Goal: Task Accomplishment & Management: Manage account settings

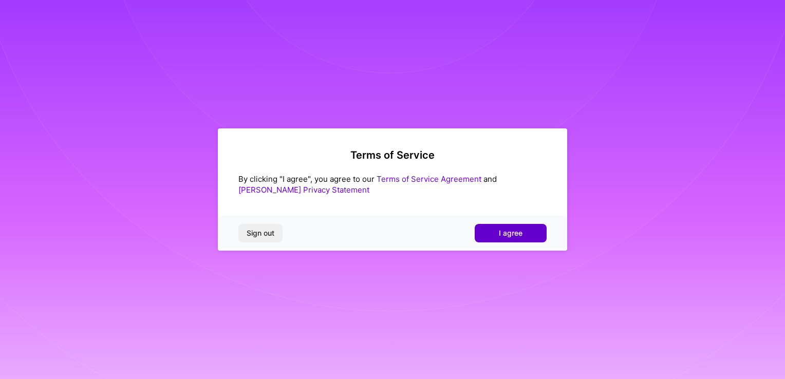
click at [524, 233] on button "I agree" at bounding box center [510, 233] width 72 height 18
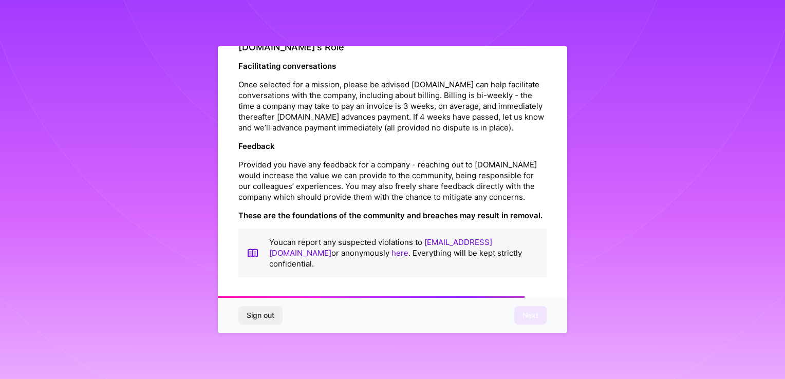
scroll to position [1169, 0]
click at [533, 313] on span "Next" at bounding box center [530, 315] width 16 height 10
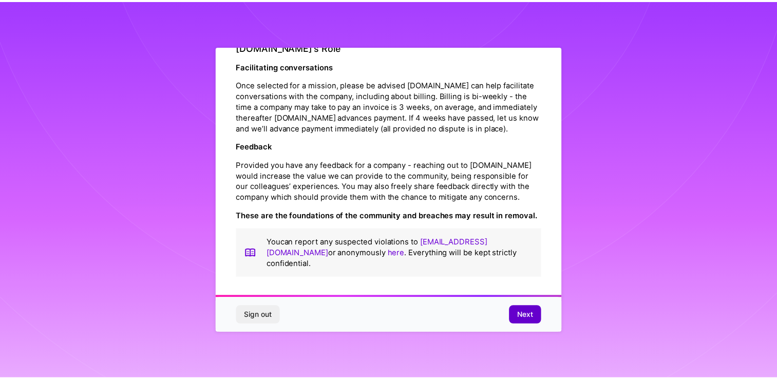
scroll to position [0, 0]
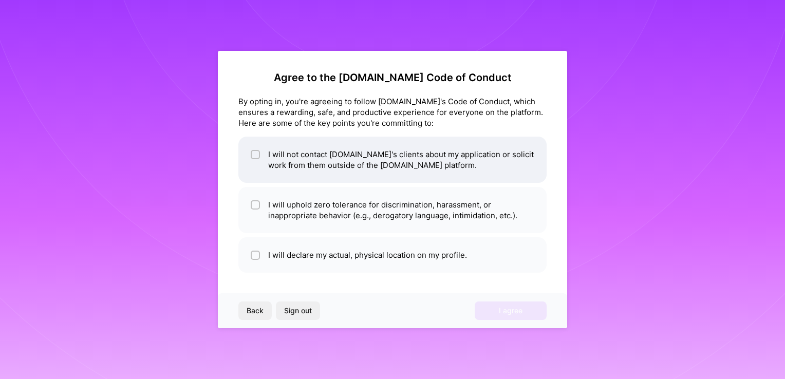
click at [257, 151] on input "checkbox" at bounding box center [256, 154] width 7 height 7
checkbox input "true"
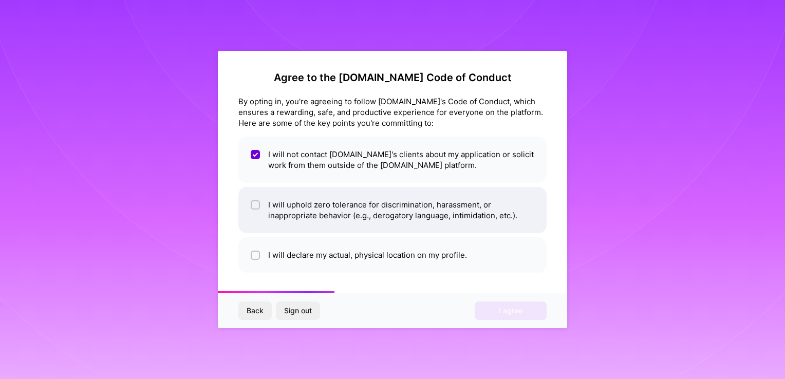
click at [255, 208] on div at bounding box center [255, 204] width 9 height 9
checkbox input "true"
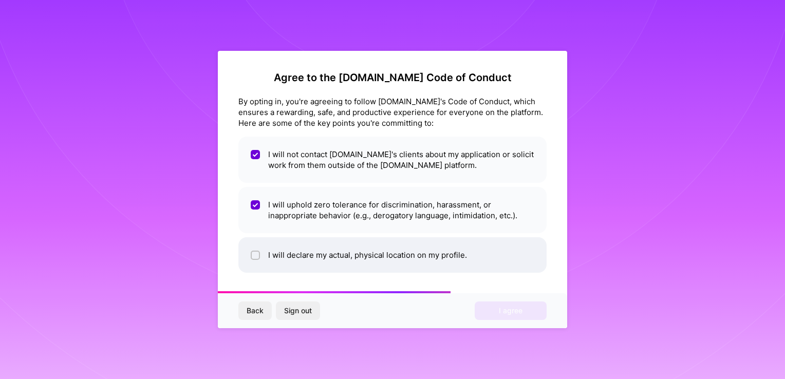
click at [252, 255] on div at bounding box center [255, 255] width 9 height 9
checkbox input "true"
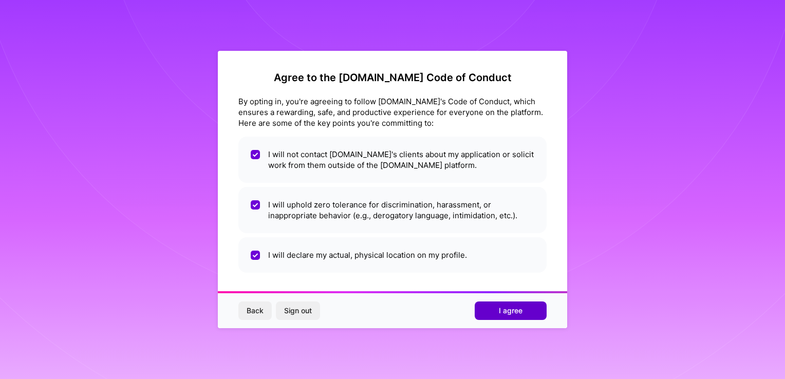
click at [543, 313] on button "I agree" at bounding box center [510, 310] width 72 height 18
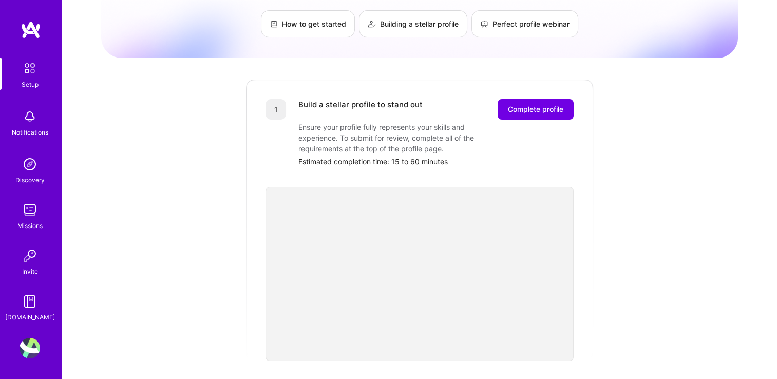
scroll to position [103, 0]
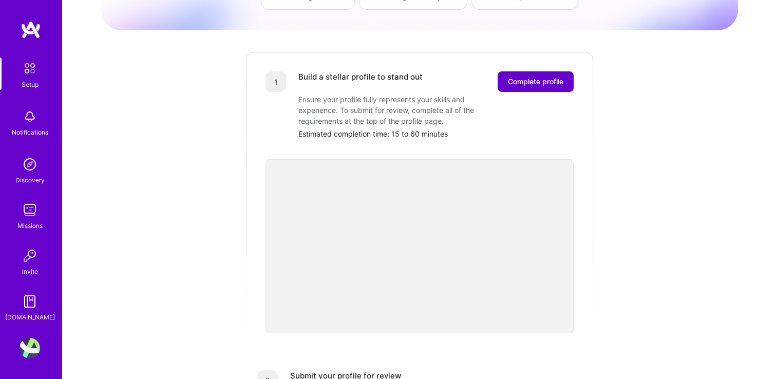
click at [543, 76] on button "Complete profile" at bounding box center [536, 81] width 76 height 21
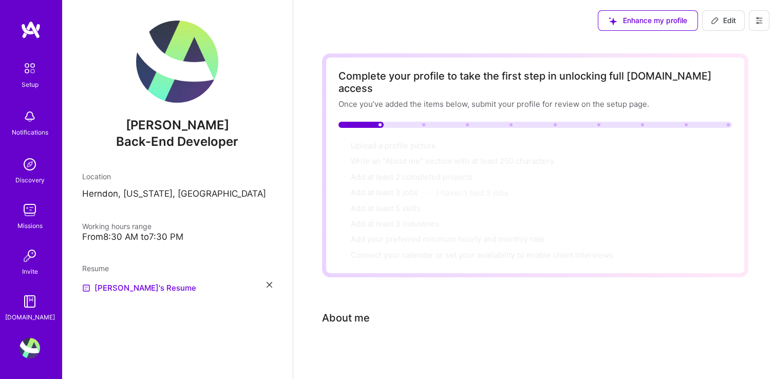
click at [660, 13] on button "Enhance my profile" at bounding box center [648, 20] width 100 height 21
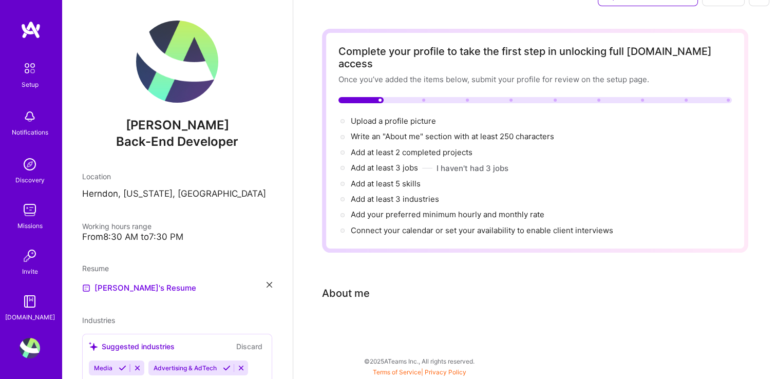
scroll to position [9, 0]
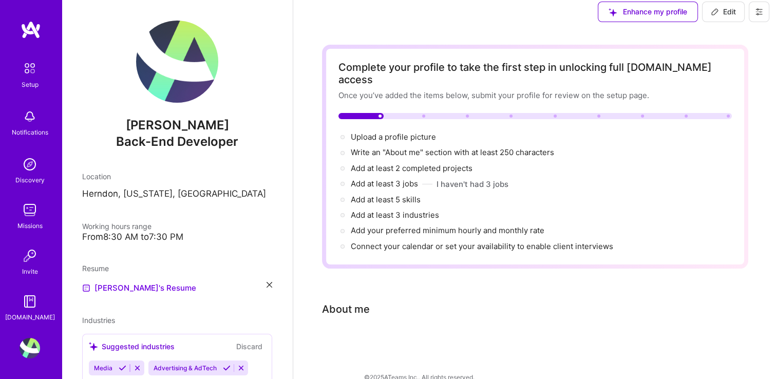
click at [24, 72] on img at bounding box center [30, 69] width 22 height 22
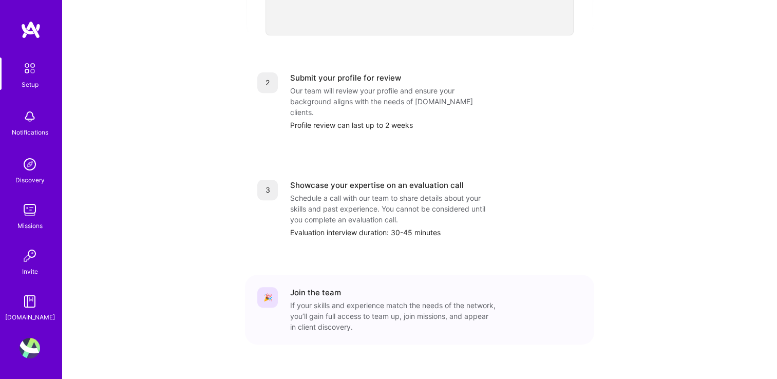
scroll to position [92, 0]
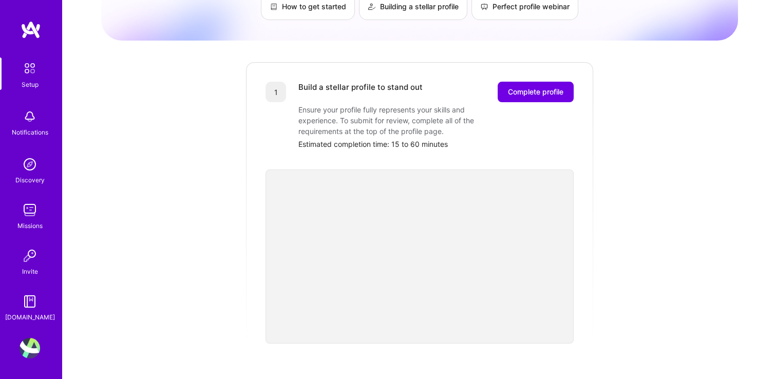
click at [25, 111] on img at bounding box center [30, 116] width 21 height 21
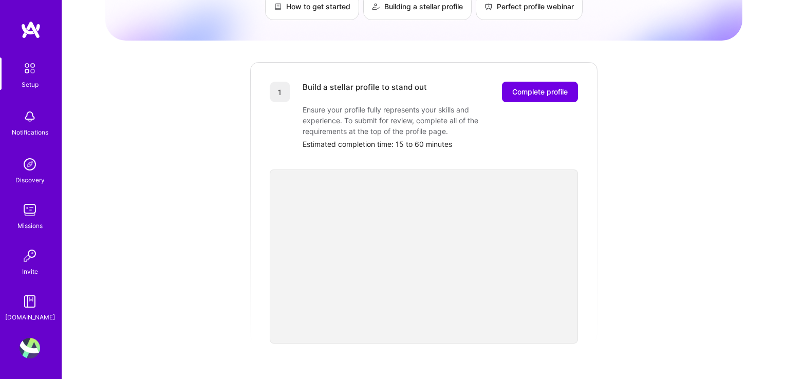
click at [28, 69] on img at bounding box center [30, 69] width 22 height 22
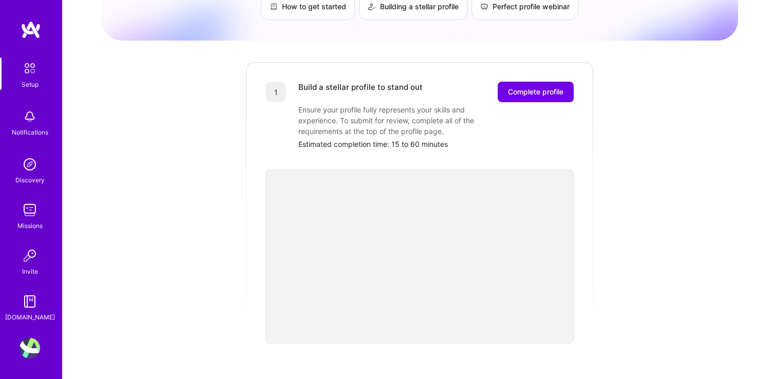
scroll to position [0, 0]
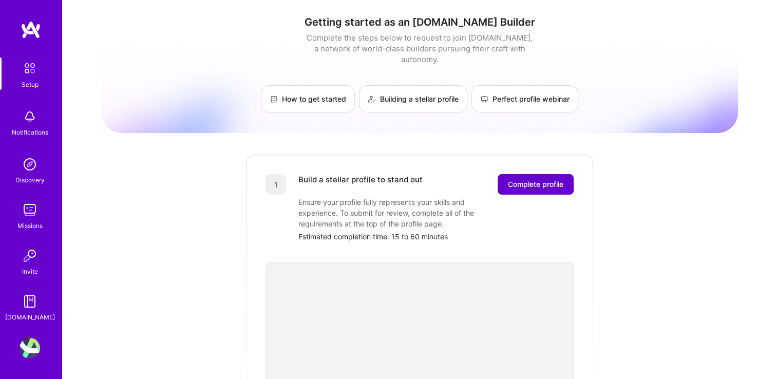
click at [547, 180] on button "Complete profile" at bounding box center [536, 184] width 76 height 21
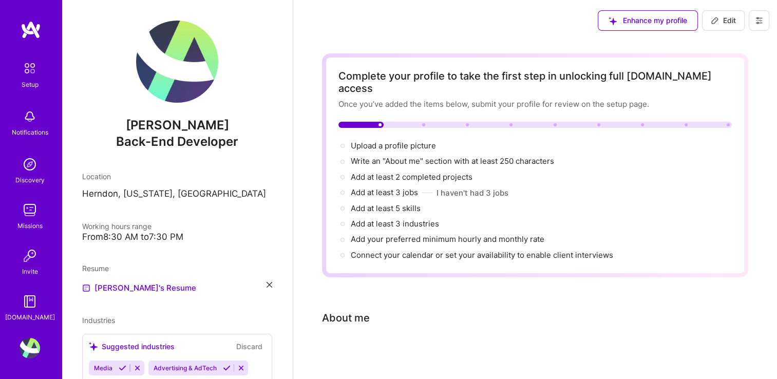
click at [723, 28] on button "Edit" at bounding box center [723, 20] width 43 height 21
select select "US"
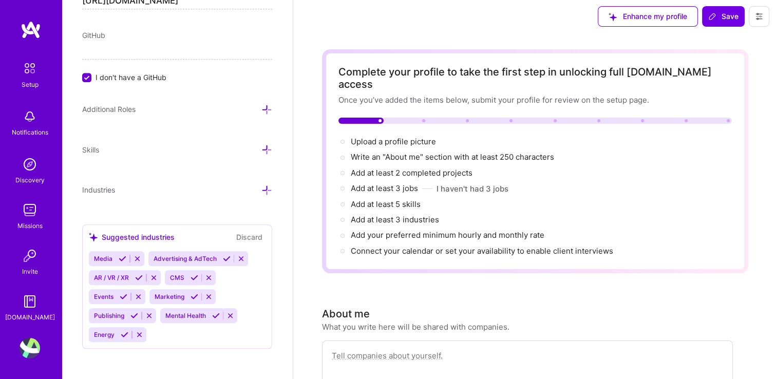
scroll to position [257, 0]
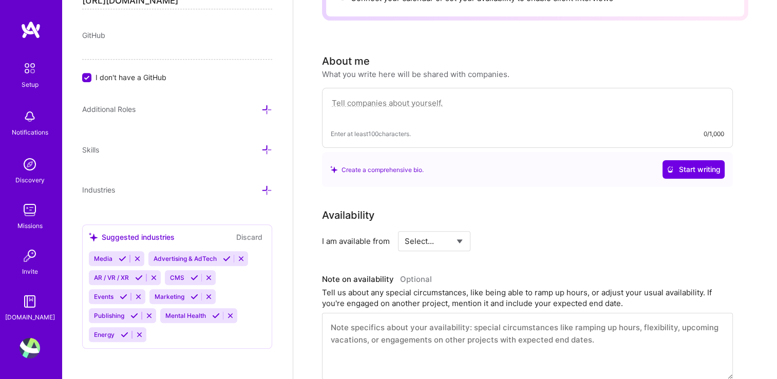
click at [261, 109] on icon at bounding box center [266, 109] width 11 height 11
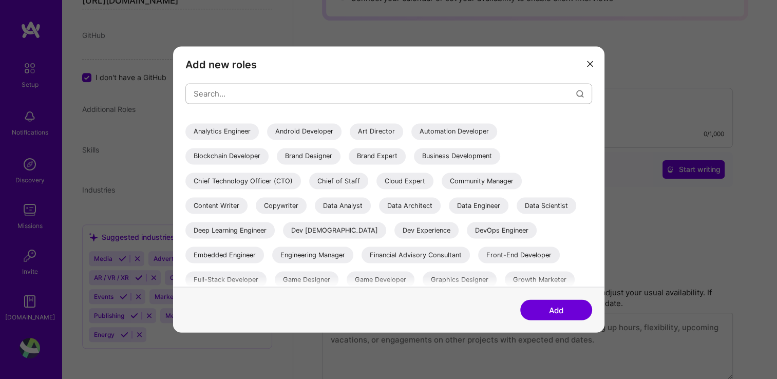
scroll to position [0, 0]
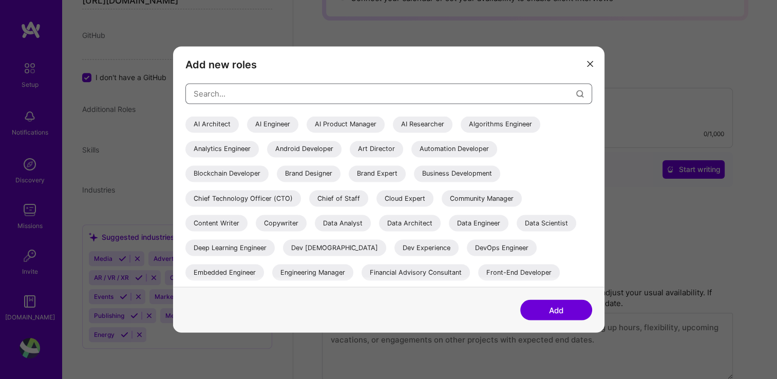
click at [211, 87] on input "modal" at bounding box center [385, 94] width 383 height 26
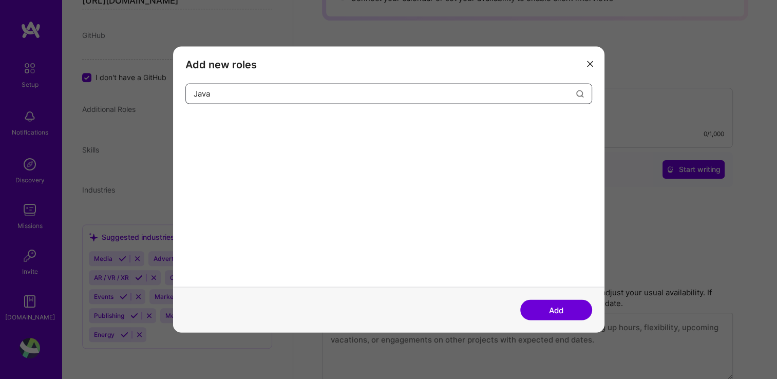
type input "Java"
click at [557, 304] on button "Add" at bounding box center [556, 310] width 72 height 21
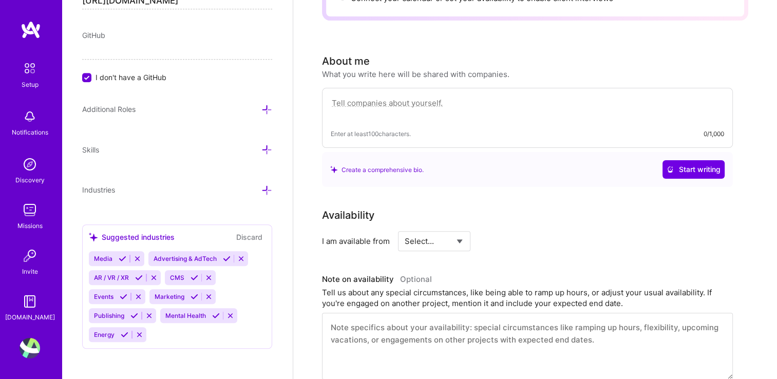
click at [262, 148] on icon at bounding box center [266, 149] width 11 height 11
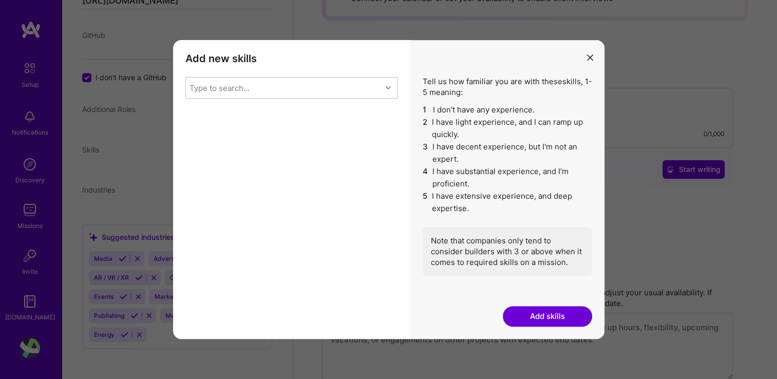
click at [591, 58] on icon "modal" at bounding box center [590, 57] width 6 height 6
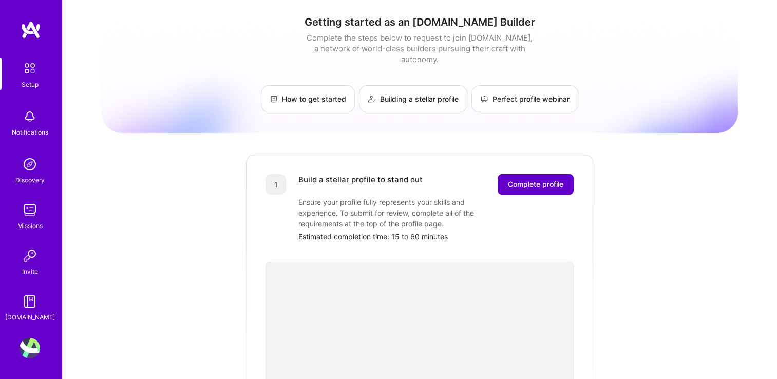
click at [559, 179] on span "Complete profile" at bounding box center [535, 184] width 55 height 10
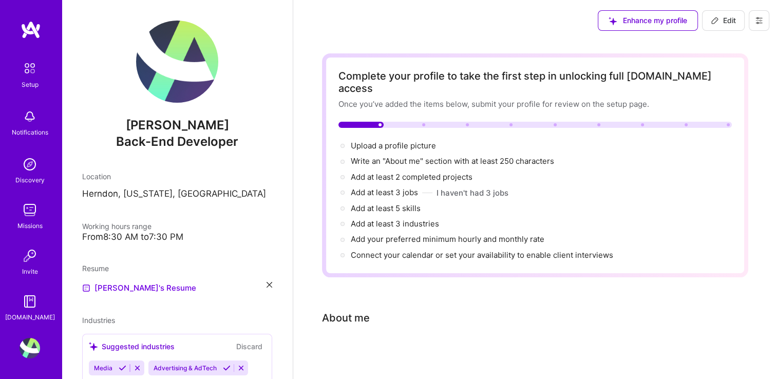
click at [753, 22] on button at bounding box center [759, 20] width 21 height 21
click at [633, 17] on div "Enhance my profile" at bounding box center [648, 20] width 100 height 21
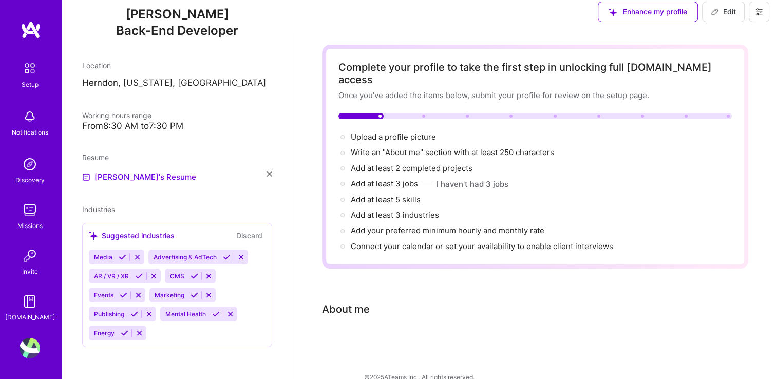
scroll to position [111, 0]
click at [31, 310] on img at bounding box center [30, 301] width 21 height 21
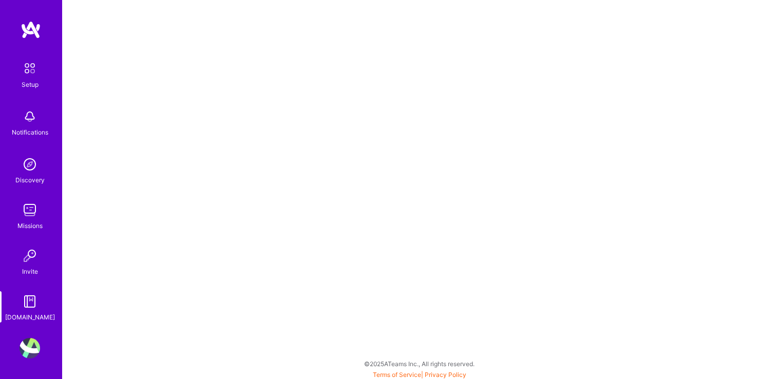
click at [18, 206] on link "Missions" at bounding box center [30, 215] width 64 height 31
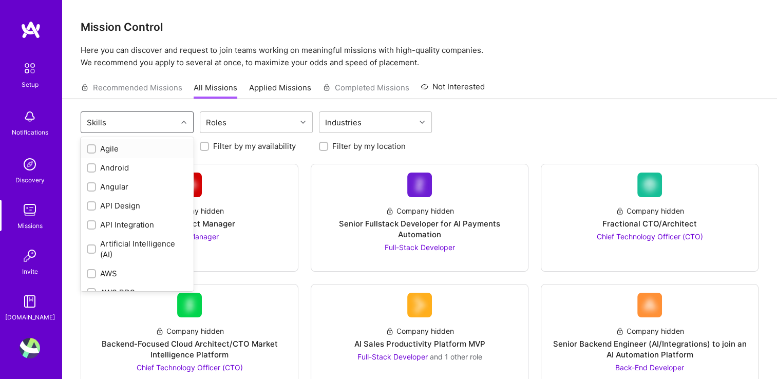
click at [185, 120] on icon at bounding box center [183, 122] width 5 height 5
click at [188, 120] on div at bounding box center [185, 122] width 16 height 13
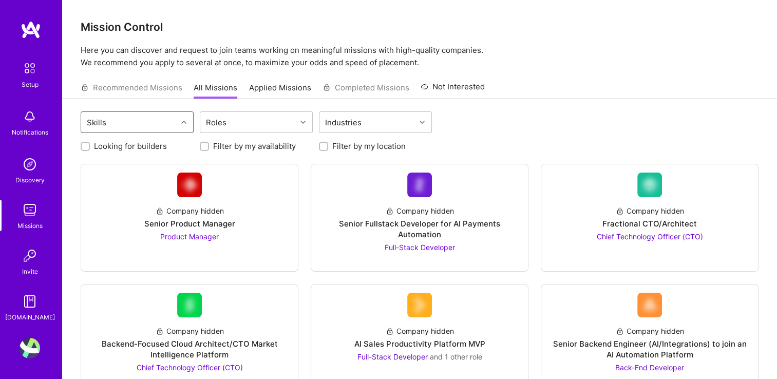
click at [185, 123] on icon at bounding box center [183, 122] width 5 height 5
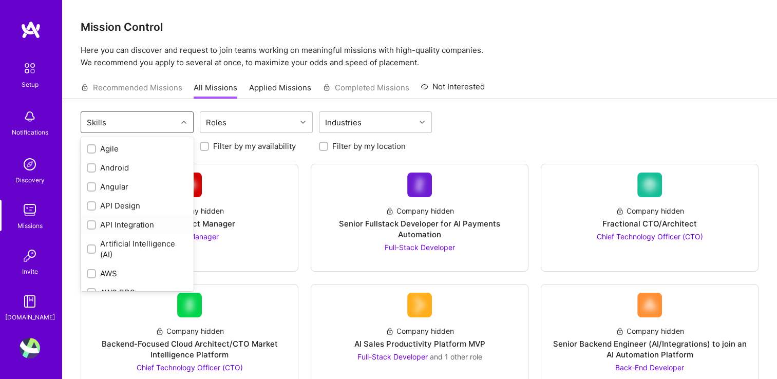
click at [156, 223] on div "API Integration" at bounding box center [137, 224] width 101 height 11
checkbox input "true"
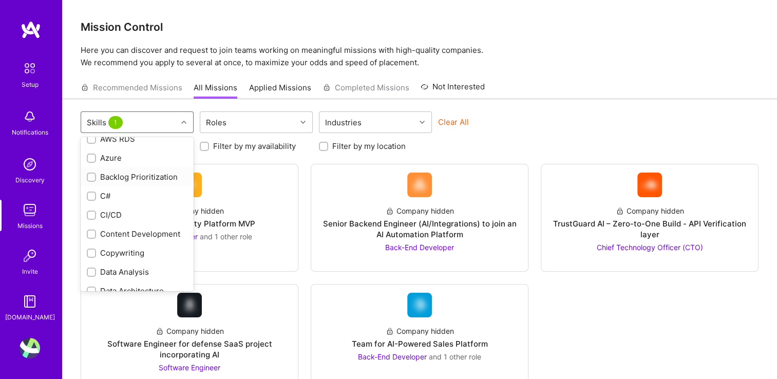
scroll to position [154, 0]
click at [92, 213] on input "checkbox" at bounding box center [92, 215] width 7 height 7
checkbox input "true"
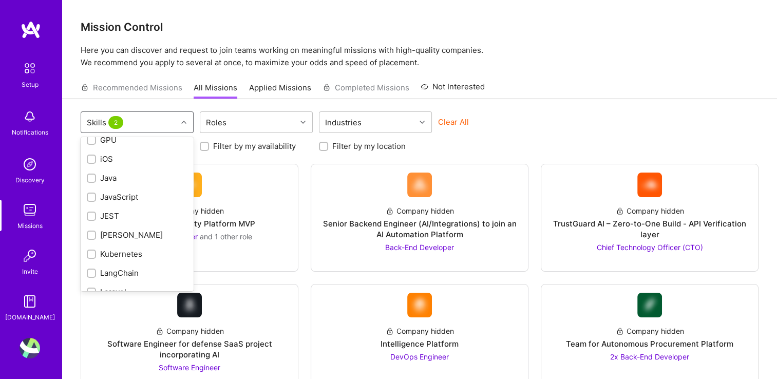
scroll to position [565, 0]
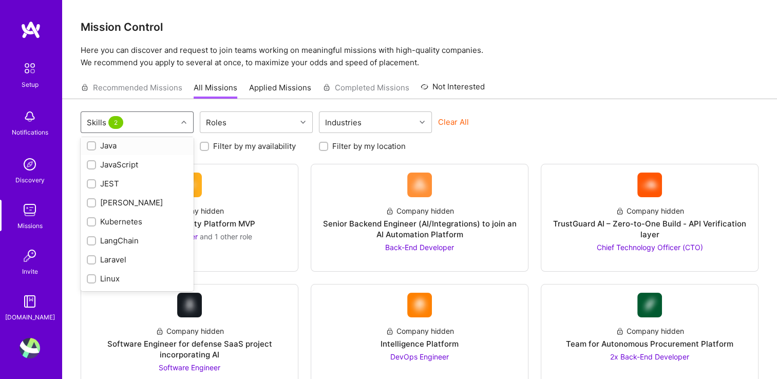
click at [97, 151] on div "Java" at bounding box center [137, 145] width 101 height 11
checkbox input "true"
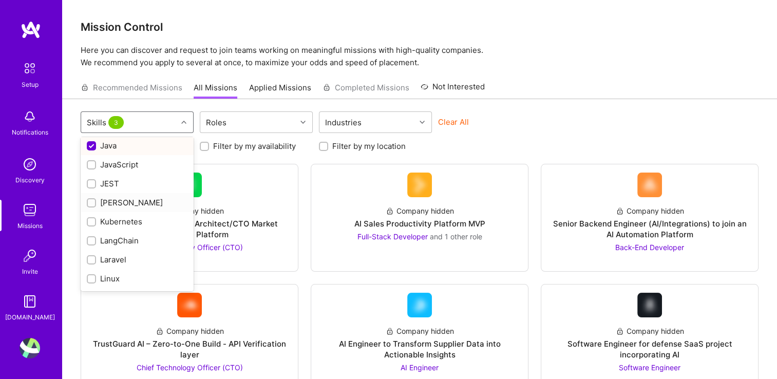
click at [90, 207] on input "checkbox" at bounding box center [92, 203] width 7 height 7
checkbox input "true"
click at [89, 226] on input "checkbox" at bounding box center [92, 222] width 7 height 7
checkbox input "true"
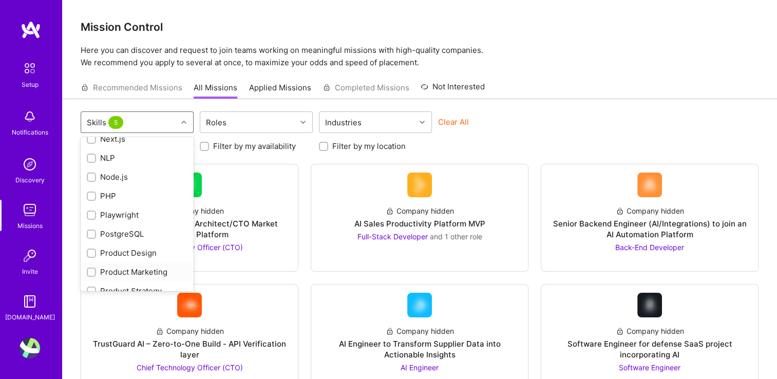
scroll to position [770, 0]
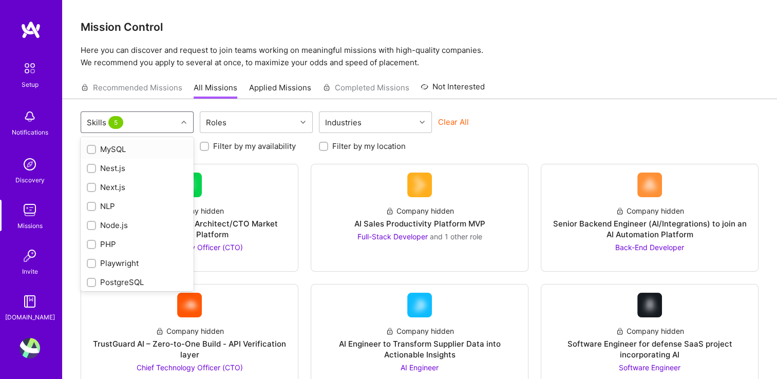
click at [93, 154] on input "checkbox" at bounding box center [92, 149] width 7 height 7
checkbox input "true"
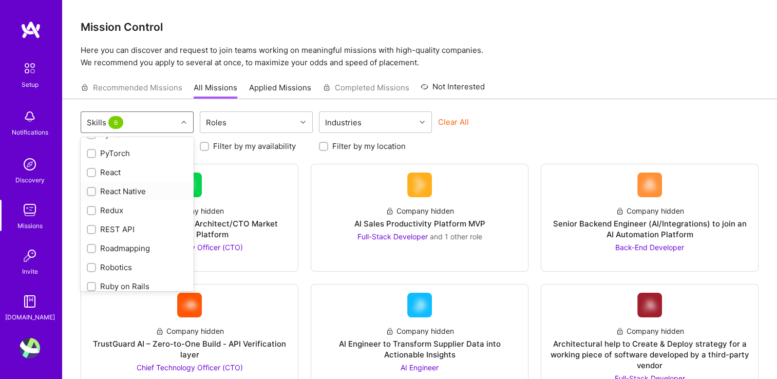
scroll to position [1027, 0]
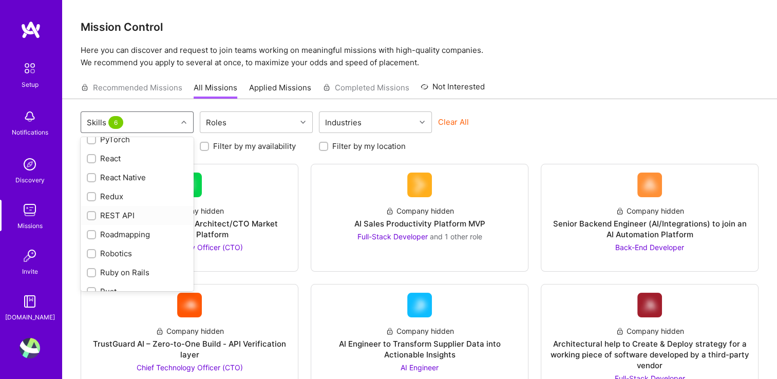
click at [90, 220] on input "checkbox" at bounding box center [92, 216] width 7 height 7
checkbox input "true"
click at [91, 199] on input "checkbox" at bounding box center [92, 195] width 7 height 7
checkbox input "true"
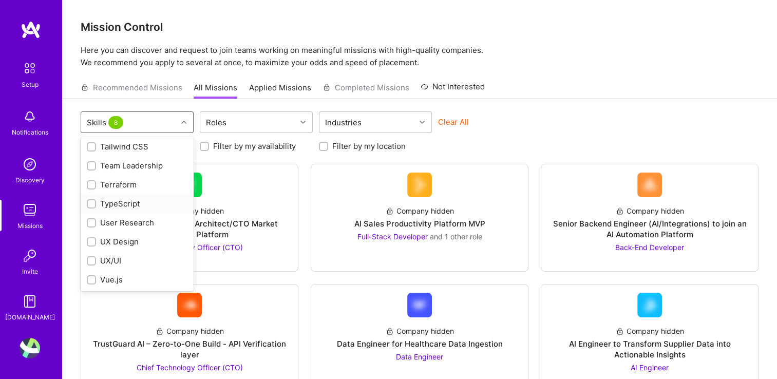
scroll to position [1278, 0]
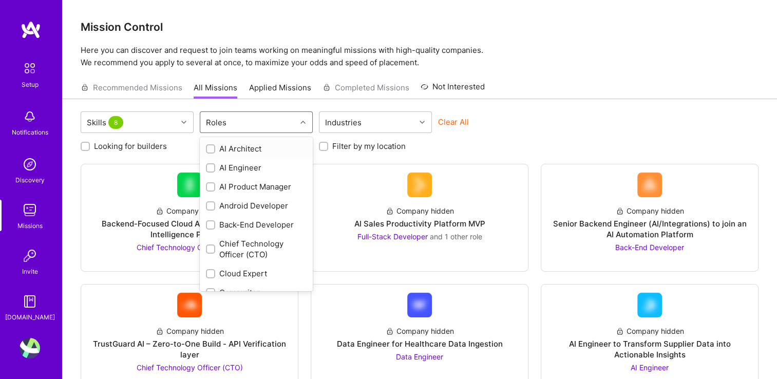
click at [254, 128] on div "Roles" at bounding box center [248, 122] width 96 height 21
click at [212, 225] on input "checkbox" at bounding box center [211, 225] width 7 height 7
checkbox input "true"
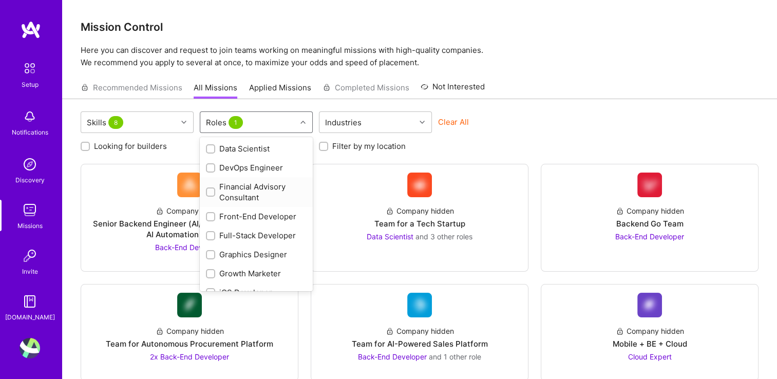
scroll to position [205, 0]
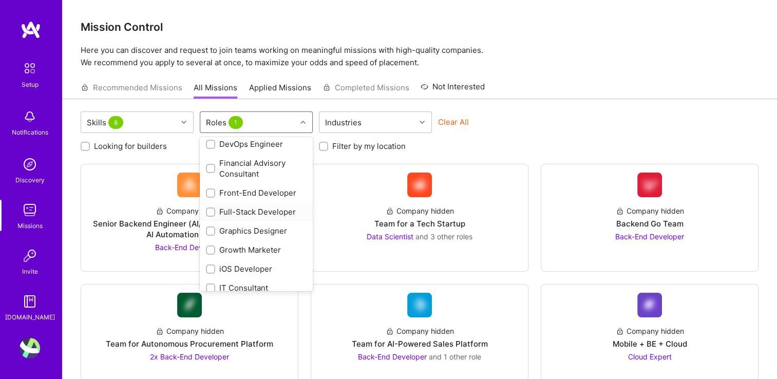
click at [208, 211] on input "checkbox" at bounding box center [211, 212] width 7 height 7
checkbox input "true"
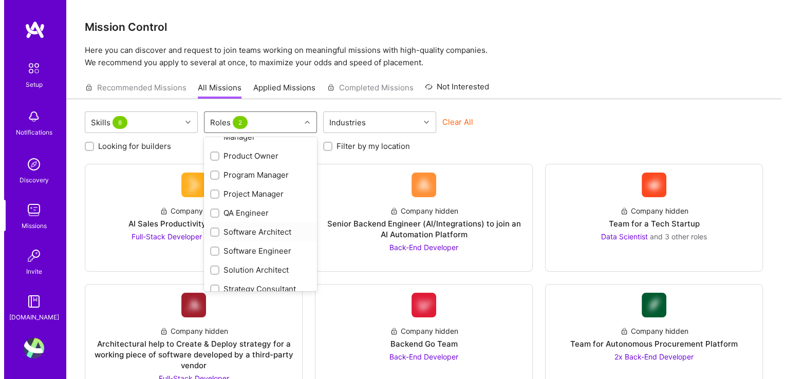
scroll to position [471, 0]
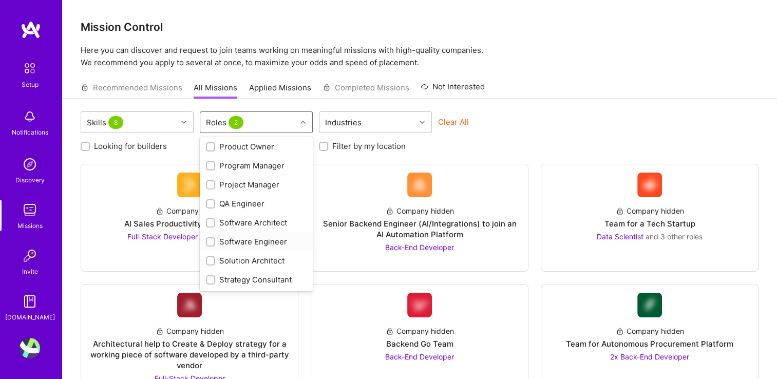
click at [208, 239] on input "checkbox" at bounding box center [211, 242] width 7 height 7
checkbox input "true"
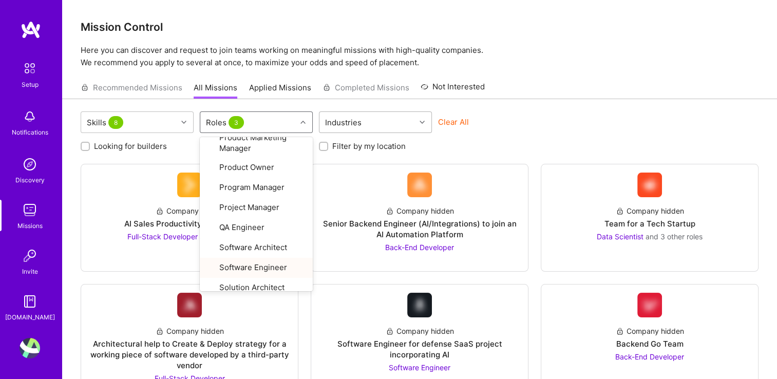
click at [424, 121] on icon at bounding box center [422, 122] width 5 height 5
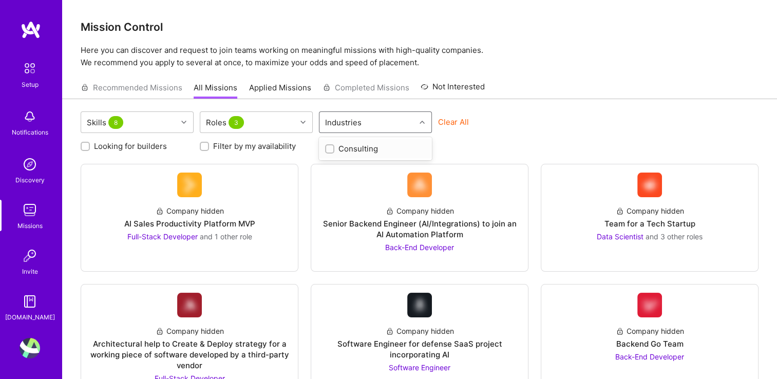
click at [331, 149] on input "checkbox" at bounding box center [330, 149] width 7 height 7
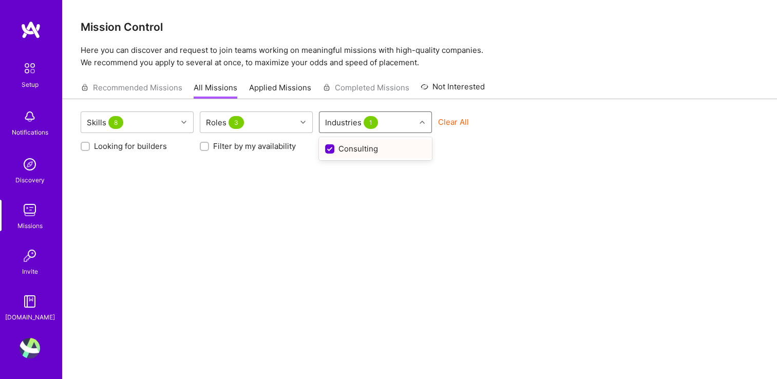
click at [330, 150] on input "checkbox" at bounding box center [330, 149] width 9 height 9
checkbox input "false"
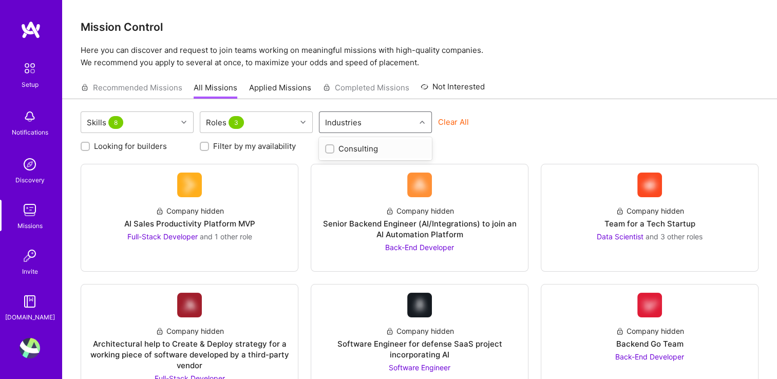
click at [526, 142] on div "Looking for builders Filter by my availability Filter by my location" at bounding box center [420, 144] width 678 height 16
click at [401, 245] on span "Back-End Developer" at bounding box center [419, 247] width 69 height 9
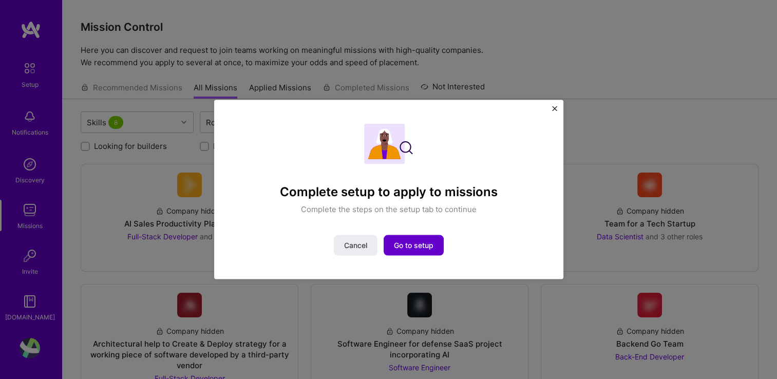
click at [423, 245] on span "Go to setup" at bounding box center [414, 245] width 40 height 10
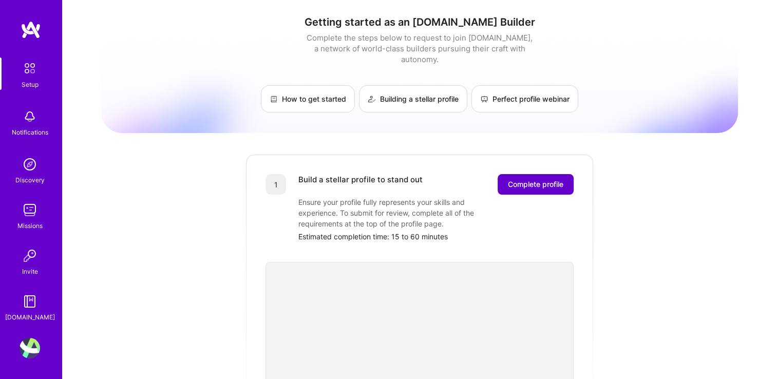
click at [551, 179] on span "Complete profile" at bounding box center [535, 184] width 55 height 10
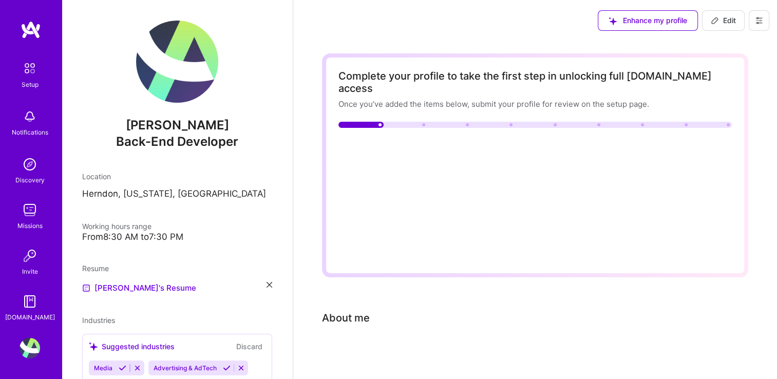
click at [426, 141] on span "Upload a profile picture →" at bounding box center [398, 146] width 94 height 10
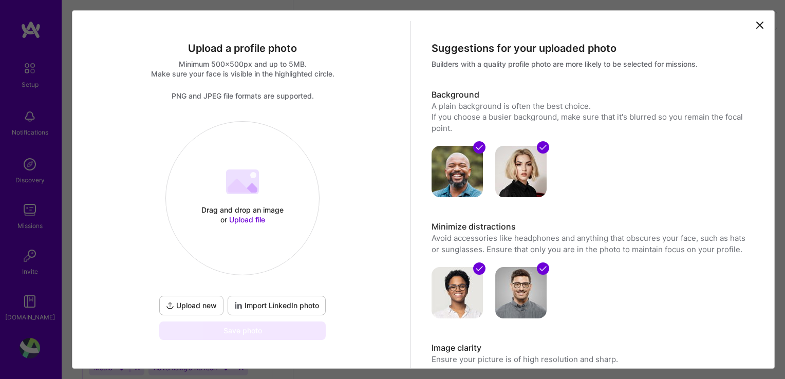
click at [254, 220] on span "Upload file" at bounding box center [247, 219] width 36 height 9
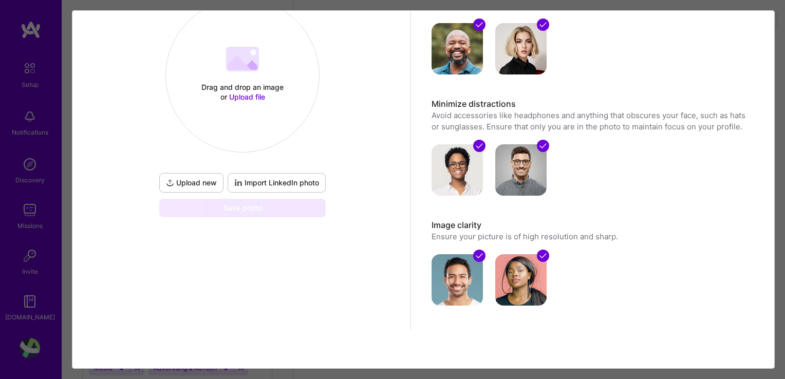
scroll to position [123, 0]
click at [206, 178] on span "Upload new" at bounding box center [191, 182] width 51 height 10
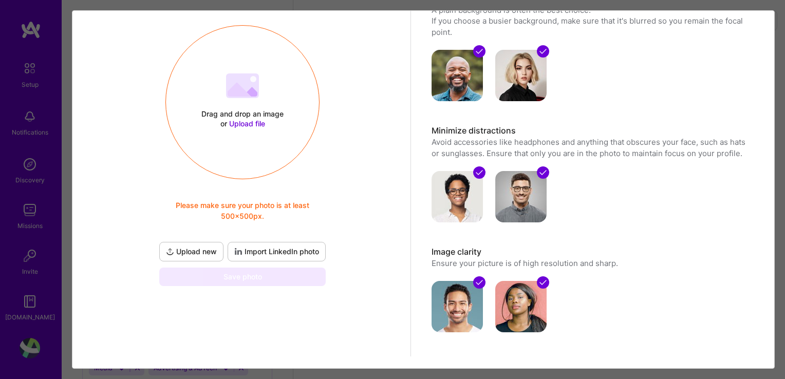
scroll to position [72, 0]
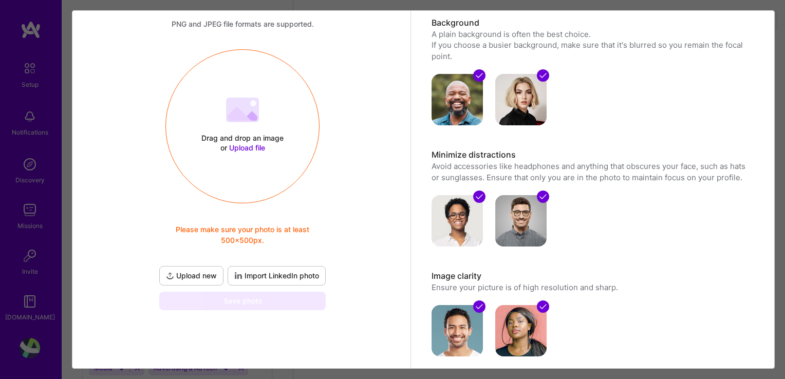
click at [242, 150] on span "Upload file" at bounding box center [247, 147] width 36 height 9
click at [246, 147] on span "Upload file" at bounding box center [247, 147] width 36 height 9
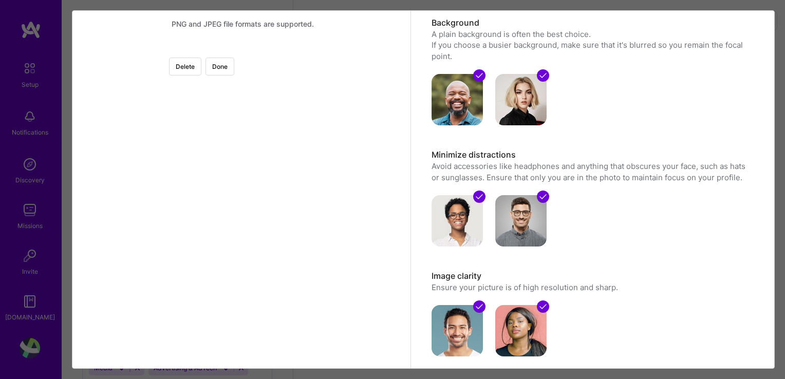
click at [329, 149] on div at bounding box center [383, 190] width 283 height 283
click at [234, 67] on button "Done" at bounding box center [219, 67] width 29 height 18
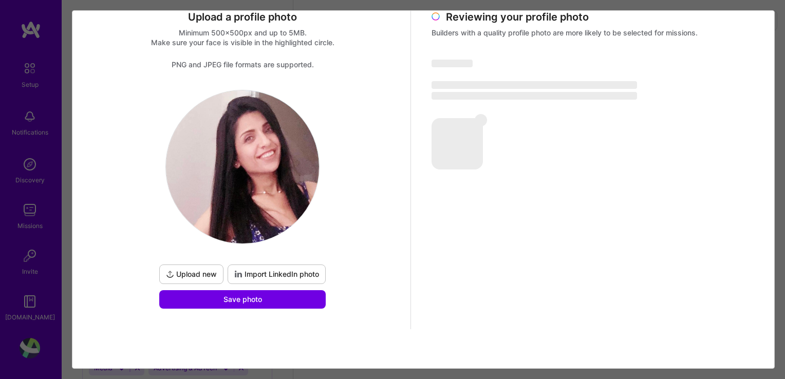
scroll to position [31, 0]
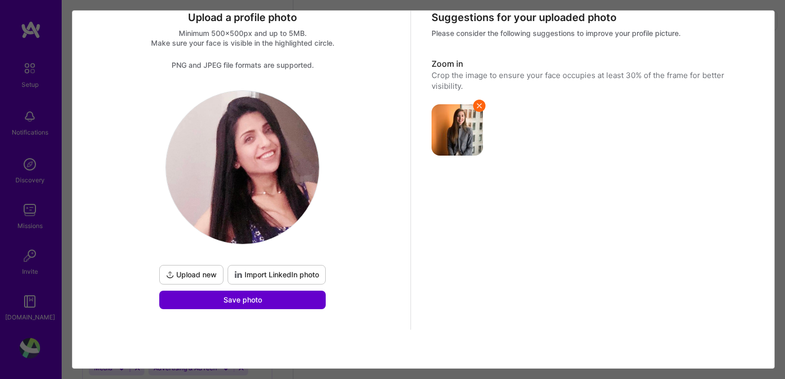
click at [284, 300] on button "Save photo" at bounding box center [242, 300] width 166 height 18
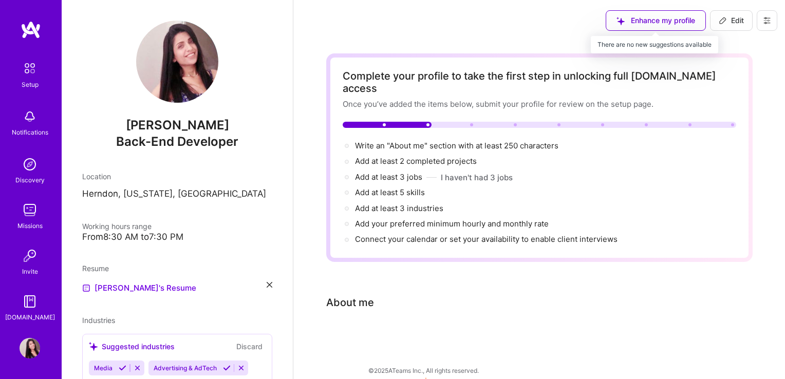
click at [681, 22] on div "Enhance my profile" at bounding box center [655, 20] width 100 height 21
click at [35, 206] on img at bounding box center [30, 210] width 21 height 21
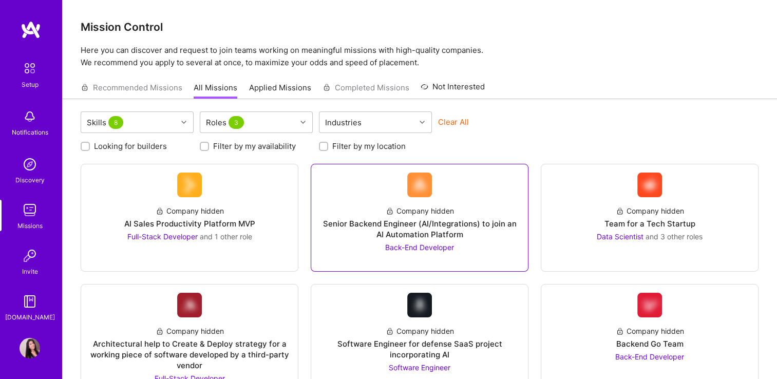
click at [425, 185] on img at bounding box center [419, 185] width 25 height 25
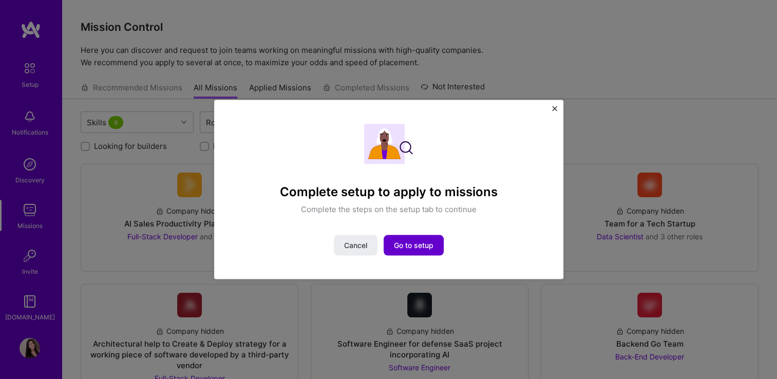
click at [411, 248] on span "Go to setup" at bounding box center [414, 245] width 40 height 10
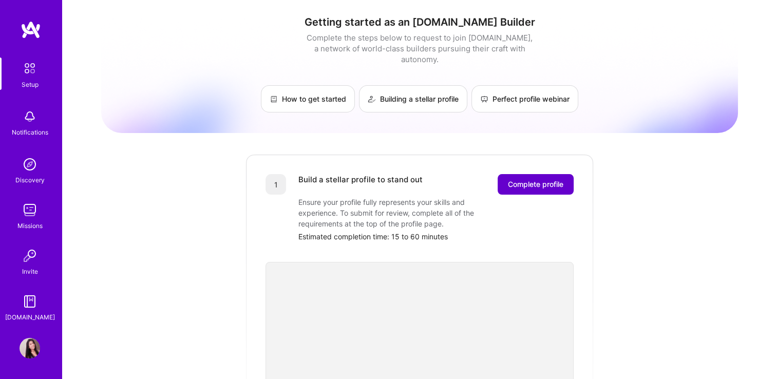
click at [556, 179] on button "Complete profile" at bounding box center [536, 184] width 76 height 21
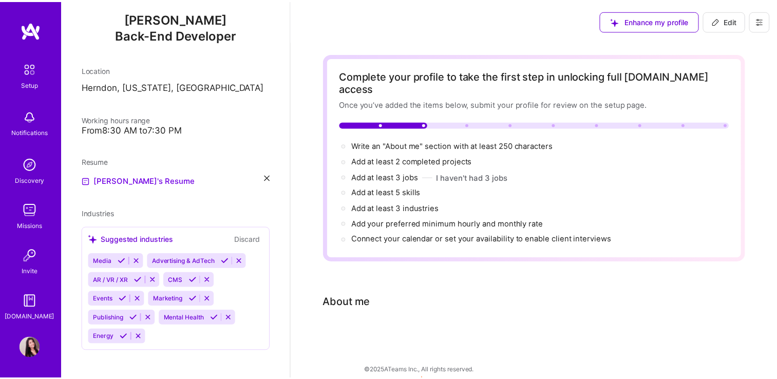
scroll to position [111, 0]
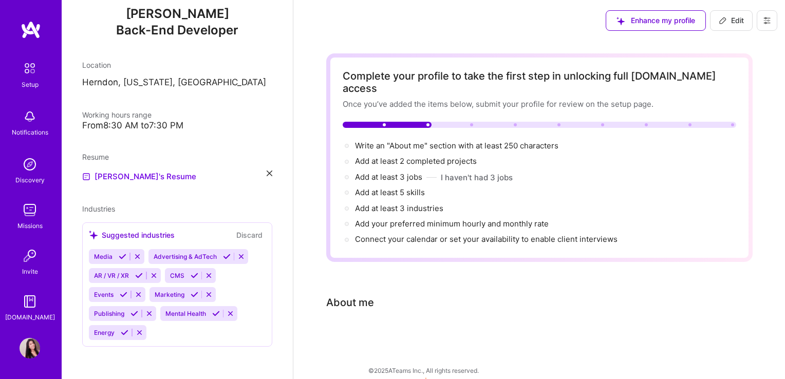
click at [734, 22] on span "Edit" at bounding box center [730, 20] width 25 height 10
select select "US"
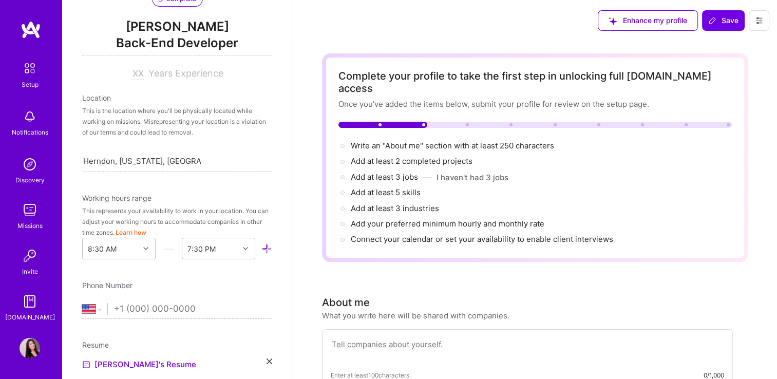
scroll to position [205, 0]
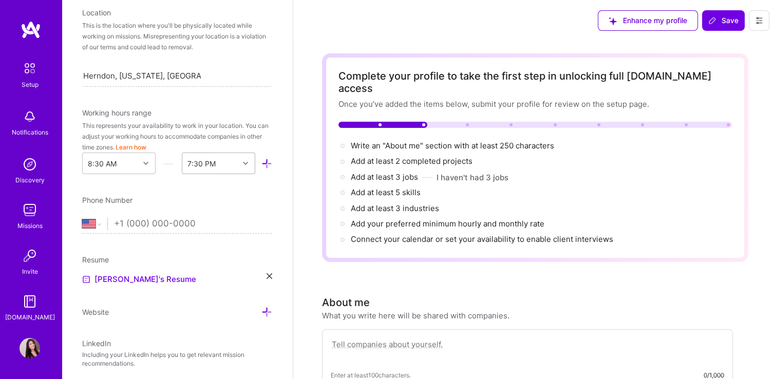
click at [243, 162] on icon at bounding box center [245, 163] width 5 height 5
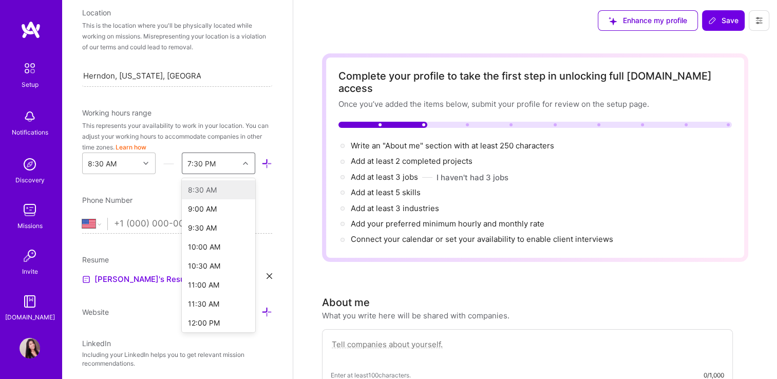
scroll to position [291, 0]
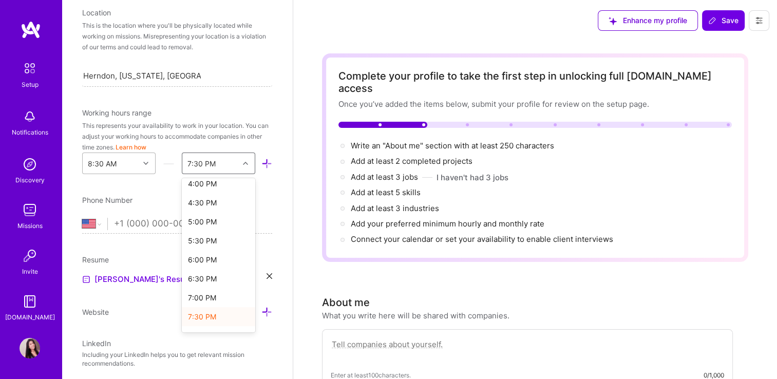
click at [143, 164] on icon at bounding box center [145, 163] width 5 height 5
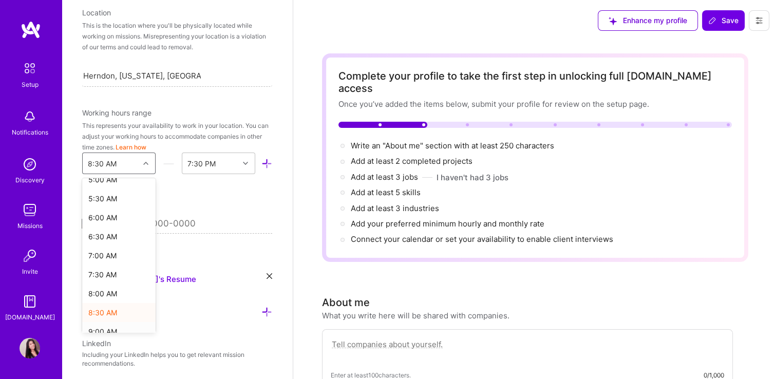
scroll to position [196, 0]
click at [113, 295] on div "8:00 AM" at bounding box center [118, 297] width 73 height 19
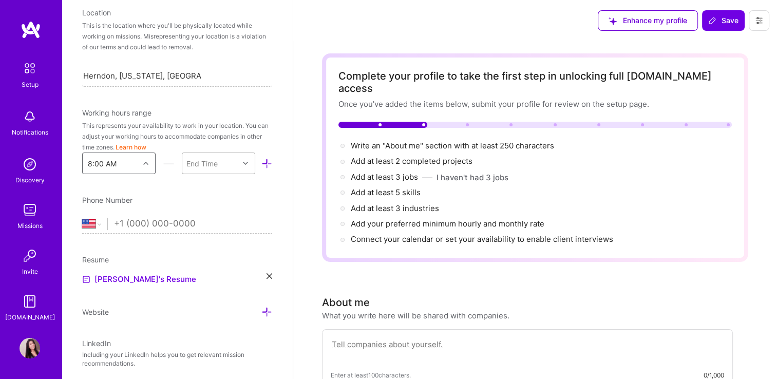
click at [239, 159] on div at bounding box center [247, 163] width 16 height 13
click at [205, 219] on div "5:00 PM" at bounding box center [218, 223] width 73 height 19
click at [232, 209] on input "tel" at bounding box center [193, 224] width 158 height 30
type input "1 (571) 481-1011"
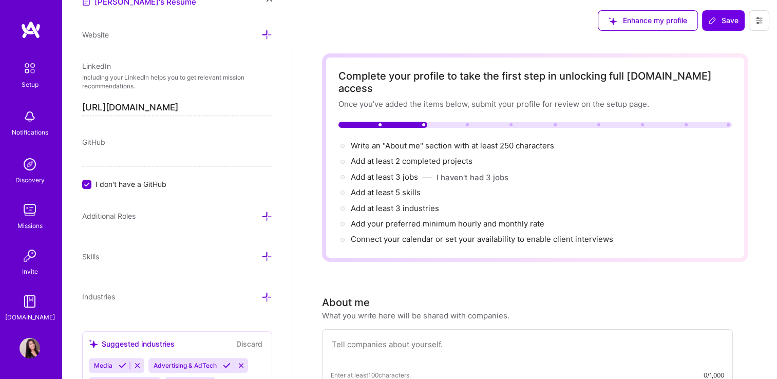
scroll to position [513, 0]
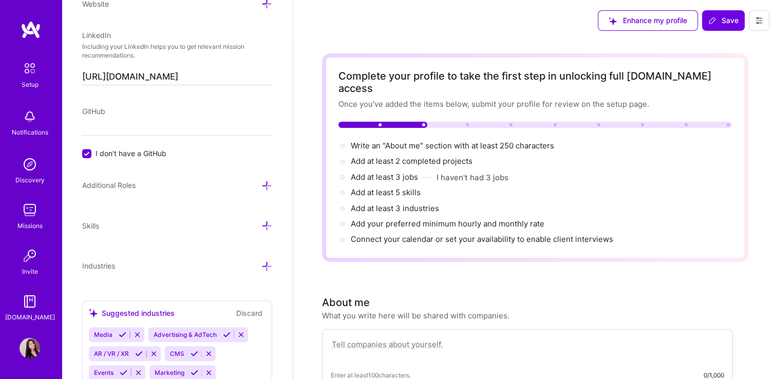
click at [263, 221] on icon at bounding box center [266, 225] width 11 height 11
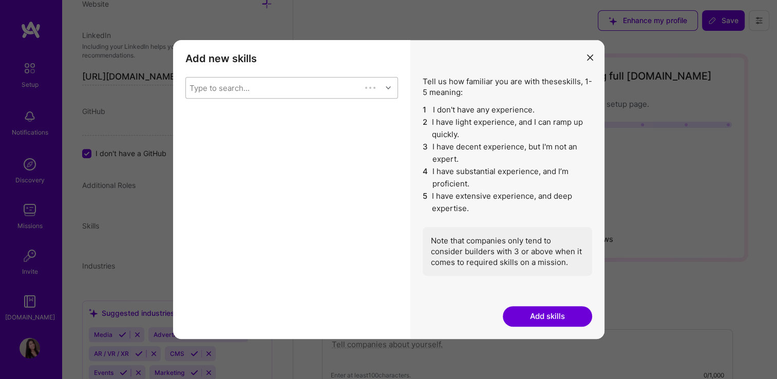
click at [295, 87] on div "Type to search..." at bounding box center [273, 88] width 175 height 21
type input "H"
type input "Java"
click at [195, 115] on input "modal" at bounding box center [197, 114] width 7 height 7
checkbox input "false"
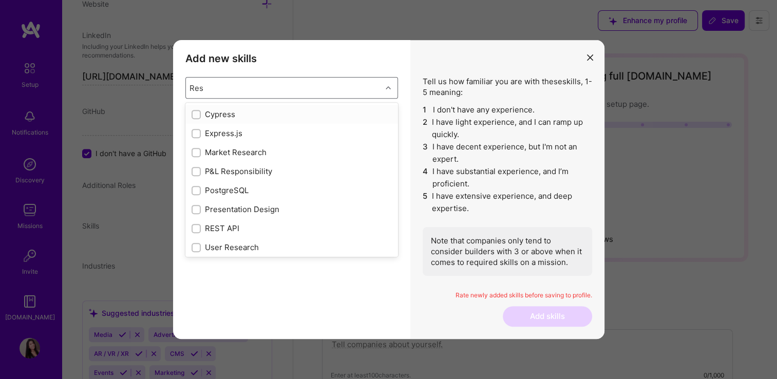
type input "Rest"
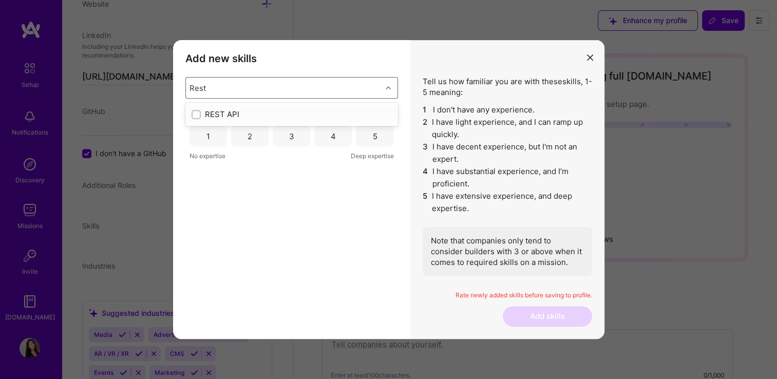
click at [196, 114] on input "modal" at bounding box center [197, 114] width 7 height 7
checkbox input "false"
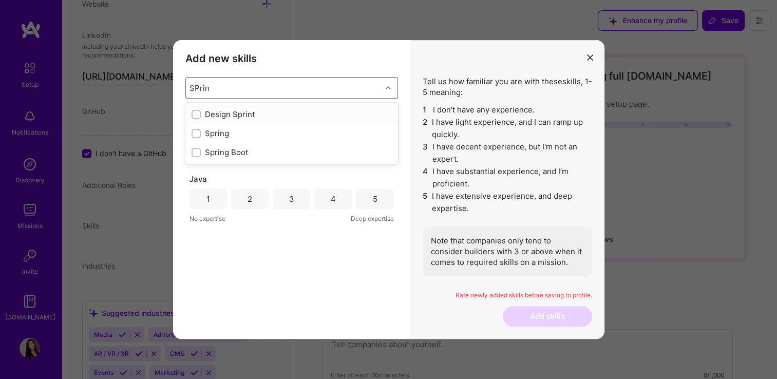
type input "SPring"
click at [195, 138] on div "modal" at bounding box center [196, 133] width 9 height 9
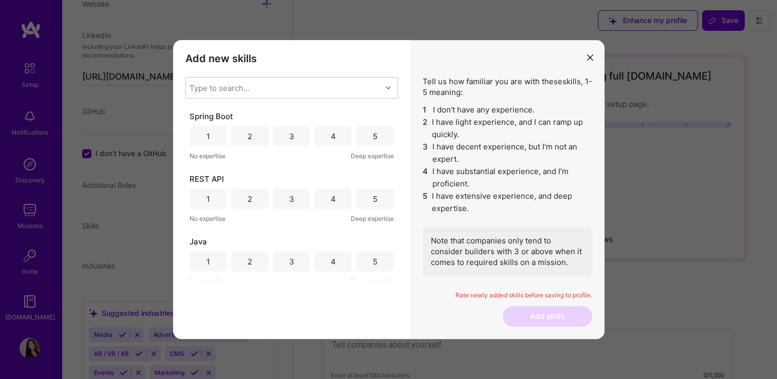
click at [374, 136] on div "5" at bounding box center [374, 136] width 37 height 21
click at [375, 198] on div "5" at bounding box center [374, 198] width 37 height 21
click at [367, 260] on div "5" at bounding box center [374, 261] width 37 height 21
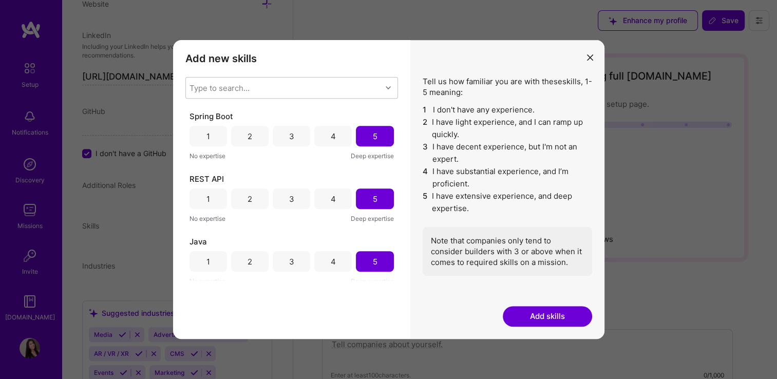
click at [331, 134] on div "4" at bounding box center [333, 136] width 5 height 11
click at [333, 198] on div "4" at bounding box center [332, 198] width 37 height 21
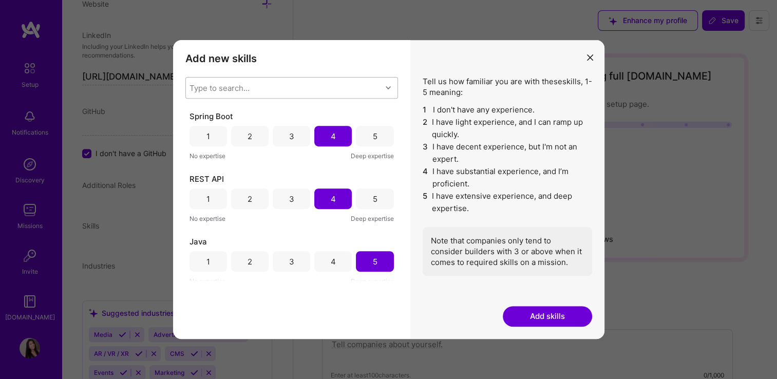
click at [251, 85] on div "Type to search..." at bounding box center [284, 88] width 196 height 21
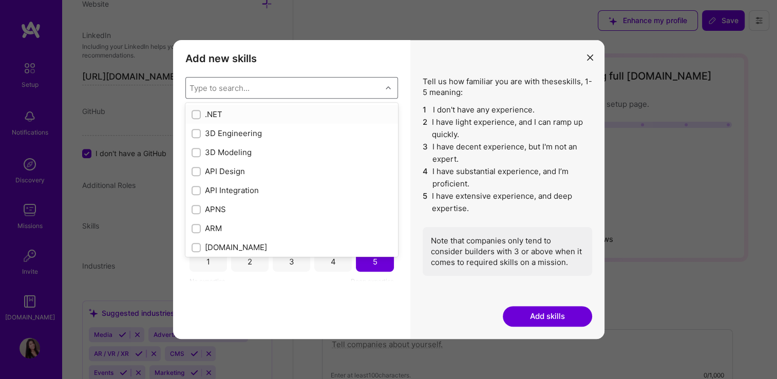
type input "S"
checkbox input "true"
checkbox input "false"
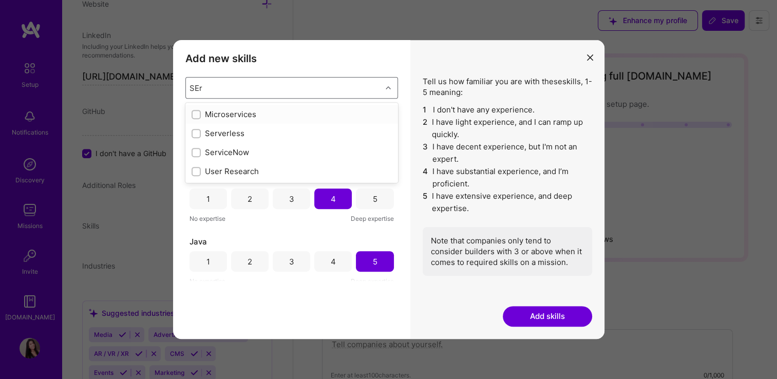
type input "SErv"
click at [197, 113] on input "modal" at bounding box center [197, 114] width 7 height 7
checkbox input "false"
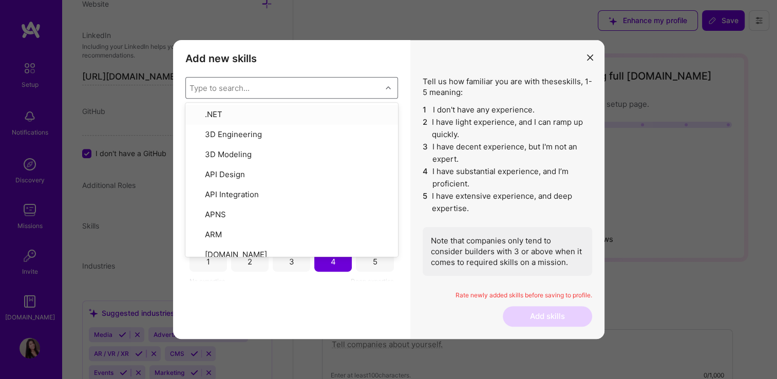
click at [257, 89] on div "Type to search..." at bounding box center [284, 88] width 196 height 21
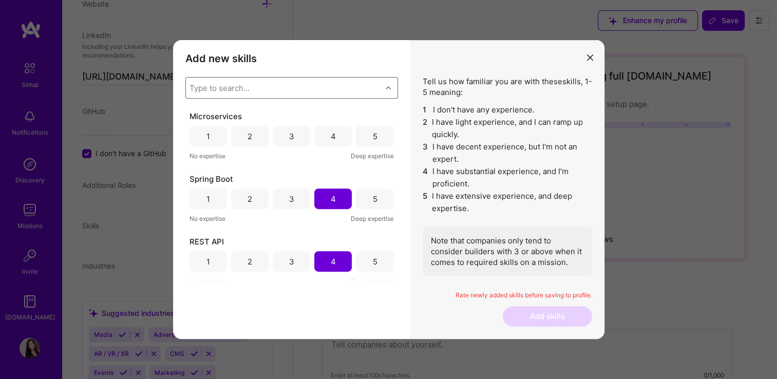
click at [331, 138] on div "4" at bounding box center [333, 136] width 5 height 11
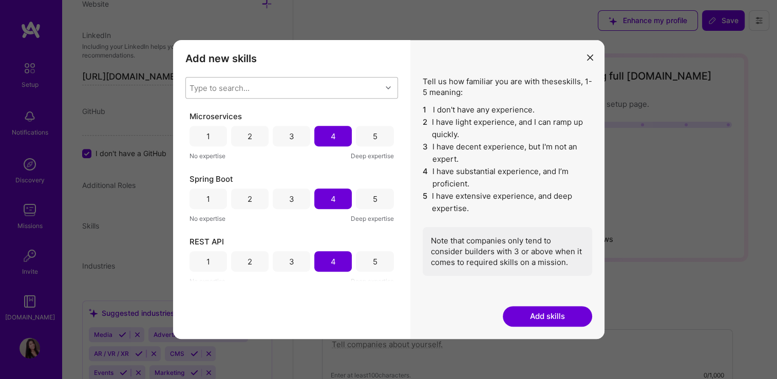
click at [242, 88] on div "Type to search..." at bounding box center [219, 88] width 60 height 11
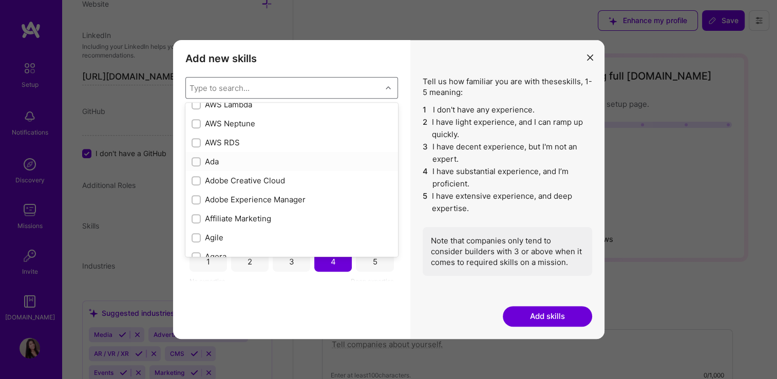
scroll to position [359, 0]
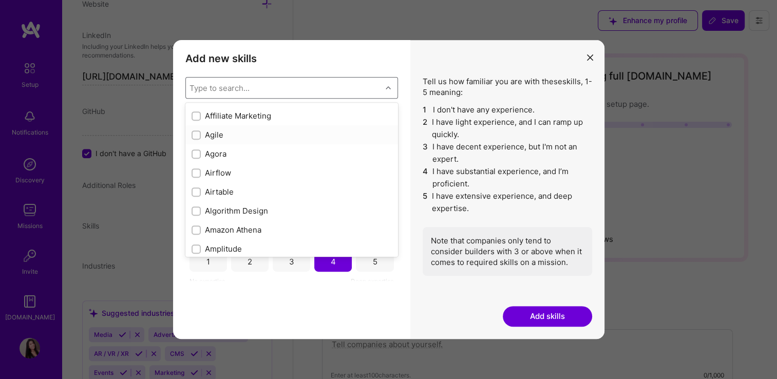
click at [198, 133] on input "modal" at bounding box center [197, 135] width 7 height 7
checkbox input "true"
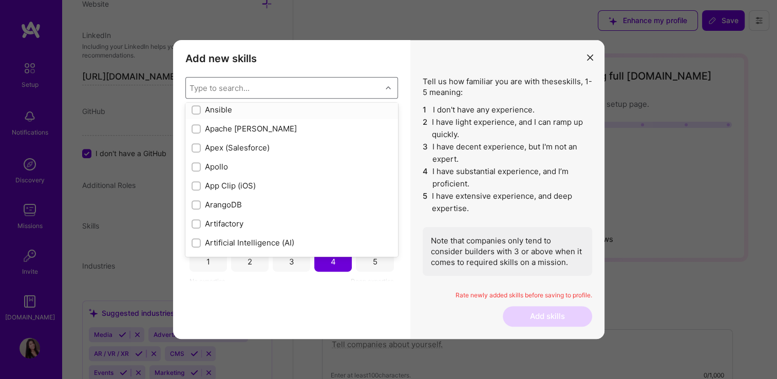
scroll to position [616, 0]
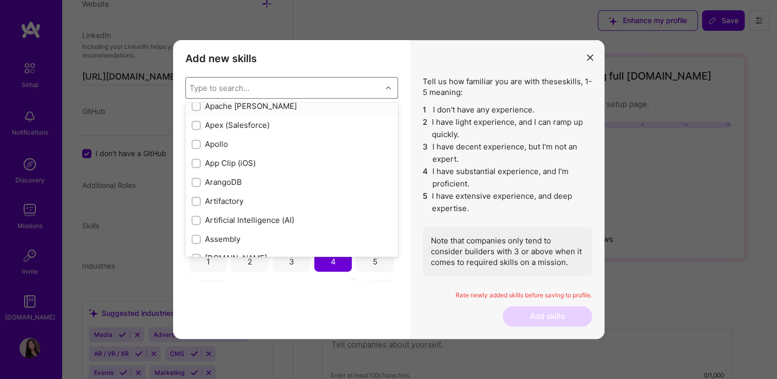
click at [196, 106] on input "modal" at bounding box center [197, 106] width 7 height 7
checkbox input "true"
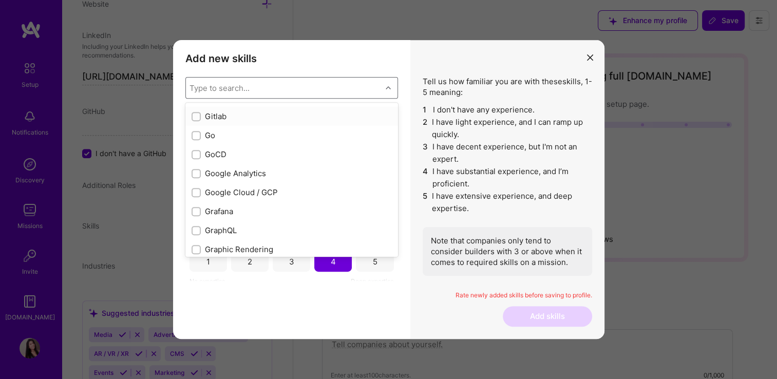
click at [201, 118] on div "Gitlab" at bounding box center [292, 116] width 200 height 11
checkbox input "true"
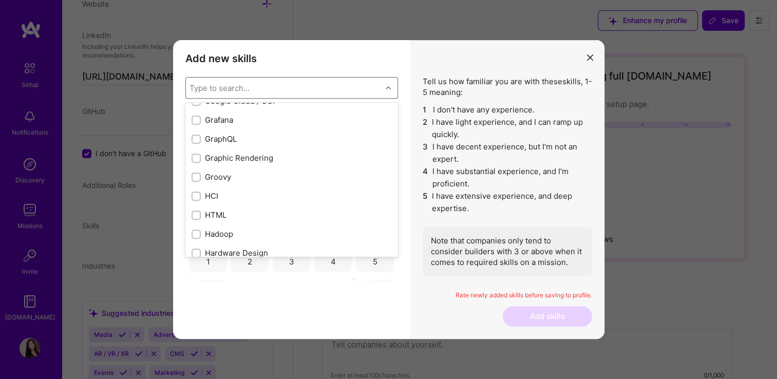
scroll to position [2875, 0]
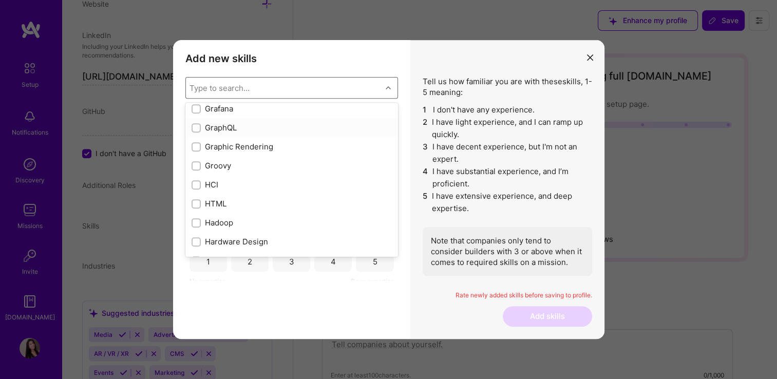
click at [195, 126] on input "modal" at bounding box center [197, 128] width 7 height 7
checkbox input "true"
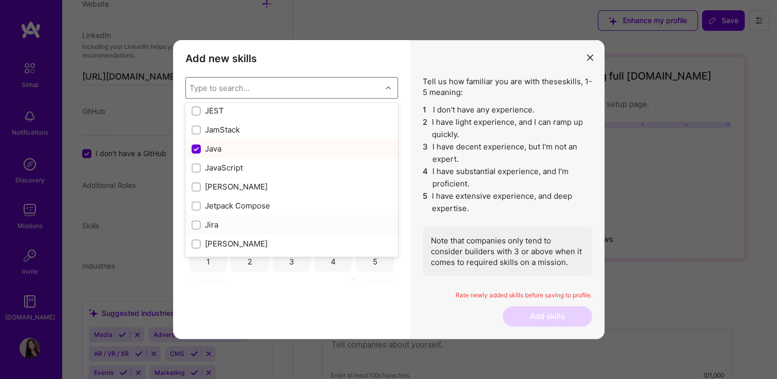
scroll to position [3234, 0]
click at [199, 186] on input "modal" at bounding box center [197, 186] width 7 height 7
checkbox input "true"
click at [195, 205] on input "modal" at bounding box center [197, 205] width 7 height 7
checkbox input "true"
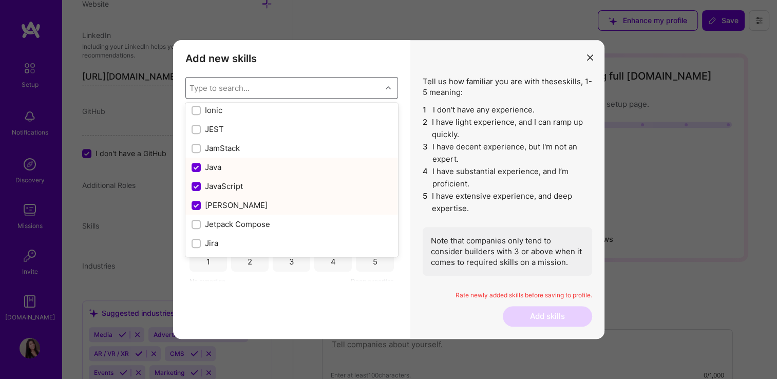
scroll to position [3337, 0]
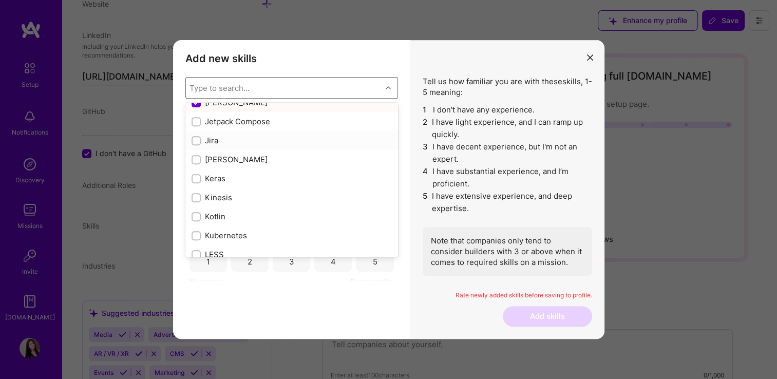
click at [195, 136] on div "modal" at bounding box center [196, 140] width 9 height 9
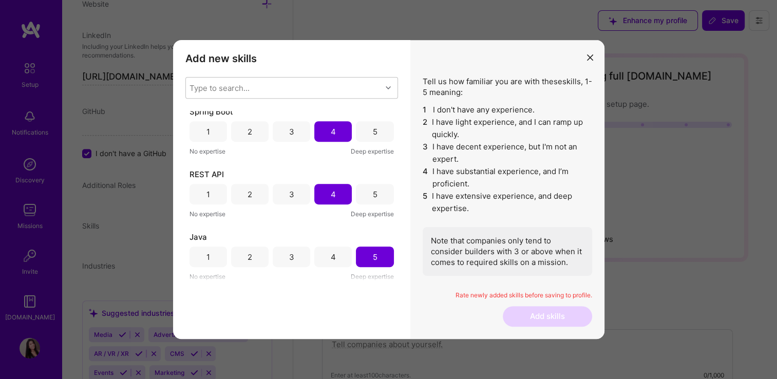
scroll to position [359, 0]
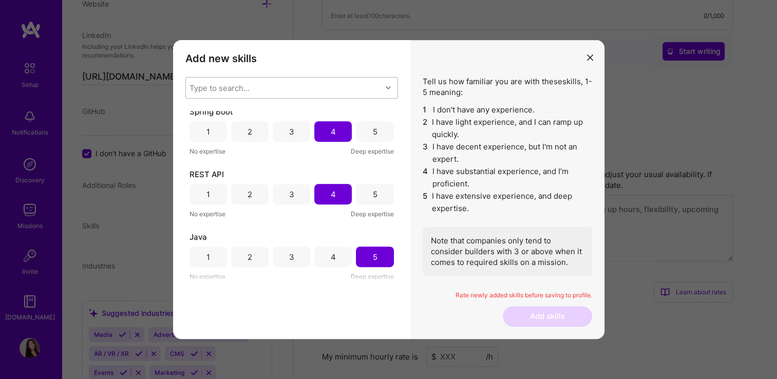
click at [228, 88] on div "Type to search..." at bounding box center [219, 88] width 60 height 11
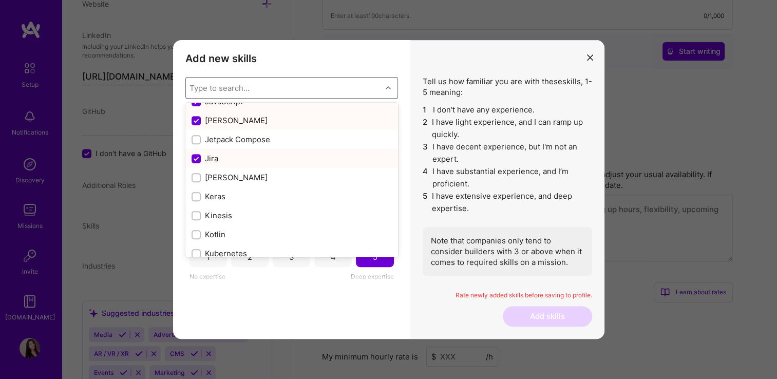
scroll to position [3389, 0]
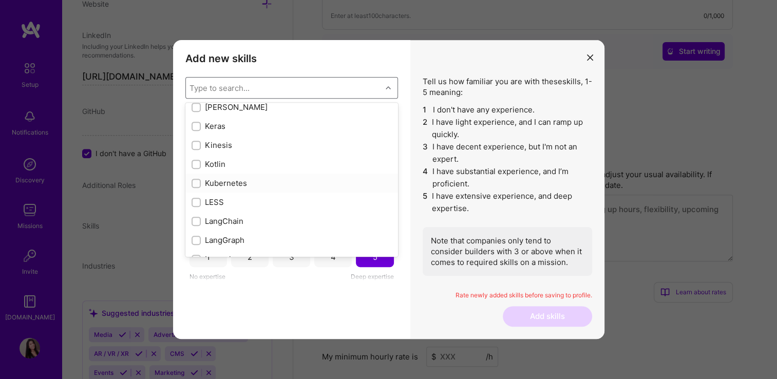
click at [194, 183] on input "modal" at bounding box center [197, 183] width 7 height 7
checkbox input "true"
click at [195, 108] on input "modal" at bounding box center [197, 107] width 7 height 7
checkbox input "true"
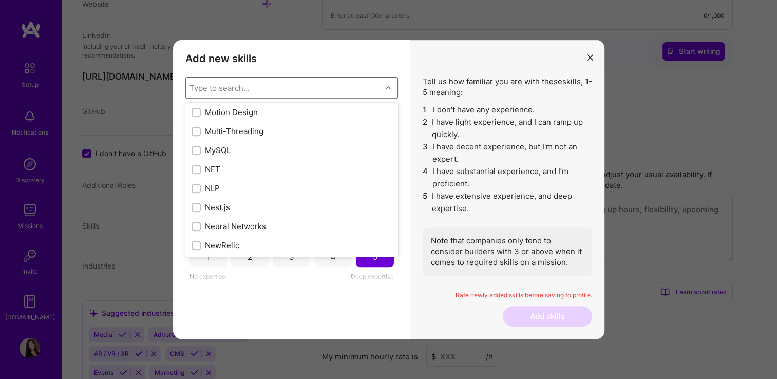
scroll to position [4056, 0]
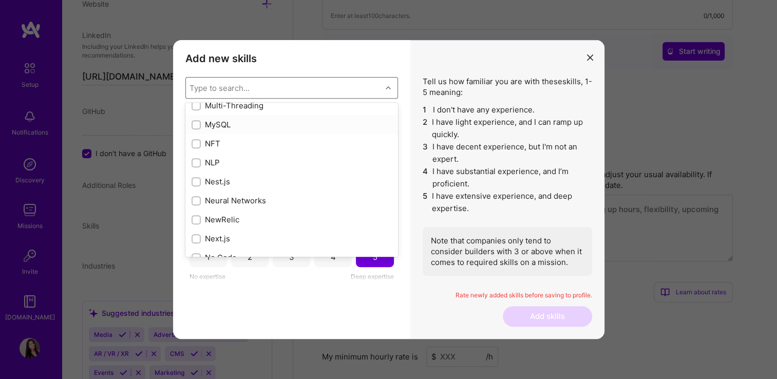
click at [196, 123] on input "modal" at bounding box center [197, 125] width 7 height 7
checkbox input "true"
click at [196, 143] on input "modal" at bounding box center [197, 144] width 7 height 7
checkbox input "true"
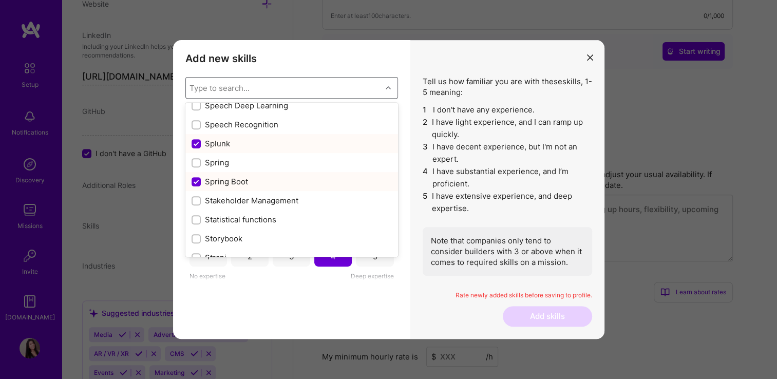
scroll to position [756, 0]
click at [194, 160] on input "modal" at bounding box center [197, 163] width 7 height 7
checkbox input "true"
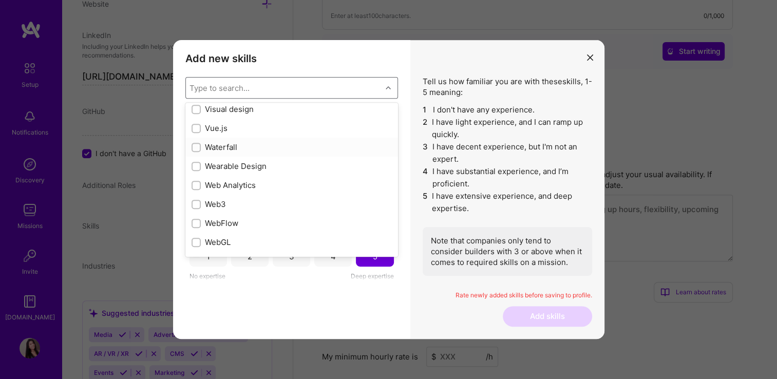
scroll to position [6674, 0]
click at [194, 147] on input "modal" at bounding box center [197, 147] width 7 height 7
checkbox input "true"
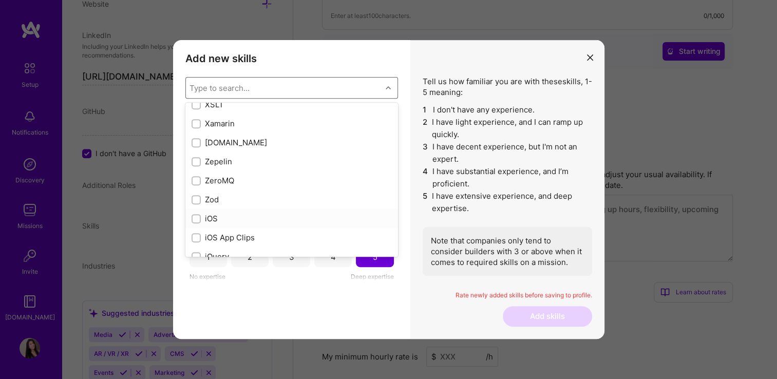
scroll to position [7032, 0]
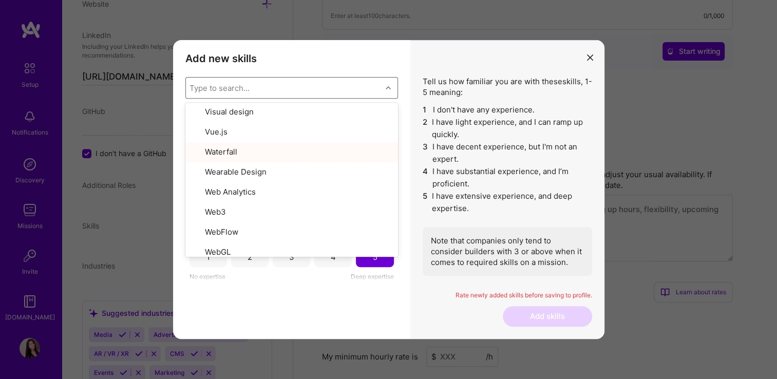
click at [378, 260] on div "5" at bounding box center [374, 256] width 37 height 21
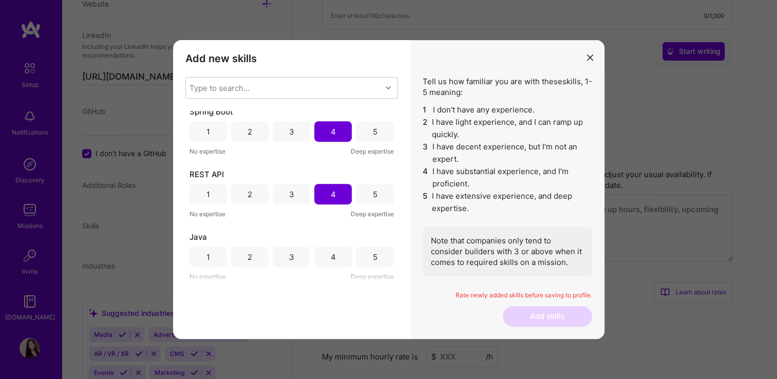
click at [378, 260] on div "5" at bounding box center [374, 256] width 37 height 21
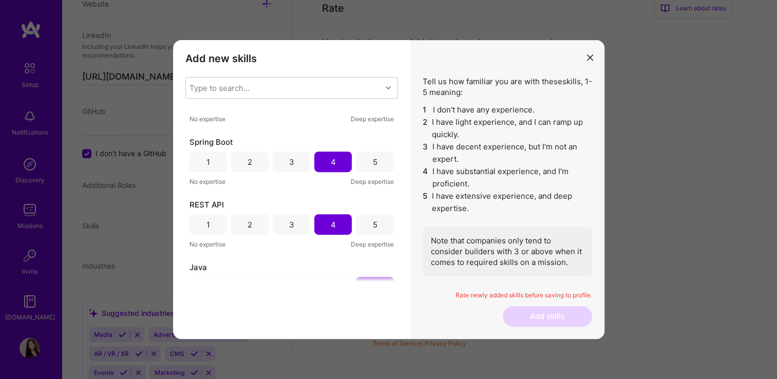
scroll to position [882, 0]
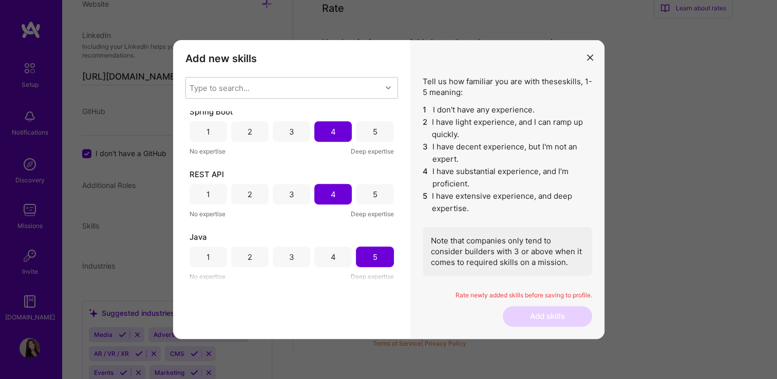
click at [591, 58] on icon "modal" at bounding box center [590, 57] width 6 height 6
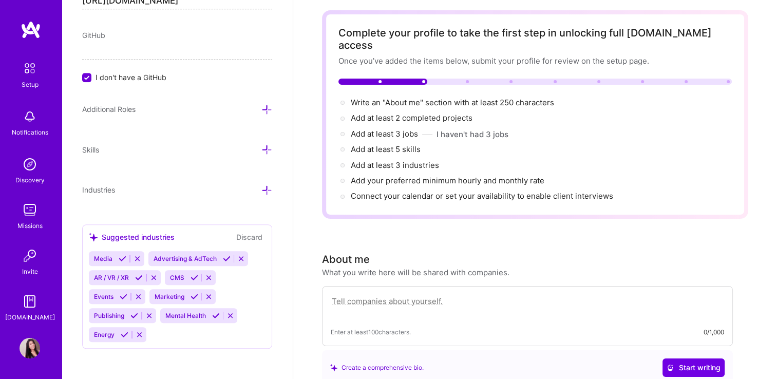
scroll to position [205, 0]
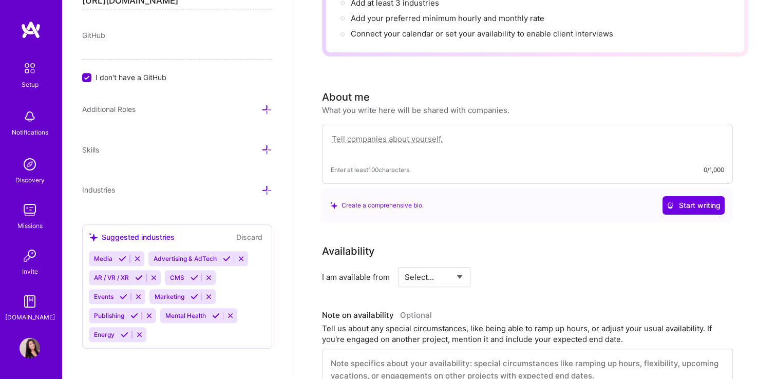
click at [261, 149] on icon at bounding box center [266, 149] width 11 height 11
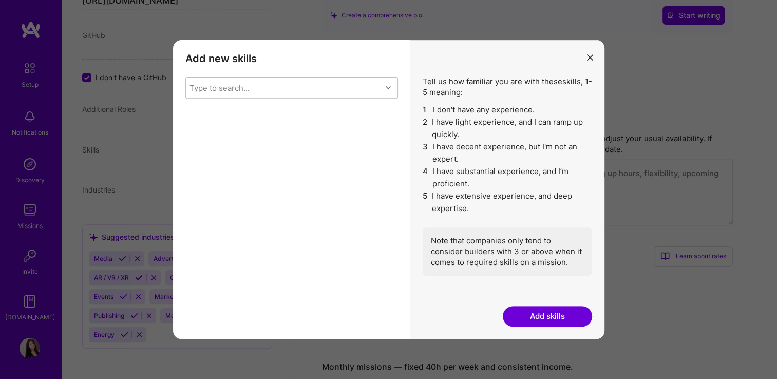
scroll to position [411, 0]
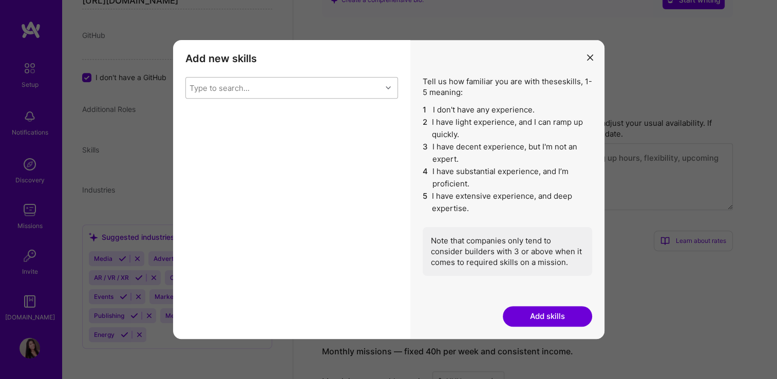
click at [260, 83] on div "Type to search..." at bounding box center [284, 88] width 196 height 21
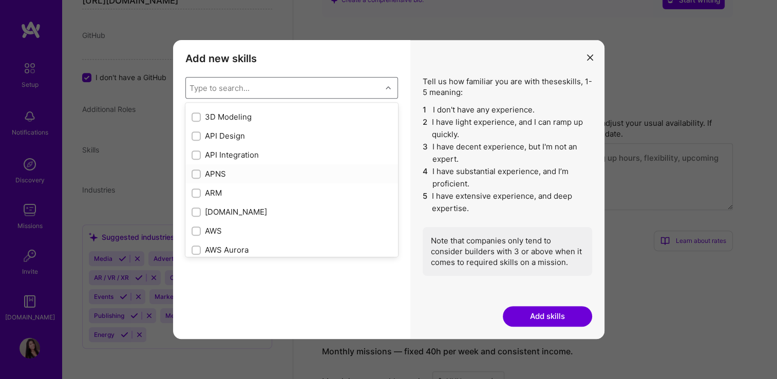
scroll to position [51, 0]
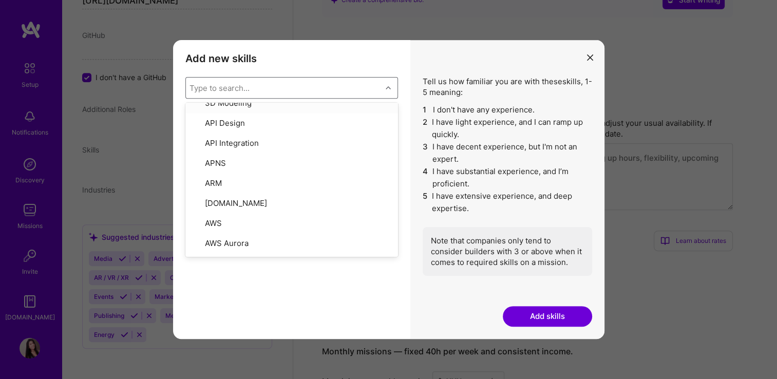
click at [216, 88] on div "Type to search..." at bounding box center [219, 88] width 60 height 11
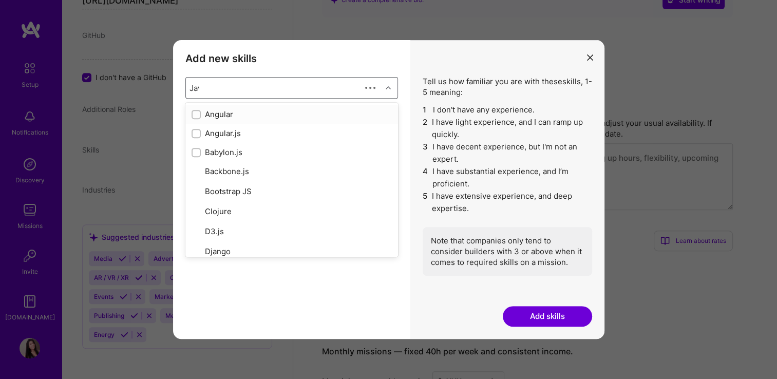
type input "Java"
click at [196, 113] on input "modal" at bounding box center [197, 114] width 7 height 7
checkbox input "false"
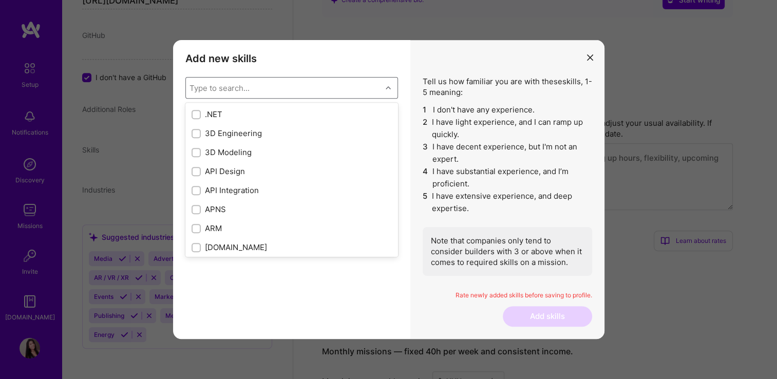
scroll to position [359, 0]
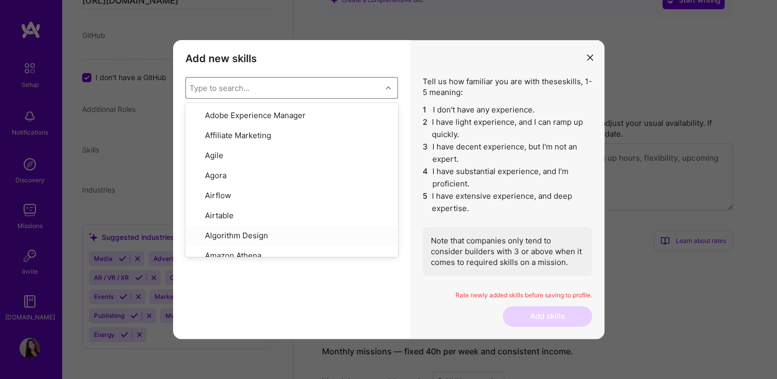
click at [326, 289] on div "Add new skills Tell us how familiar you are with given skills, using between 1 …" at bounding box center [291, 189] width 237 height 299
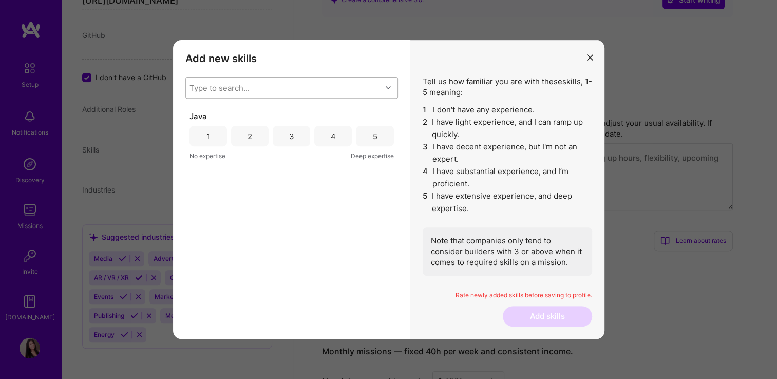
click at [368, 137] on div "5" at bounding box center [374, 136] width 37 height 21
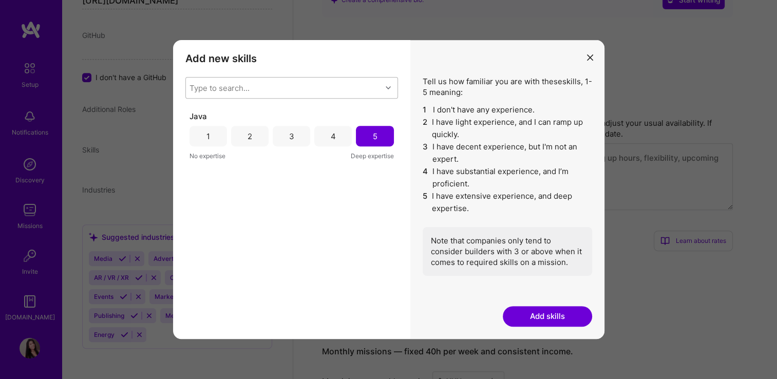
click at [561, 319] on button "Add skills" at bounding box center [547, 316] width 89 height 21
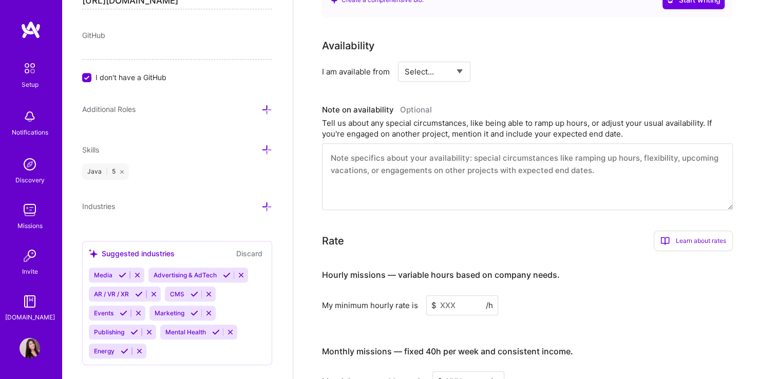
click at [262, 147] on icon at bounding box center [266, 149] width 11 height 11
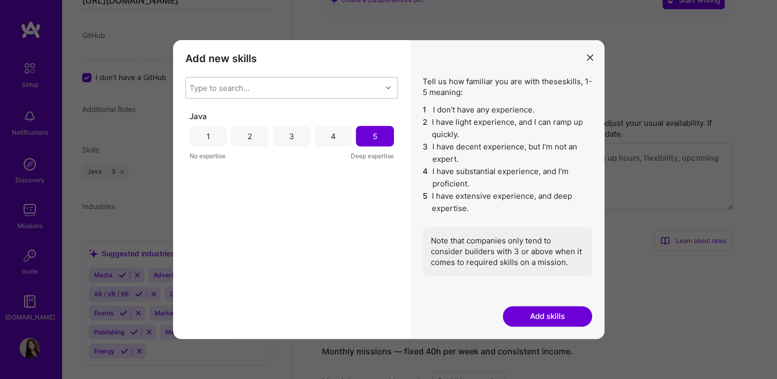
click at [251, 83] on div "Type to search..." at bounding box center [284, 88] width 196 height 21
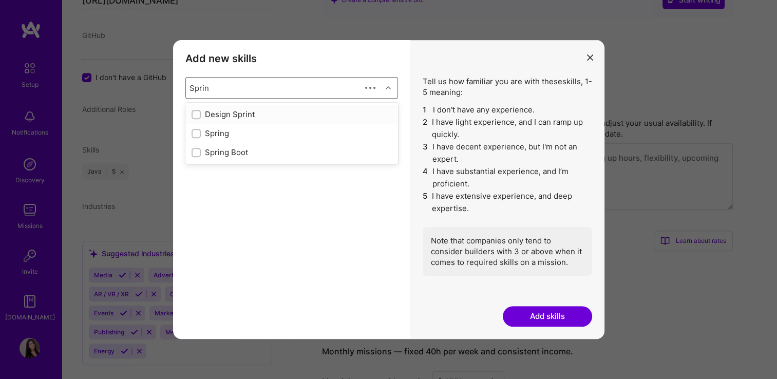
type input "Spring"
click at [197, 131] on input "modal" at bounding box center [197, 133] width 7 height 7
checkbox input "false"
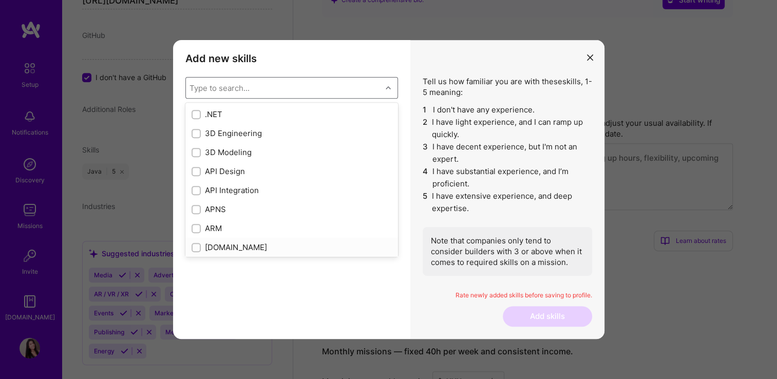
click at [271, 255] on div "ASP.NET" at bounding box center [291, 247] width 213 height 19
checkbox input "true"
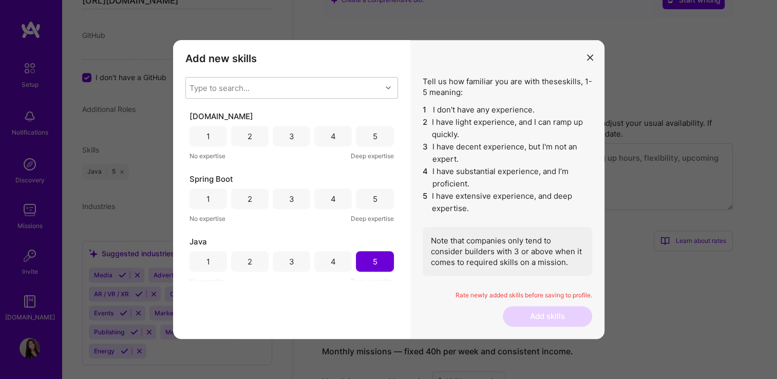
drag, startPoint x: 424, startPoint y: 312, endPoint x: 394, endPoint y: 273, distance: 49.2
click at [423, 312] on div "Tell us how familiar you are with these skills , 1-5 meaning: 1 I don't have an…" at bounding box center [507, 189] width 194 height 299
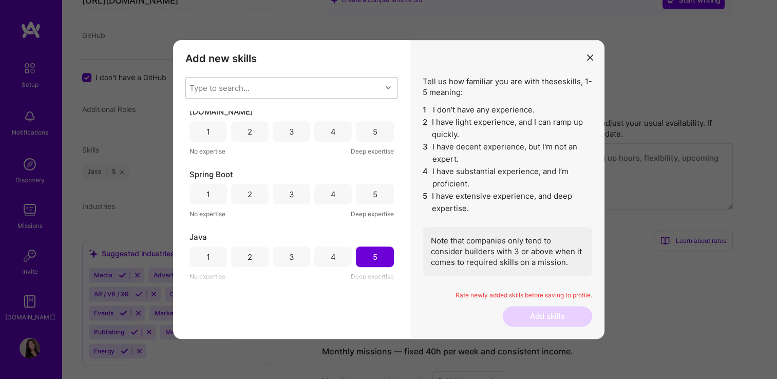
scroll to position [0, 0]
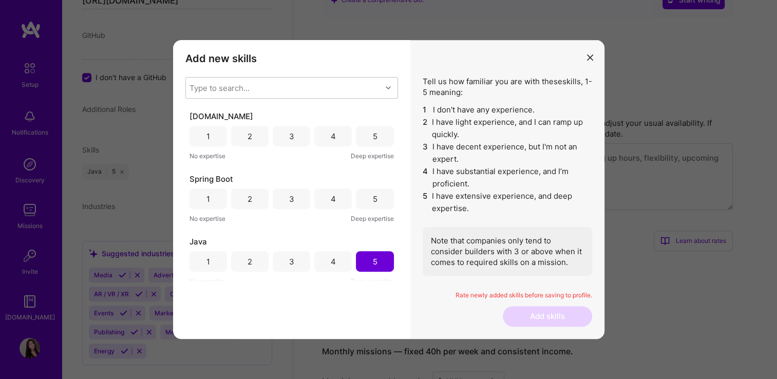
click at [331, 198] on div "4" at bounding box center [333, 199] width 5 height 11
click at [206, 136] on div "1" at bounding box center [208, 136] width 4 height 11
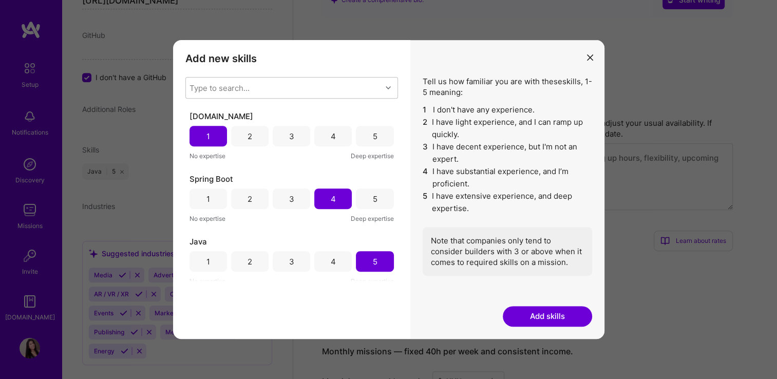
click at [539, 319] on button "Add skills" at bounding box center [547, 316] width 89 height 21
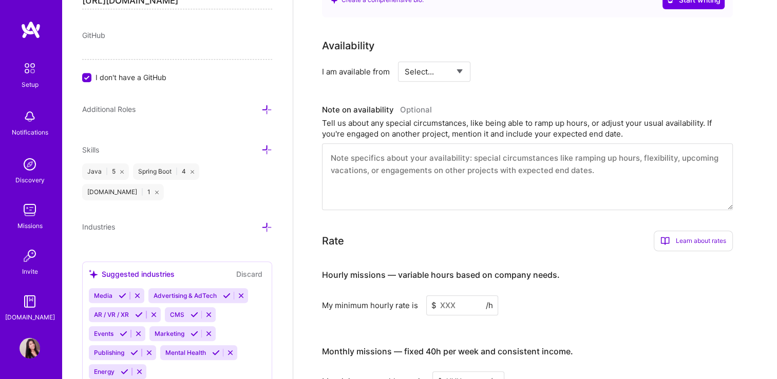
click at [159, 191] on icon at bounding box center [157, 193] width 4 height 4
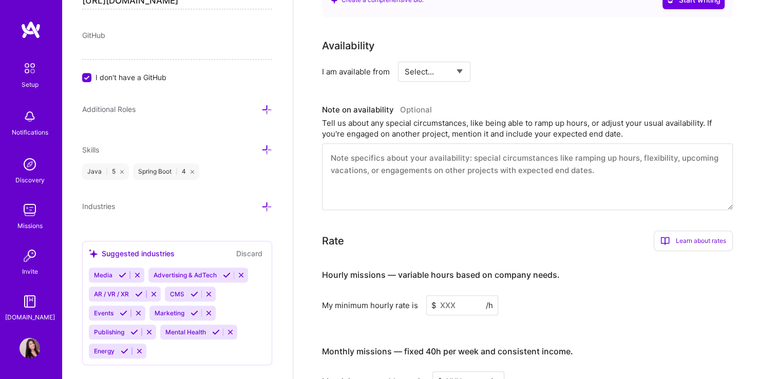
click at [261, 147] on icon at bounding box center [266, 149] width 11 height 11
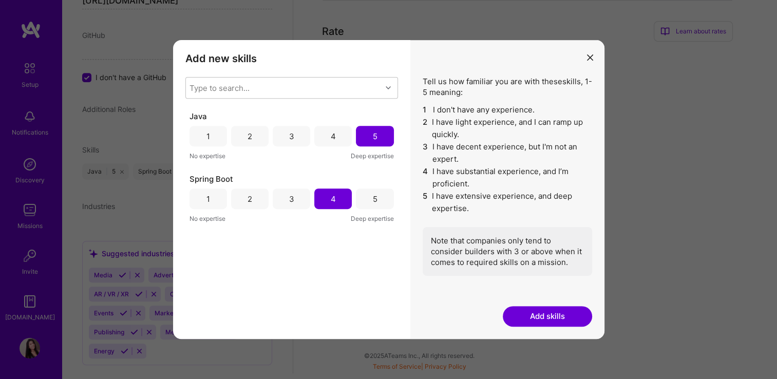
scroll to position [643, 0]
click at [223, 87] on div "Type to search..." at bounding box center [219, 88] width 60 height 11
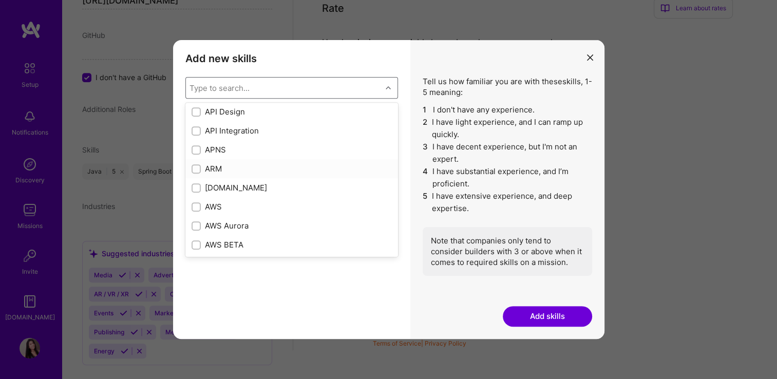
scroll to position [0, 0]
click at [193, 173] on div "modal" at bounding box center [196, 171] width 9 height 9
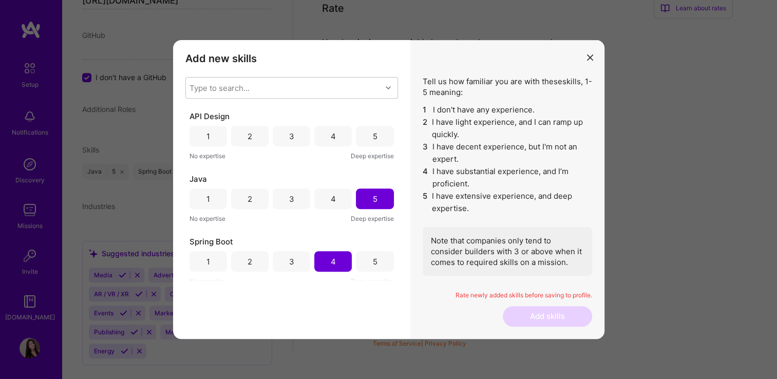
click at [292, 137] on div "3" at bounding box center [291, 136] width 5 height 11
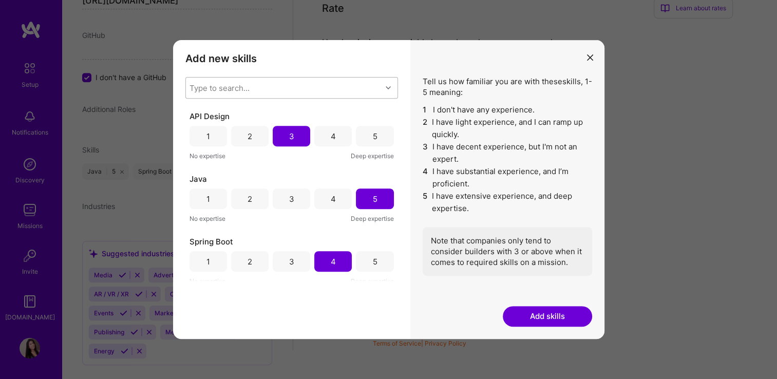
click at [274, 89] on div "Type to search..." at bounding box center [284, 88] width 196 height 21
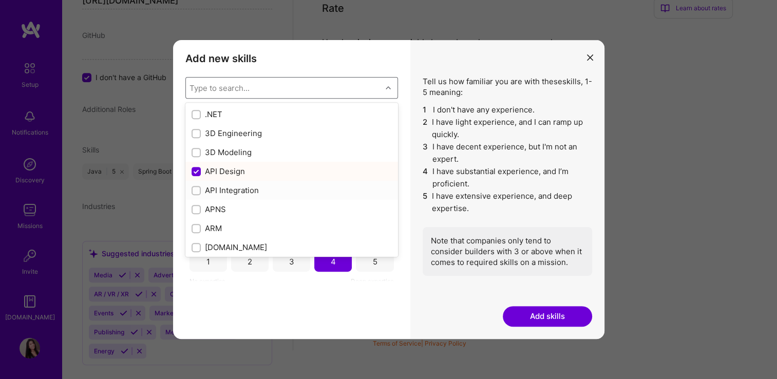
click at [194, 188] on input "modal" at bounding box center [197, 190] width 7 height 7
checkbox input "true"
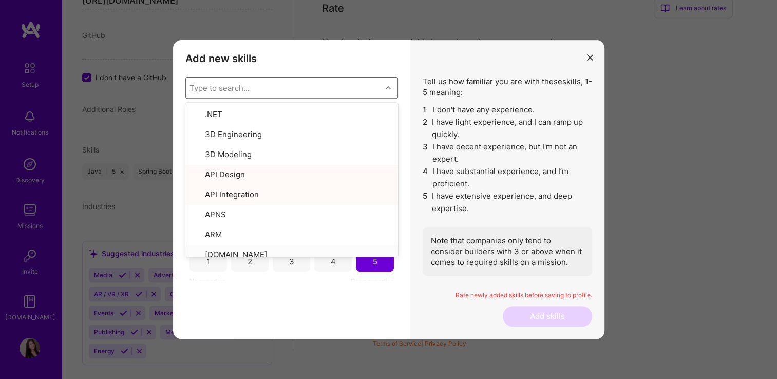
click at [321, 294] on div "Add new skills Tell us how familiar you are with given skills, using between 1 …" at bounding box center [291, 189] width 237 height 299
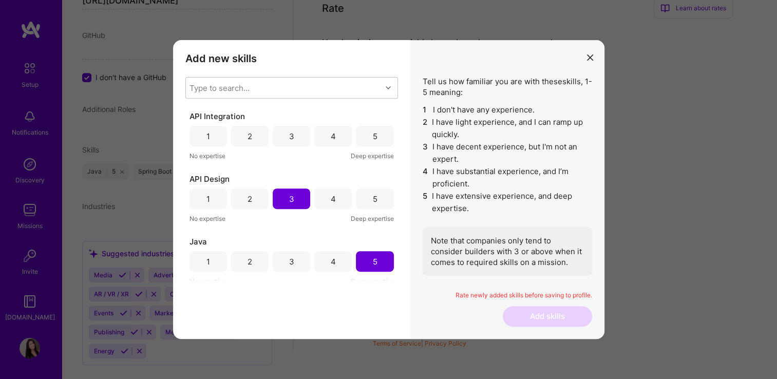
click at [292, 130] on div "3" at bounding box center [291, 136] width 37 height 21
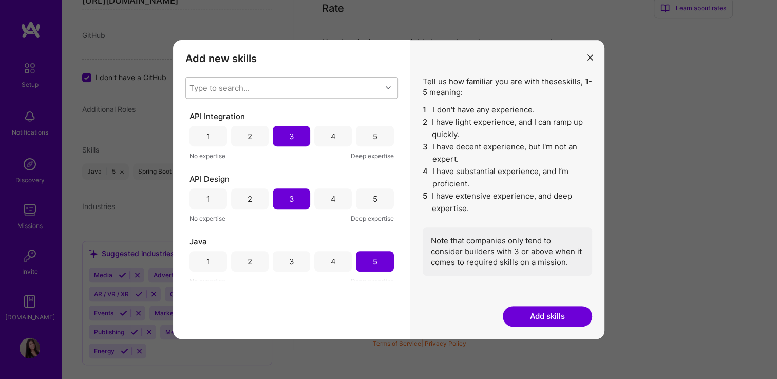
click at [528, 311] on button "Add skills" at bounding box center [547, 316] width 89 height 21
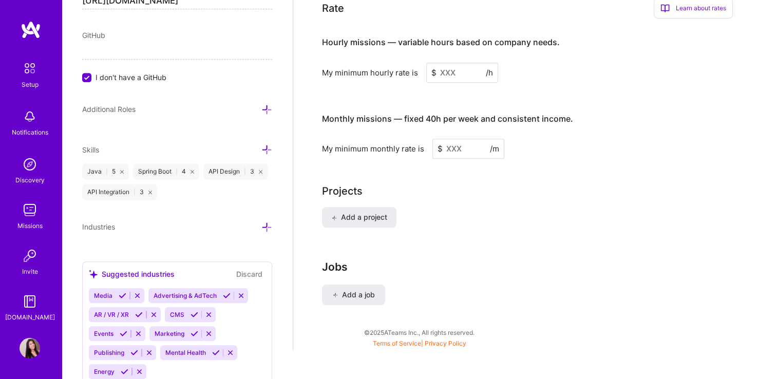
click at [261, 149] on icon at bounding box center [266, 149] width 11 height 11
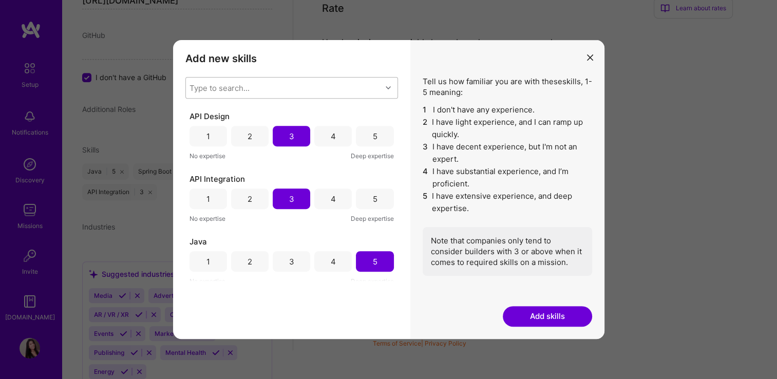
click at [253, 82] on div "Type to search..." at bounding box center [284, 88] width 196 height 21
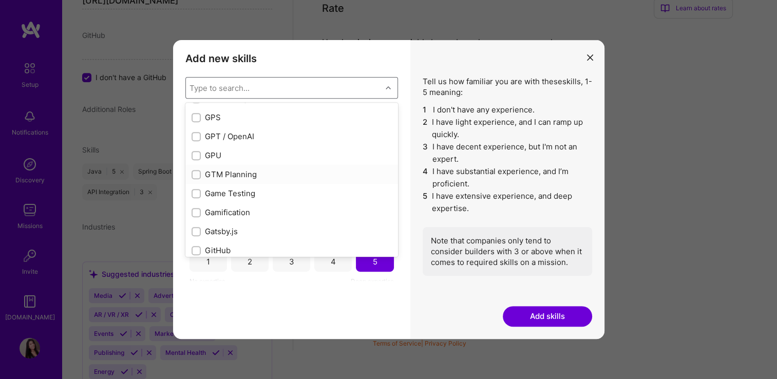
scroll to position [2670, 0]
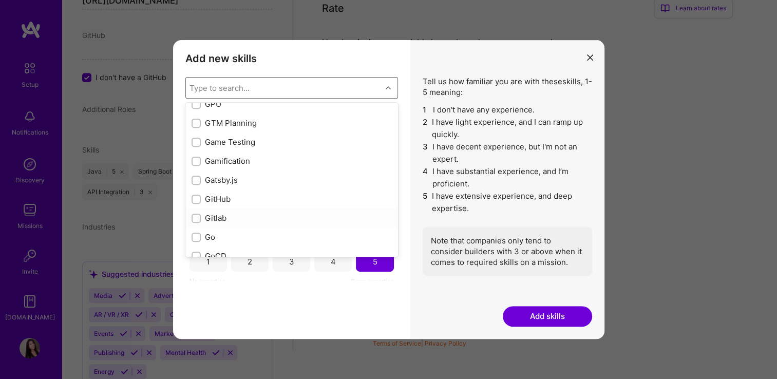
click at [194, 220] on input "modal" at bounding box center [197, 218] width 7 height 7
checkbox input "true"
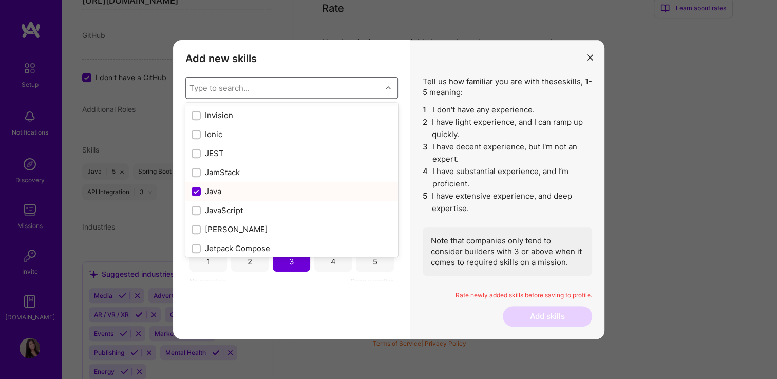
scroll to position [3235, 0]
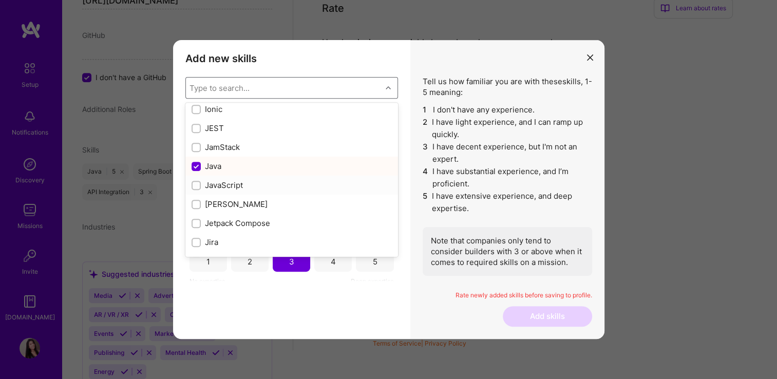
click at [194, 184] on input "modal" at bounding box center [197, 185] width 7 height 7
checkbox input "true"
click at [198, 201] on input "modal" at bounding box center [197, 204] width 7 height 7
checkbox input "true"
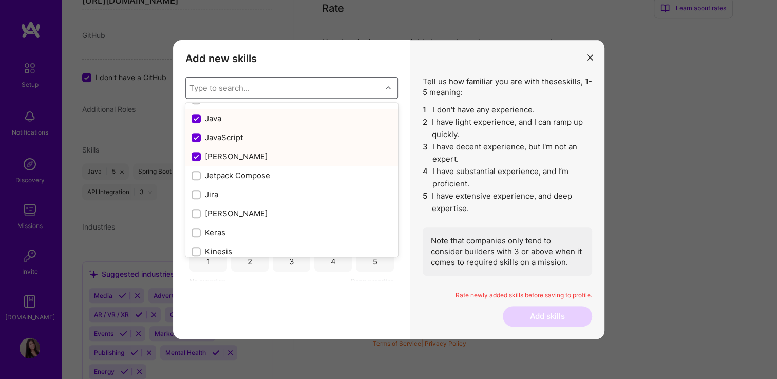
scroll to position [3338, 0]
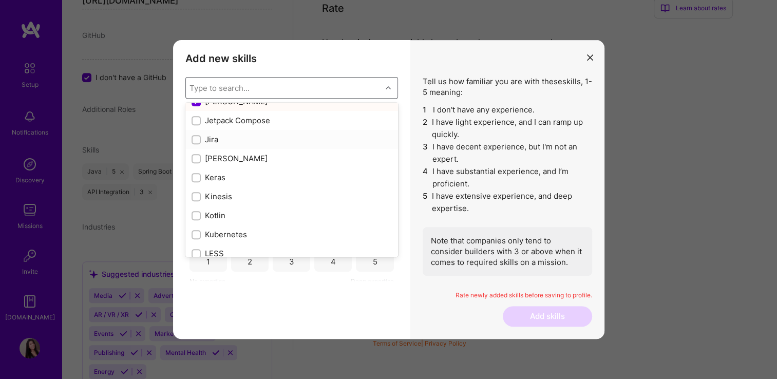
click at [198, 137] on input "modal" at bounding box center [197, 140] width 7 height 7
checkbox input "true"
click at [192, 156] on div "modal" at bounding box center [196, 158] width 9 height 9
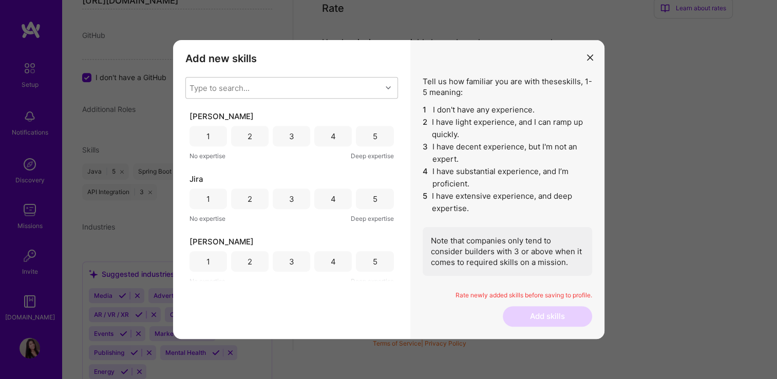
click at [243, 137] on div "2" at bounding box center [249, 136] width 37 height 21
click at [341, 202] on div "4" at bounding box center [332, 198] width 37 height 21
click at [326, 258] on div "4" at bounding box center [332, 261] width 37 height 21
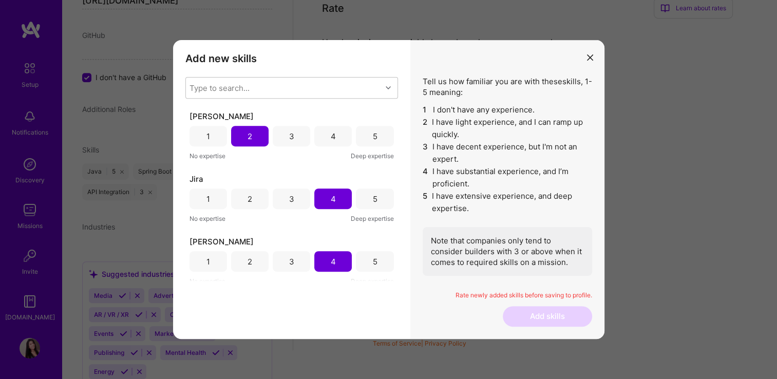
scroll to position [103, 0]
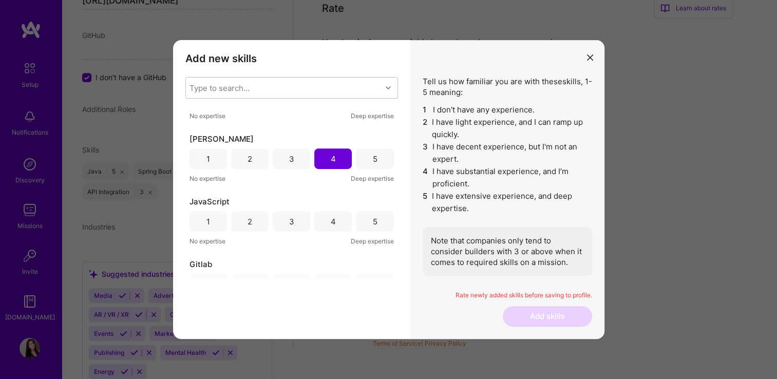
click at [211, 217] on div "1" at bounding box center [207, 221] width 37 height 21
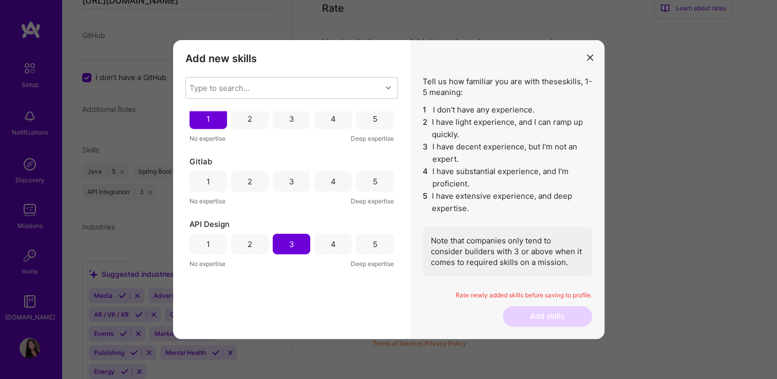
click at [297, 177] on div "3" at bounding box center [291, 181] width 37 height 21
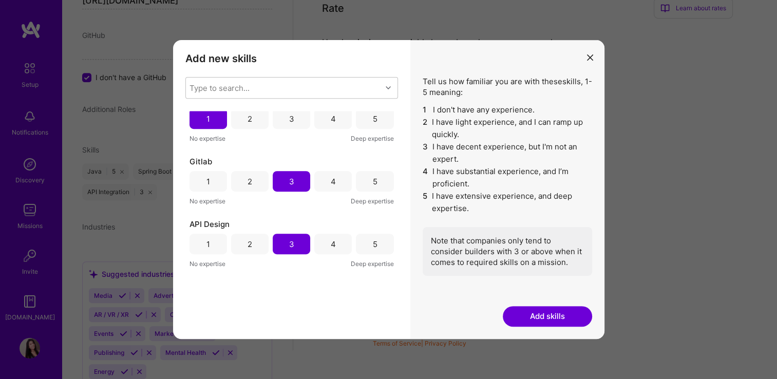
click at [558, 319] on button "Add skills" at bounding box center [547, 316] width 89 height 21
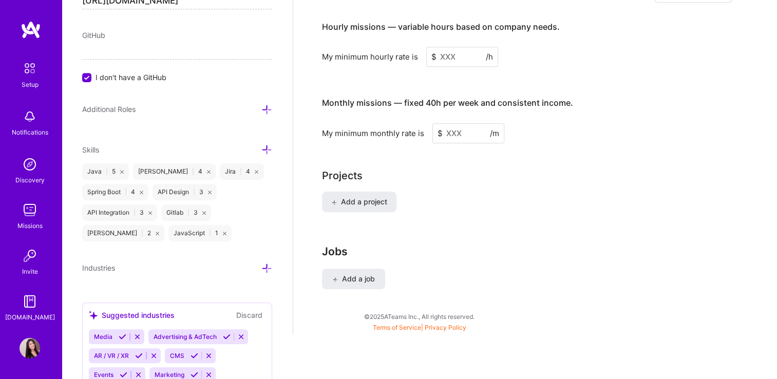
scroll to position [629, 0]
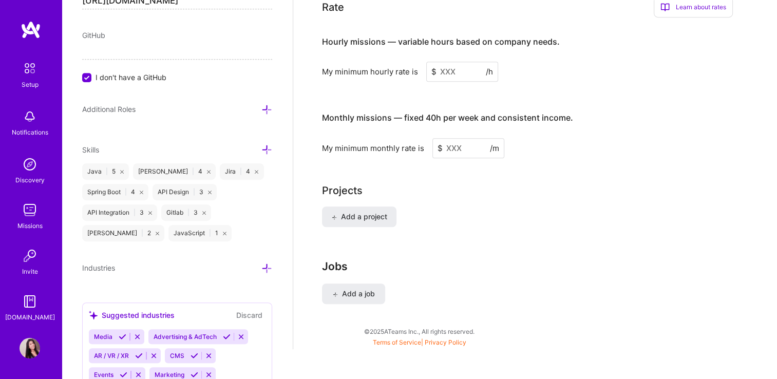
click at [261, 144] on icon at bounding box center [266, 149] width 11 height 11
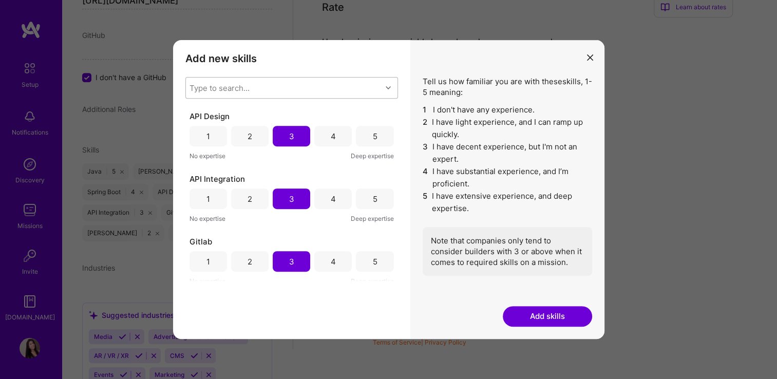
click at [238, 81] on div "Type to search..." at bounding box center [284, 88] width 196 height 21
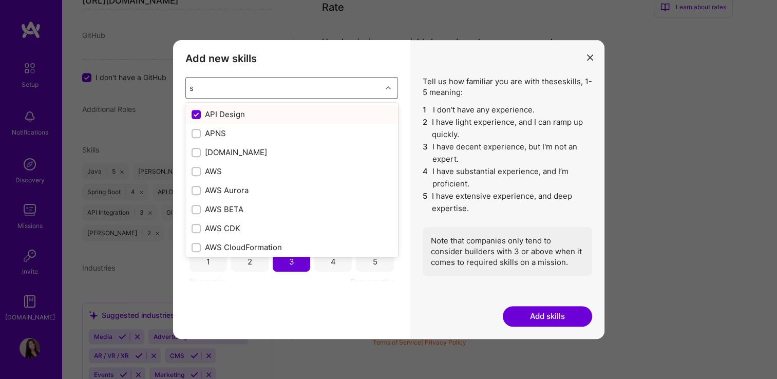
type input "sp"
checkbox input "false"
checkbox input "true"
type input "spr"
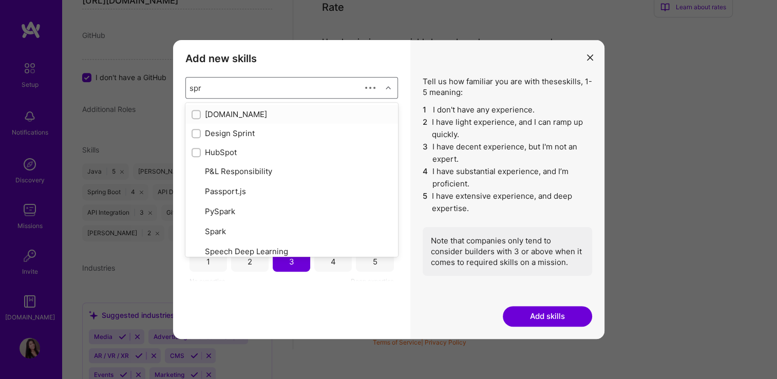
checkbox input "true"
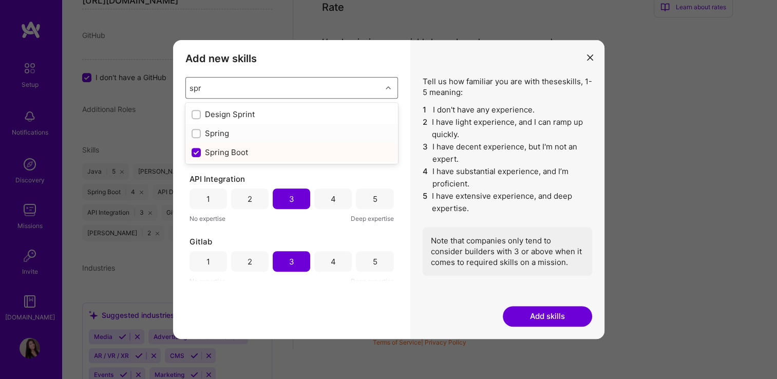
click at [199, 135] on input "modal" at bounding box center [197, 133] width 7 height 7
checkbox input "false"
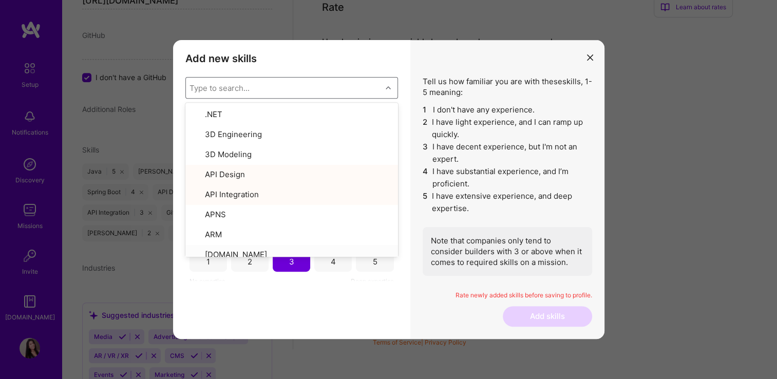
click at [316, 328] on div "Add new skills Tell us how familiar you are with given skills, using between 1 …" at bounding box center [291, 189] width 237 height 299
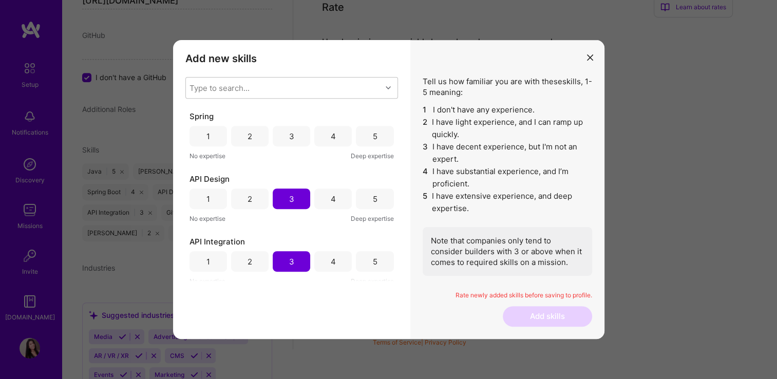
click at [331, 137] on div "4" at bounding box center [333, 136] width 5 height 11
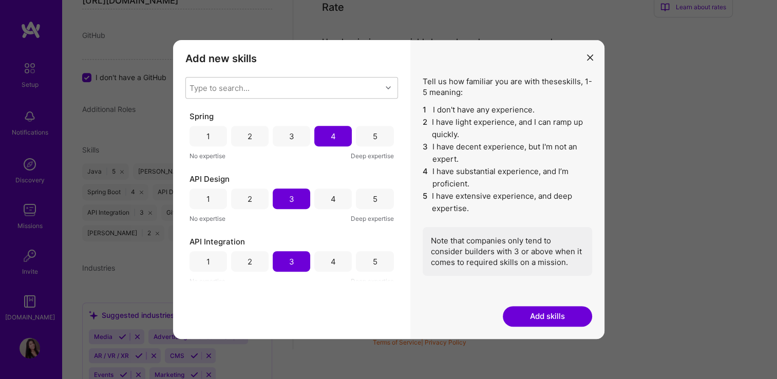
click at [543, 311] on button "Add skills" at bounding box center [547, 316] width 89 height 21
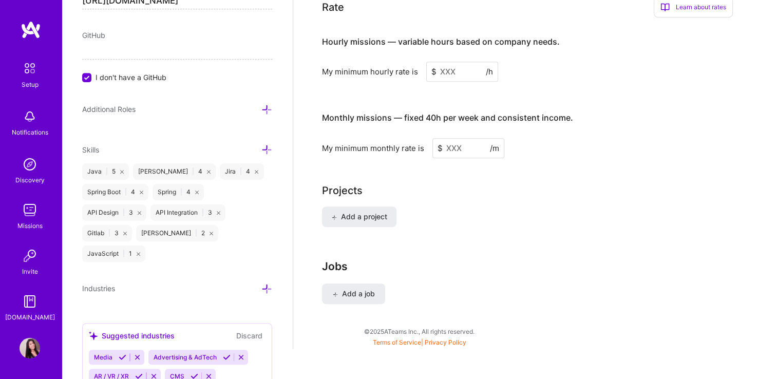
click at [261, 147] on icon at bounding box center [266, 149] width 11 height 11
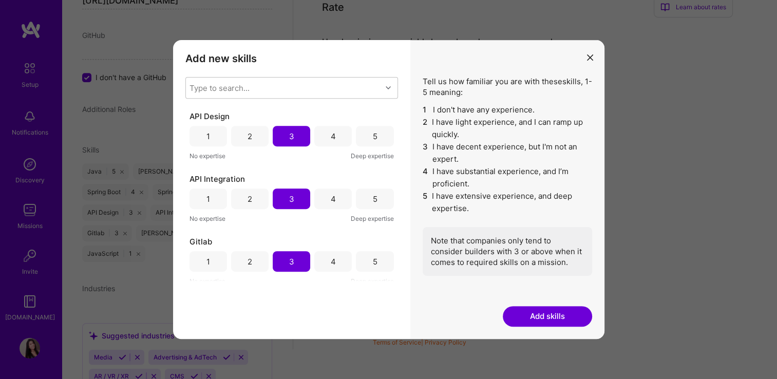
click at [425, 7] on div "Add new skills Tell us how familiar you are with given skills, using between 1 …" at bounding box center [388, 189] width 777 height 379
click at [260, 89] on div "Type to search..." at bounding box center [284, 88] width 196 height 21
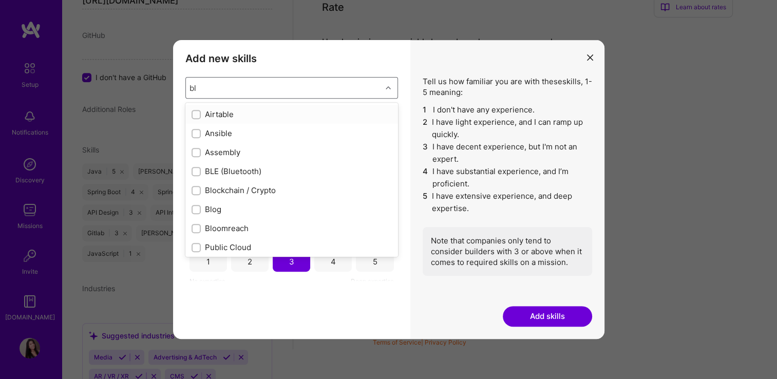
type input "b"
checkbox input "true"
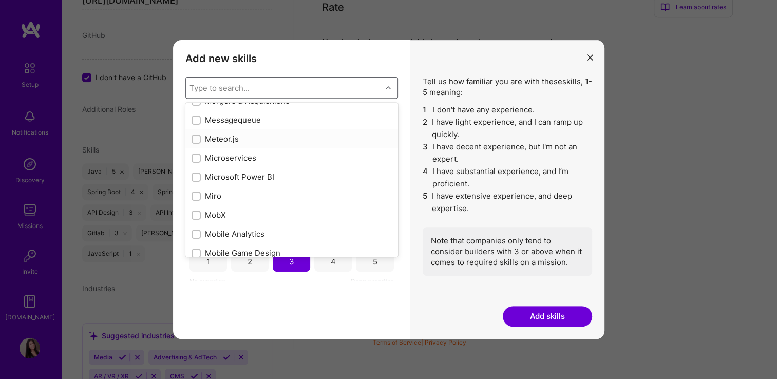
scroll to position [3903, 0]
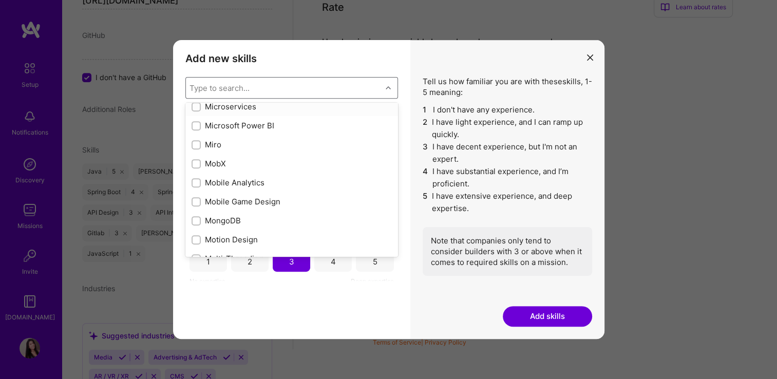
click at [198, 106] on input "modal" at bounding box center [197, 107] width 7 height 7
checkbox input "true"
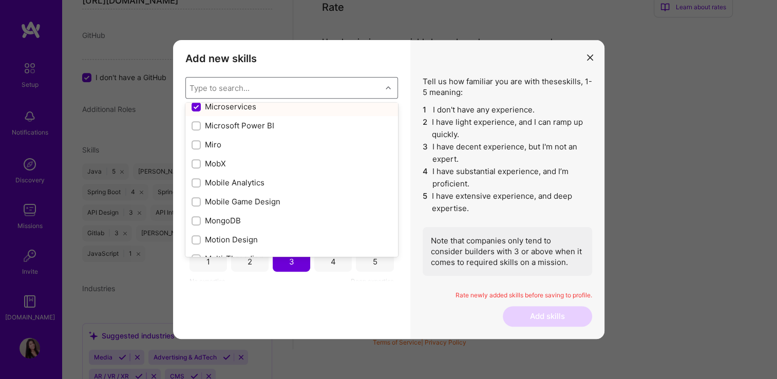
scroll to position [3902, 0]
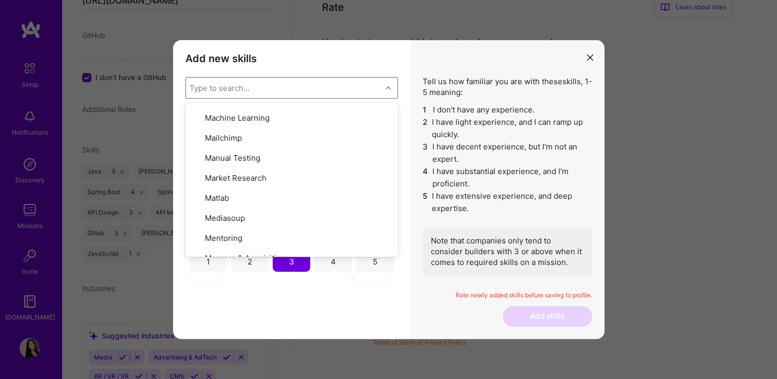
click at [262, 306] on div "Add new skills Tell us how familiar you are with given skills, using between 1 …" at bounding box center [291, 189] width 237 height 299
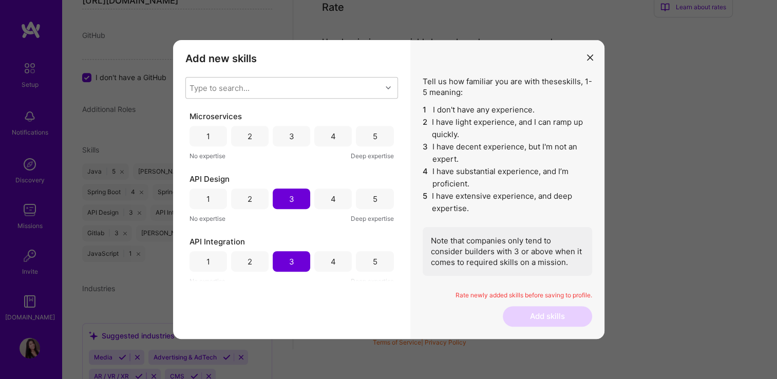
click at [338, 137] on div "4" at bounding box center [332, 136] width 37 height 21
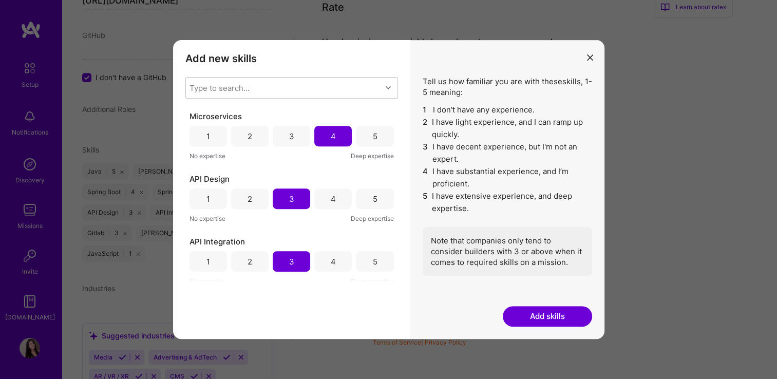
click at [556, 317] on button "Add skills" at bounding box center [547, 316] width 89 height 21
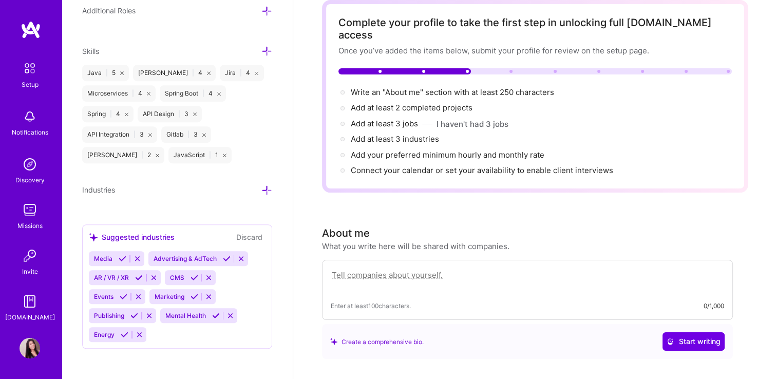
scroll to position [115, 0]
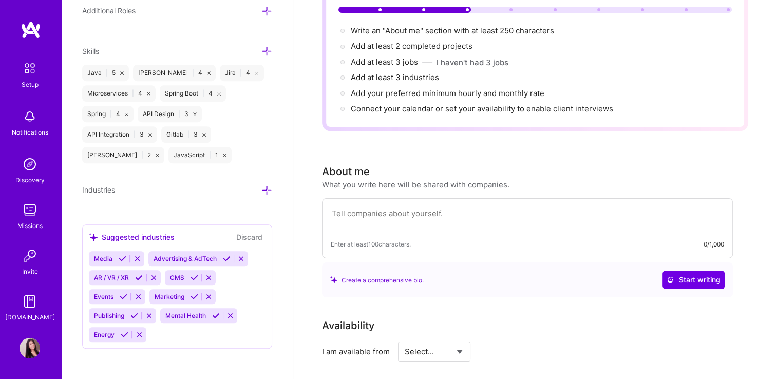
click at [496, 207] on textarea at bounding box center [527, 219] width 393 height 24
click at [617, 40] on div "Write an "About me" section with at least 250 characters → Add at least 2 compl…" at bounding box center [534, 69] width 393 height 89
click at [374, 207] on textarea at bounding box center [527, 219] width 393 height 24
paste textarea "ith over 16 years of experience designing and delivering scalable, high-perform…"
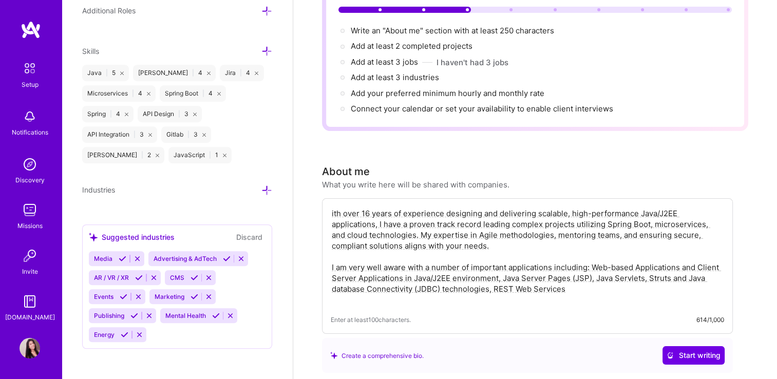
click at [489, 207] on textarea "ith over 16 years of experience designing and delivering scalable, high-perform…" at bounding box center [527, 256] width 393 height 99
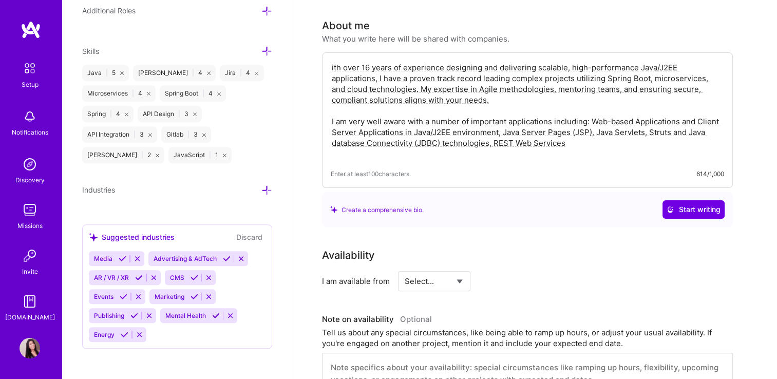
scroll to position [269, 0]
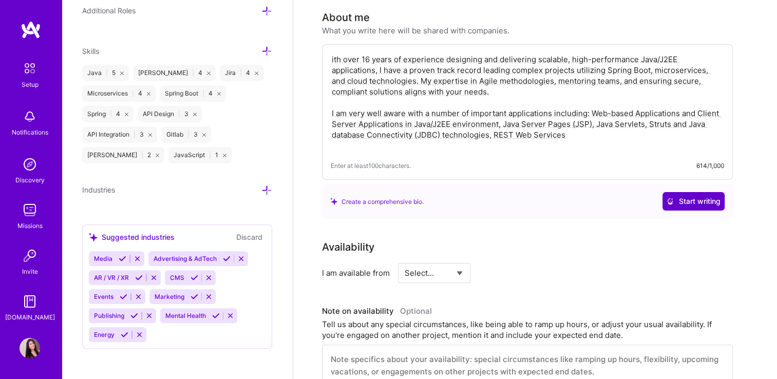
type textarea "ith over 16 years of experience designing and delivering scalable, high-perform…"
click at [695, 196] on span "Start writing" at bounding box center [694, 201] width 54 height 10
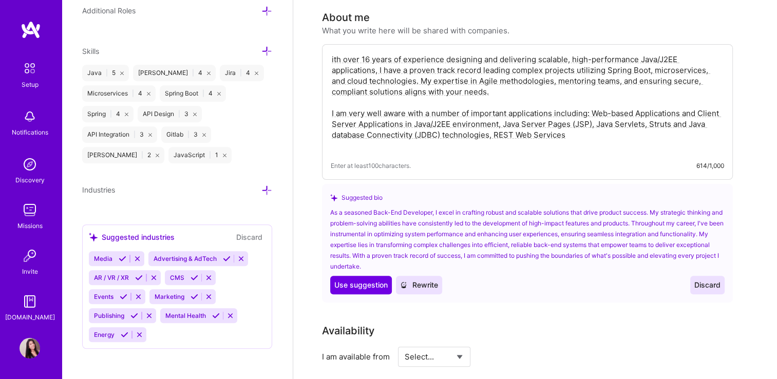
click at [442, 252] on div "As a seasoned Back-End Developer, I excel in crafting robust and scalable solut…" at bounding box center [527, 239] width 394 height 65
click at [719, 280] on span "Discard" at bounding box center [707, 285] width 26 height 10
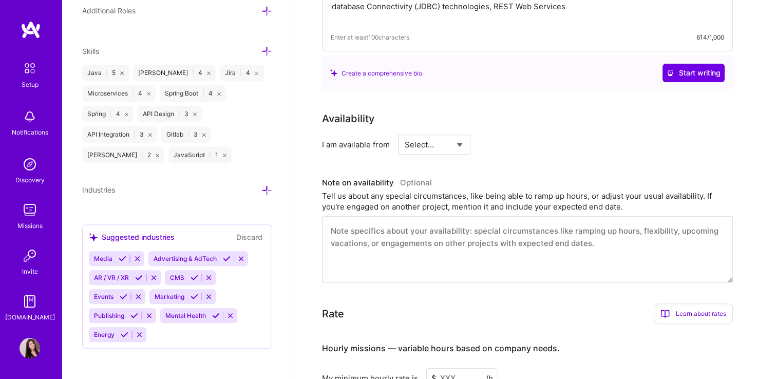
scroll to position [423, 0]
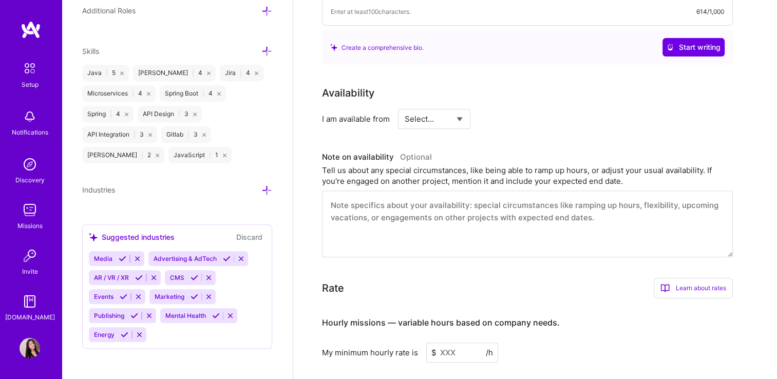
click at [462, 106] on select "Select... Right Now Future Date Not Available" at bounding box center [434, 119] width 59 height 26
select select "Future Date"
click at [405, 106] on select "Select... Right Now Future Date Not Available" at bounding box center [434, 119] width 59 height 26
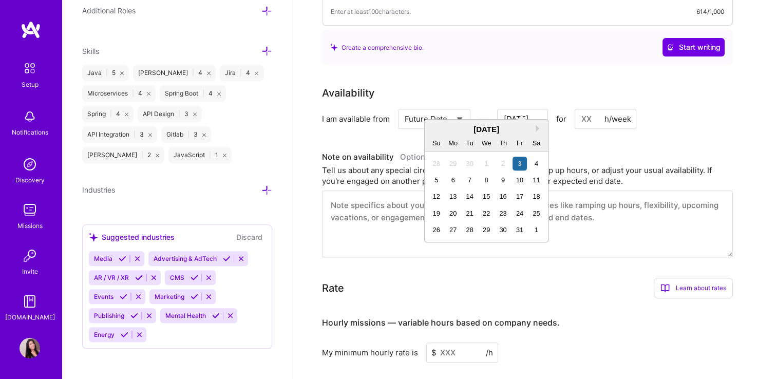
drag, startPoint x: 518, startPoint y: 103, endPoint x: 524, endPoint y: 103, distance: 6.7
click at [524, 109] on input "Oct 3" at bounding box center [522, 119] width 51 height 20
click at [451, 213] on div "20" at bounding box center [453, 213] width 14 height 14
type input "Oct 20"
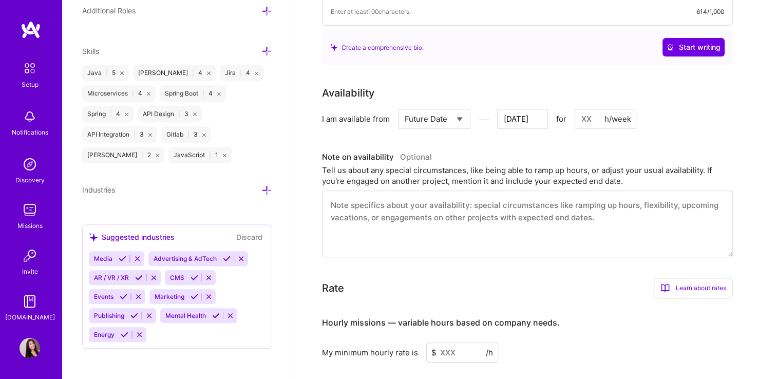
click at [451, 213] on textarea at bounding box center [527, 224] width 411 height 67
click at [606, 113] on div "h/week" at bounding box center [617, 118] width 27 height 11
drag, startPoint x: 581, startPoint y: 104, endPoint x: 593, endPoint y: 104, distance: 11.8
click at [593, 109] on input at bounding box center [606, 119] width 62 height 20
click at [599, 308] on h3 "Hourly missions — variable hours based on company needs." at bounding box center [527, 323] width 411 height 32
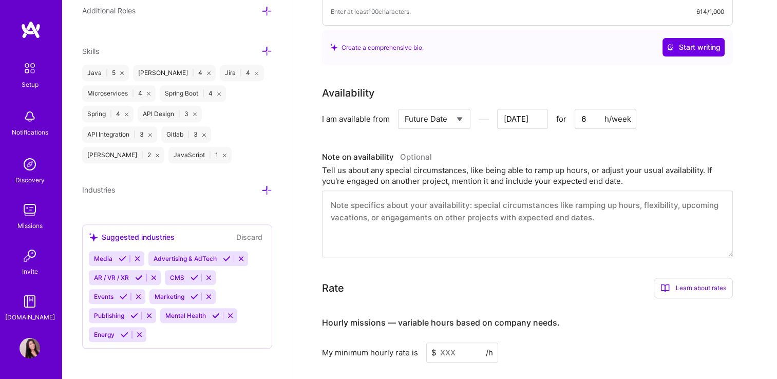
drag, startPoint x: 600, startPoint y: 104, endPoint x: 541, endPoint y: 97, distance: 58.9
click at [541, 109] on div "Select... Right Now Future Date Not Available Oct 20 for 6 h/week" at bounding box center [517, 119] width 238 height 20
type input "40"
click at [427, 237] on textarea at bounding box center [527, 224] width 411 height 67
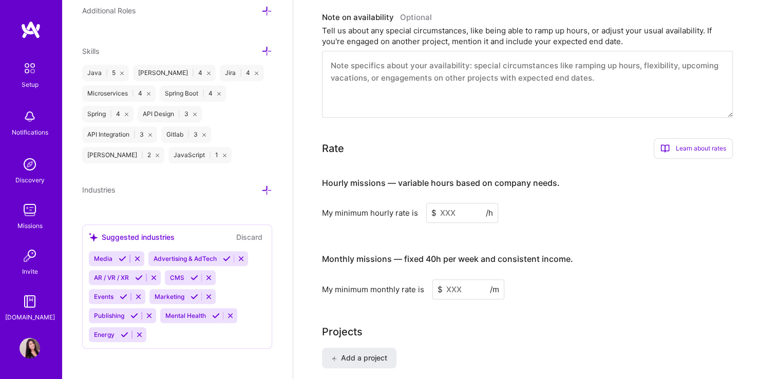
scroll to position [577, 0]
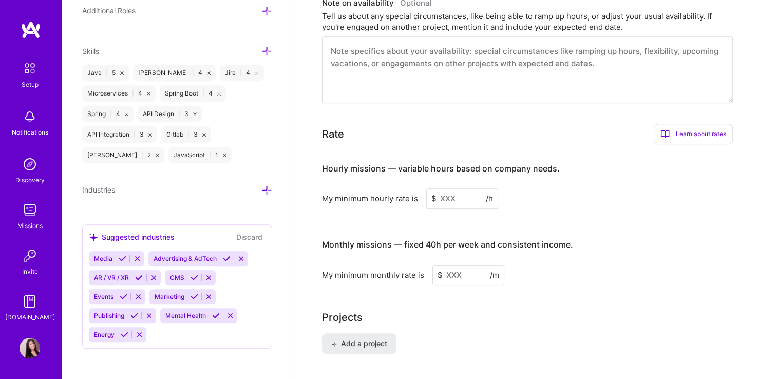
click at [462, 188] on input at bounding box center [462, 198] width 72 height 20
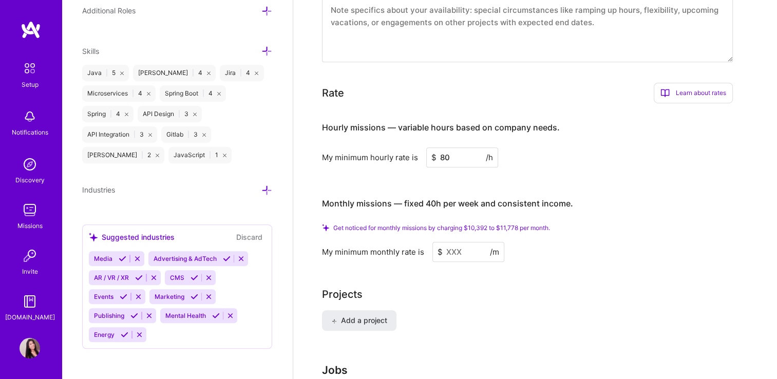
scroll to position [680, 0]
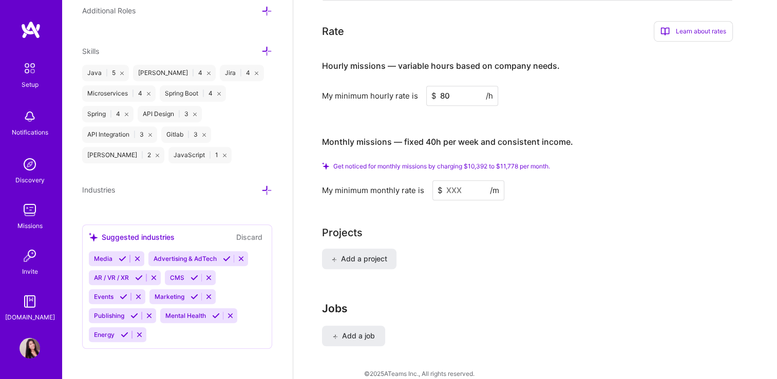
type input "80"
drag, startPoint x: 471, startPoint y: 154, endPoint x: 491, endPoint y: 149, distance: 20.6
click at [491, 162] on span "Get noticed for monthly missions by charging $10,392 to $11,778 per month." at bounding box center [441, 166] width 217 height 8
drag, startPoint x: 491, startPoint y: 149, endPoint x: 452, endPoint y: 174, distance: 45.7
click at [452, 180] on input at bounding box center [468, 190] width 72 height 20
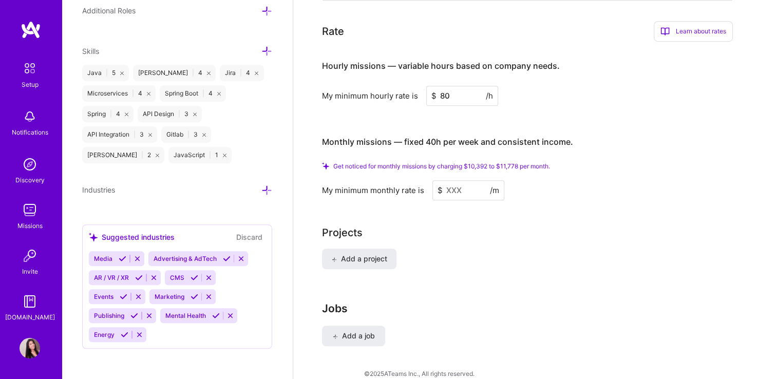
click at [452, 180] on input at bounding box center [468, 190] width 72 height 20
click at [453, 180] on input at bounding box center [468, 190] width 72 height 20
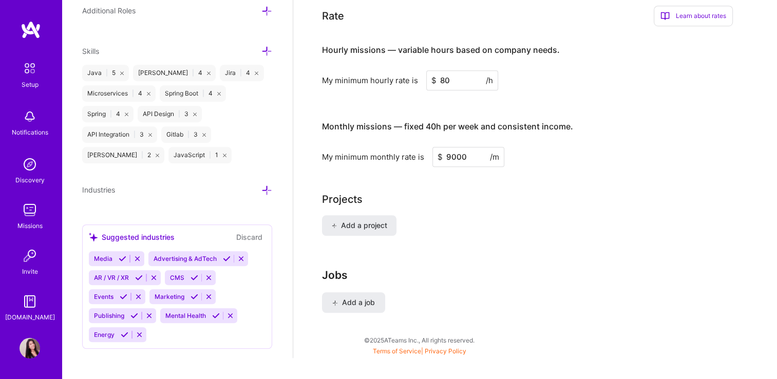
type input "9000"
click at [456, 192] on div "Projects" at bounding box center [535, 199] width 426 height 15
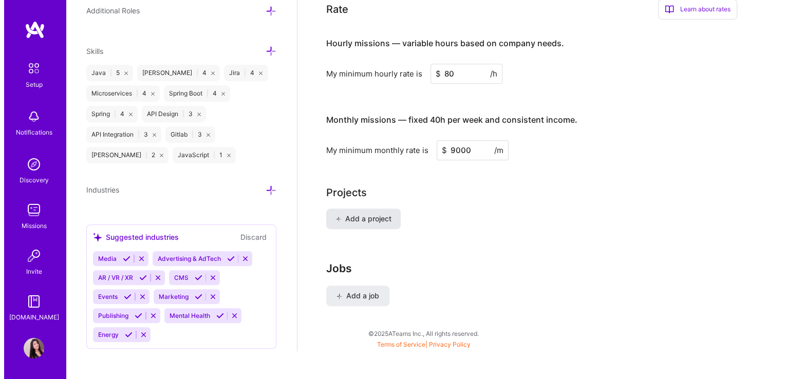
scroll to position [689, 0]
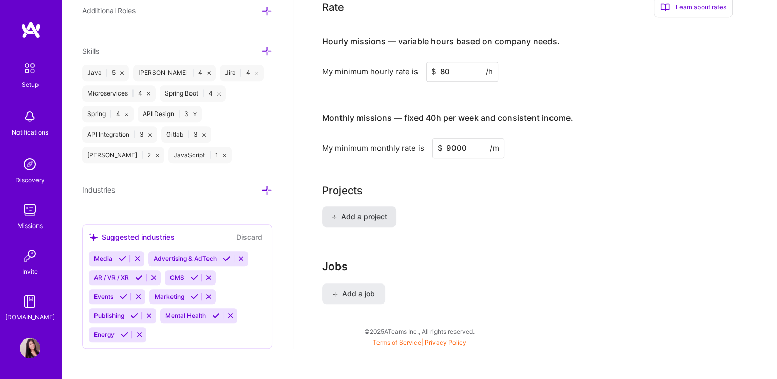
click at [369, 212] on span "Add a project" at bounding box center [359, 217] width 56 height 10
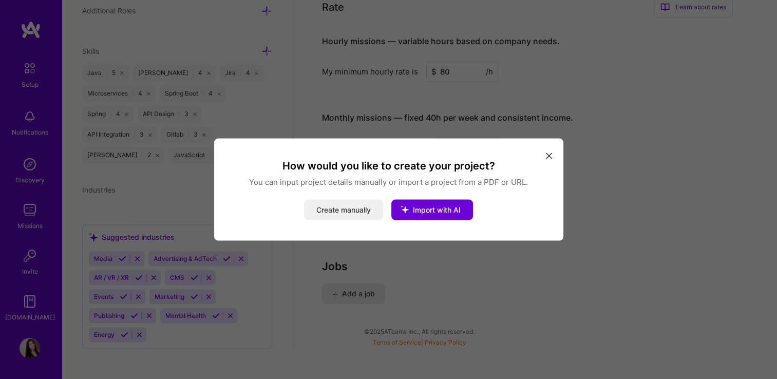
click at [343, 209] on button "Create manually" at bounding box center [343, 210] width 79 height 21
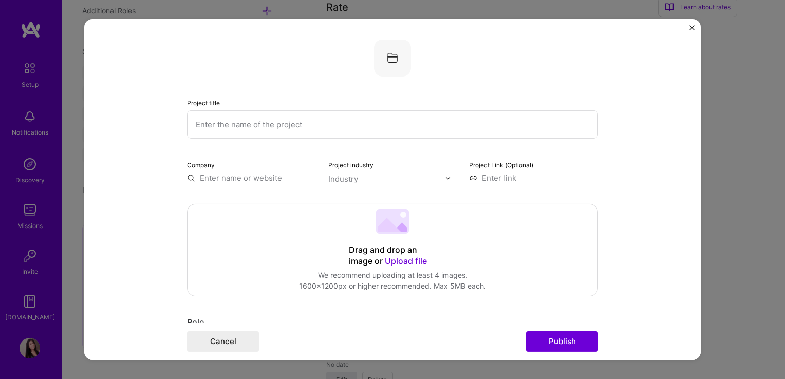
click at [275, 117] on input "text" at bounding box center [392, 124] width 411 height 28
click at [327, 120] on input "text" at bounding box center [392, 124] width 411 height 28
paste input "BNPL (Buy Now Pay Later) – Emerge (Avance) A B2B POS lending platform where U.S…"
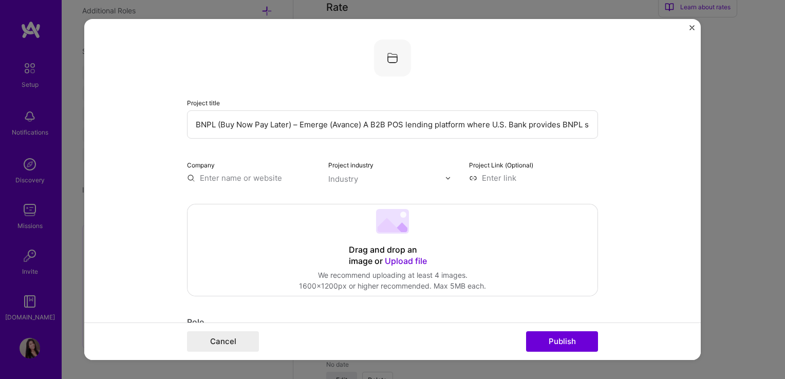
scroll to position [0, 820]
type input "BNPL (Buy Now Pay Later) – Emerge (Avance) A B2B POS lending platform where U.S…"
click at [282, 249] on div "Drag and drop an image or Upload file Upload file We recommend uploading at lea…" at bounding box center [392, 249] width 410 height 91
click at [238, 178] on input "text" at bounding box center [251, 178] width 129 height 11
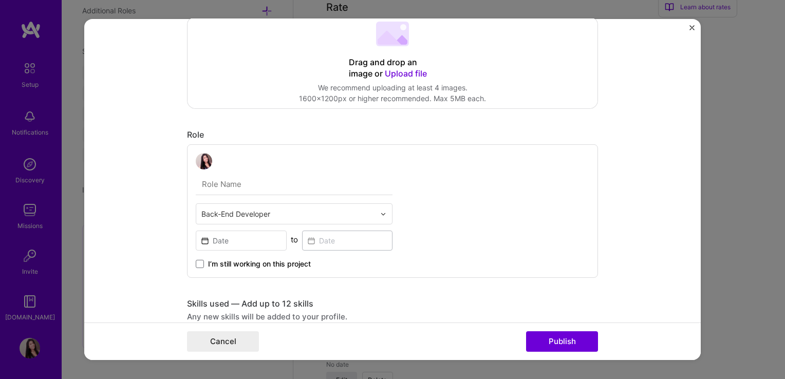
scroll to position [257, 0]
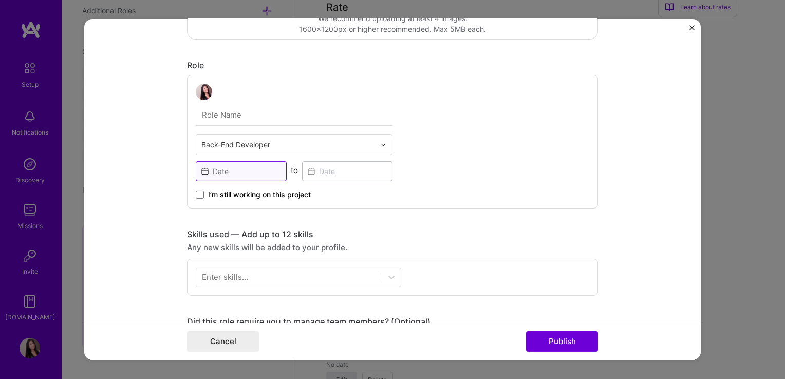
click at [267, 172] on input at bounding box center [241, 171] width 91 height 20
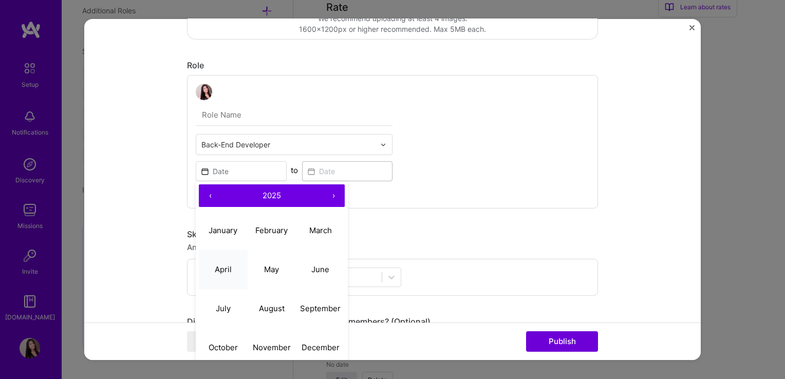
click at [219, 270] on abbr "April" at bounding box center [223, 269] width 17 height 10
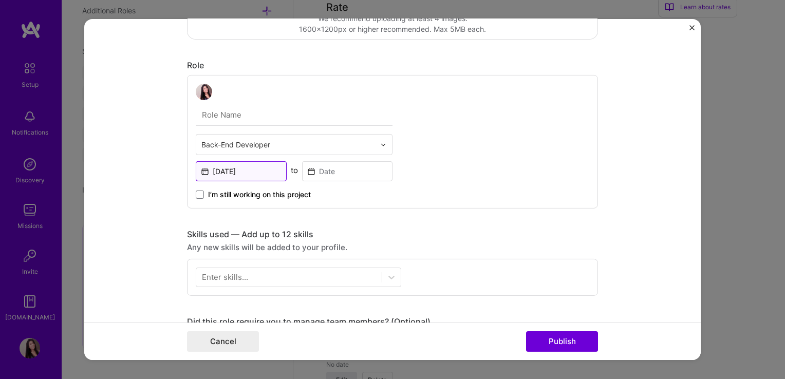
click at [244, 172] on input "Apr, 2025" at bounding box center [241, 171] width 91 height 20
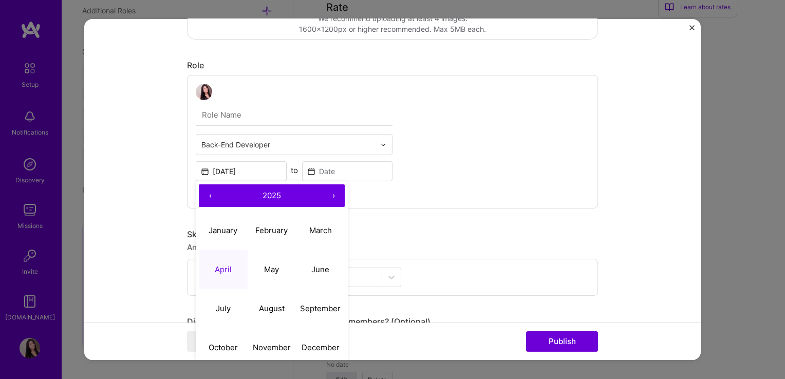
click at [207, 193] on button "‹" at bounding box center [210, 195] width 23 height 23
click at [220, 270] on abbr "April" at bounding box center [223, 269] width 17 height 10
type input "Apr, 2022"
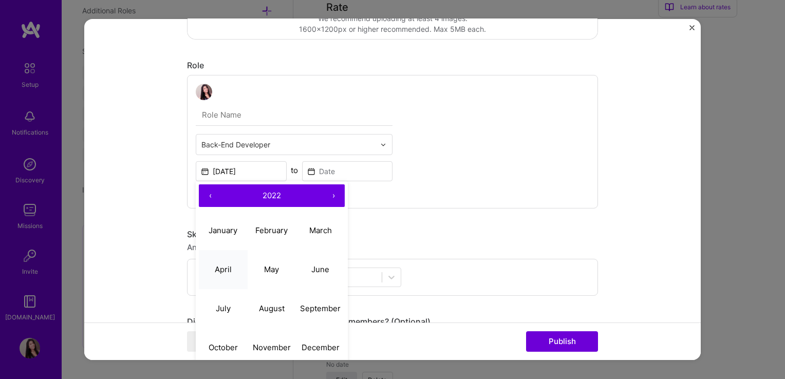
click at [220, 270] on div at bounding box center [288, 277] width 185 height 17
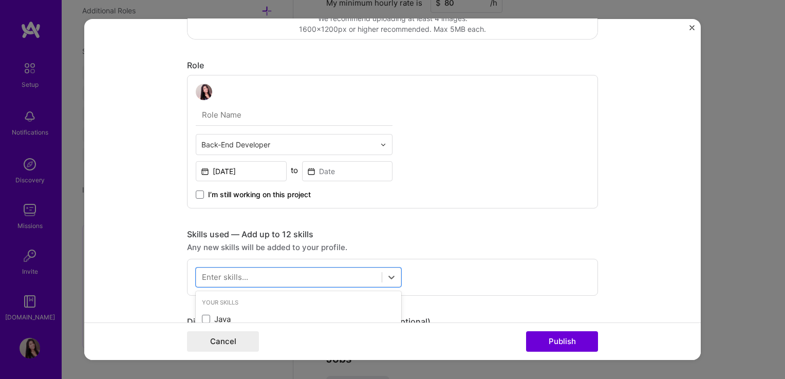
scroll to position [758, 0]
click at [337, 172] on input at bounding box center [347, 171] width 91 height 20
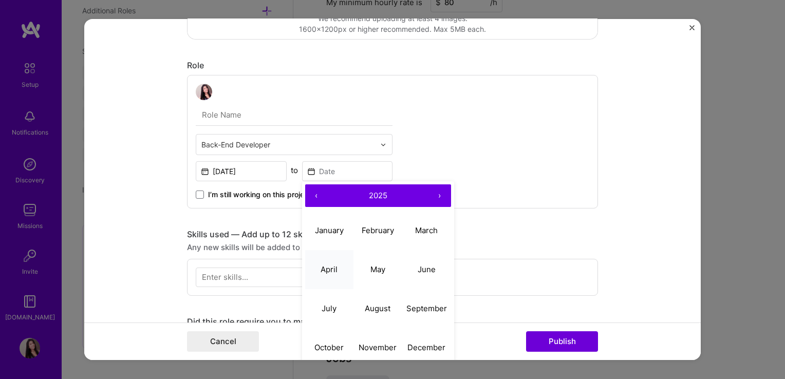
click at [328, 270] on abbr "April" at bounding box center [328, 269] width 17 height 10
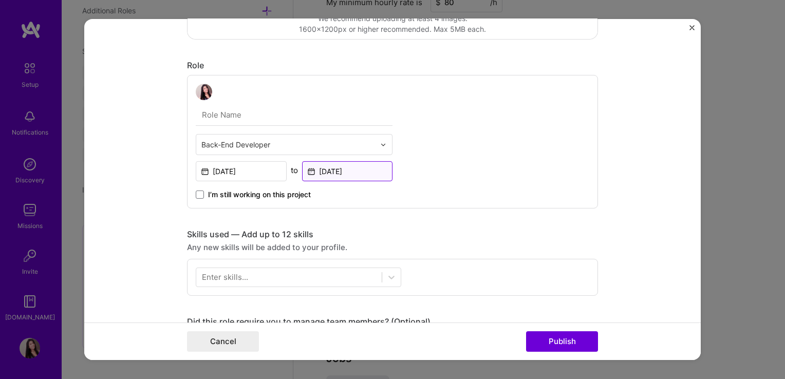
click at [343, 171] on input "Apr, 2025" at bounding box center [347, 171] width 91 height 20
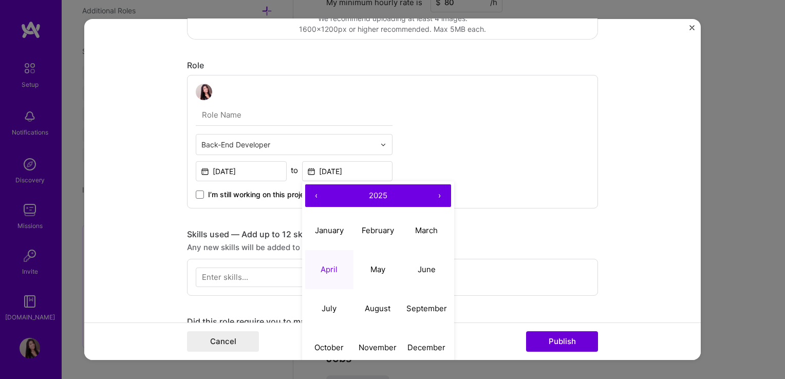
click at [309, 193] on button "‹" at bounding box center [316, 195] width 23 height 23
click at [333, 275] on button "April" at bounding box center [329, 269] width 49 height 39
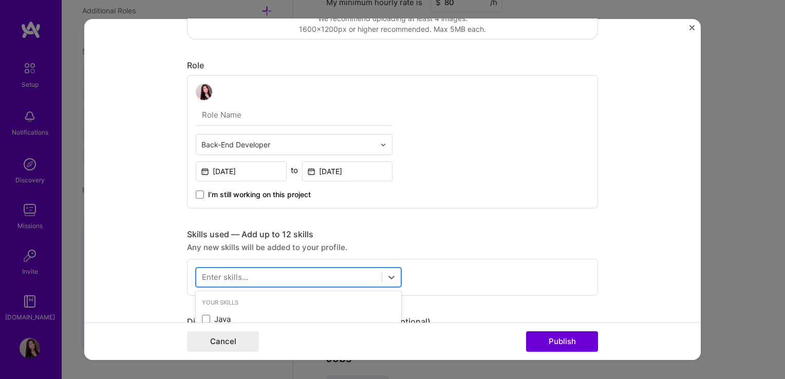
click at [333, 274] on div at bounding box center [288, 277] width 185 height 17
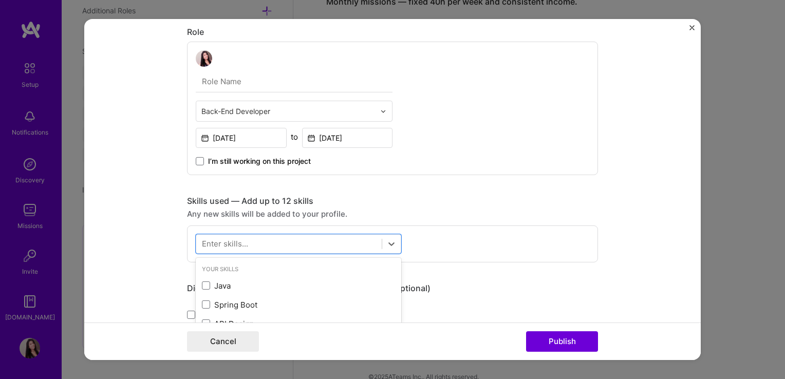
scroll to position [308, 0]
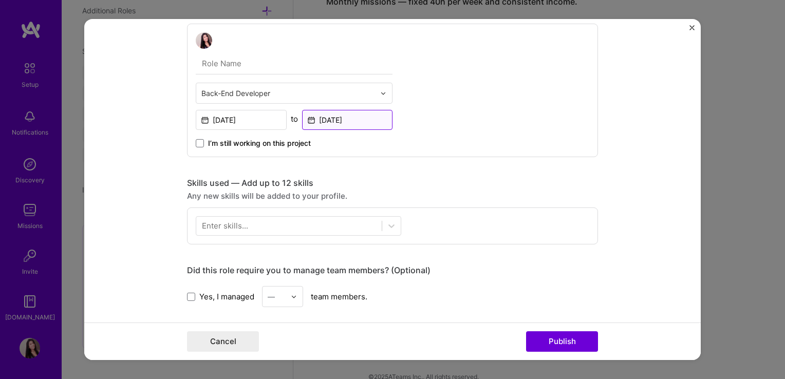
click at [306, 123] on input "Apr, 2024" at bounding box center [347, 120] width 91 height 20
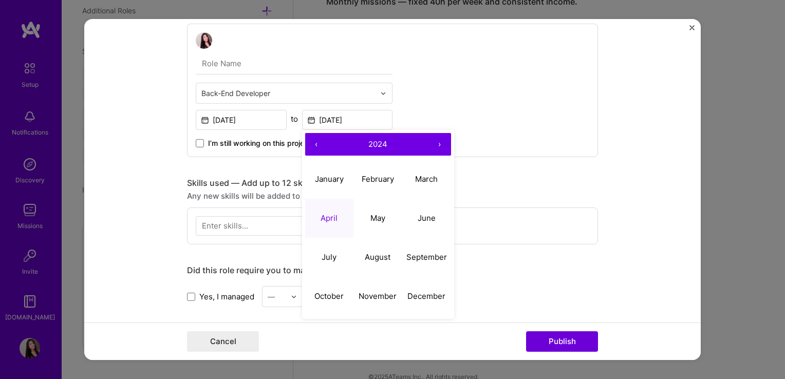
click at [437, 145] on button "›" at bounding box center [439, 144] width 23 height 23
click at [327, 218] on abbr "April" at bounding box center [328, 218] width 17 height 10
type input "Apr, 2025"
click at [327, 218] on div at bounding box center [288, 225] width 185 height 17
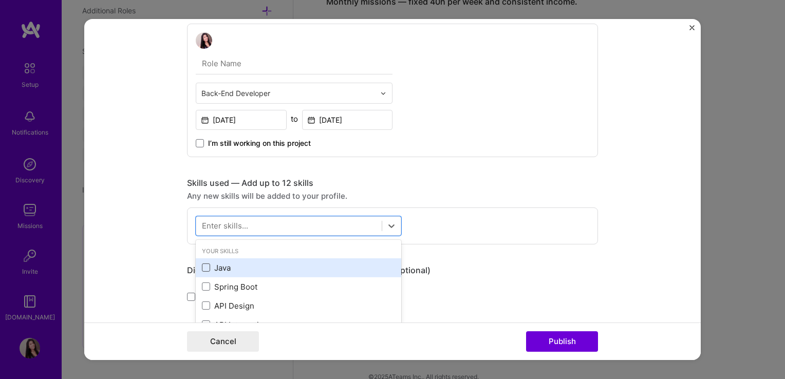
click at [205, 265] on span at bounding box center [206, 267] width 8 height 8
click at [0, 0] on input "checkbox" at bounding box center [0, 0] width 0 height 0
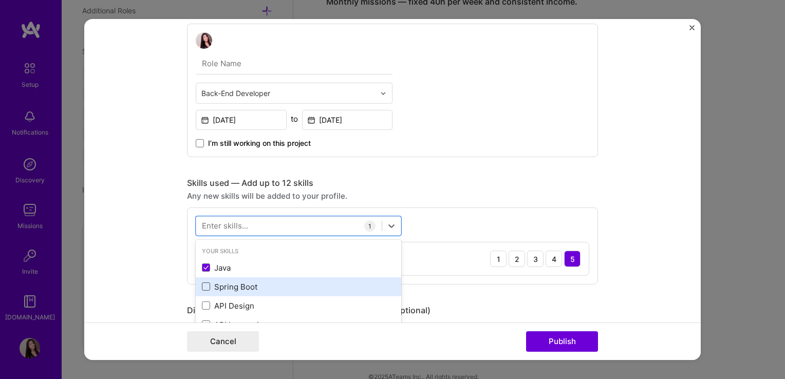
click at [204, 287] on span at bounding box center [206, 286] width 8 height 8
click at [0, 0] on input "checkbox" at bounding box center [0, 0] width 0 height 0
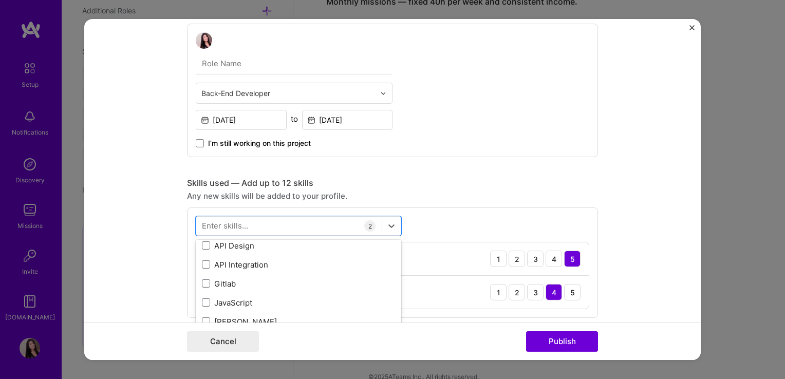
scroll to position [0, 0]
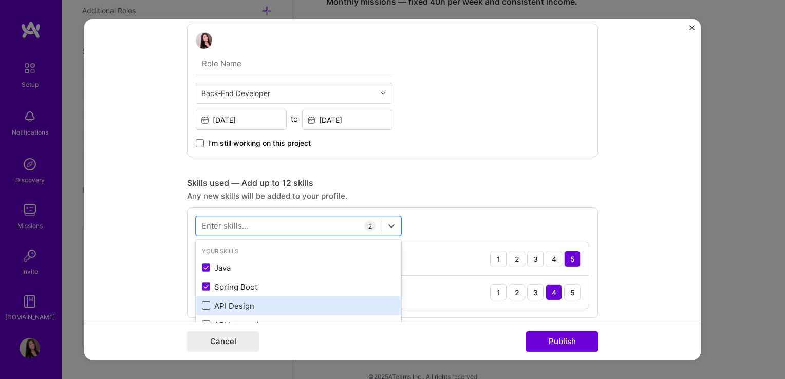
click at [202, 303] on span at bounding box center [206, 305] width 8 height 8
click at [0, 0] on input "checkbox" at bounding box center [0, 0] width 0 height 0
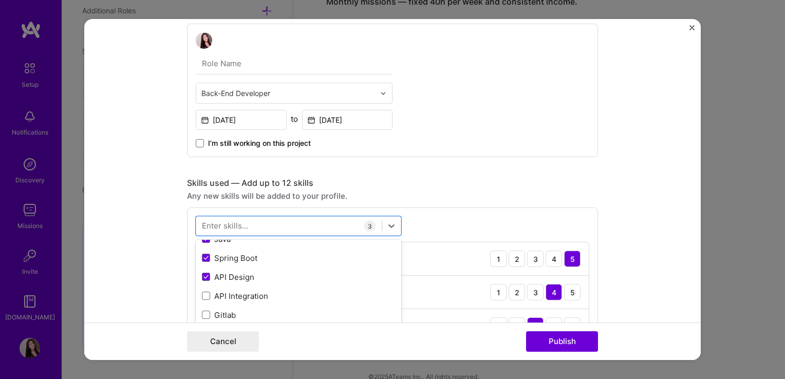
scroll to position [51, 0]
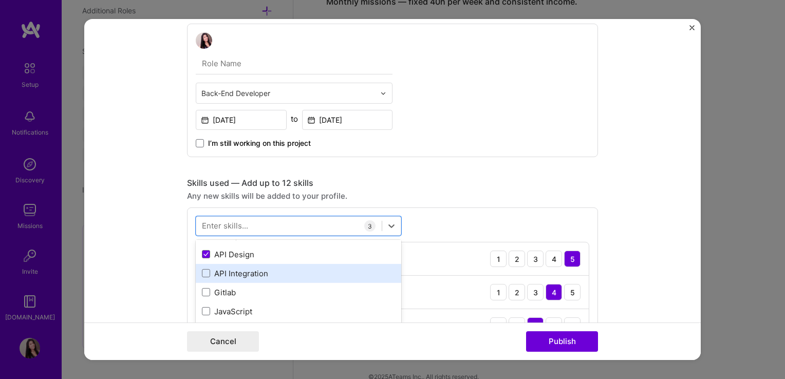
click at [196, 270] on div "API Integration" at bounding box center [298, 273] width 205 height 19
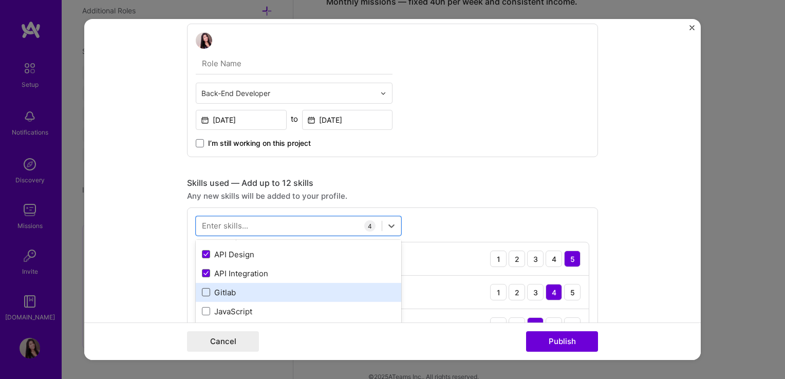
click at [202, 293] on span at bounding box center [206, 292] width 8 height 8
click at [0, 0] on input "checkbox" at bounding box center [0, 0] width 0 height 0
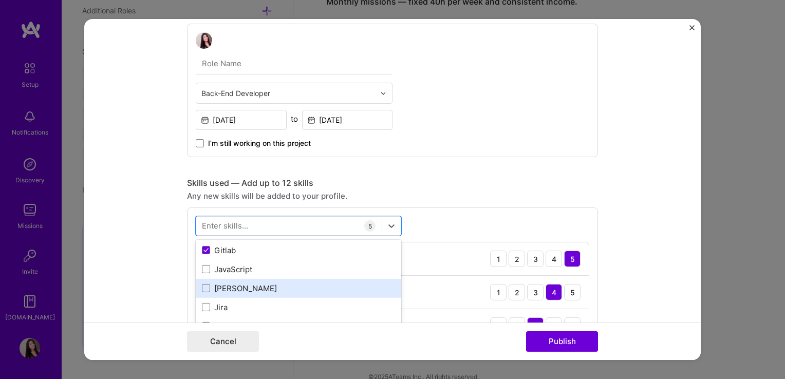
scroll to position [103, 0]
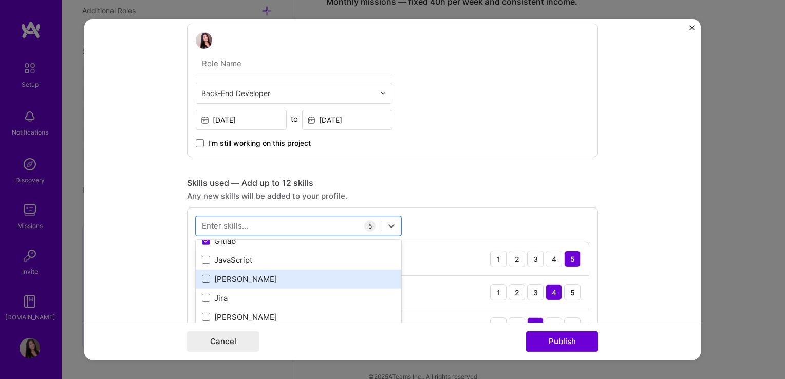
click at [203, 277] on span at bounding box center [206, 279] width 8 height 8
click at [0, 0] on input "checkbox" at bounding box center [0, 0] width 0 height 0
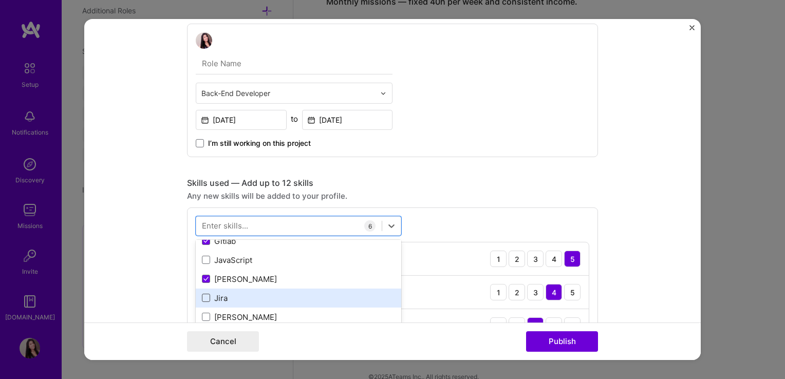
click at [205, 298] on span at bounding box center [206, 298] width 8 height 8
click at [0, 0] on input "checkbox" at bounding box center [0, 0] width 0 height 0
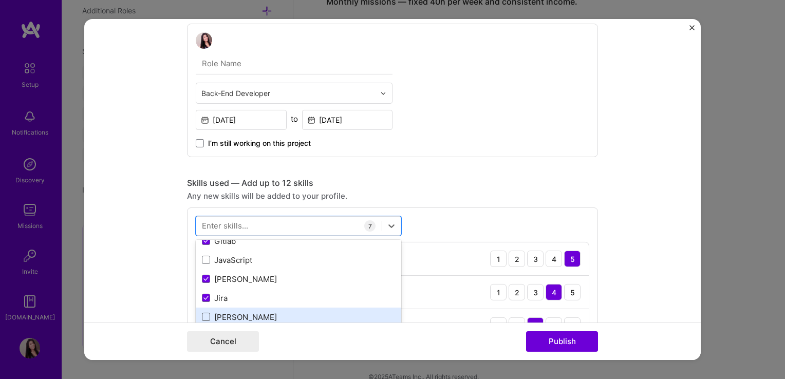
click at [203, 313] on span at bounding box center [206, 317] width 8 height 8
click at [0, 0] on input "checkbox" at bounding box center [0, 0] width 0 height 0
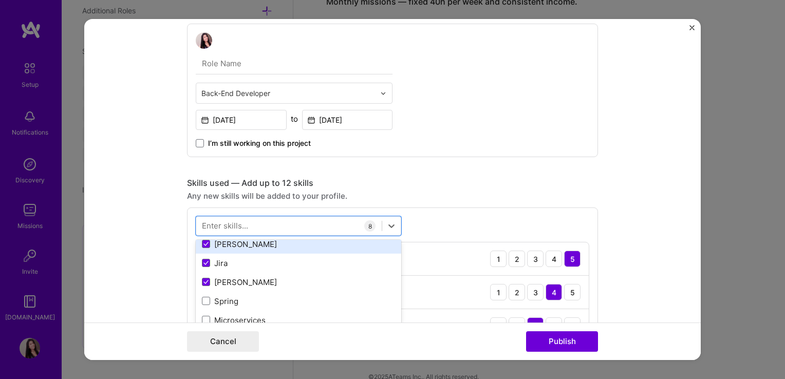
scroll to position [154, 0]
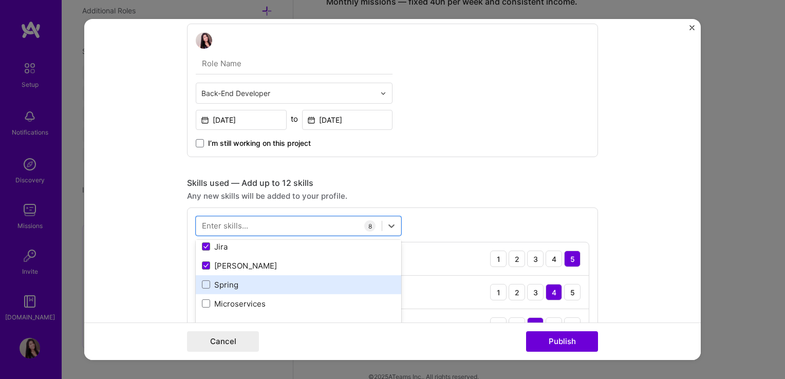
drag, startPoint x: 200, startPoint y: 289, endPoint x: 208, endPoint y: 303, distance: 16.3
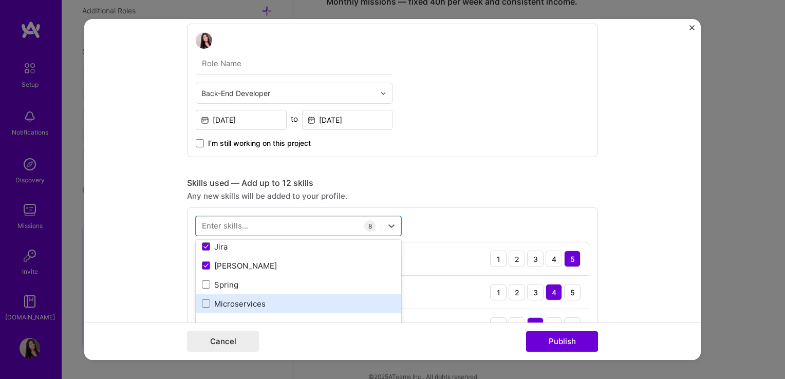
click at [201, 289] on div "Spring" at bounding box center [298, 284] width 205 height 19
click at [204, 305] on span at bounding box center [206, 303] width 8 height 8
click at [0, 0] on input "checkbox" at bounding box center [0, 0] width 0 height 0
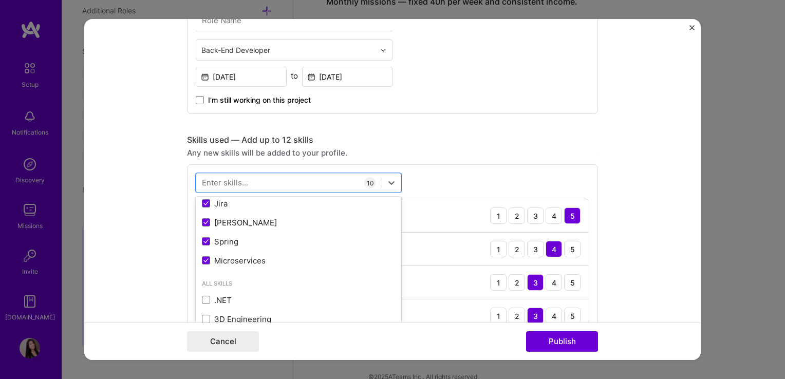
scroll to position [411, 0]
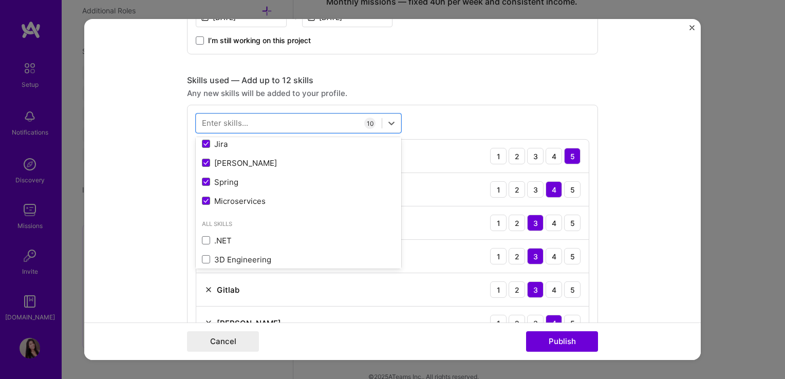
click at [149, 249] on form "Project title BNPL (Buy Now Pay Later) – Emerge (Avance) A B2B POS lending plat…" at bounding box center [392, 189] width 616 height 341
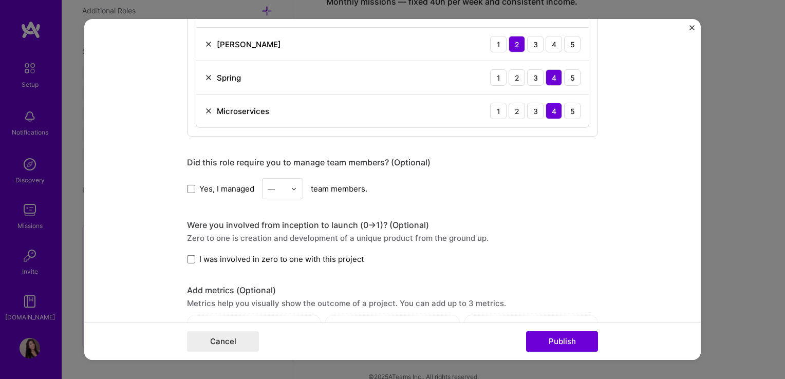
scroll to position [770, 0]
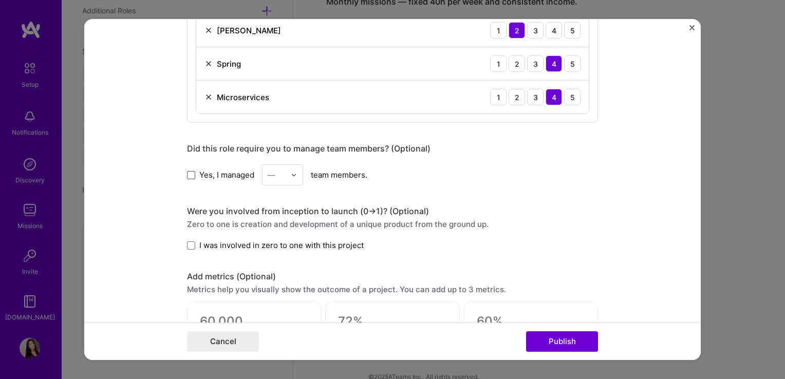
click at [187, 170] on span at bounding box center [191, 174] width 8 height 8
click at [0, 0] on input "Yes, I managed" at bounding box center [0, 0] width 0 height 0
click at [294, 170] on div at bounding box center [297, 175] width 12 height 20
click at [276, 261] on div "4" at bounding box center [282, 259] width 35 height 19
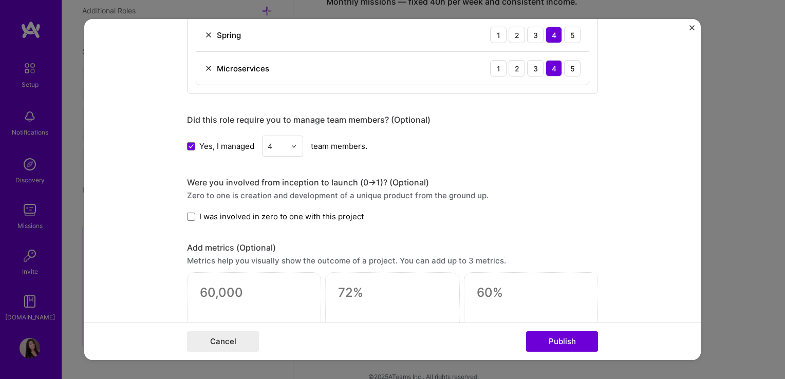
scroll to position [822, 0]
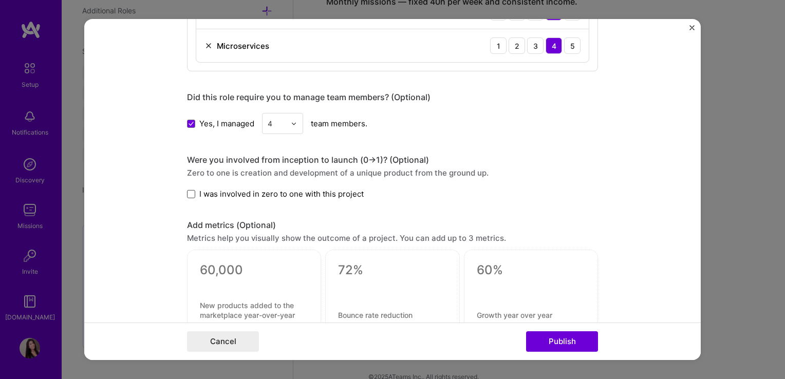
click at [187, 190] on span at bounding box center [191, 194] width 8 height 8
click at [0, 0] on input "I was involved in zero to one with this project" at bounding box center [0, 0] width 0 height 0
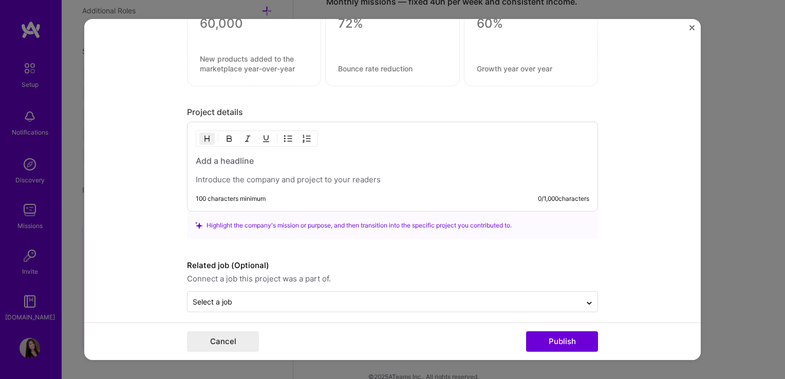
scroll to position [1073, 0]
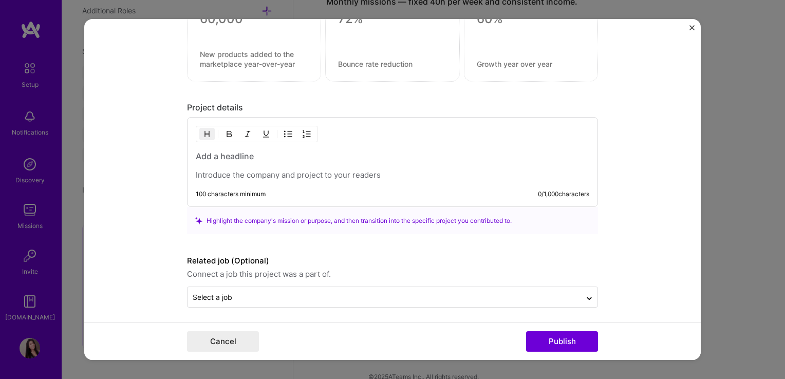
click at [257, 164] on div at bounding box center [392, 165] width 393 height 30
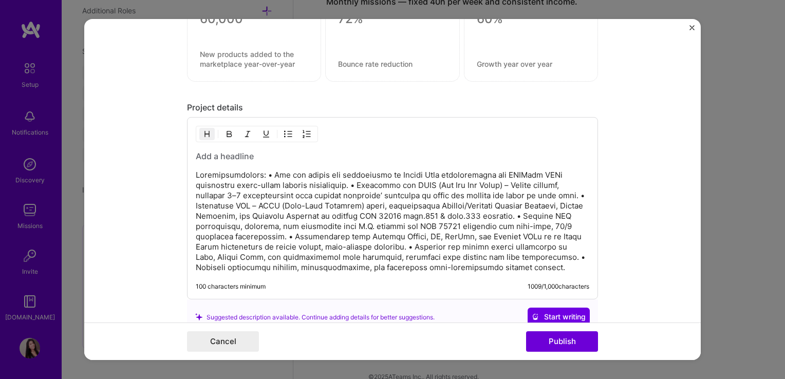
click at [227, 153] on h3 at bounding box center [392, 155] width 393 height 11
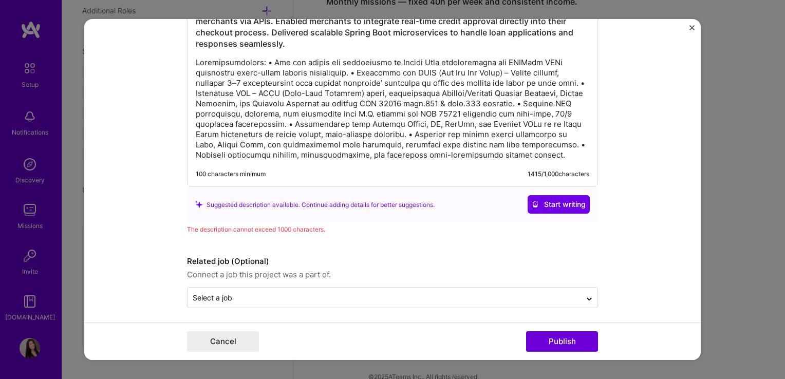
scroll to position [1231, 0]
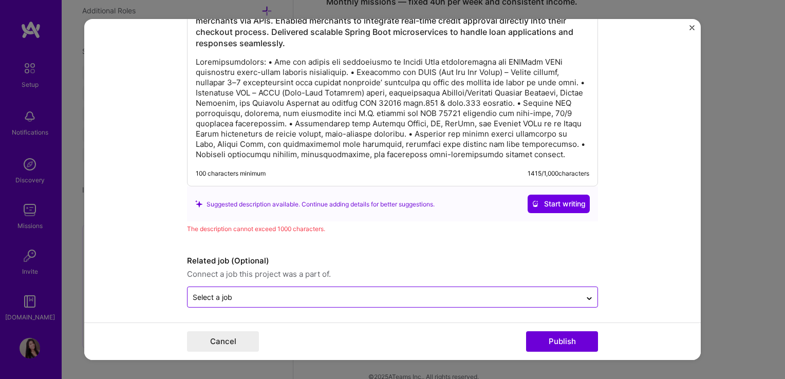
click at [249, 294] on input "text" at bounding box center [384, 297] width 383 height 11
click at [585, 293] on icon at bounding box center [589, 298] width 8 height 10
click at [234, 256] on label "Related job (Optional)" at bounding box center [392, 261] width 411 height 12
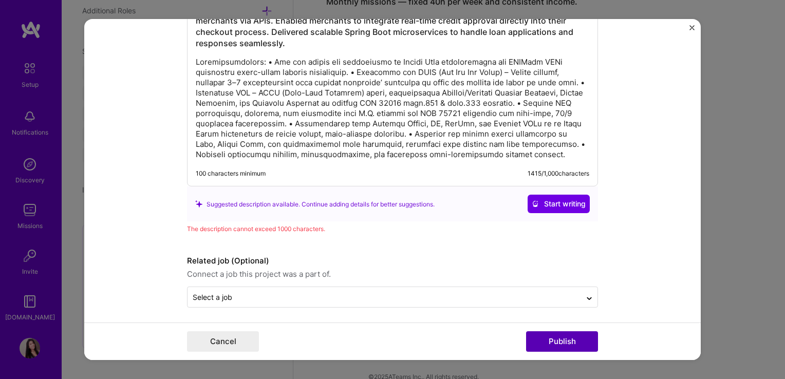
click at [564, 343] on button "Publish" at bounding box center [562, 341] width 72 height 21
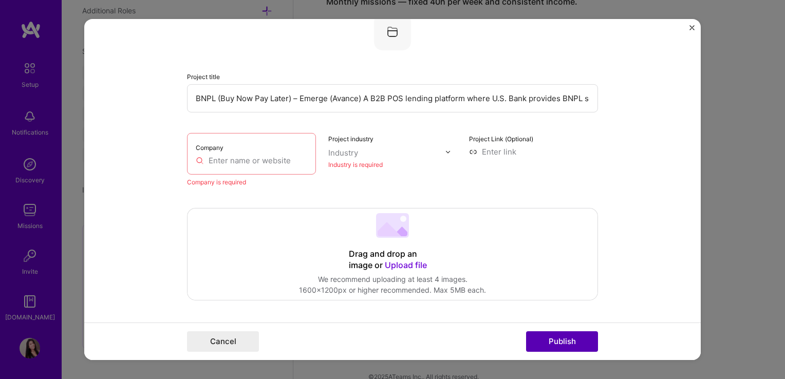
scroll to position [21, 0]
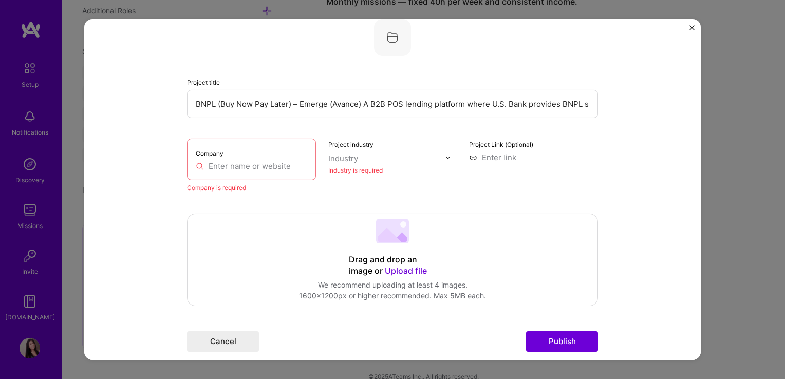
click at [246, 166] on input "text" at bounding box center [251, 166] width 111 height 11
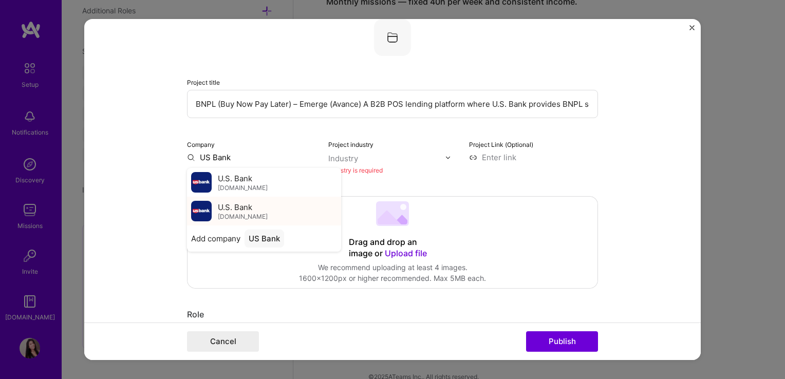
click at [232, 208] on span "U.S. Bank" at bounding box center [235, 206] width 34 height 11
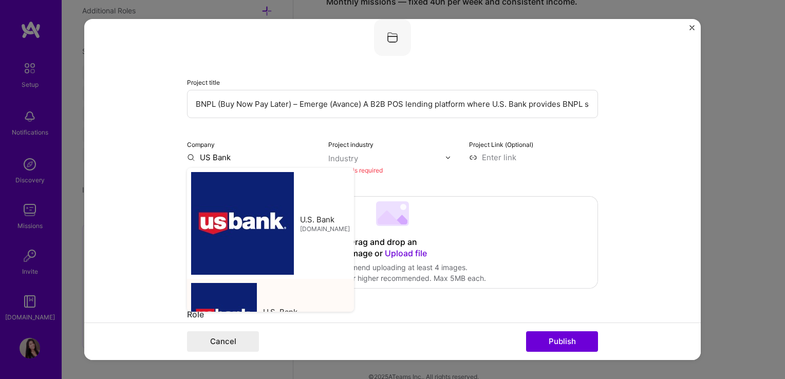
type input "U.S. Bank"
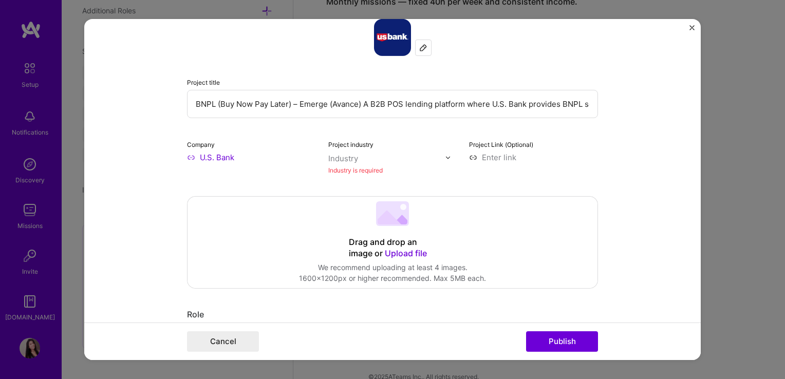
click at [340, 158] on div "Industry" at bounding box center [343, 158] width 30 height 11
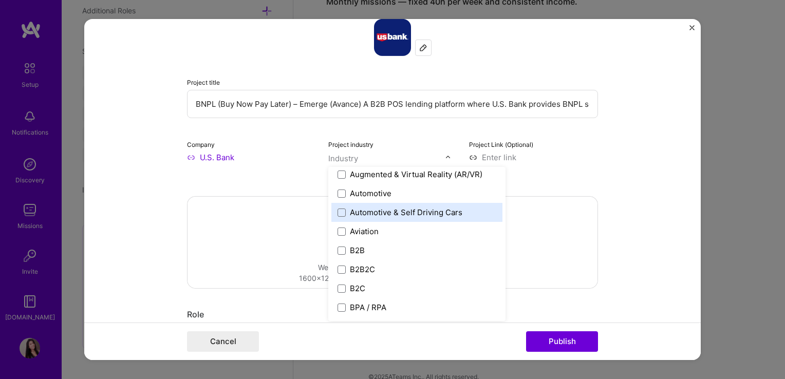
scroll to position [308, 0]
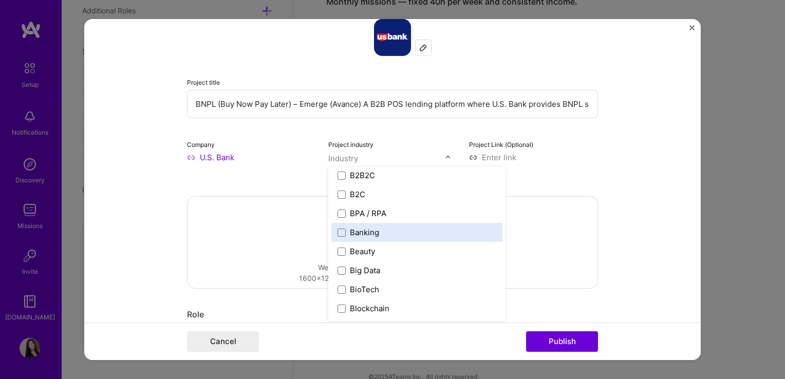
click at [358, 227] on div "Banking" at bounding box center [364, 232] width 29 height 11
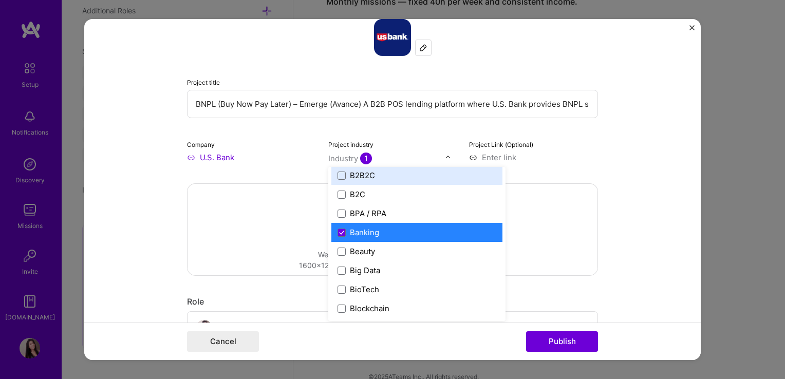
click at [489, 156] on input at bounding box center [533, 157] width 129 height 11
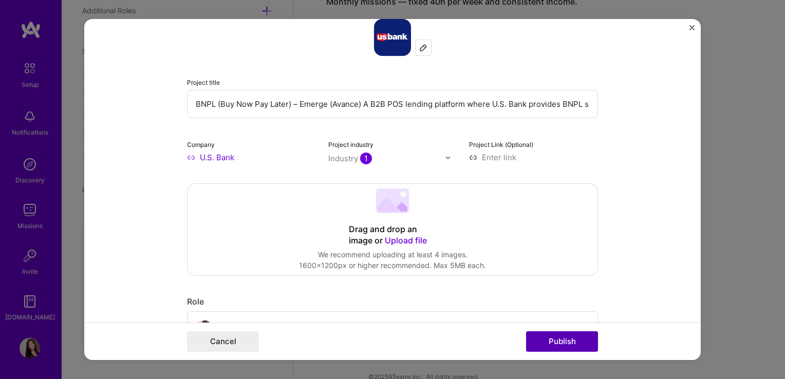
click at [561, 340] on button "Publish" at bounding box center [562, 341] width 72 height 21
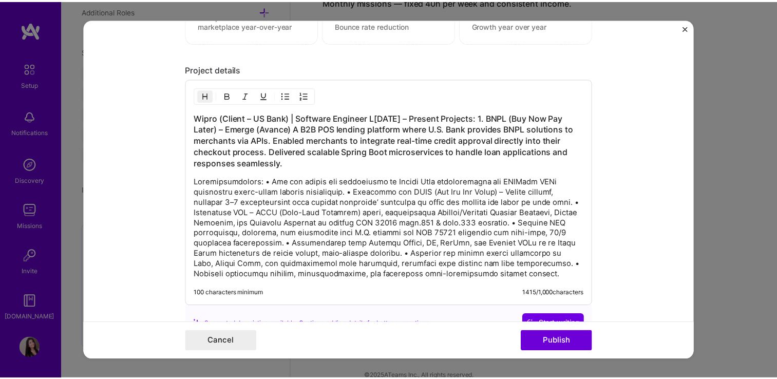
scroll to position [1128, 0]
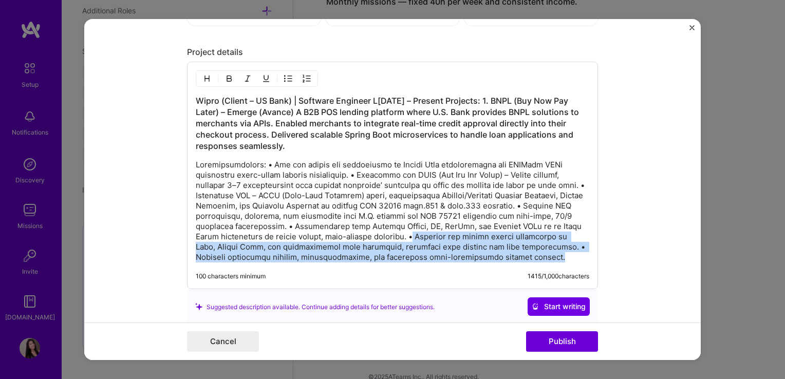
drag, startPoint x: 550, startPoint y: 253, endPoint x: 410, endPoint y: 231, distance: 142.5
click at [410, 231] on p at bounding box center [392, 211] width 393 height 103
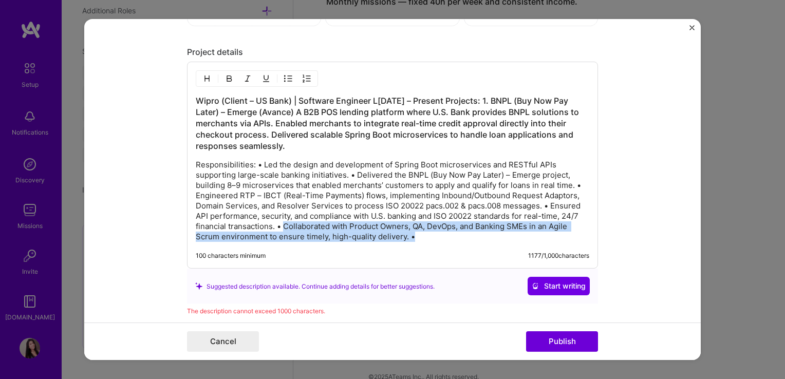
drag, startPoint x: 413, startPoint y: 231, endPoint x: 280, endPoint y: 219, distance: 133.0
click at [280, 219] on p "Responsibilities: • Led the design and development of Spring Boot microservices…" at bounding box center [392, 201] width 393 height 82
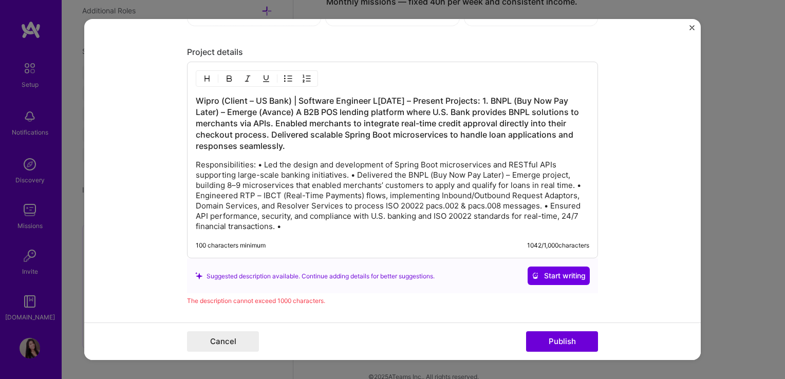
drag, startPoint x: 284, startPoint y: 223, endPoint x: 546, endPoint y: 200, distance: 262.9
click at [546, 200] on p "Responsibilities: • Led the design and development of Spring Boot microservices…" at bounding box center [392, 196] width 393 height 72
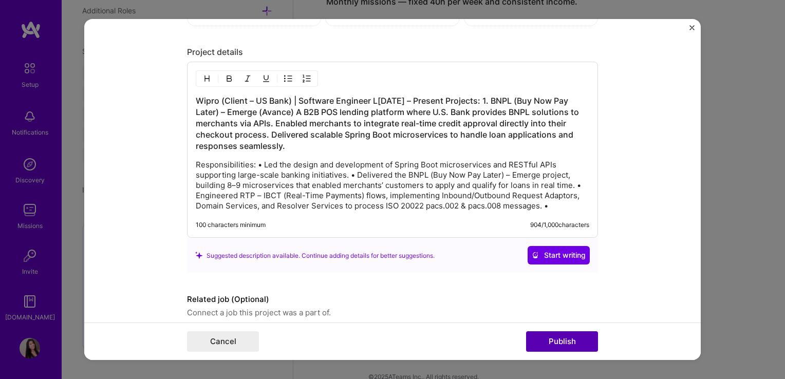
click at [558, 346] on button "Publish" at bounding box center [562, 341] width 72 height 21
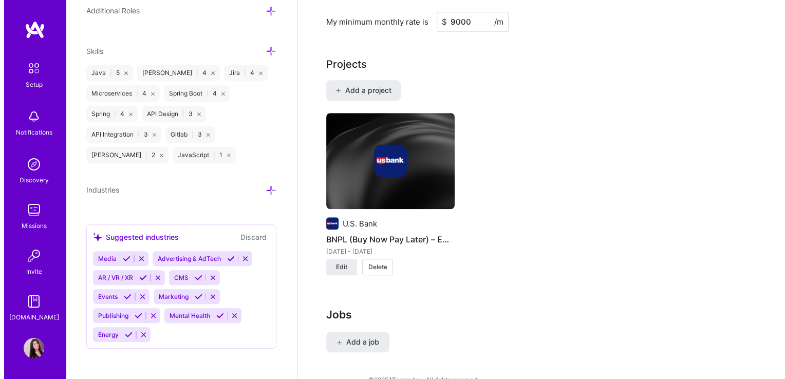
scroll to position [817, 0]
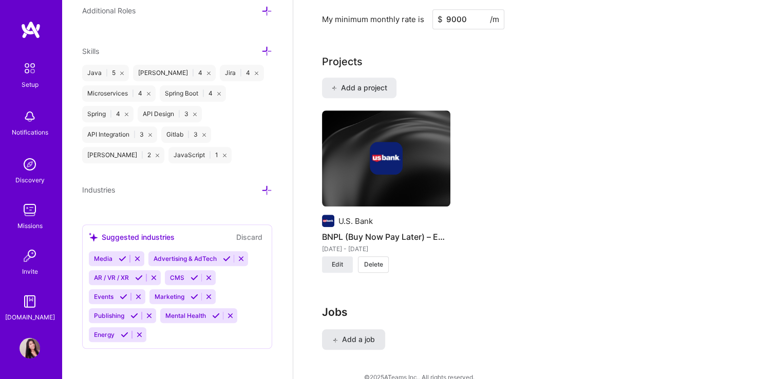
click at [349, 334] on span "Add a job" at bounding box center [353, 339] width 43 height 10
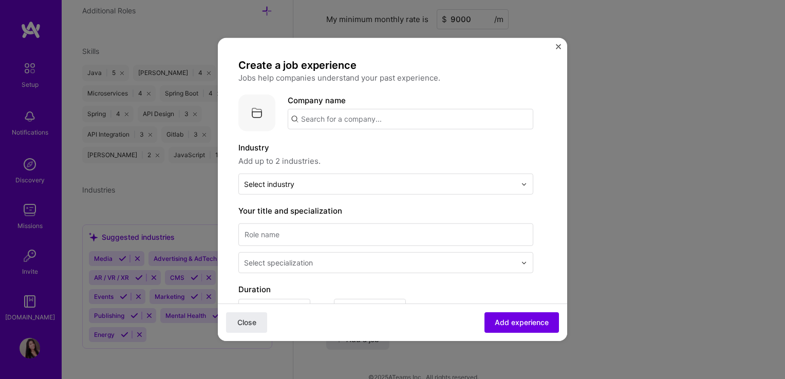
click at [330, 116] on input "text" at bounding box center [410, 119] width 245 height 21
type input "Beacon Health OPtions"
click at [368, 146] on div "Beacon Health OPtions" at bounding box center [392, 148] width 95 height 18
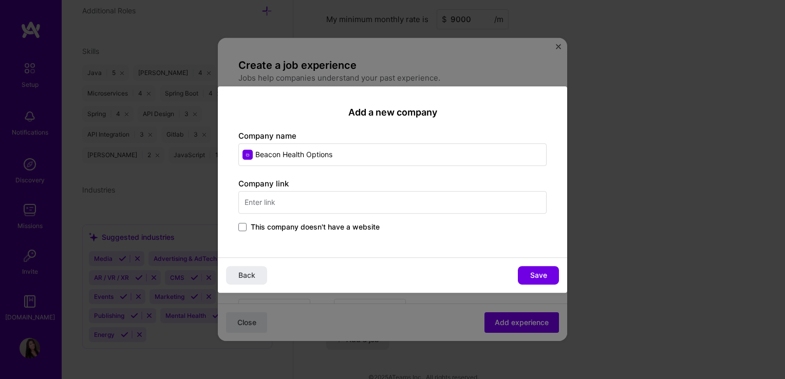
type input "Beacon Health Options"
click at [279, 206] on input "text" at bounding box center [392, 202] width 308 height 23
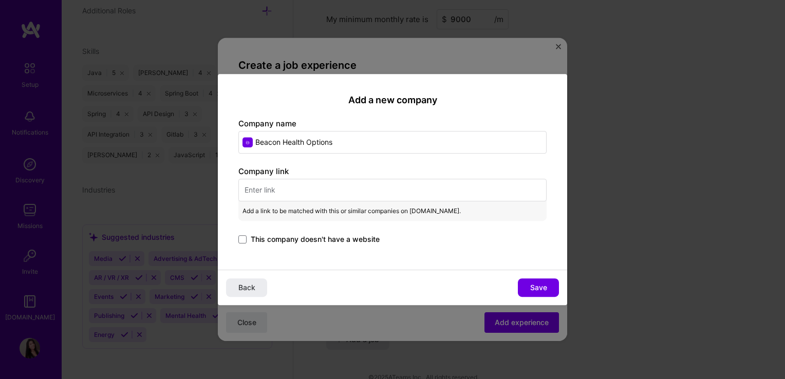
paste input "https://www.carelonbehavioralhealth.com/"
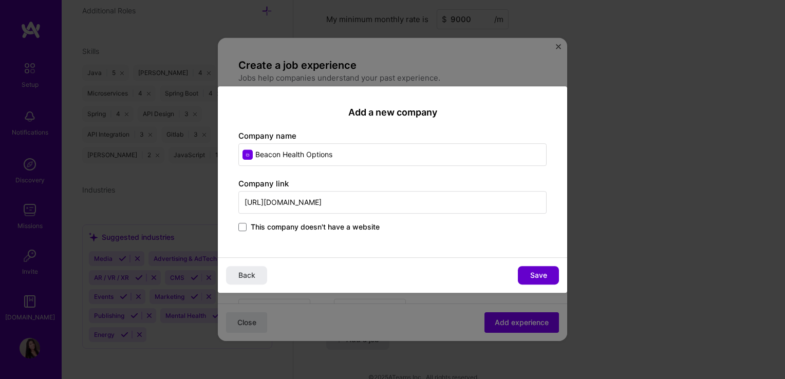
type input "https://www.carelonbehavioralhealth.com/"
click at [531, 276] on span "Save" at bounding box center [538, 275] width 17 height 10
type input "Beacon Health Options"
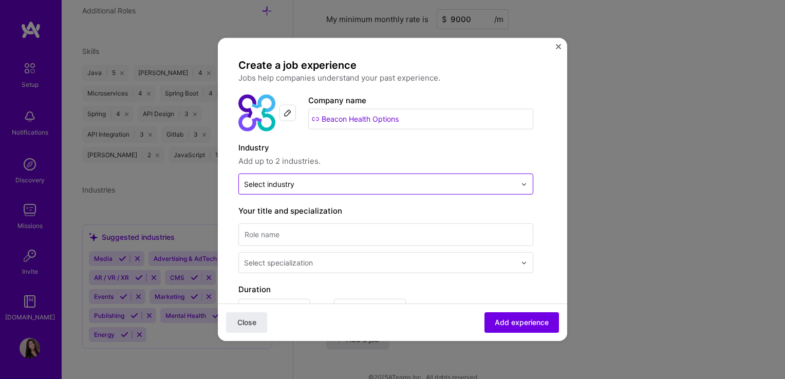
click at [298, 186] on input "text" at bounding box center [380, 184] width 272 height 11
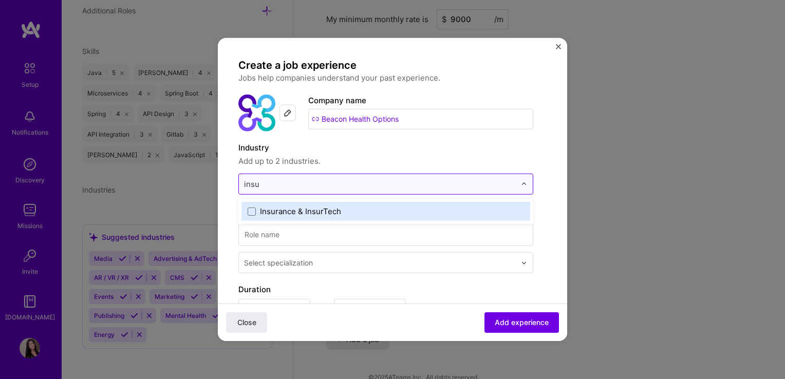
type input "insur"
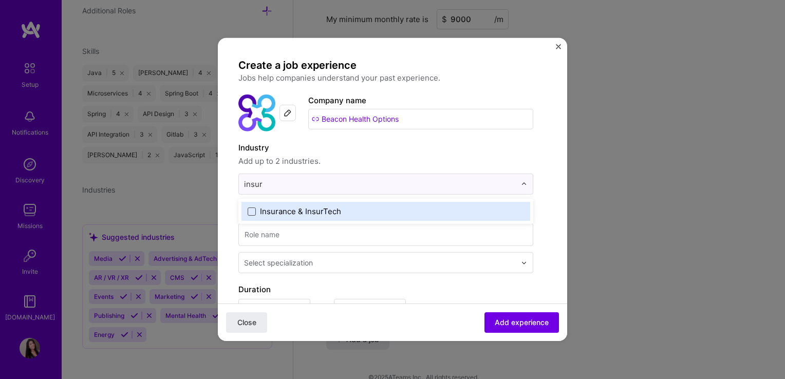
click at [251, 214] on span at bounding box center [252, 211] width 8 height 8
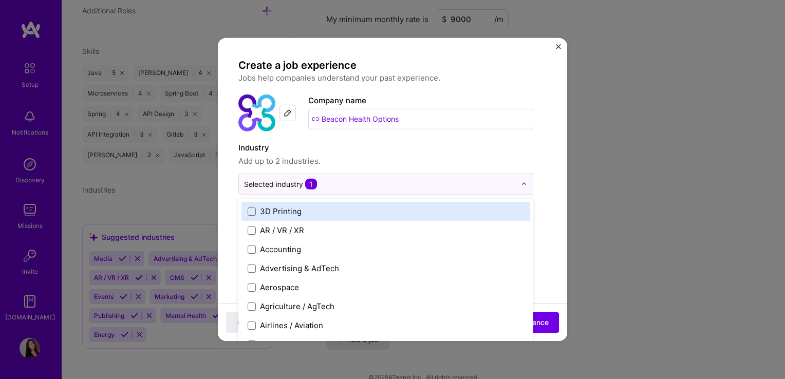
click at [436, 160] on span "Add up to 2 industries." at bounding box center [385, 161] width 295 height 12
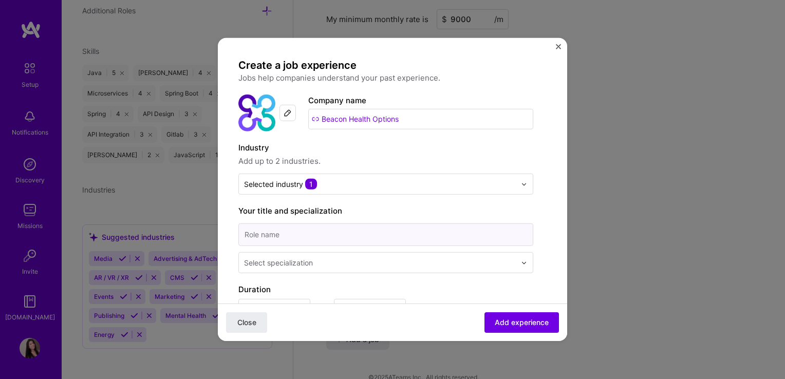
click at [300, 237] on input at bounding box center [385, 234] width 295 height 23
paste input "Engineer III"
type input "Engineer III"
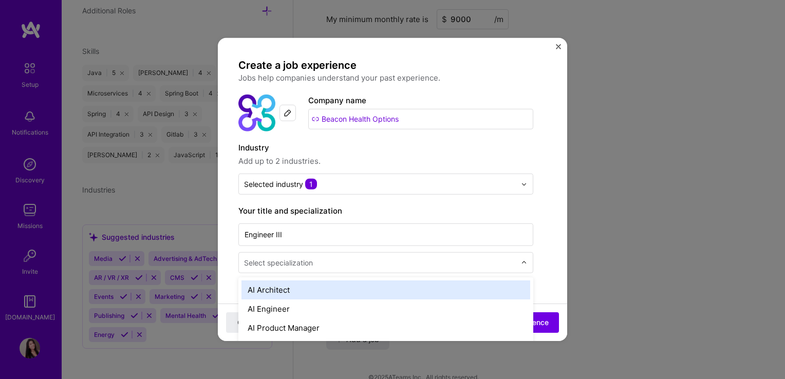
click at [306, 267] on div "Select specialization" at bounding box center [278, 262] width 69 height 11
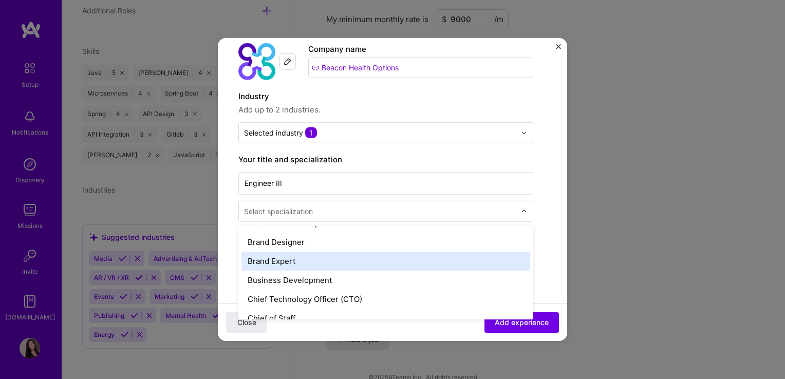
scroll to position [154, 0]
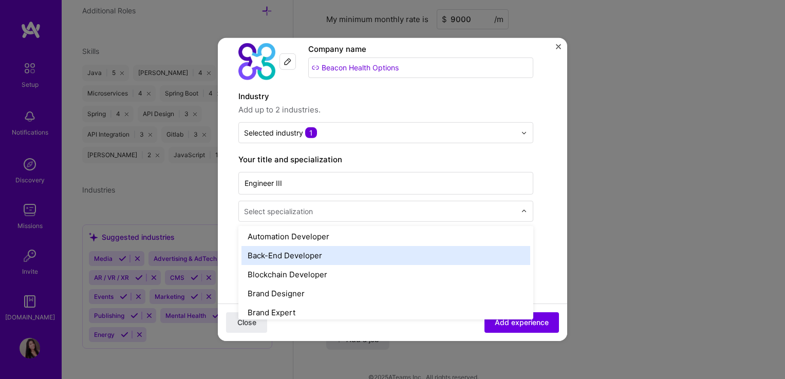
click at [308, 256] on div "Back-End Developer" at bounding box center [385, 255] width 289 height 19
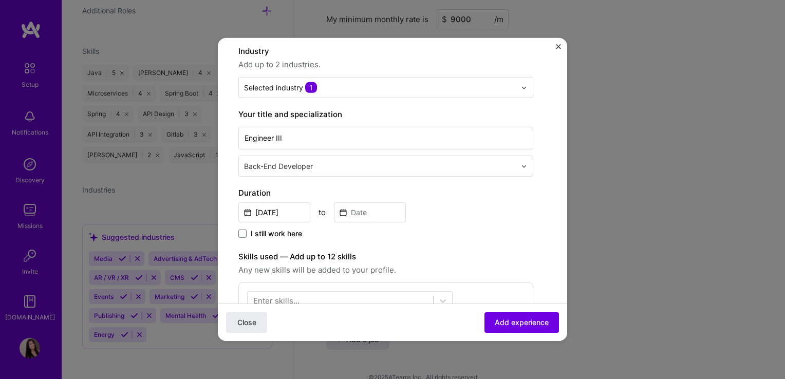
scroll to position [103, 0]
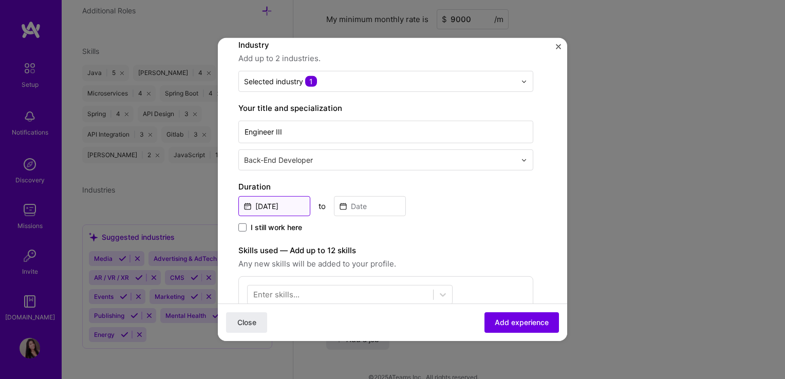
click at [248, 205] on input "Oct, 2025" at bounding box center [274, 206] width 72 height 20
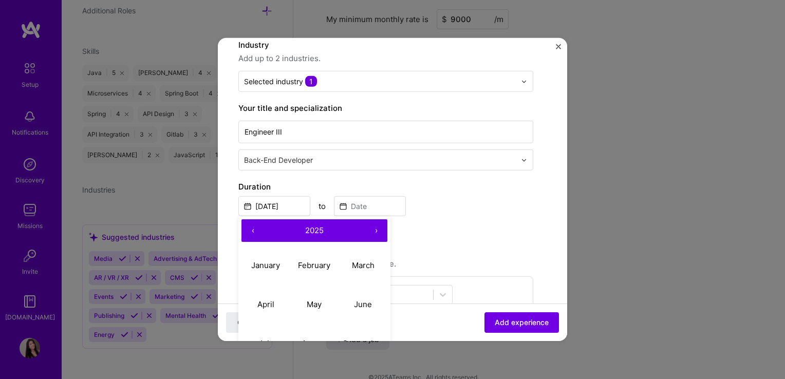
click at [250, 233] on button "‹" at bounding box center [252, 230] width 23 height 23
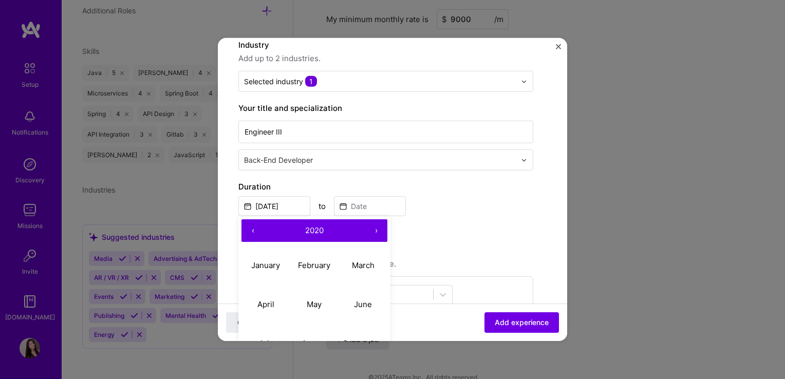
click at [250, 233] on button "‹" at bounding box center [252, 230] width 23 height 23
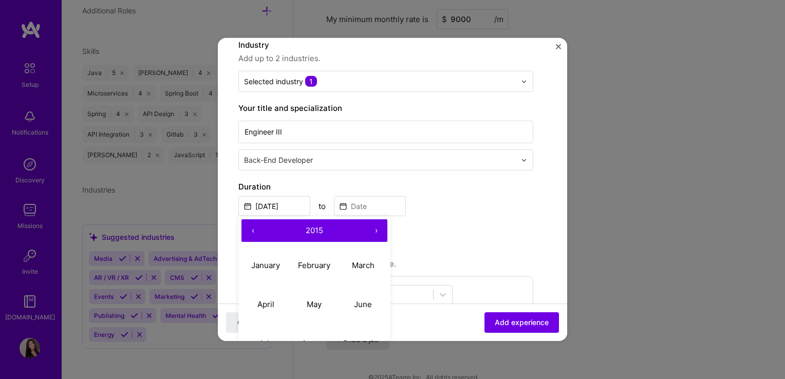
click at [250, 233] on button "‹" at bounding box center [252, 230] width 23 height 23
click at [267, 305] on abbr "April" at bounding box center [265, 304] width 17 height 10
type input "Apr, 2014"
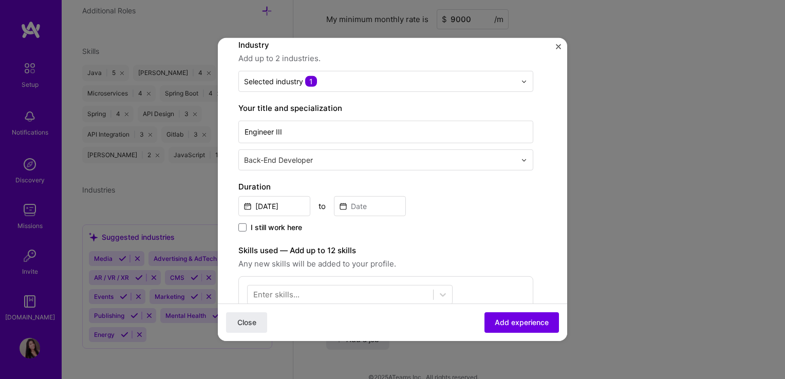
click at [267, 305] on div "Close Add experience" at bounding box center [392, 321] width 349 height 37
drag, startPoint x: 267, startPoint y: 305, endPoint x: 340, endPoint y: 205, distance: 123.5
click at [340, 205] on input at bounding box center [370, 206] width 72 height 20
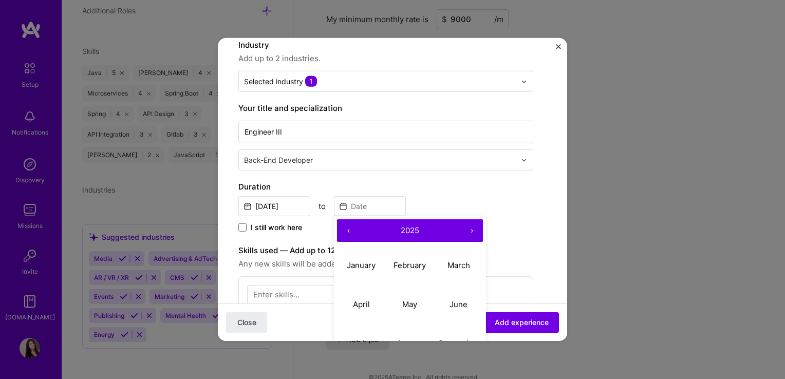
click at [346, 231] on button "‹" at bounding box center [348, 230] width 23 height 23
click at [355, 303] on abbr "April" at bounding box center [361, 304] width 17 height 10
type input "Apr, 2022"
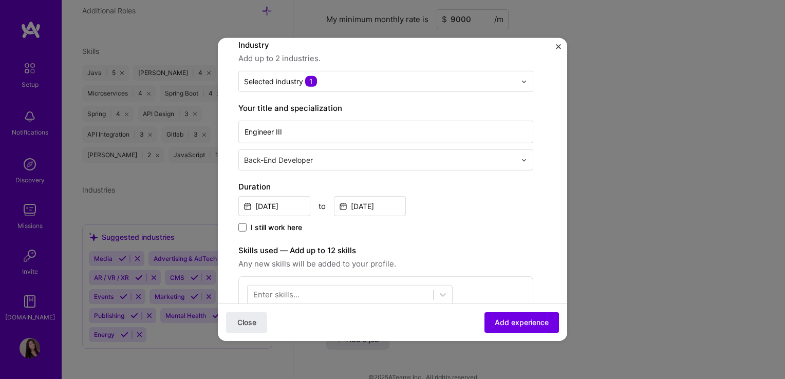
click at [355, 303] on div at bounding box center [349, 295] width 205 height 20
click at [483, 240] on div "Create a job experience Jobs help companies understand your past experience. Co…" at bounding box center [385, 265] width 295 height 618
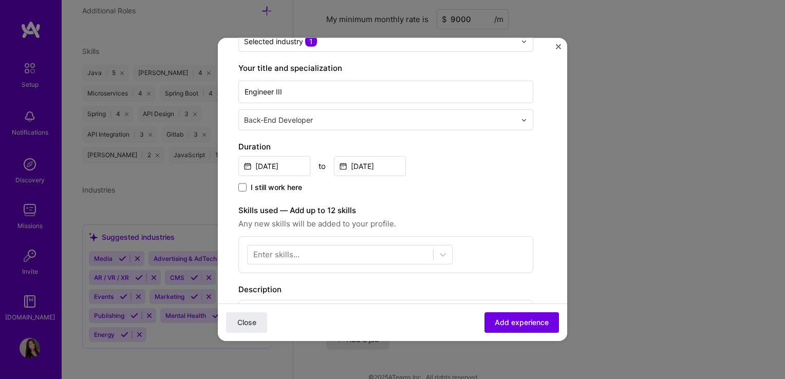
scroll to position [257, 0]
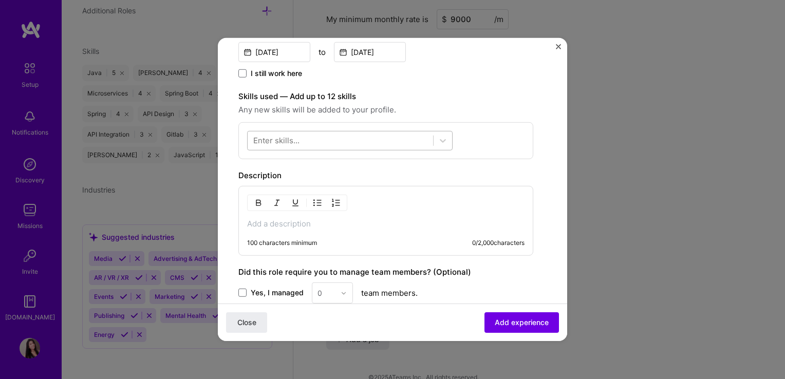
click at [355, 140] on div at bounding box center [340, 140] width 185 height 17
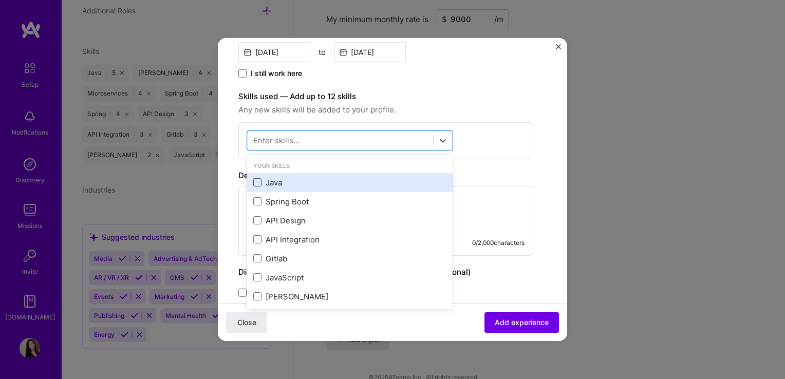
click at [254, 179] on span at bounding box center [257, 182] width 8 height 8
click at [0, 0] on input "checkbox" at bounding box center [0, 0] width 0 height 0
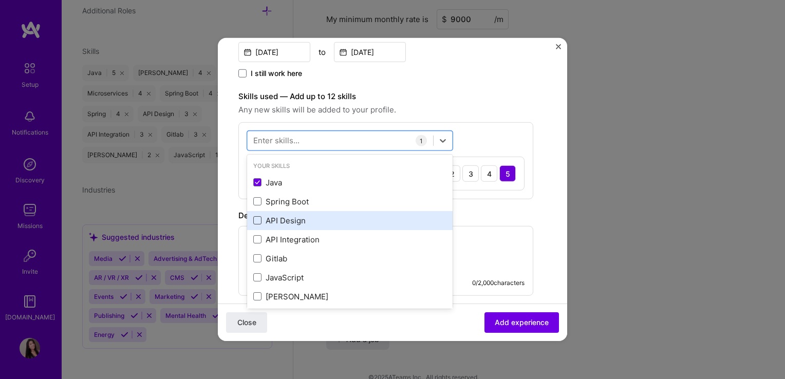
click at [255, 219] on span at bounding box center [257, 220] width 8 height 8
click at [0, 0] on input "checkbox" at bounding box center [0, 0] width 0 height 0
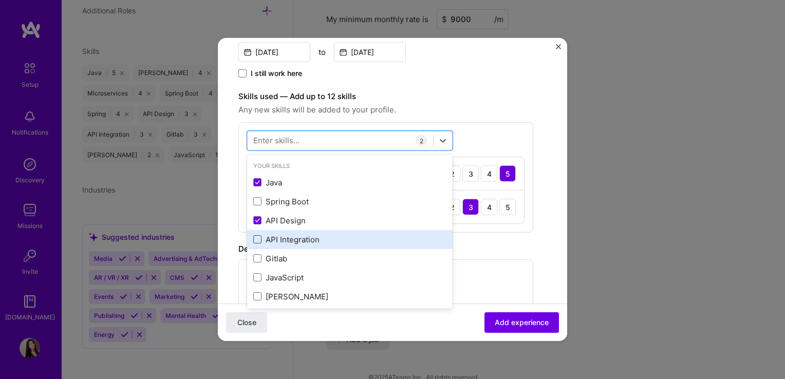
click at [255, 240] on span at bounding box center [257, 239] width 8 height 8
click at [0, 0] on input "checkbox" at bounding box center [0, 0] width 0 height 0
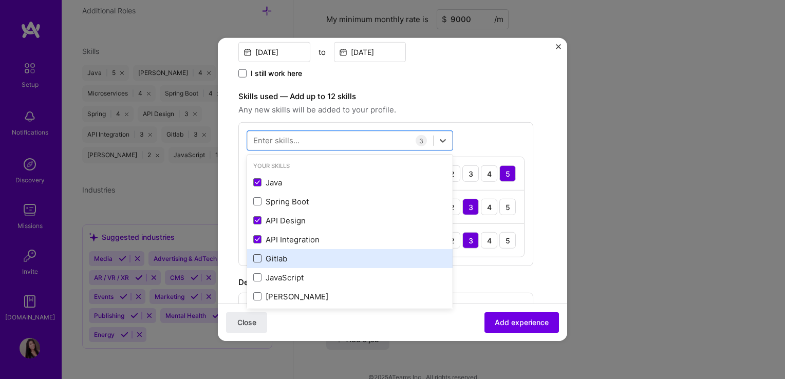
click at [255, 255] on span at bounding box center [257, 258] width 8 height 8
click at [0, 0] on input "checkbox" at bounding box center [0, 0] width 0 height 0
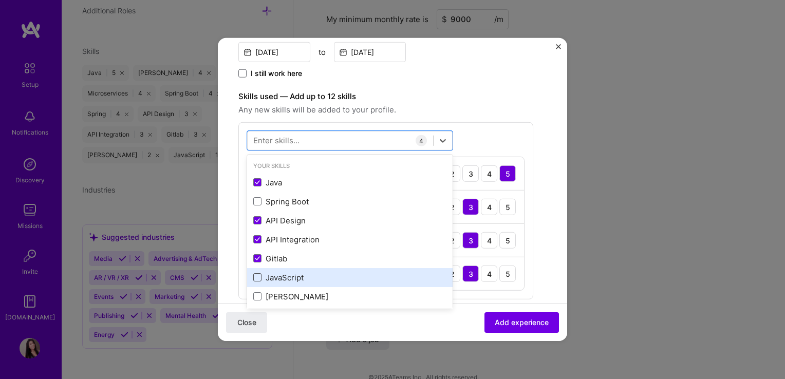
click at [253, 277] on div "JavaScript" at bounding box center [349, 277] width 205 height 19
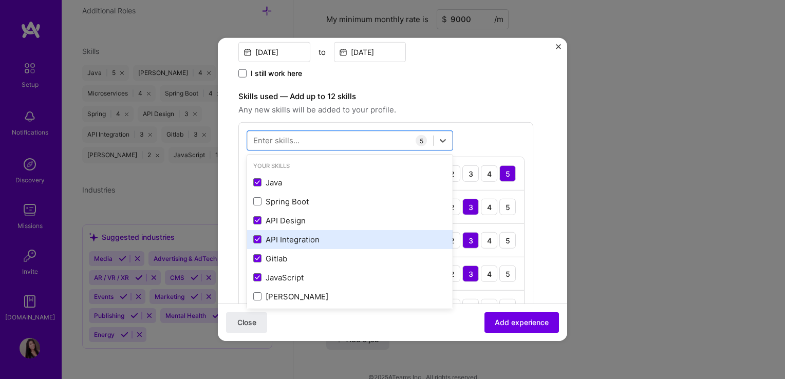
scroll to position [103, 0]
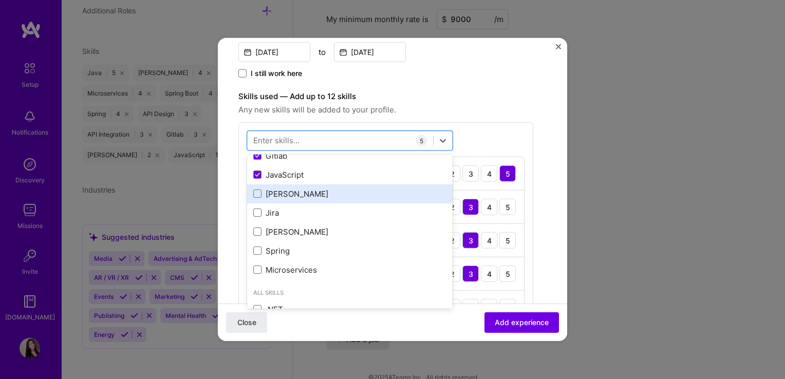
click at [253, 195] on div "Jenkins" at bounding box center [349, 193] width 205 height 19
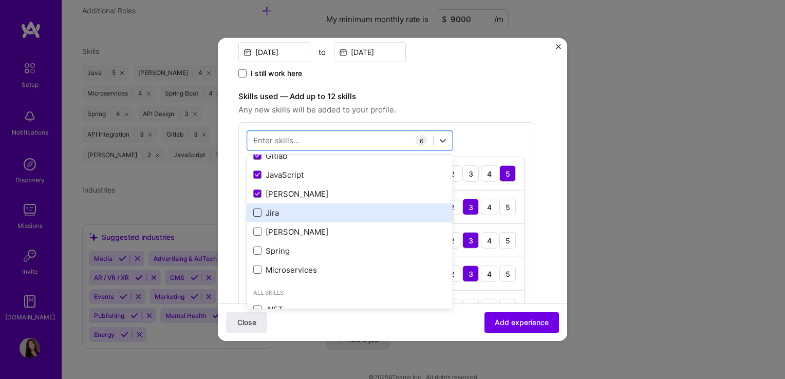
click at [253, 211] on span at bounding box center [257, 212] width 8 height 8
click at [0, 0] on input "checkbox" at bounding box center [0, 0] width 0 height 0
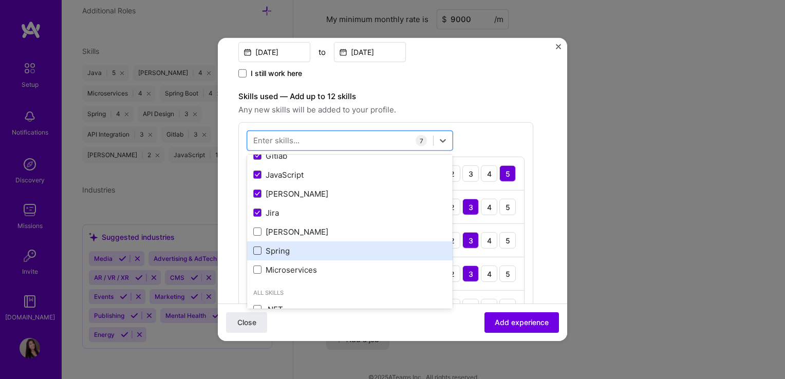
click at [257, 250] on span at bounding box center [257, 250] width 8 height 8
click at [0, 0] on input "checkbox" at bounding box center [0, 0] width 0 height 0
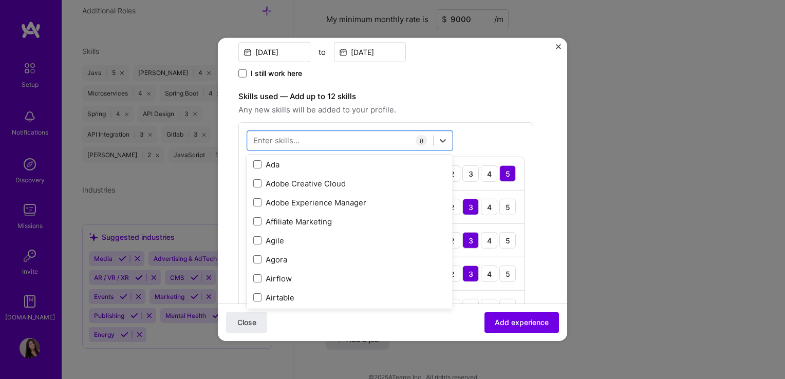
scroll to position [822, 0]
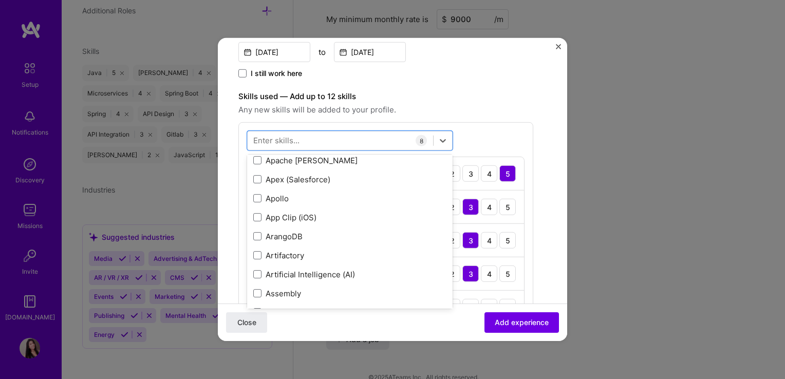
click at [489, 117] on div "Skills used — Add up to 12 skills Any new skills will be added to your profile.…" at bounding box center [385, 261] width 295 height 343
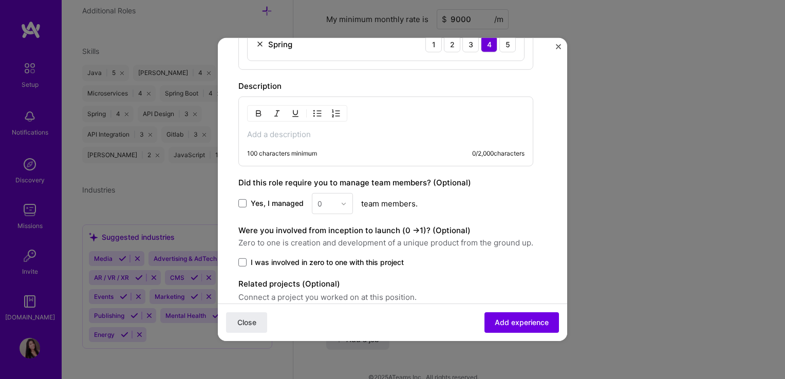
scroll to position [664, 0]
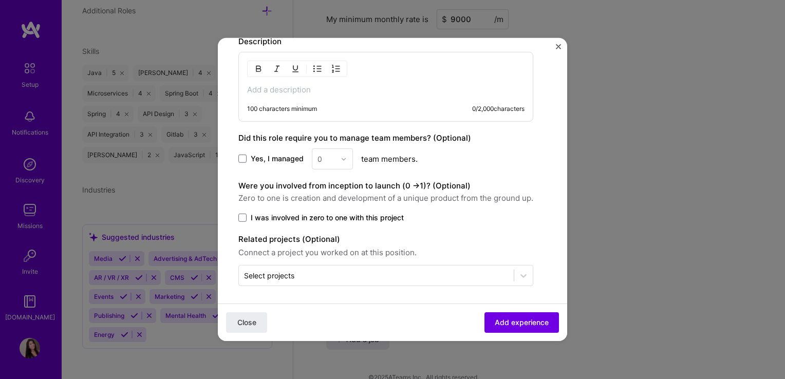
click at [243, 160] on span at bounding box center [242, 159] width 8 height 8
click at [0, 0] on input "Yes, I managed" at bounding box center [0, 0] width 0 height 0
click at [241, 217] on span at bounding box center [242, 218] width 8 height 8
click at [0, 0] on input "I was involved in zero to one with this project" at bounding box center [0, 0] width 0 height 0
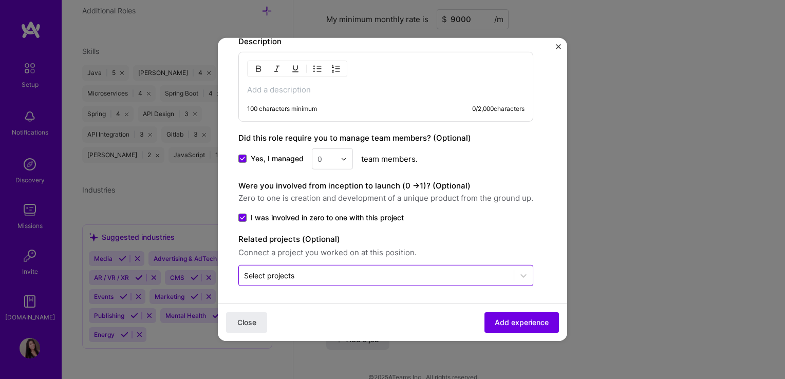
click at [296, 270] on input "text" at bounding box center [376, 275] width 264 height 11
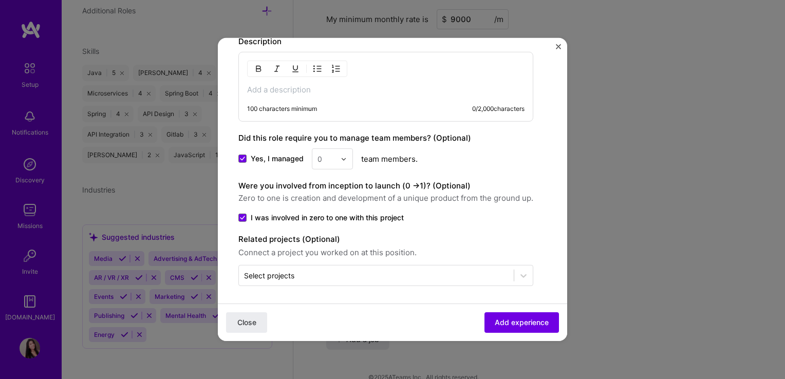
click at [291, 319] on div "Close Add experience" at bounding box center [392, 321] width 349 height 37
click at [516, 318] on span "Add experience" at bounding box center [521, 322] width 54 height 10
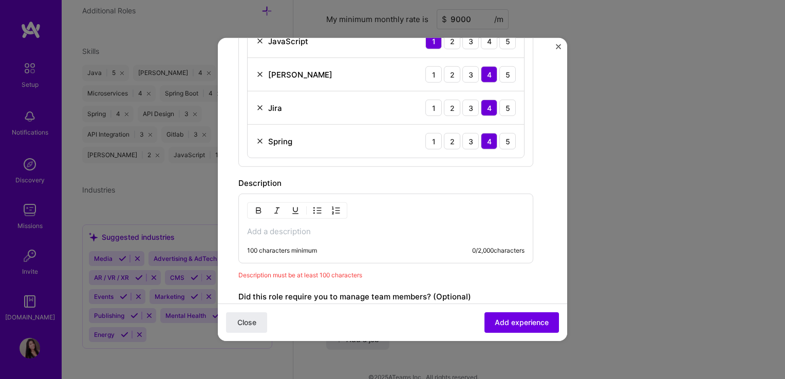
scroll to position [506, 0]
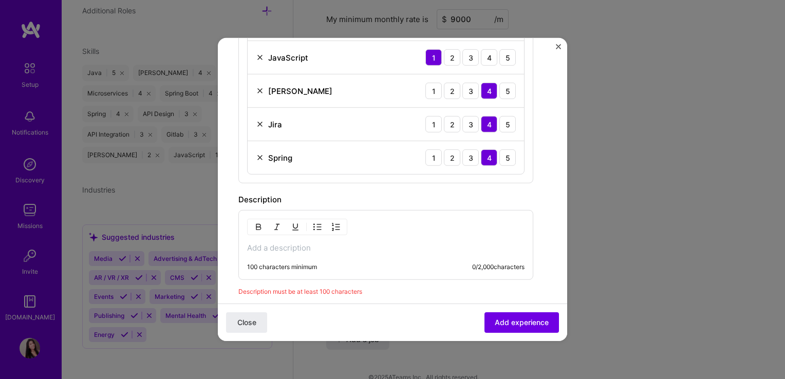
click at [334, 245] on p at bounding box center [385, 248] width 277 height 10
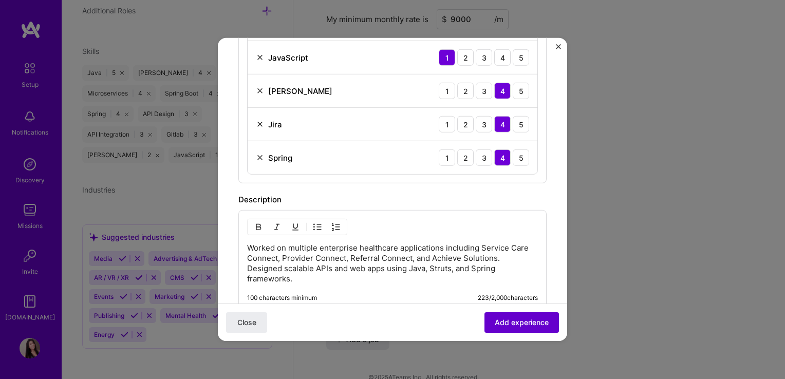
click at [509, 322] on span "Add experience" at bounding box center [521, 322] width 54 height 10
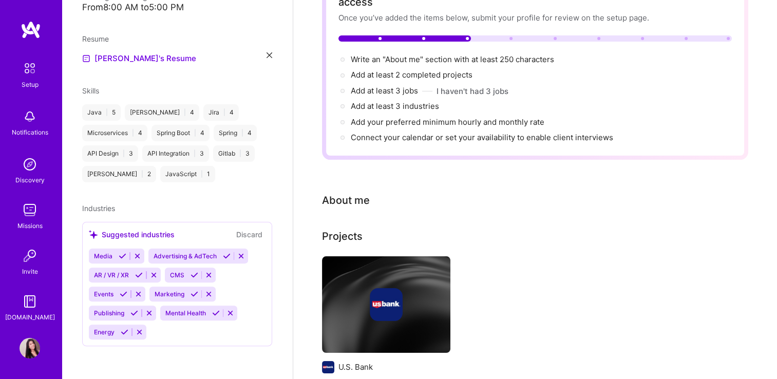
scroll to position [0, 0]
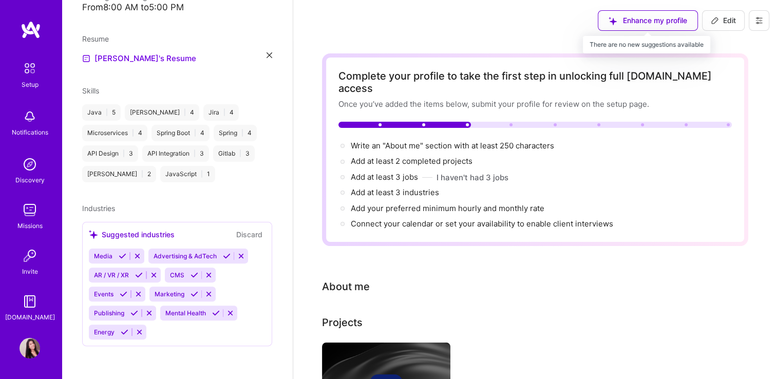
click at [650, 24] on div "Enhance my profile" at bounding box center [648, 20] width 100 height 21
click at [27, 71] on img at bounding box center [30, 69] width 22 height 22
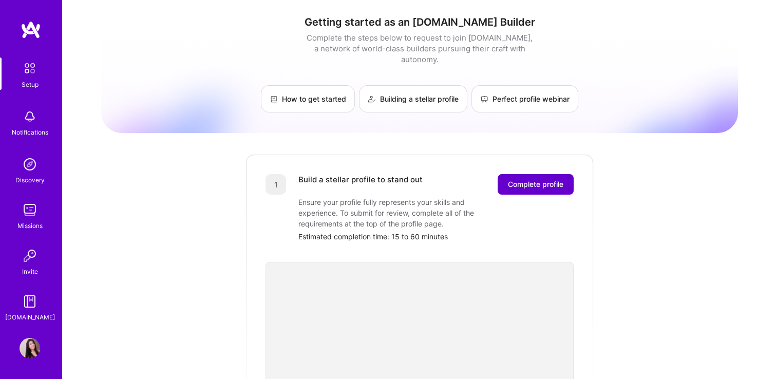
click at [540, 179] on span "Complete profile" at bounding box center [535, 184] width 55 height 10
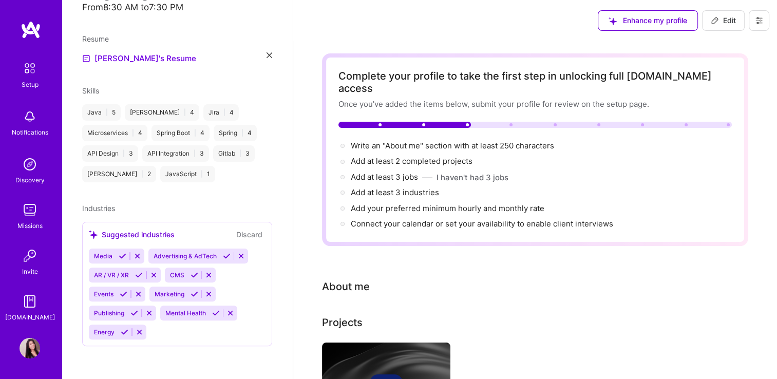
click at [25, 213] on img at bounding box center [30, 210] width 21 height 21
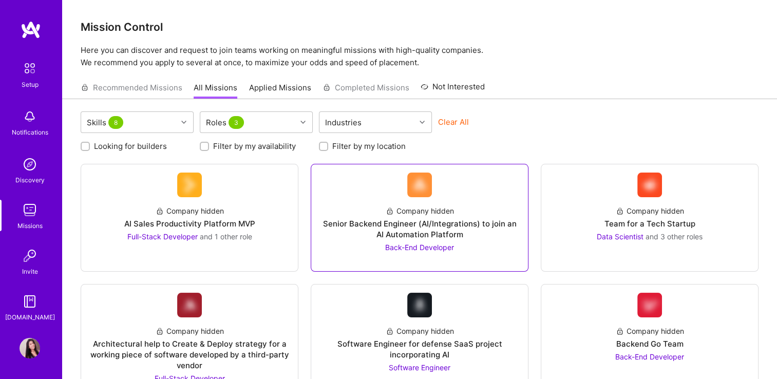
click at [456, 235] on div "Senior Backend Engineer (AI/Integrations) to join an AI Automation Platform" at bounding box center [419, 229] width 200 height 22
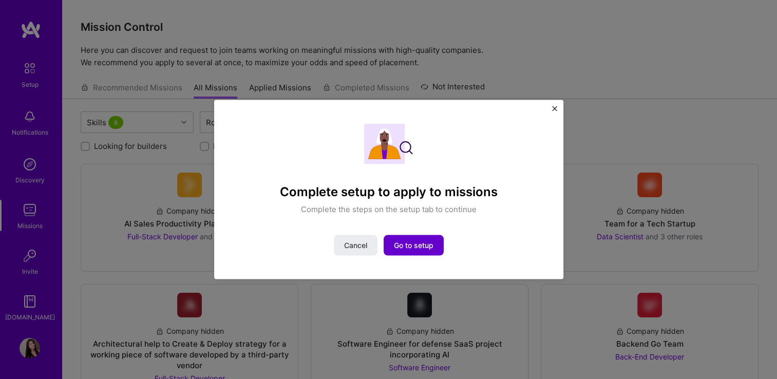
click at [413, 248] on span "Go to setup" at bounding box center [414, 245] width 40 height 10
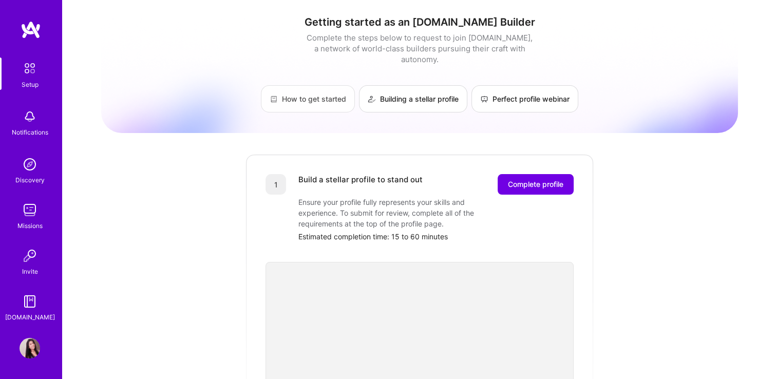
click at [318, 89] on link "How to get started" at bounding box center [308, 98] width 94 height 27
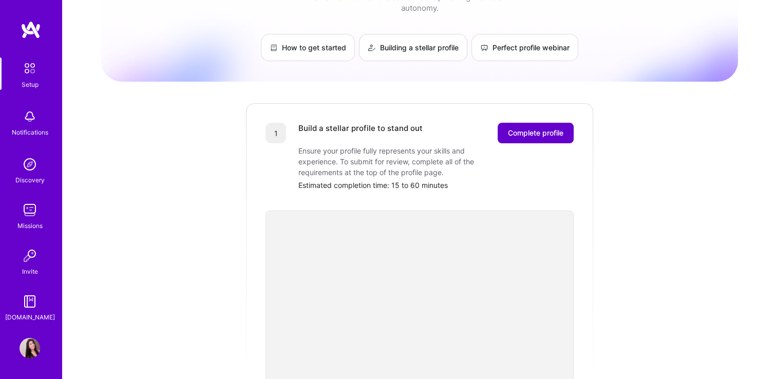
click at [535, 128] on span "Complete profile" at bounding box center [535, 133] width 55 height 10
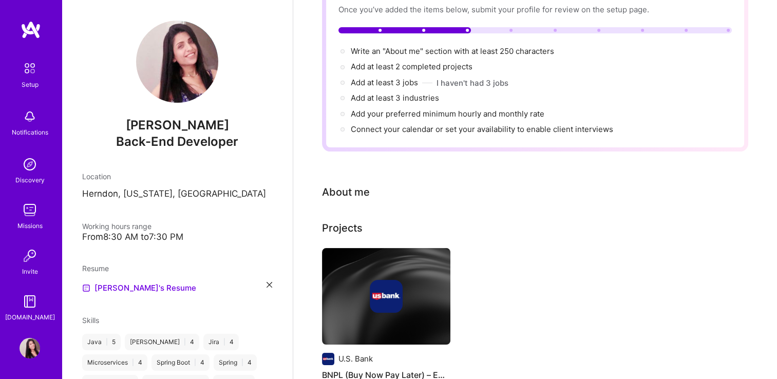
scroll to position [154, 0]
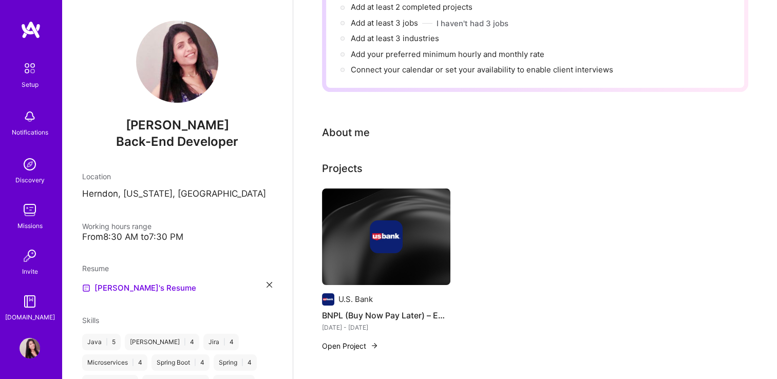
drag, startPoint x: 349, startPoint y: 122, endPoint x: 479, endPoint y: 172, distance: 139.4
click at [349, 125] on div "About me" at bounding box center [346, 132] width 48 height 15
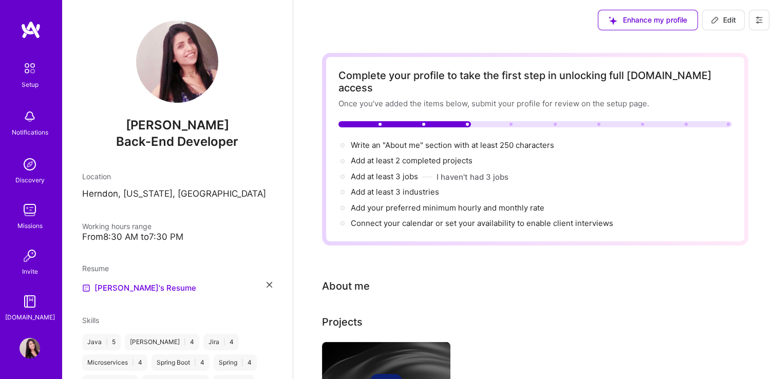
scroll to position [0, 0]
click at [724, 24] on span "Edit" at bounding box center [723, 20] width 25 height 10
select select "US"
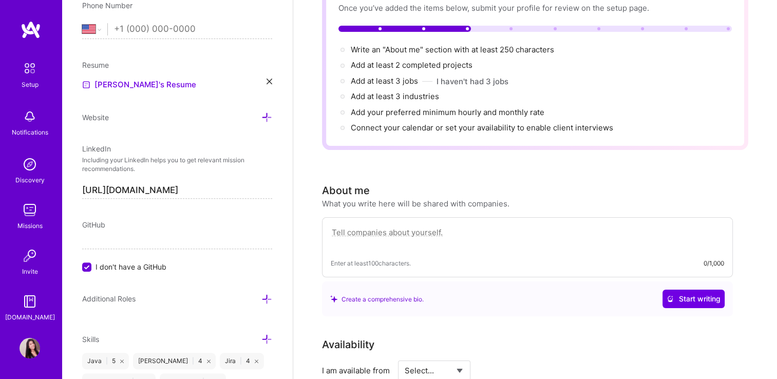
scroll to position [103, 0]
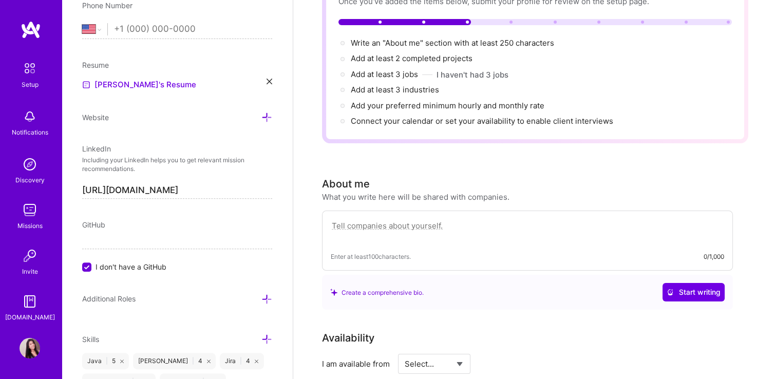
click at [421, 219] on textarea at bounding box center [527, 231] width 393 height 24
click at [383, 236] on div "Enter at least 100 characters. 0/1,000" at bounding box center [527, 241] width 411 height 60
click at [474, 219] on textarea at bounding box center [527, 231] width 393 height 24
paste textarea "With over 16 years of experience designing and delivering scalable, high-perfor…"
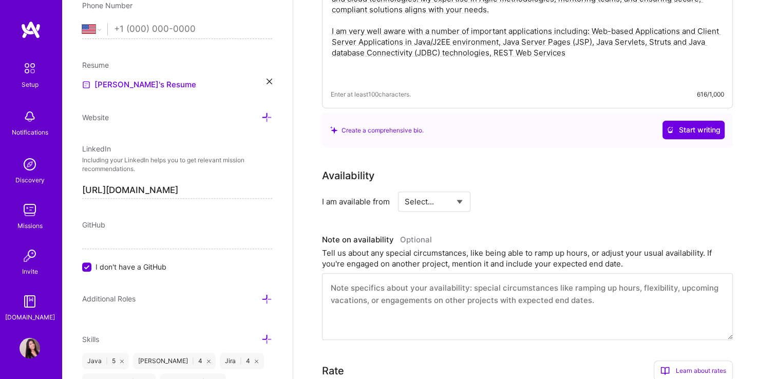
scroll to position [411, 0]
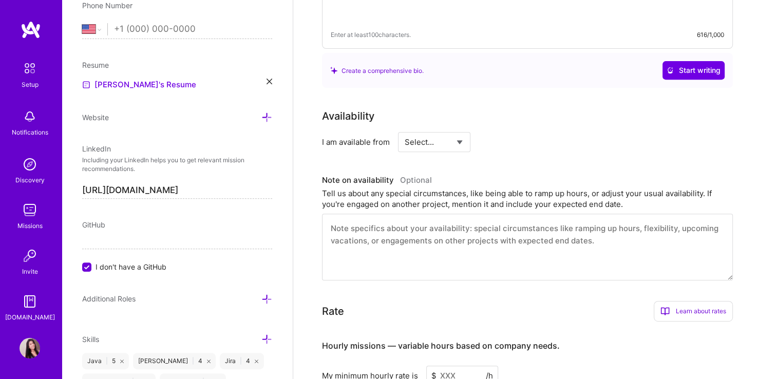
type textarea "With over 16 years of experience designing and delivering scalable, high-perfor…"
click at [459, 129] on select "Select... Right Now Future Date Not Available" at bounding box center [434, 142] width 59 height 26
select select "Future Date"
click at [405, 129] on select "Select... Right Now Future Date Not Available" at bounding box center [434, 142] width 59 height 26
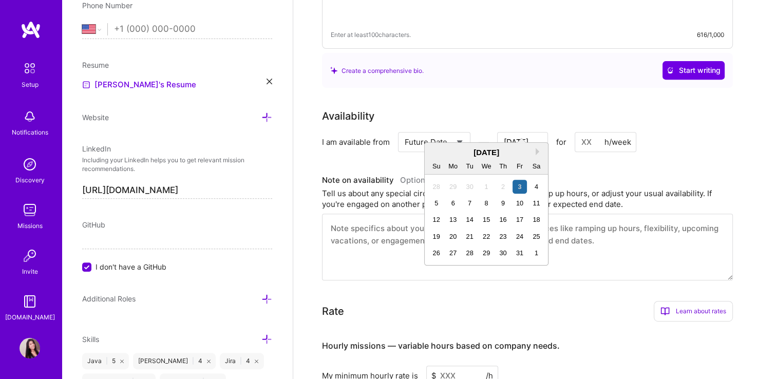
drag, startPoint x: 528, startPoint y: 126, endPoint x: 516, endPoint y: 128, distance: 12.9
click at [516, 132] on input "Oct 3" at bounding box center [522, 142] width 51 height 20
click at [454, 234] on div "20" at bounding box center [453, 237] width 14 height 14
type input "Oct 20"
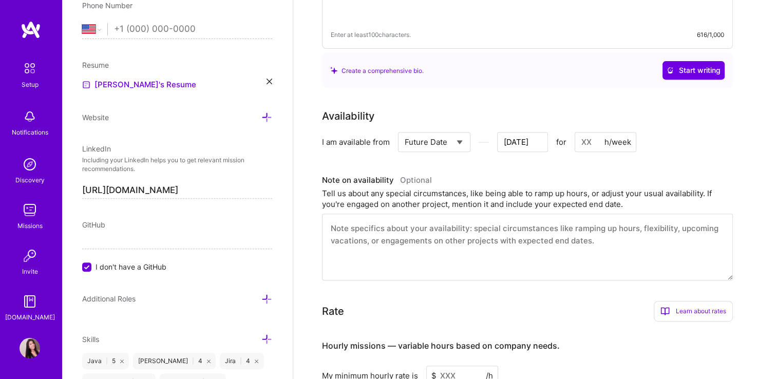
click at [454, 234] on textarea at bounding box center [527, 247] width 411 height 67
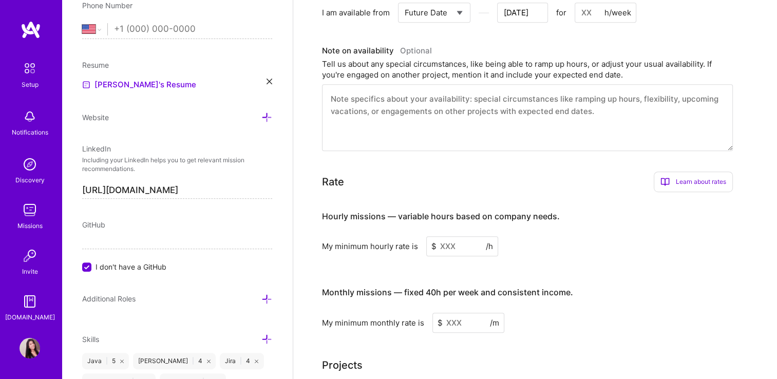
scroll to position [565, 0]
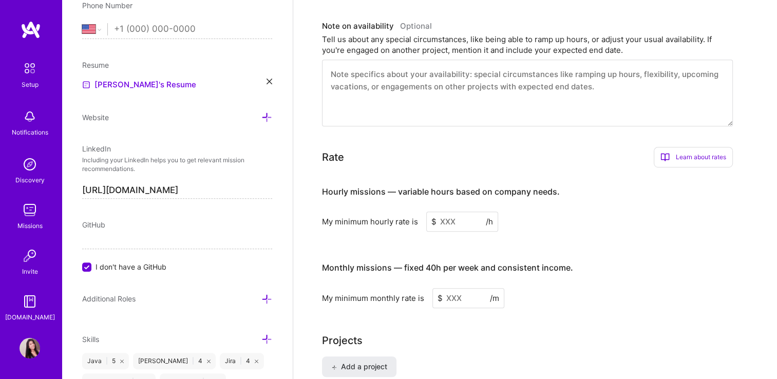
click at [450, 212] on input at bounding box center [462, 222] width 72 height 20
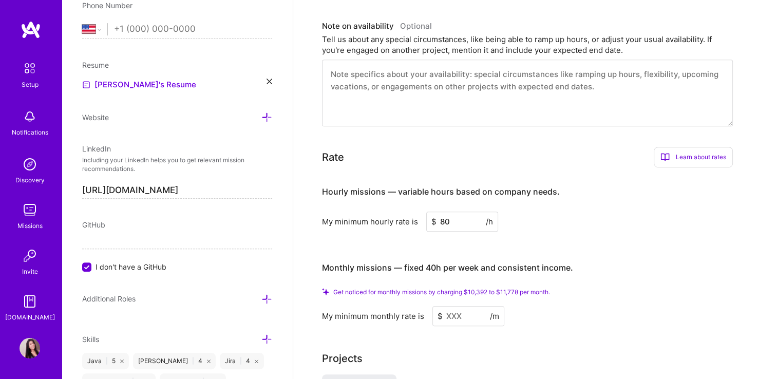
type input "80"
click at [455, 306] on input at bounding box center [468, 316] width 72 height 20
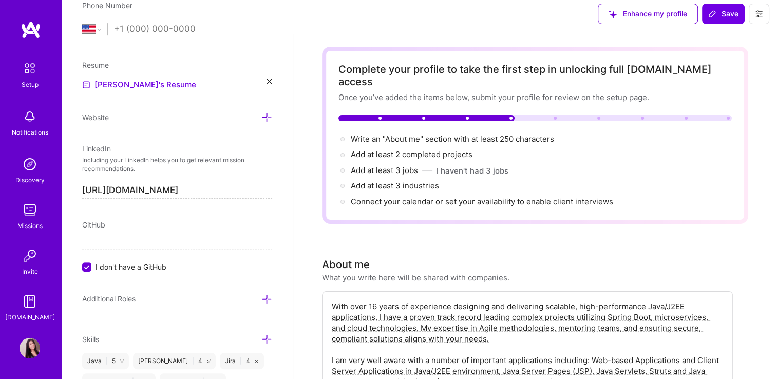
scroll to position [0, 0]
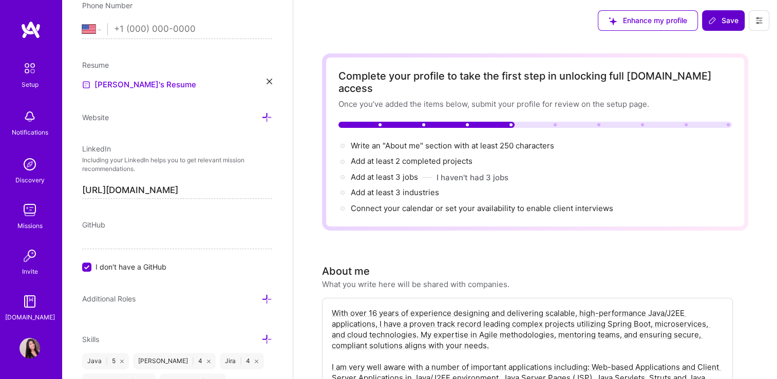
type input "9000"
click at [729, 21] on span "Save" at bounding box center [723, 20] width 30 height 10
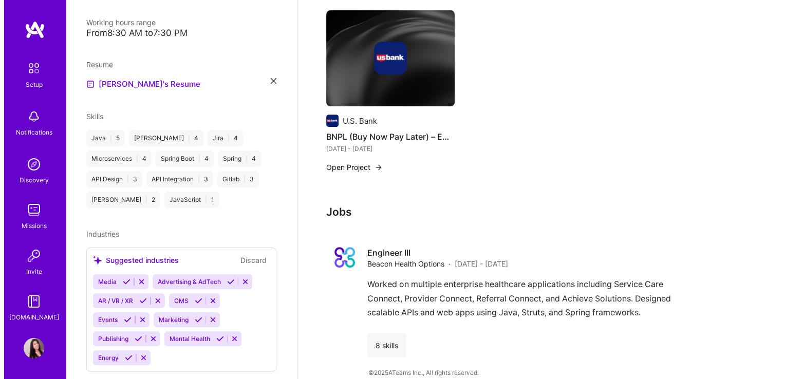
scroll to position [395, 0]
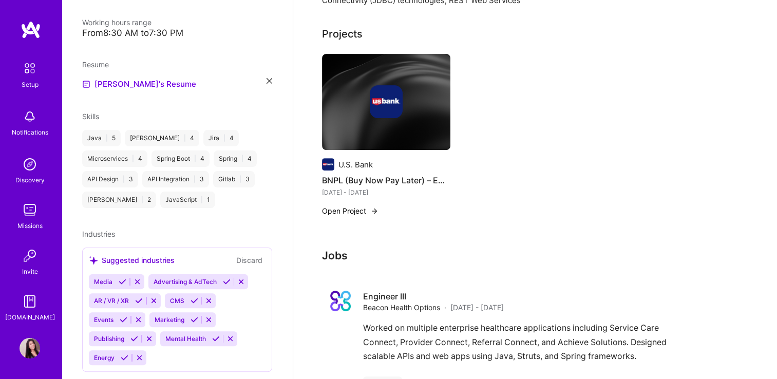
click at [357, 207] on button "Open Project" at bounding box center [350, 210] width 56 height 11
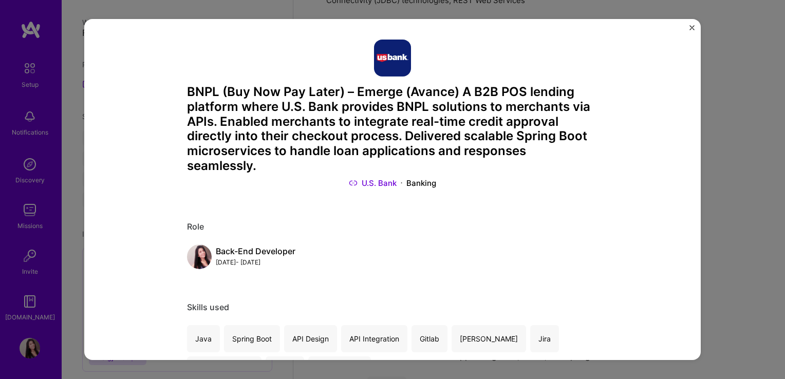
click at [691, 26] on img "Close" at bounding box center [691, 27] width 5 height 5
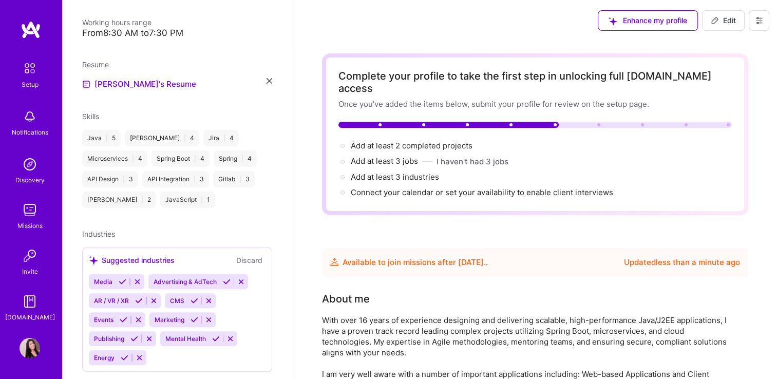
click at [724, 22] on span "Edit" at bounding box center [723, 20] width 25 height 10
select select "US"
select select "Future Date"
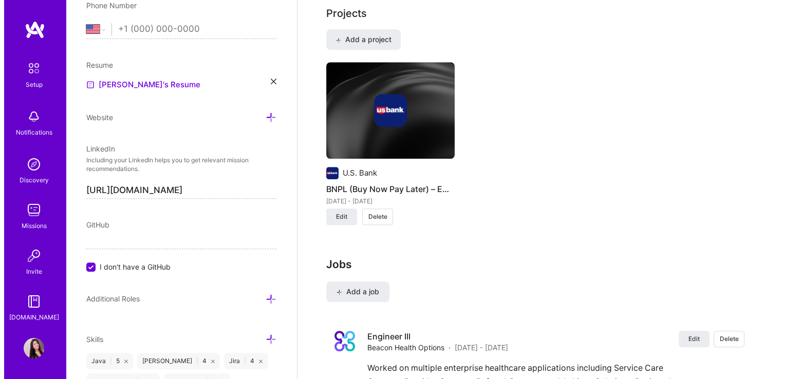
scroll to position [735, 0]
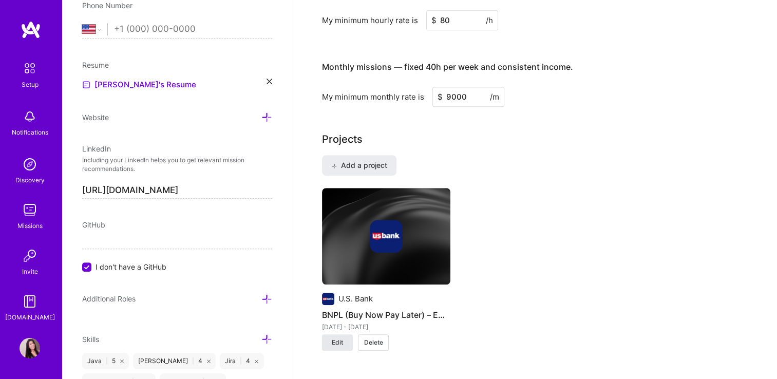
click at [335, 338] on span "Edit" at bounding box center [337, 342] width 11 height 9
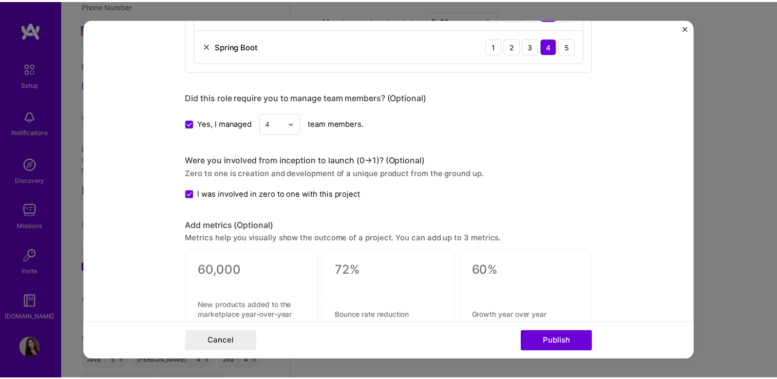
scroll to position [801, 0]
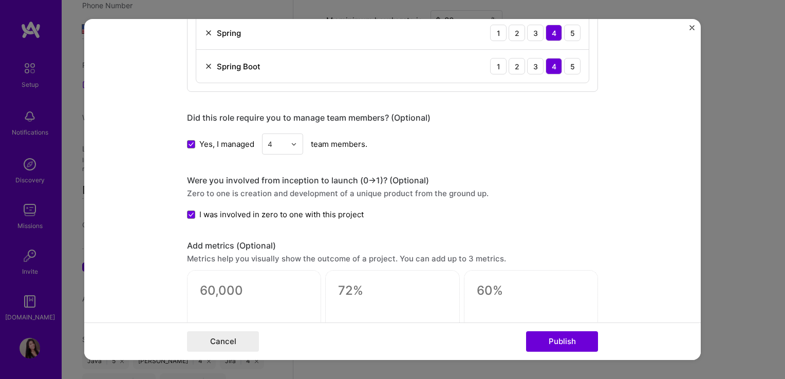
click at [692, 30] on img "Close" at bounding box center [691, 27] width 5 height 5
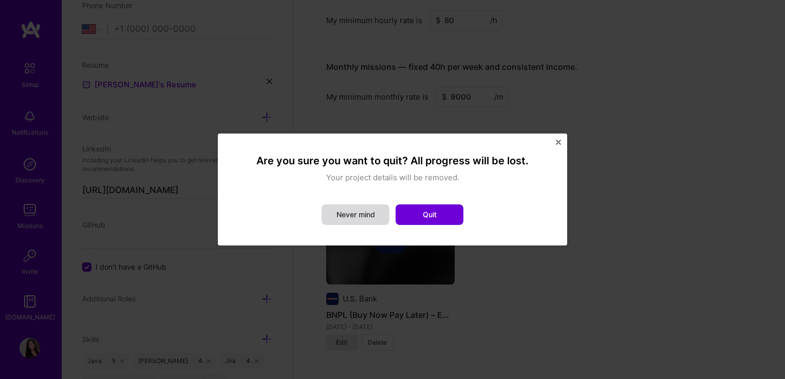
click at [358, 215] on button "Never mind" at bounding box center [355, 214] width 68 height 21
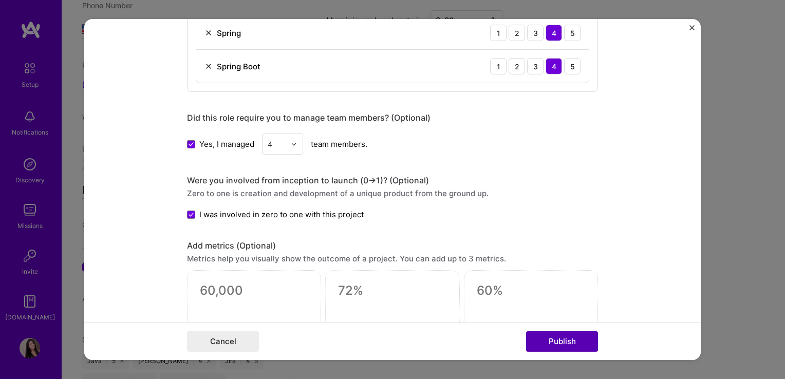
click at [557, 349] on button "Publish" at bounding box center [562, 341] width 72 height 21
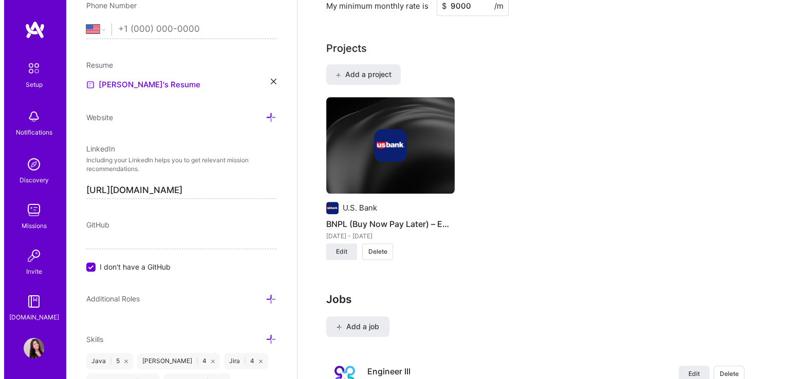
scroll to position [838, 0]
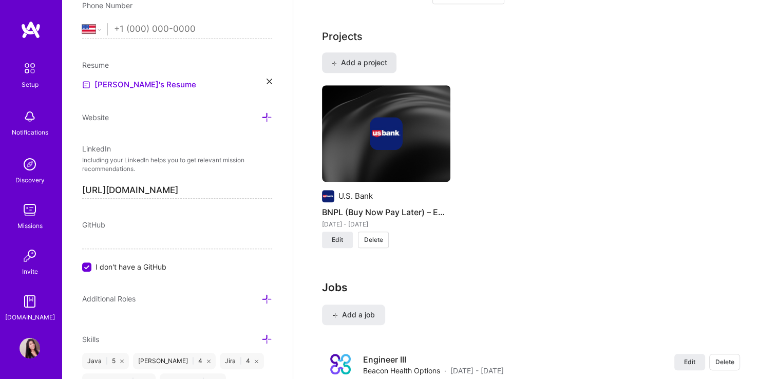
click at [360, 58] on span "Add a project" at bounding box center [359, 63] width 56 height 10
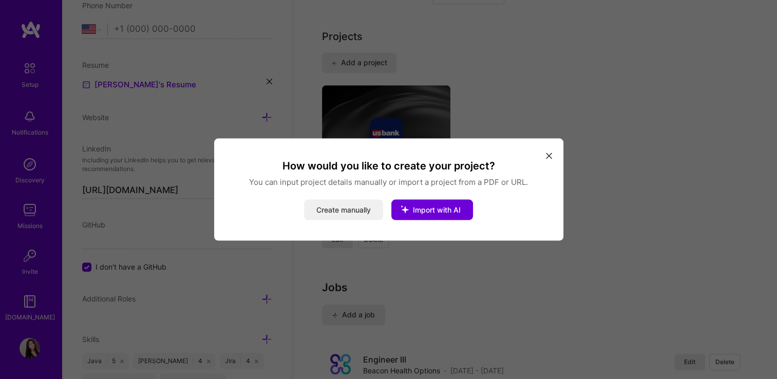
click at [343, 204] on button "Create manually" at bounding box center [343, 210] width 79 height 21
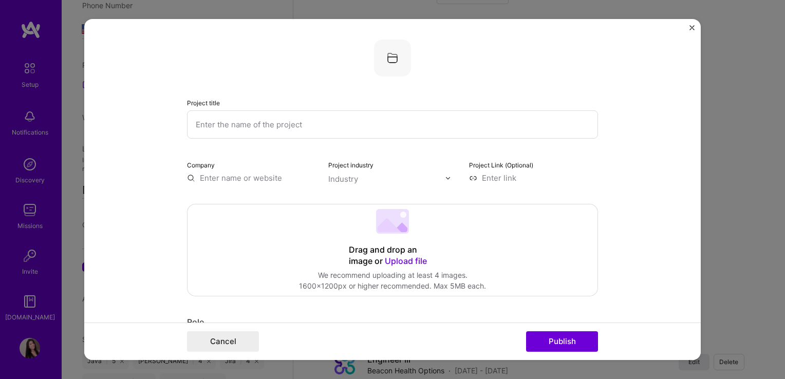
click at [281, 115] on input "text" at bounding box center [392, 124] width 411 height 28
click at [335, 128] on input "text" at bounding box center [392, 124] width 411 height 28
paste input "Beacon Health Options – Ashburn, VA | Engineer III"
type input "Beacon Health Options – Ashburn, VA | Engineer III"
click at [269, 239] on div "Drag and drop an image or Upload file Upload file We recommend uploading at lea…" at bounding box center [392, 249] width 410 height 91
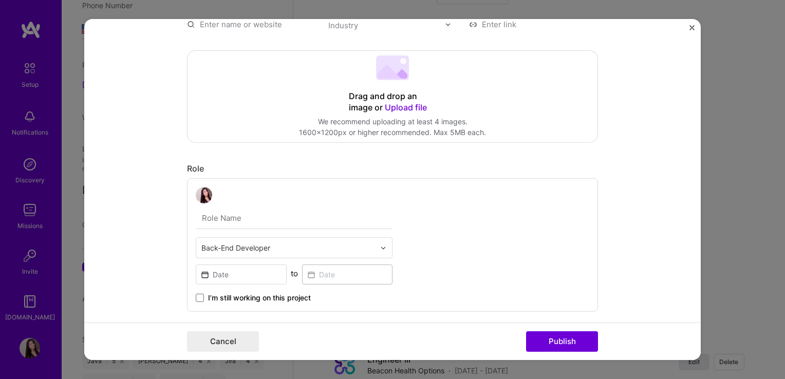
scroll to position [154, 0]
click at [244, 243] on input "text" at bounding box center [288, 247] width 174 height 11
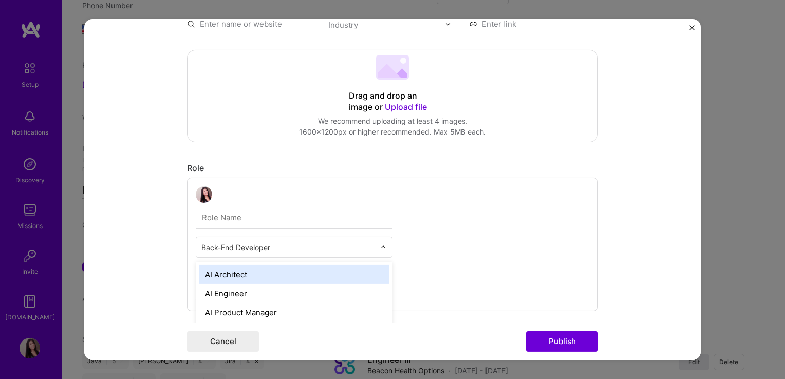
scroll to position [878, 0]
click at [477, 219] on div "option AI Architect focused, 1 of 70. 69 results available. Use Up and Down to …" at bounding box center [392, 245] width 411 height 134
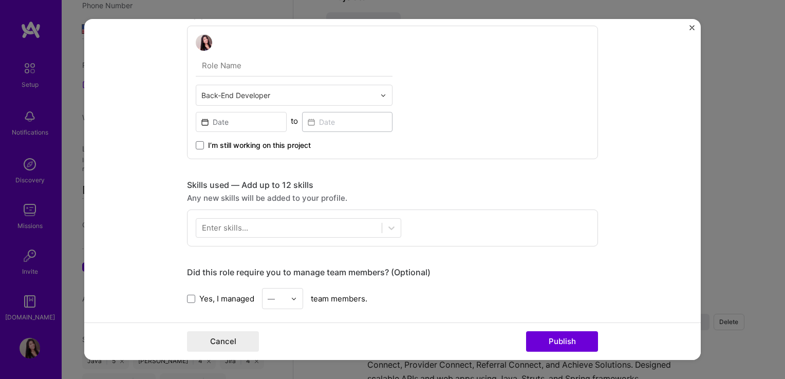
scroll to position [308, 0]
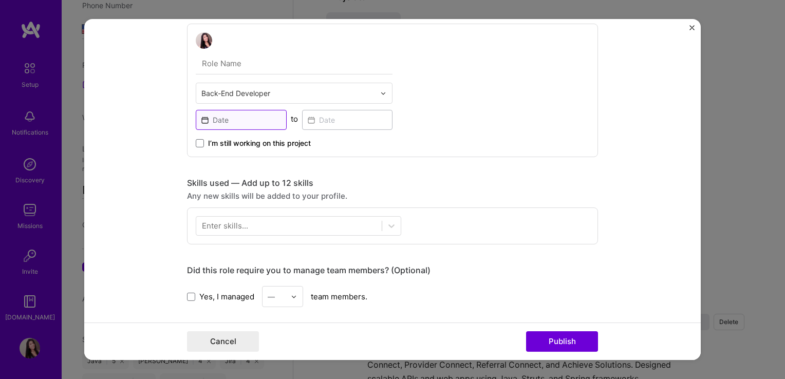
click at [246, 115] on input at bounding box center [241, 120] width 91 height 20
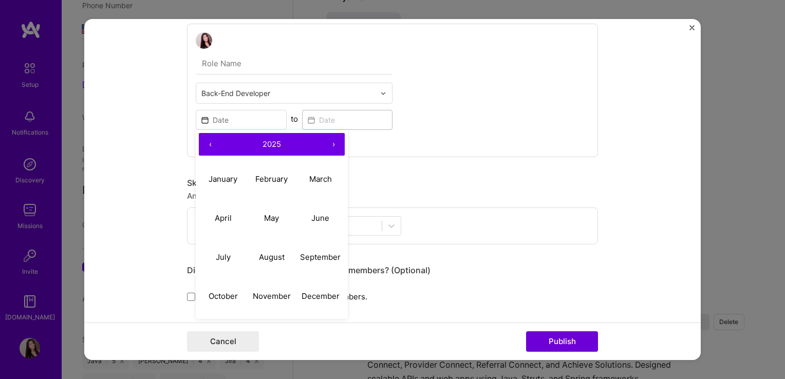
click at [204, 143] on button "‹" at bounding box center [210, 144] width 23 height 23
click at [204, 144] on button "‹" at bounding box center [210, 144] width 23 height 23
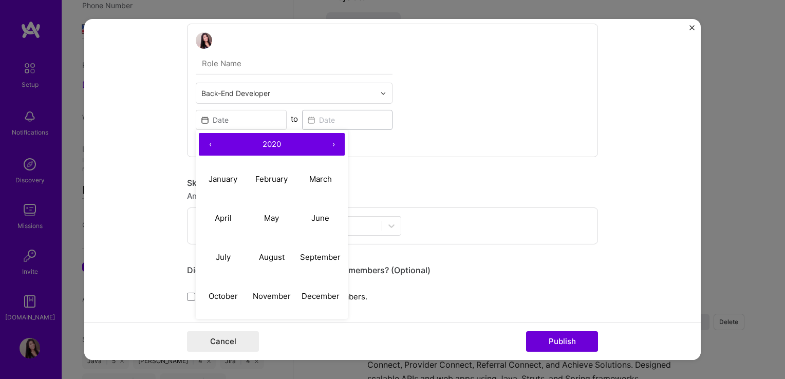
click at [204, 144] on button "‹" at bounding box center [210, 144] width 23 height 23
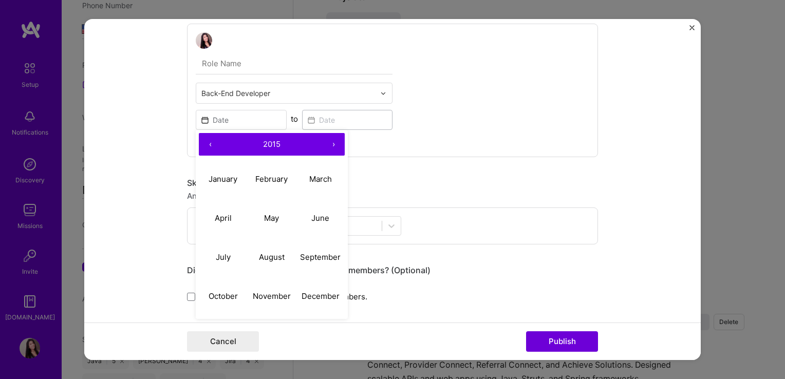
click at [204, 144] on button "‹" at bounding box center [210, 144] width 23 height 23
click at [218, 217] on abbr "April" at bounding box center [223, 218] width 17 height 10
type input "Apr, 2014"
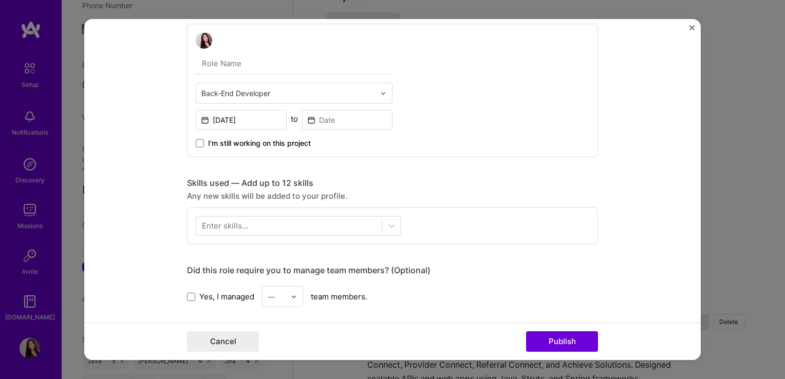
click at [218, 217] on div at bounding box center [288, 225] width 185 height 17
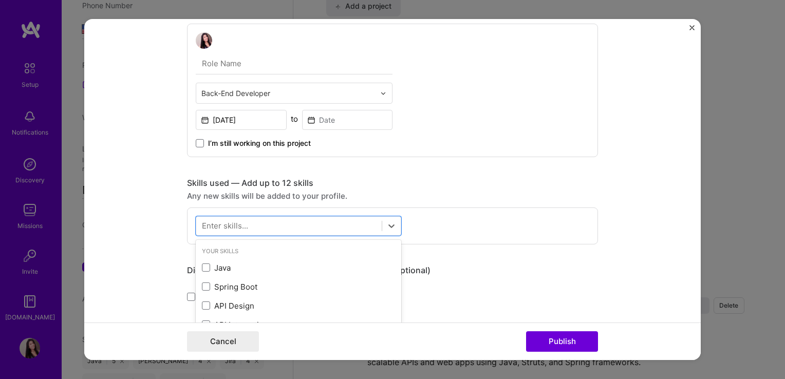
scroll to position [896, 0]
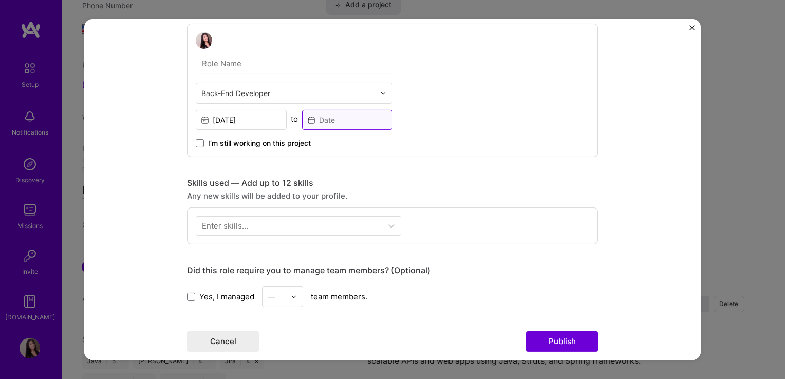
click at [333, 119] on input at bounding box center [347, 120] width 91 height 20
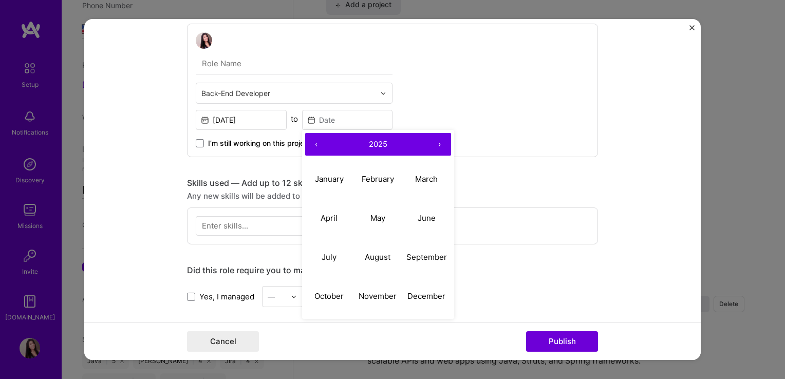
click at [312, 143] on button "‹" at bounding box center [316, 144] width 23 height 23
click at [311, 143] on button "‹" at bounding box center [316, 144] width 23 height 23
click at [322, 219] on abbr "April" at bounding box center [328, 218] width 17 height 10
type input "Apr, 2022"
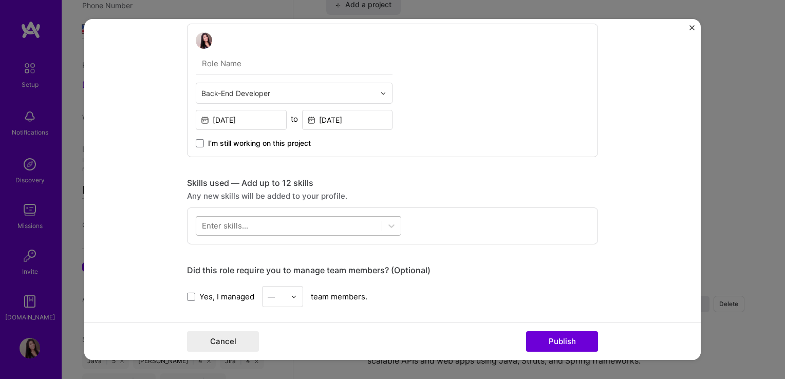
click at [297, 230] on div at bounding box center [288, 225] width 185 height 17
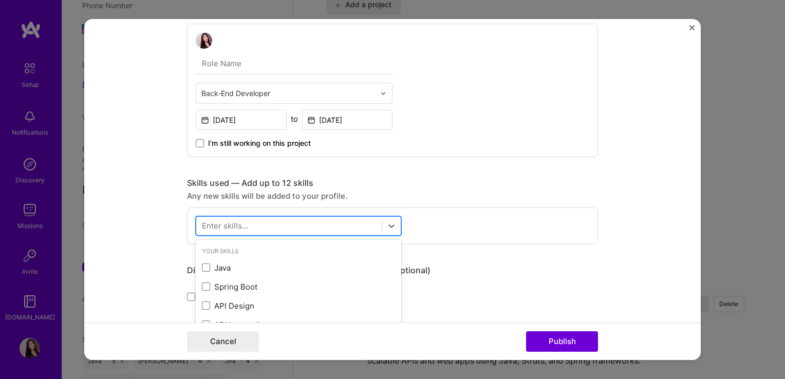
scroll to position [913, 0]
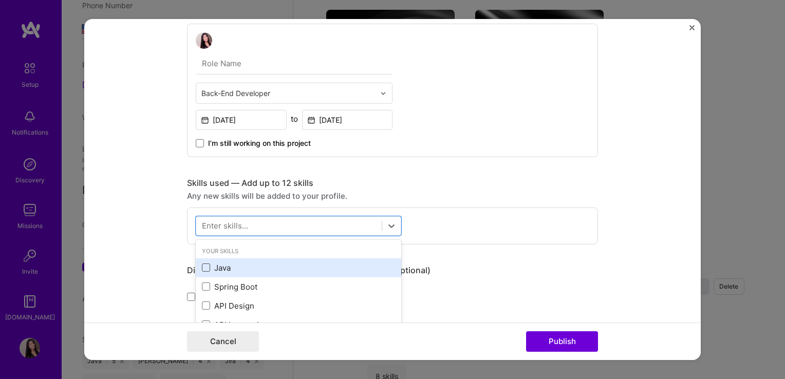
click at [204, 267] on span at bounding box center [206, 267] width 8 height 8
click at [0, 0] on input "checkbox" at bounding box center [0, 0] width 0 height 0
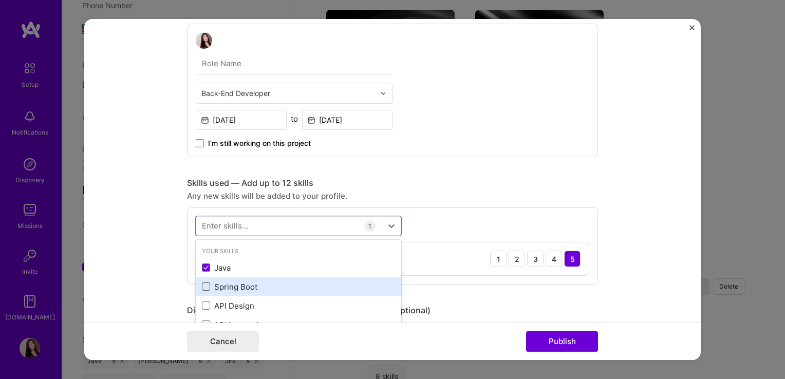
click at [203, 283] on span at bounding box center [206, 286] width 8 height 8
click at [0, 0] on input "checkbox" at bounding box center [0, 0] width 0 height 0
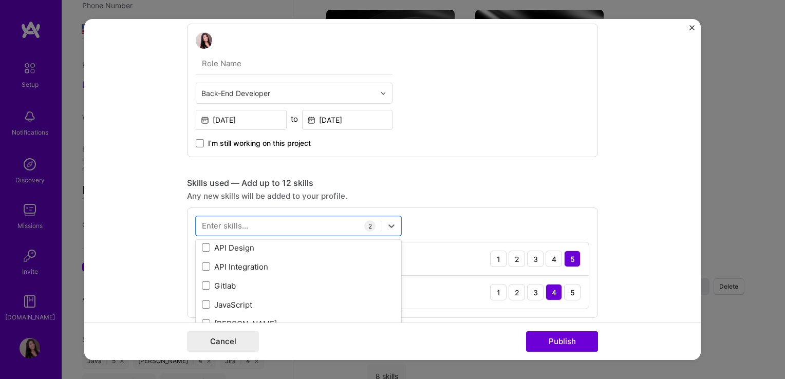
scroll to position [0, 0]
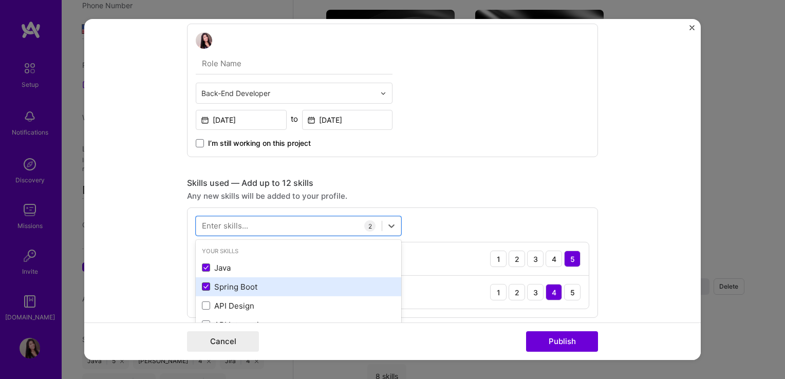
click at [202, 288] on span at bounding box center [206, 286] width 8 height 8
click at [0, 0] on input "checkbox" at bounding box center [0, 0] width 0 height 0
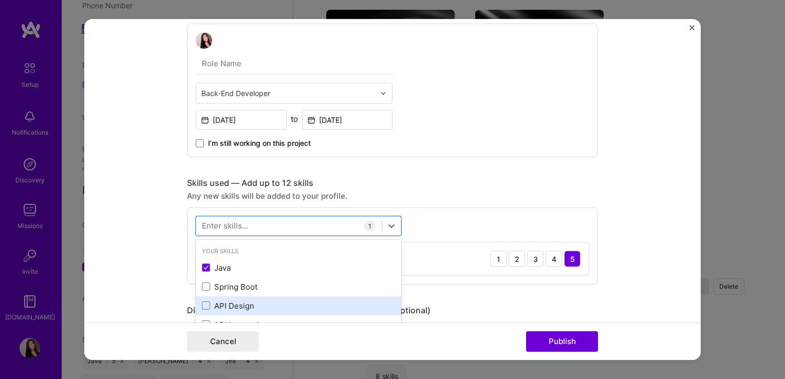
drag, startPoint x: 204, startPoint y: 306, endPoint x: 243, endPoint y: 313, distance: 39.8
click at [205, 306] on span at bounding box center [206, 305] width 8 height 8
click at [0, 0] on input "checkbox" at bounding box center [0, 0] width 0 height 0
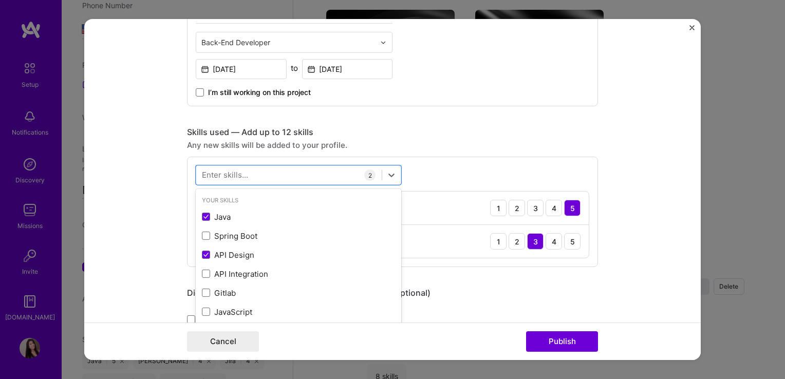
scroll to position [359, 0]
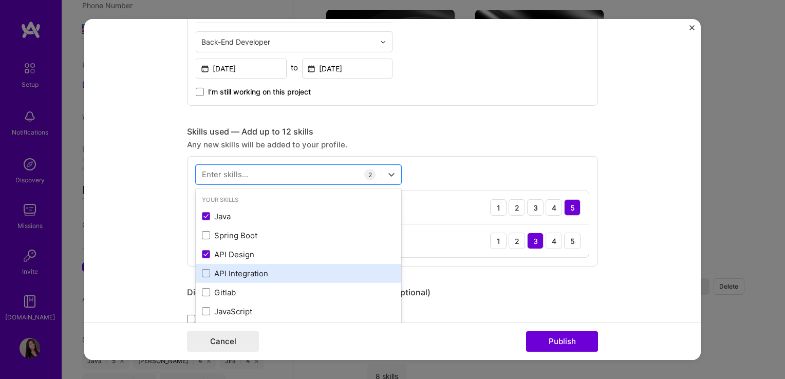
drag, startPoint x: 199, startPoint y: 272, endPoint x: 200, endPoint y: 278, distance: 6.2
click at [202, 272] on span at bounding box center [206, 273] width 8 height 8
click at [0, 0] on input "checkbox" at bounding box center [0, 0] width 0 height 0
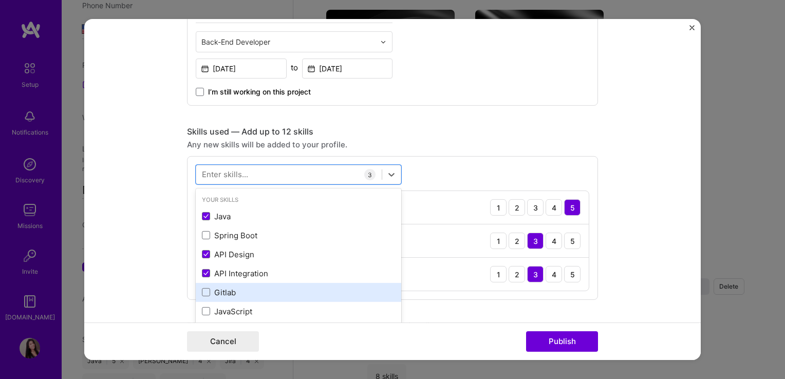
click at [207, 293] on div "Gitlab" at bounding box center [298, 292] width 193 height 11
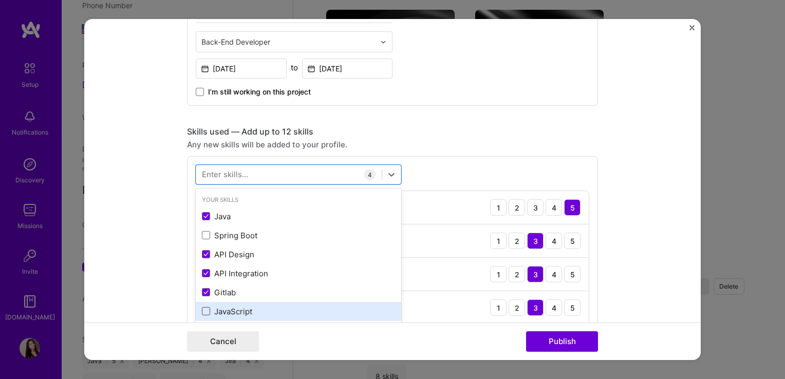
click at [203, 309] on span at bounding box center [206, 311] width 8 height 8
click at [0, 0] on input "checkbox" at bounding box center [0, 0] width 0 height 0
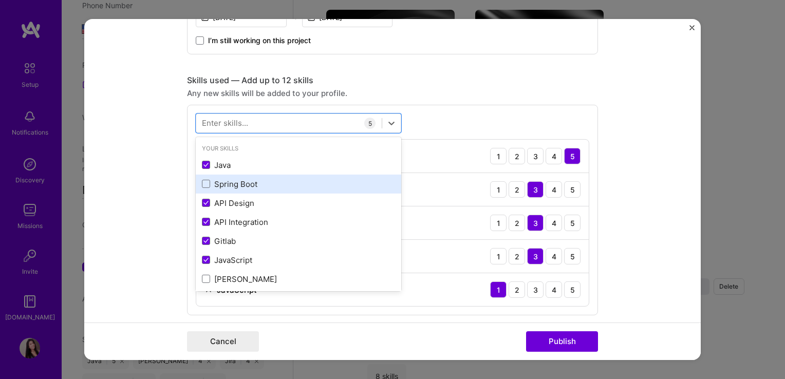
scroll to position [51, 0]
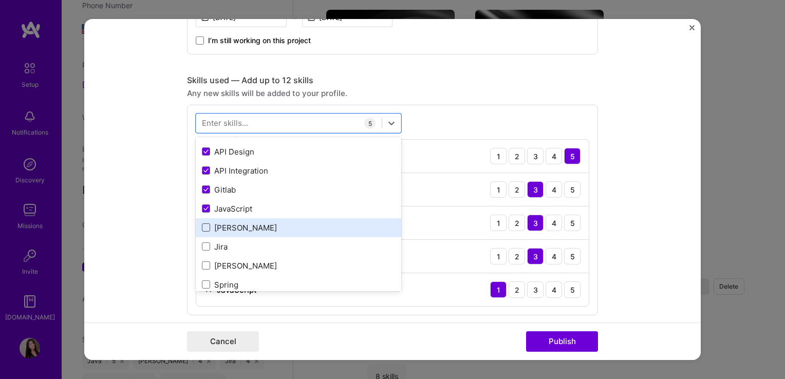
click at [204, 224] on span at bounding box center [206, 227] width 8 height 8
click at [0, 0] on input "checkbox" at bounding box center [0, 0] width 0 height 0
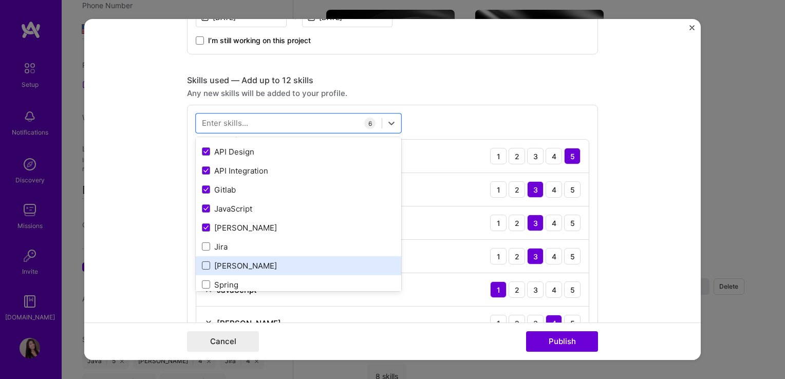
click at [202, 263] on span at bounding box center [206, 265] width 8 height 8
click at [0, 0] on input "checkbox" at bounding box center [0, 0] width 0 height 0
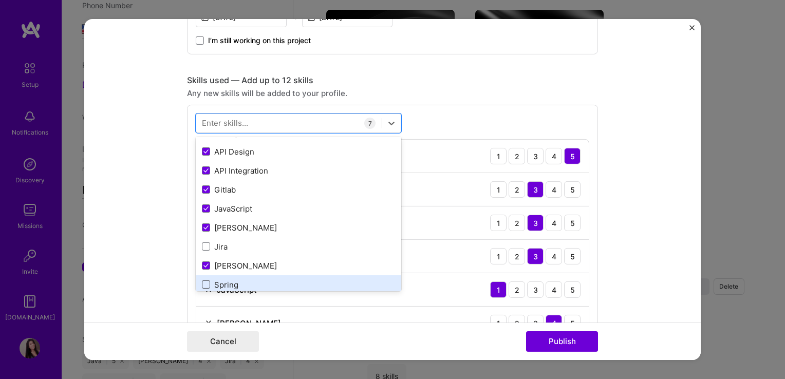
click at [202, 285] on span at bounding box center [206, 284] width 8 height 8
click at [0, 0] on input "checkbox" at bounding box center [0, 0] width 0 height 0
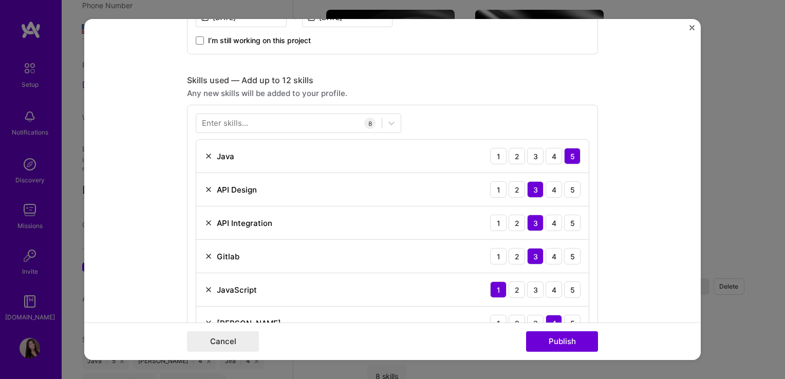
click at [123, 239] on form "Project title Beacon Health Options – Ashburn, VA | Engineer III Company Projec…" at bounding box center [392, 189] width 616 height 341
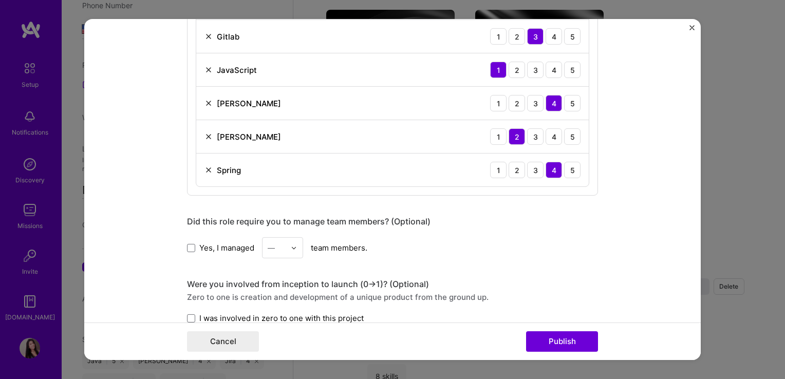
scroll to position [668, 0]
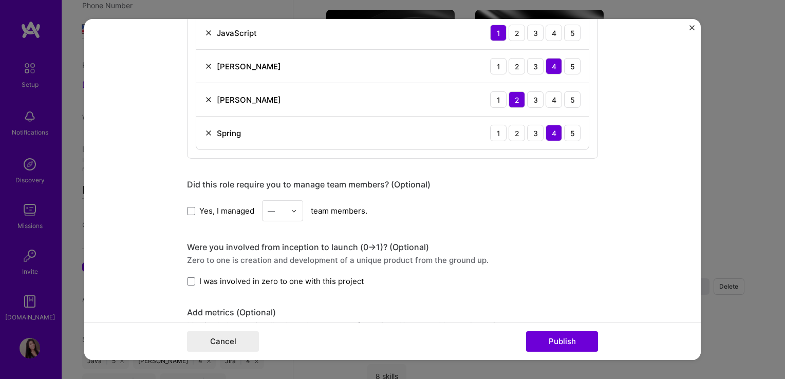
click at [187, 213] on label "Yes, I managed" at bounding box center [220, 210] width 67 height 11
click at [0, 0] on input "Yes, I managed" at bounding box center [0, 0] width 0 height 0
click at [293, 208] on img at bounding box center [294, 210] width 6 height 6
click at [267, 258] on div "2" at bounding box center [282, 257] width 35 height 19
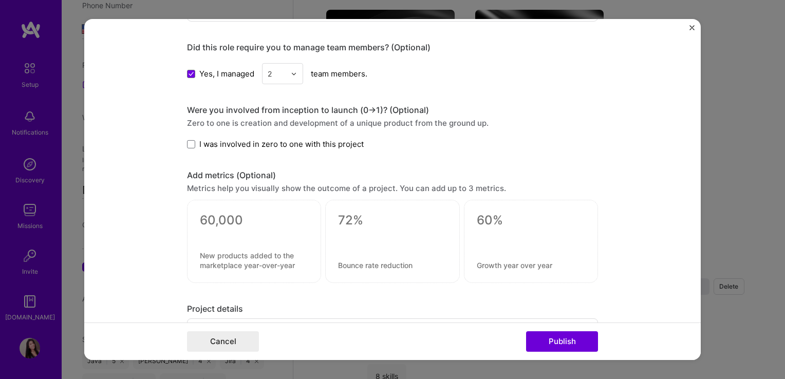
scroll to position [822, 0]
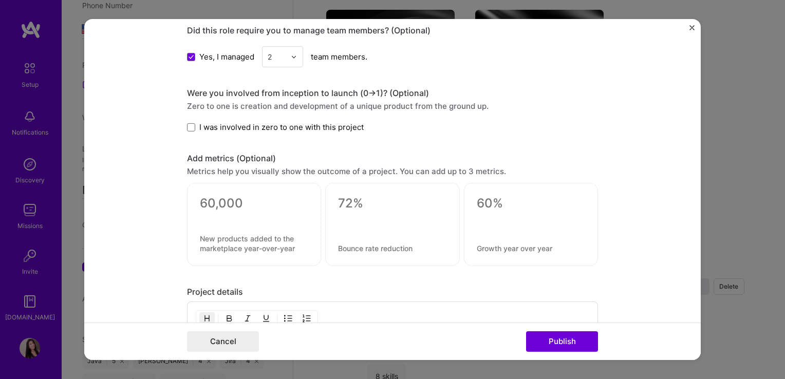
click at [182, 120] on form "Project title Beacon Health Options – Ashburn, VA | Engineer III Company Projec…" at bounding box center [392, 189] width 616 height 341
click at [187, 127] on span at bounding box center [191, 127] width 8 height 8
click at [0, 0] on input "I was involved in zero to one with this project" at bounding box center [0, 0] width 0 height 0
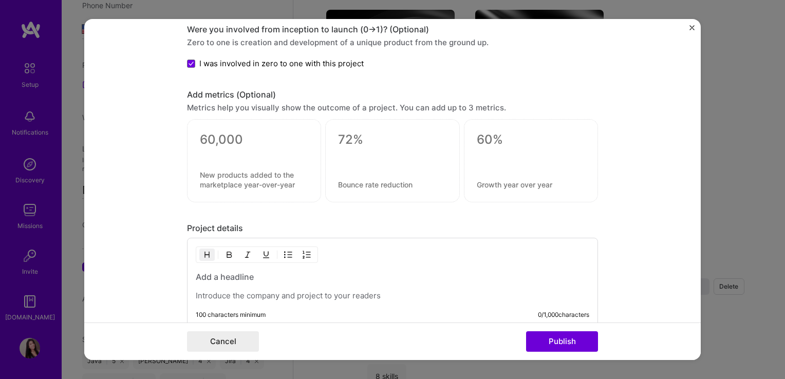
scroll to position [976, 0]
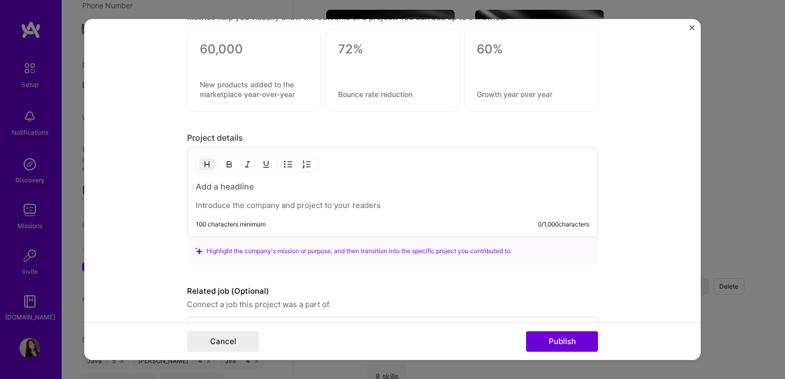
click at [232, 200] on p at bounding box center [392, 205] width 393 height 10
click at [296, 195] on div at bounding box center [392, 196] width 393 height 30
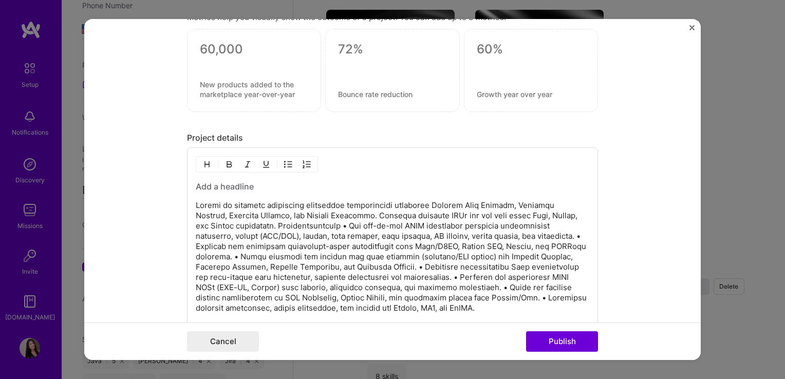
scroll to position [1130, 0]
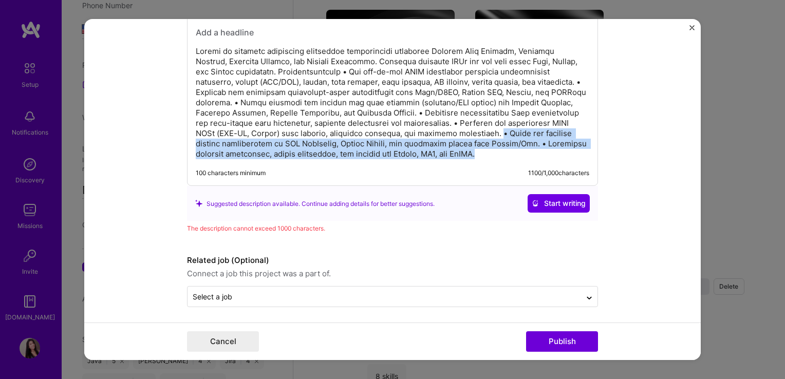
drag, startPoint x: 588, startPoint y: 151, endPoint x: 516, endPoint y: 130, distance: 75.3
click at [516, 130] on div "100 characters minimum 1100 / 1,000 characters" at bounding box center [392, 89] width 411 height 193
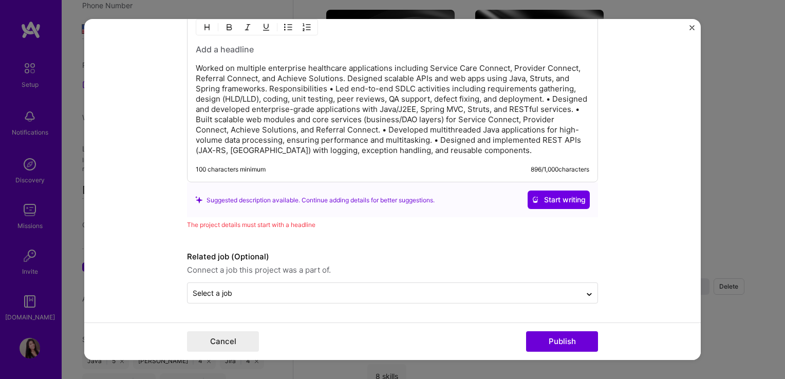
scroll to position [1109, 0]
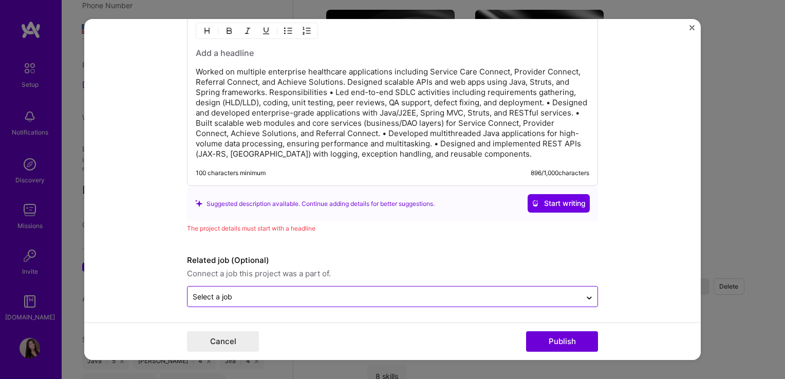
click at [248, 299] on div at bounding box center [384, 296] width 383 height 13
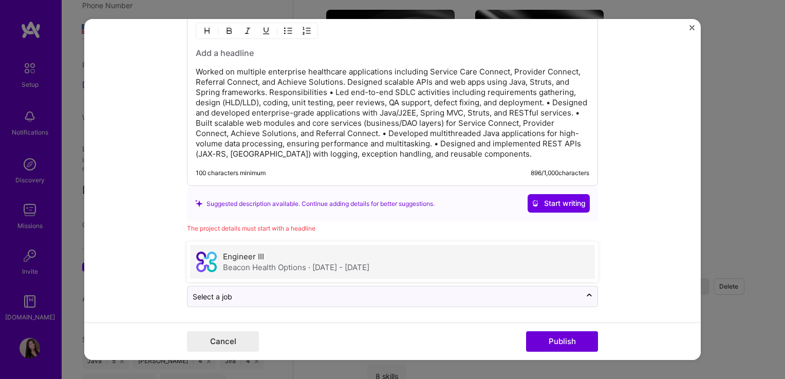
click at [238, 269] on div "Beacon Health Options · Apr 2014 - Apr 2022" at bounding box center [296, 267] width 146 height 11
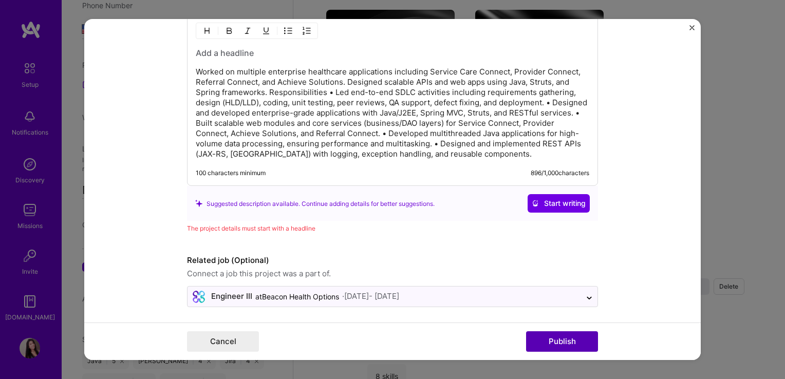
click at [575, 341] on button "Publish" at bounding box center [562, 341] width 72 height 21
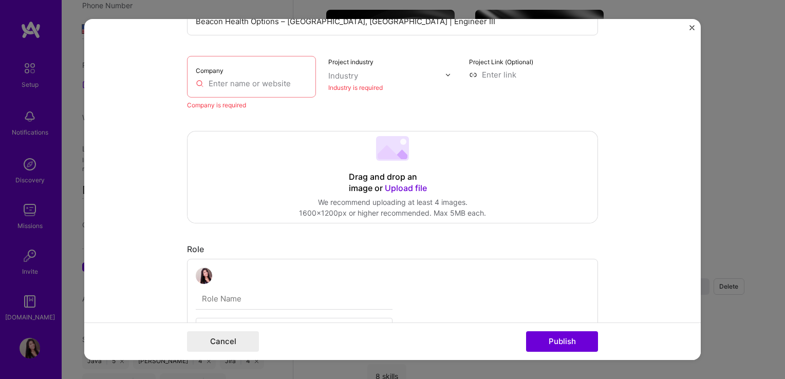
scroll to position [21, 0]
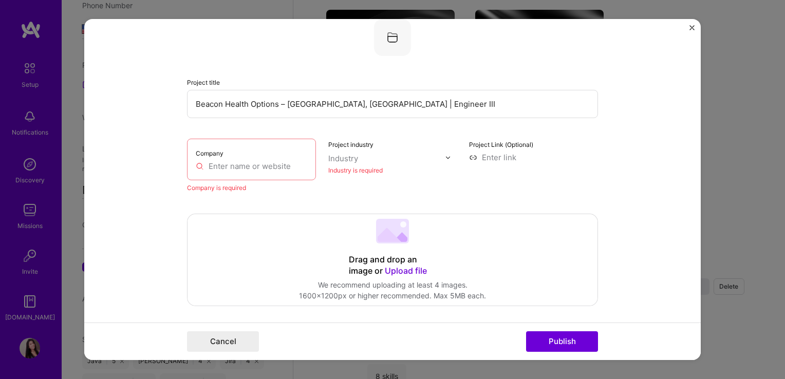
click at [270, 167] on input "text" at bounding box center [251, 166] width 111 height 11
drag, startPoint x: 275, startPoint y: 104, endPoint x: 174, endPoint y: 106, distance: 101.2
click at [174, 106] on form "Project title Beacon Health Options – Ashburn, VA | Engineer III Company Compan…" at bounding box center [392, 189] width 616 height 341
click at [236, 164] on input "text" at bounding box center [251, 166] width 111 height 11
paste input "Beacon Health Options"
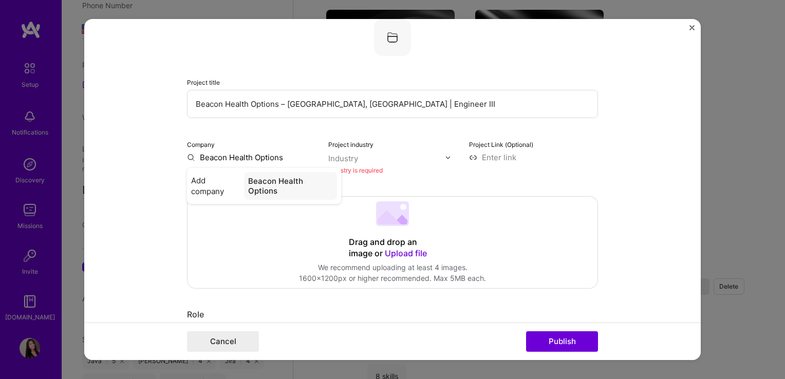
type input "Beacon Health Options"
click at [447, 156] on img at bounding box center [448, 157] width 6 height 6
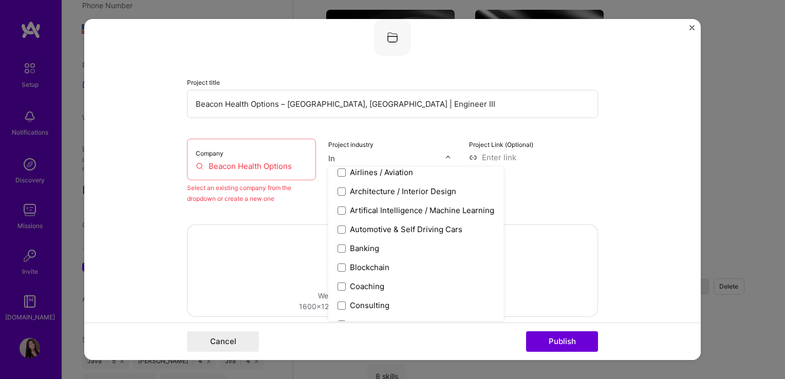
scroll to position [0, 0]
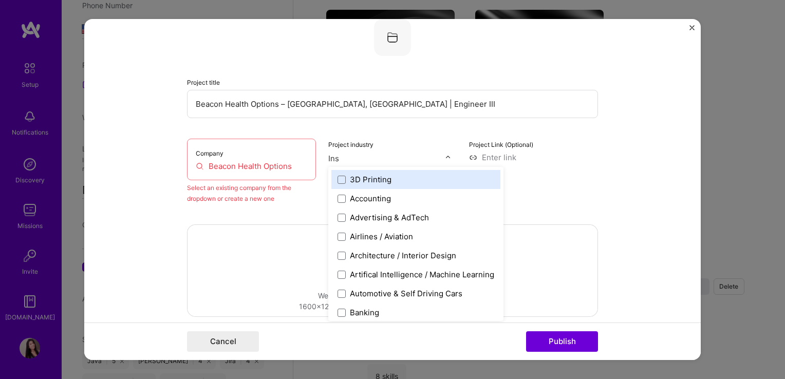
type input "Insu"
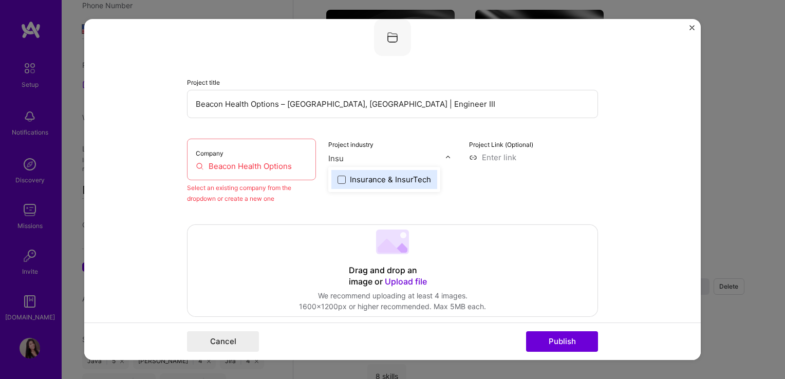
click at [337, 178] on span at bounding box center [341, 179] width 8 height 8
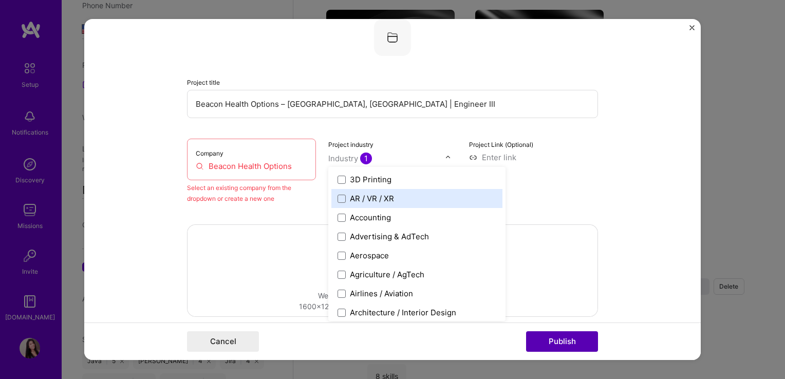
click at [569, 344] on button "Publish" at bounding box center [562, 341] width 72 height 21
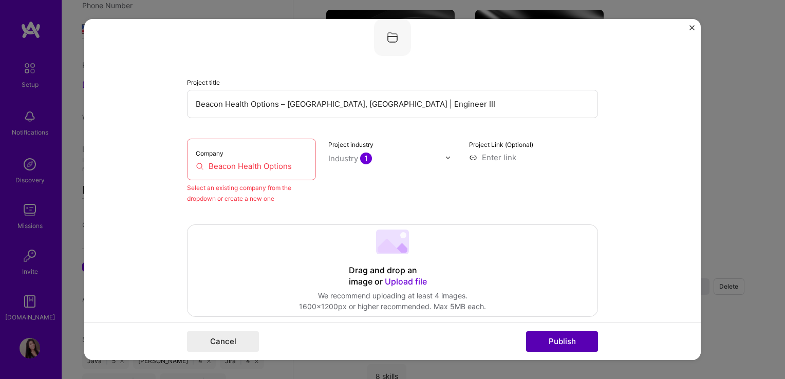
click at [566, 345] on button "Publish" at bounding box center [562, 341] width 72 height 21
click at [228, 172] on div "Company Beacon Health Options" at bounding box center [251, 160] width 129 height 42
click at [221, 167] on input "Beacon Health Options" at bounding box center [251, 166] width 111 height 11
click at [291, 165] on input "Beacon Health Options" at bounding box center [251, 166] width 111 height 11
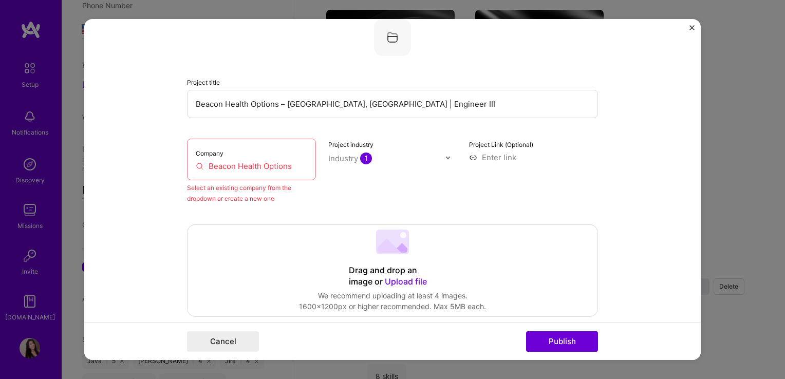
click at [196, 165] on input "Beacon Health Options" at bounding box center [251, 166] width 111 height 11
click at [281, 168] on input "Beacon Health Options" at bounding box center [251, 166] width 111 height 11
drag, startPoint x: 302, startPoint y: 163, endPoint x: 180, endPoint y: 154, distance: 122.6
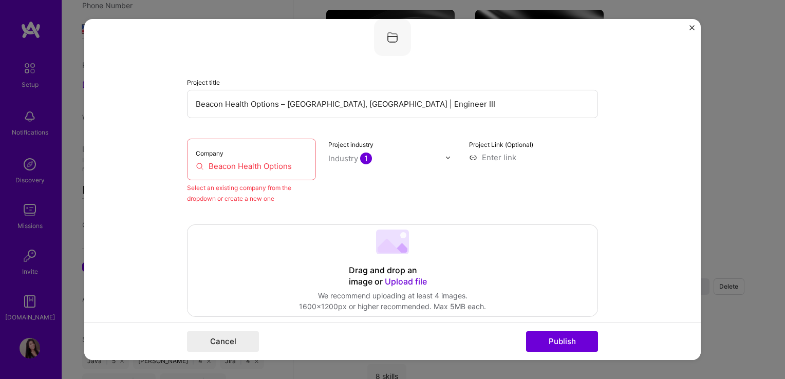
click at [180, 154] on form "Project title Beacon Health Options – Ashburn, VA | Engineer III Company Beacon…" at bounding box center [392, 189] width 616 height 341
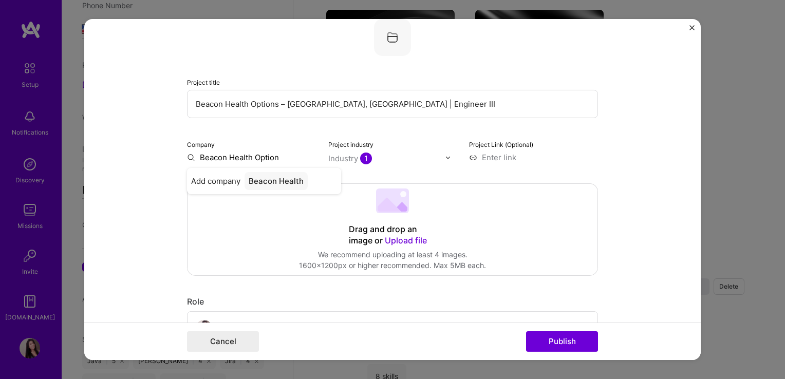
type input "Beacon Health Options"
click at [193, 176] on span "Add company" at bounding box center [215, 186] width 49 height 22
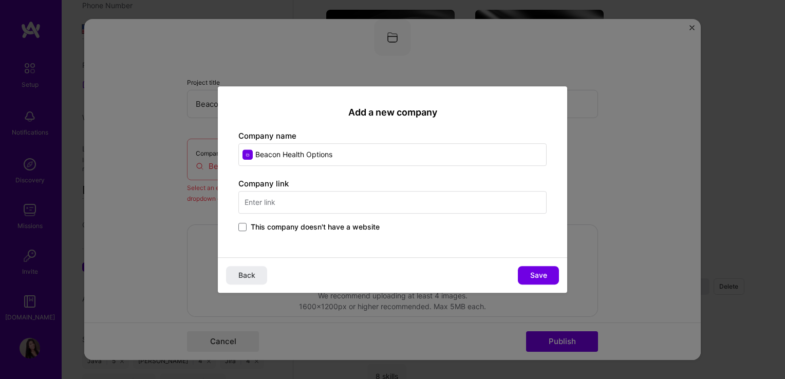
click at [350, 202] on input "text" at bounding box center [392, 202] width 308 height 23
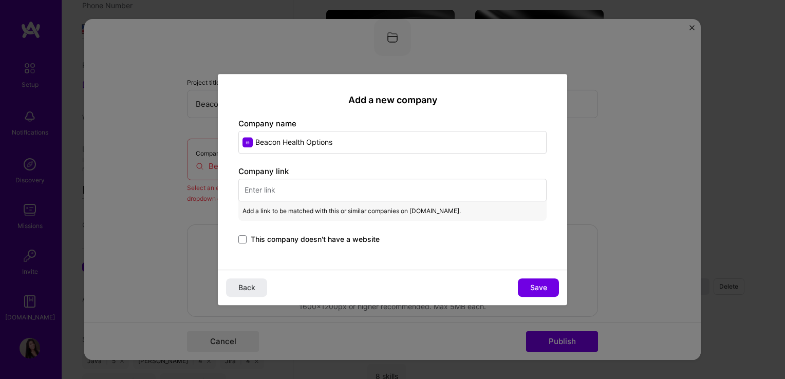
click at [345, 187] on input "text" at bounding box center [392, 190] width 308 height 23
paste input "https://www.carelonbehavioralhealth.com/"
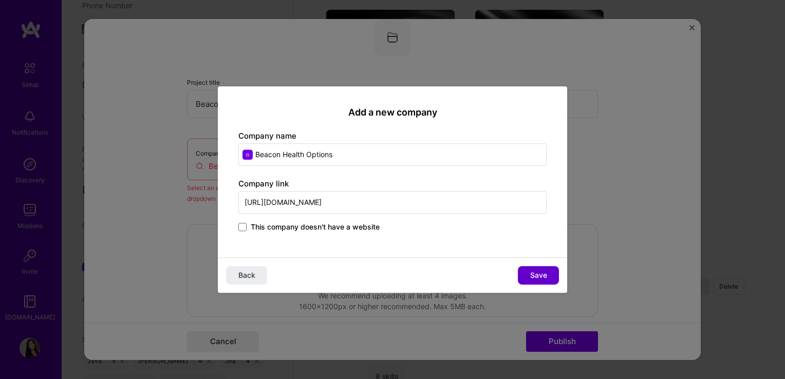
type input "https://www.carelonbehavioralhealth.com/"
click at [549, 275] on button "Save" at bounding box center [538, 275] width 41 height 18
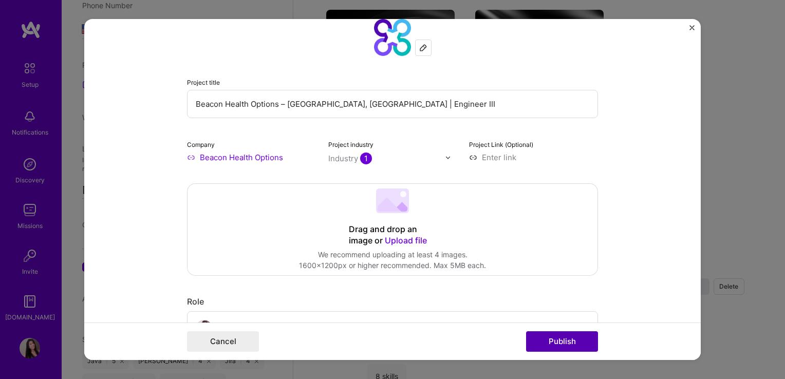
click at [563, 341] on button "Publish" at bounding box center [562, 341] width 72 height 21
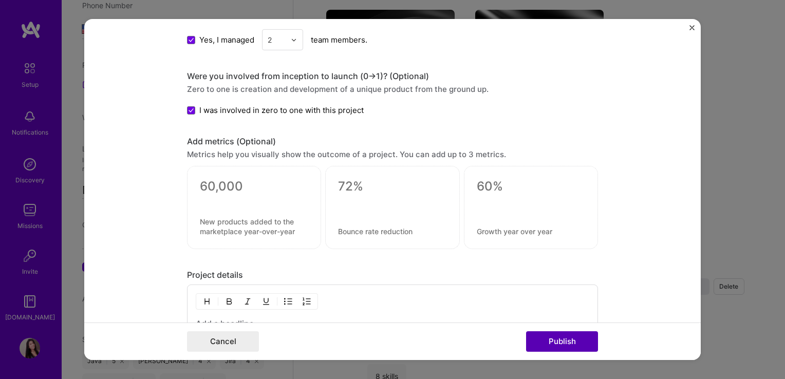
scroll to position [1087, 0]
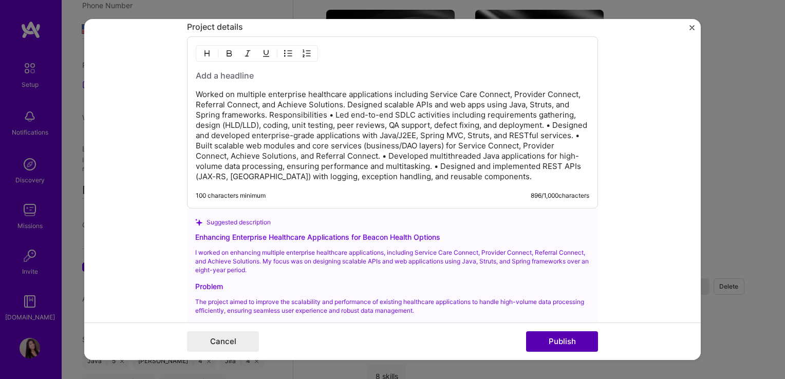
click at [562, 342] on button "Publish" at bounding box center [562, 341] width 72 height 21
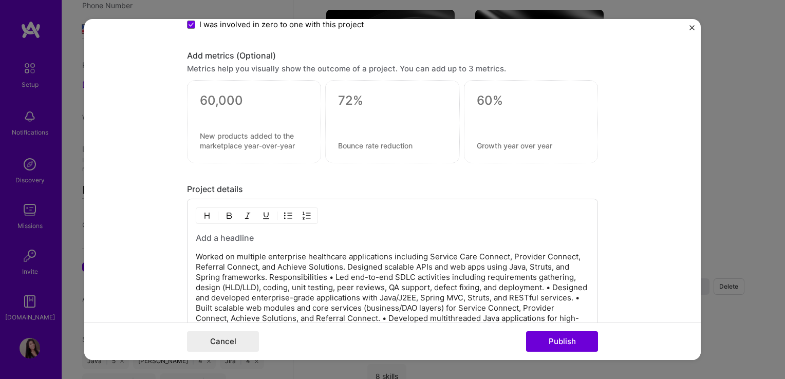
scroll to position [984, 0]
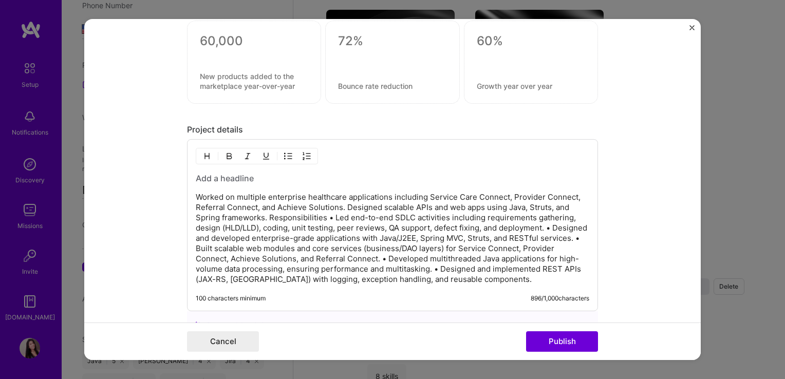
click at [291, 173] on h3 at bounding box center [392, 178] width 393 height 11
click at [209, 174] on h3 at bounding box center [392, 178] width 393 height 11
click at [565, 340] on button "Publish" at bounding box center [562, 341] width 72 height 21
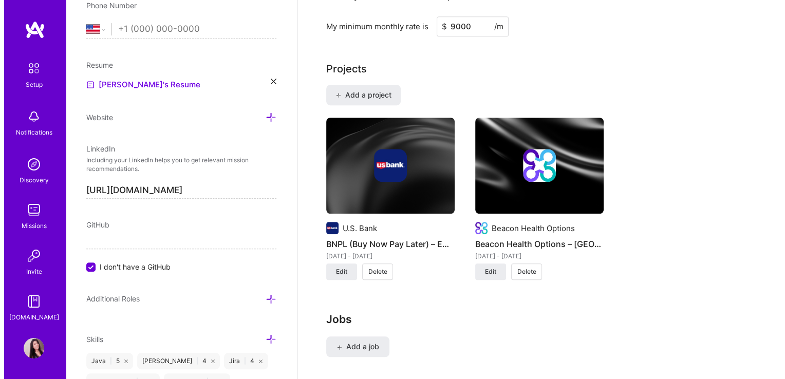
scroll to position [925, 0]
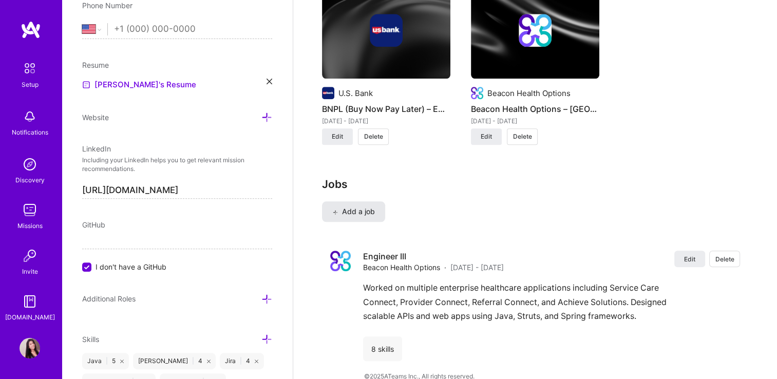
click at [367, 206] on span "Add a job" at bounding box center [353, 211] width 43 height 10
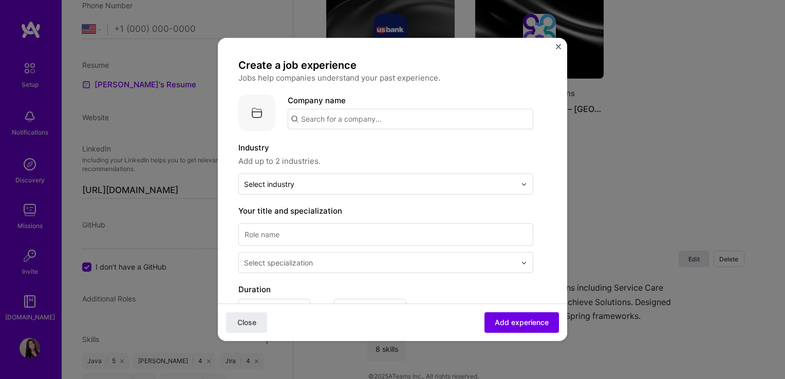
click at [337, 121] on input "text" at bounding box center [410, 119] width 245 height 21
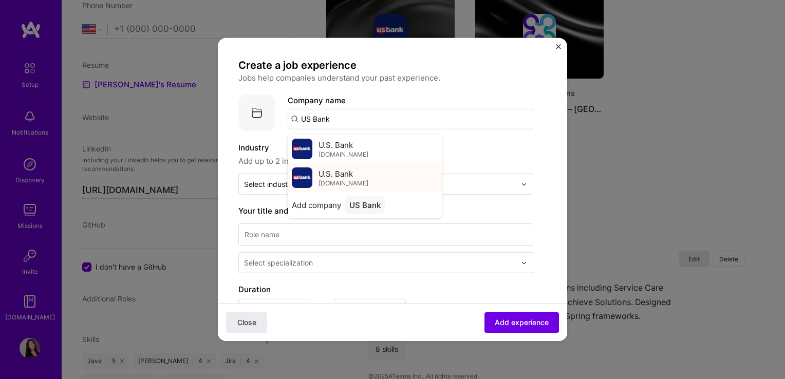
click at [349, 176] on span "U.S. Bank" at bounding box center [335, 173] width 34 height 11
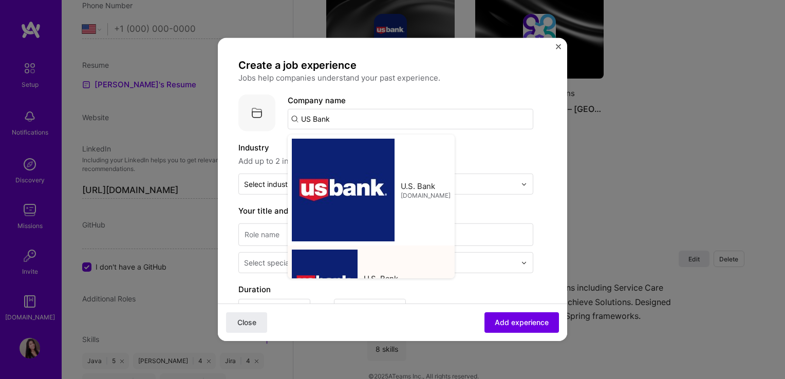
type input "U.S. Bank"
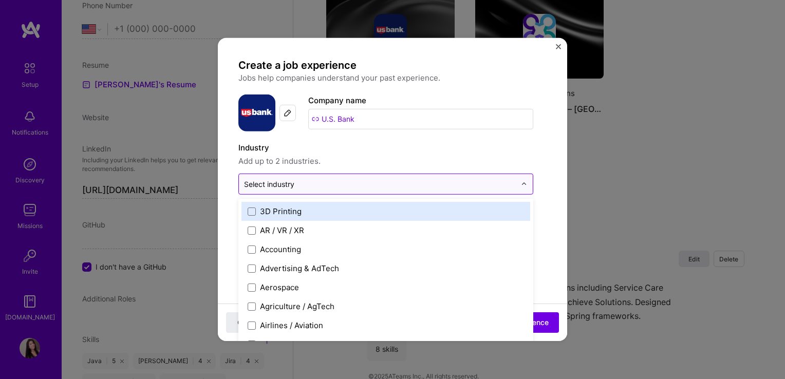
click at [310, 192] on div "Select industry 0" at bounding box center [380, 184] width 282 height 20
type input "Bank"
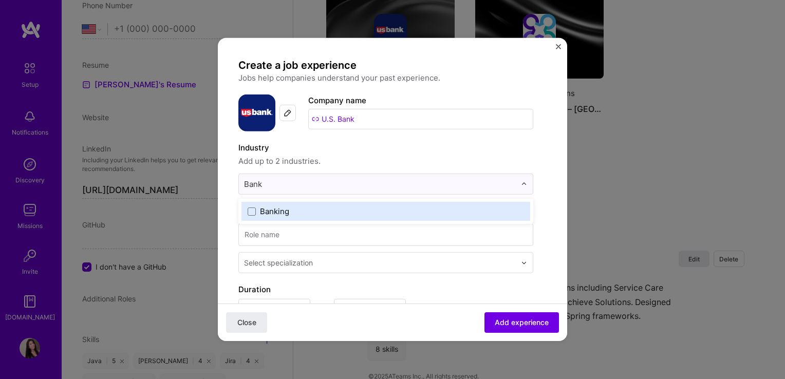
click at [292, 206] on label "Banking" at bounding box center [386, 211] width 276 height 11
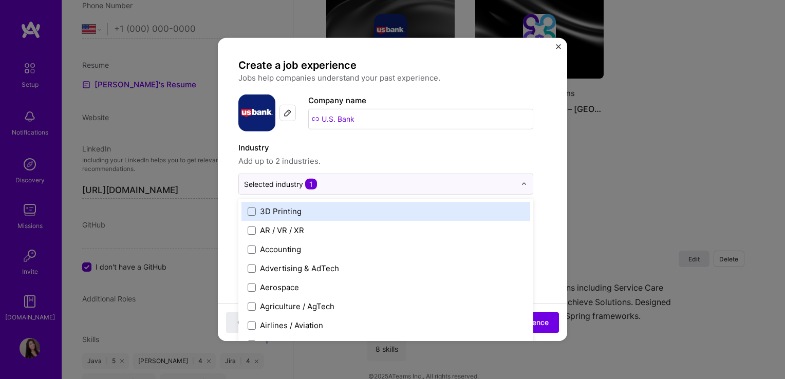
click at [429, 139] on div "Create a job experience Jobs help companies understand your past experience. Co…" at bounding box center [385, 368] width 295 height 618
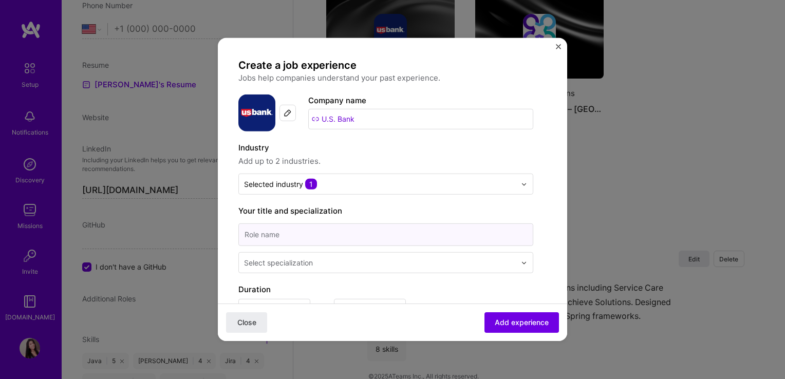
click at [284, 235] on input at bounding box center [385, 234] width 295 height 23
type input "Software Engineer L4"
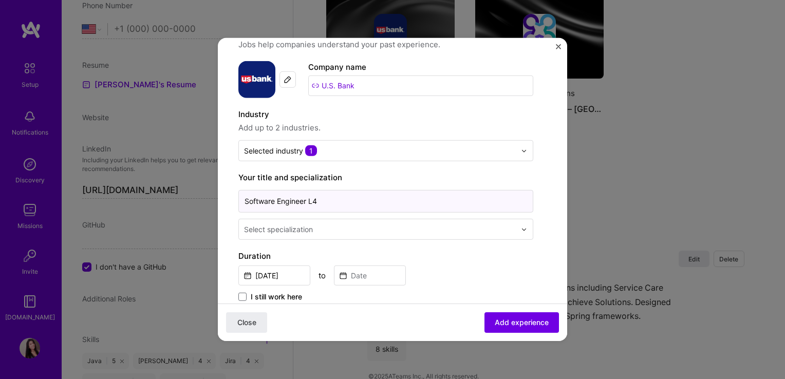
scroll to position [51, 0]
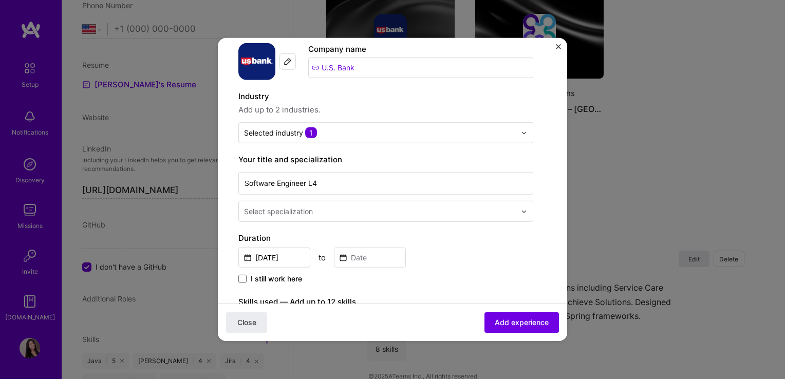
click at [339, 212] on input "text" at bounding box center [381, 211] width 274 height 11
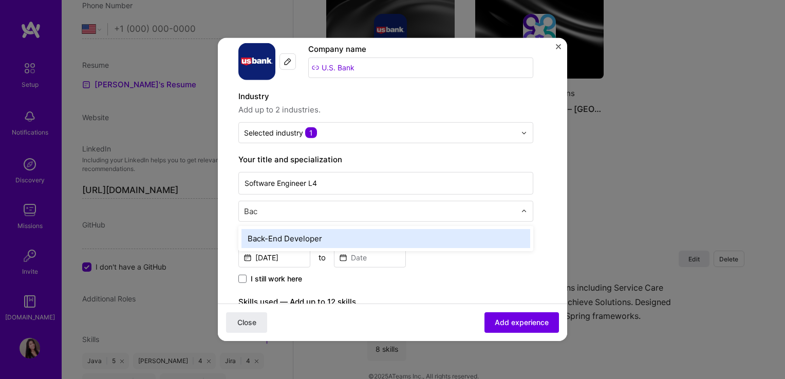
type input "Back"
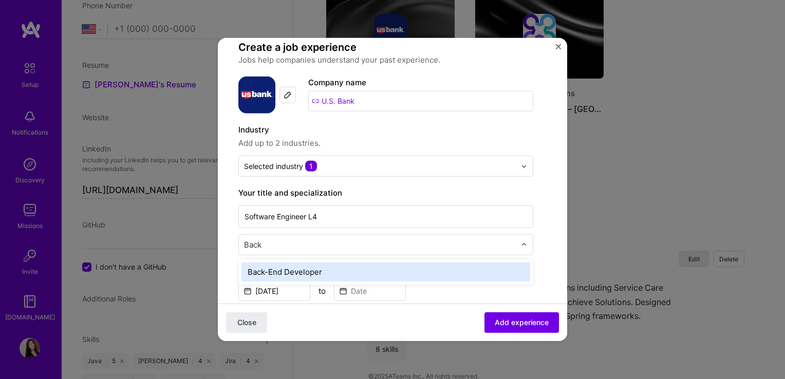
scroll to position [0, 0]
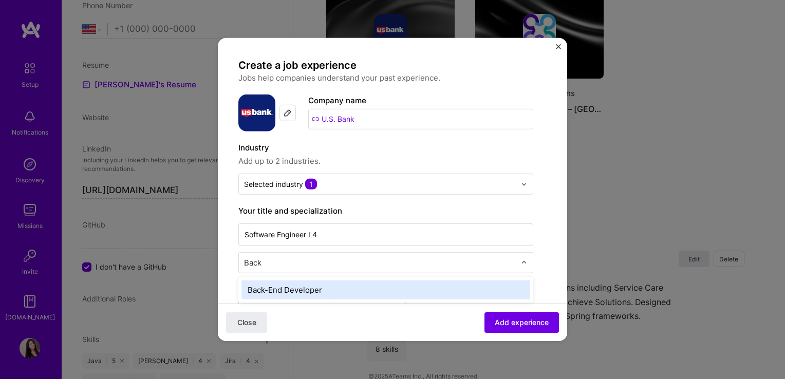
click at [303, 286] on div "Back-End Developer" at bounding box center [385, 289] width 289 height 19
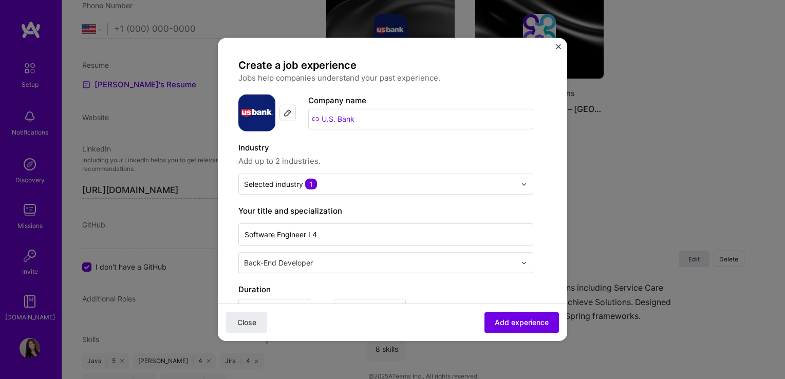
drag, startPoint x: 364, startPoint y: 118, endPoint x: 315, endPoint y: 116, distance: 48.3
click at [315, 116] on input "U.S. Bank" at bounding box center [420, 119] width 225 height 21
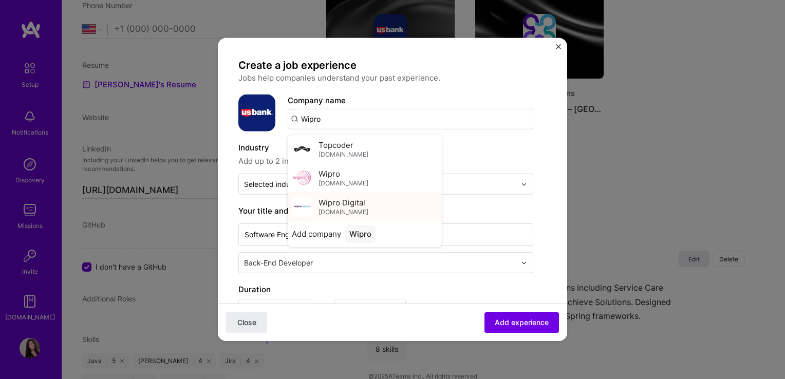
click at [370, 201] on div "Wipro Digital wiprodigital.com" at bounding box center [365, 206] width 154 height 29
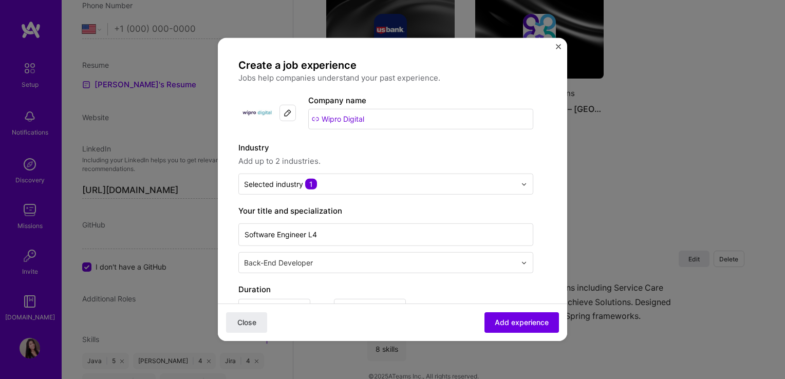
drag, startPoint x: 379, startPoint y: 120, endPoint x: 230, endPoint y: 109, distance: 149.3
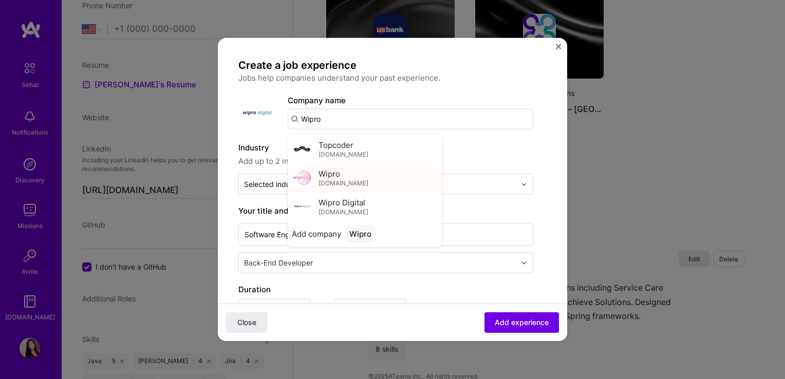
type input "Wipro"
click at [335, 173] on span "Wipro" at bounding box center [329, 173] width 22 height 11
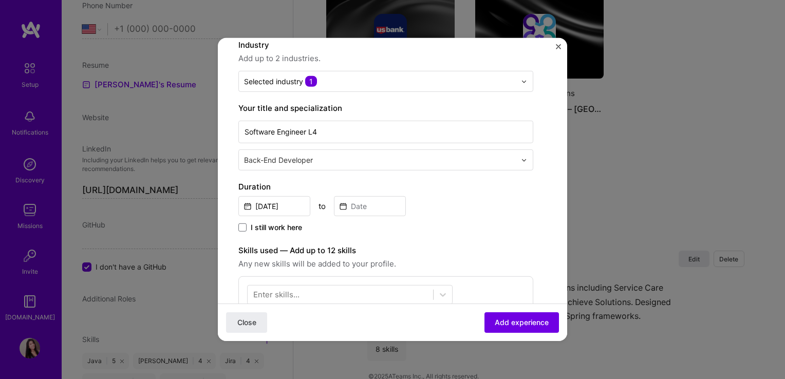
scroll to position [205, 0]
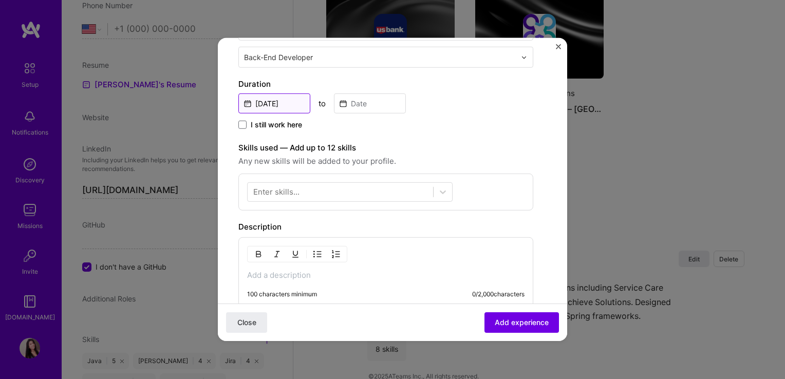
click at [246, 102] on input "Oct, 2025" at bounding box center [274, 103] width 72 height 20
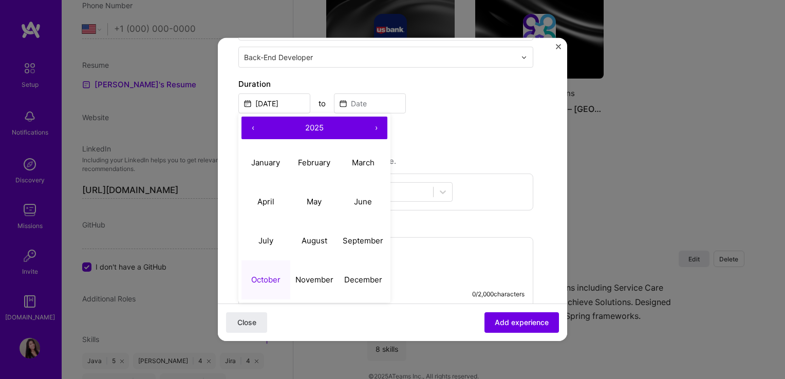
click at [251, 127] on button "‹" at bounding box center [252, 128] width 23 height 23
click at [252, 128] on button "‹" at bounding box center [252, 128] width 23 height 23
click at [265, 196] on abbr "April" at bounding box center [265, 201] width 17 height 10
type input "Apr, 2022"
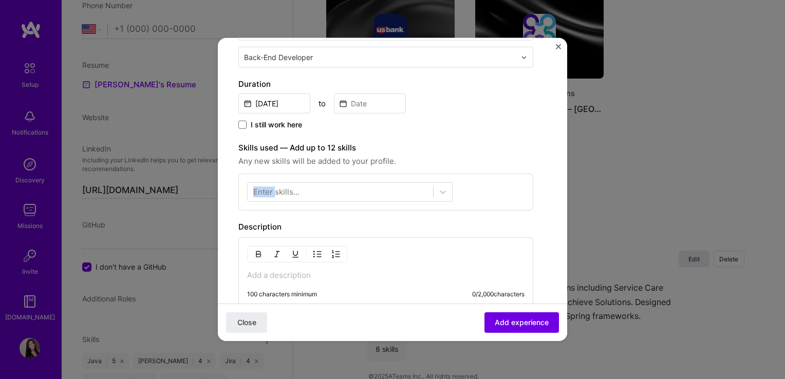
click at [265, 195] on div "Enter skills..." at bounding box center [276, 191] width 46 height 11
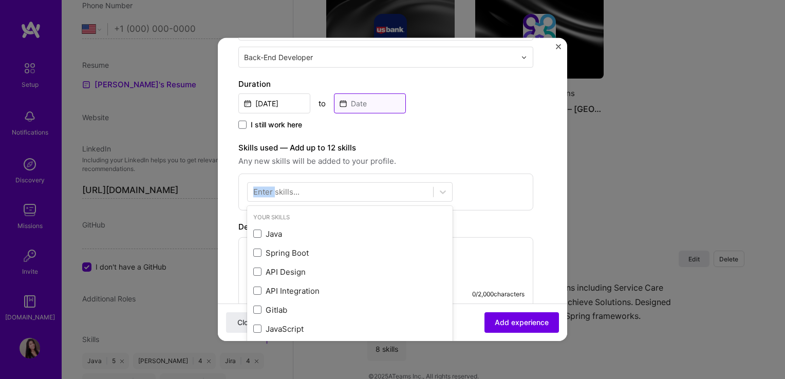
drag, startPoint x: 267, startPoint y: 194, endPoint x: 348, endPoint y: 98, distance: 125.7
click at [348, 98] on input at bounding box center [370, 103] width 72 height 20
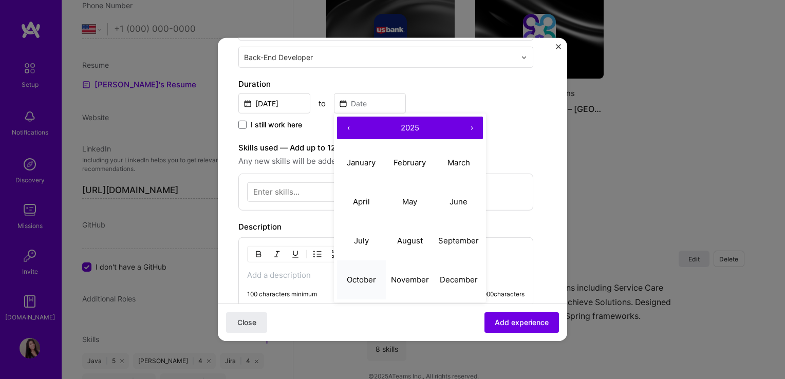
click at [366, 277] on abbr "October" at bounding box center [361, 279] width 29 height 10
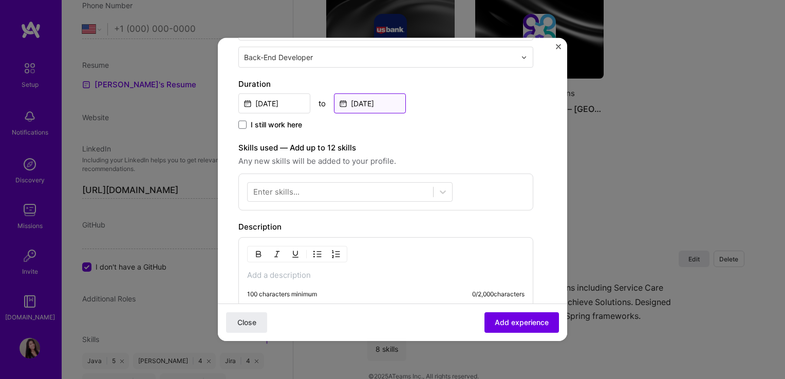
click at [351, 103] on input "Oct, 2025" at bounding box center [370, 103] width 72 height 20
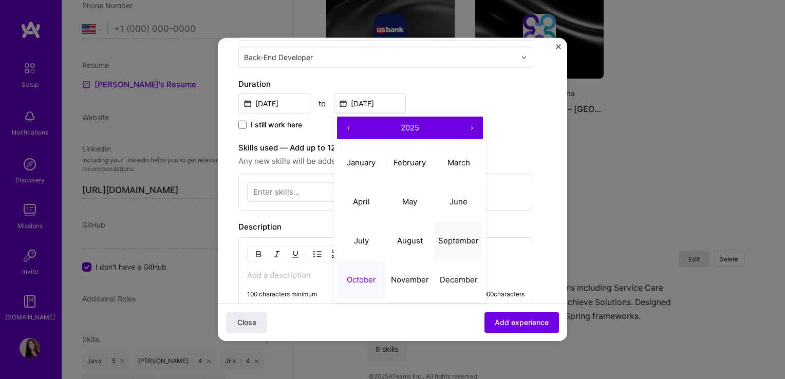
click at [458, 242] on abbr "September" at bounding box center [458, 240] width 41 height 10
type input "Sep, 2025"
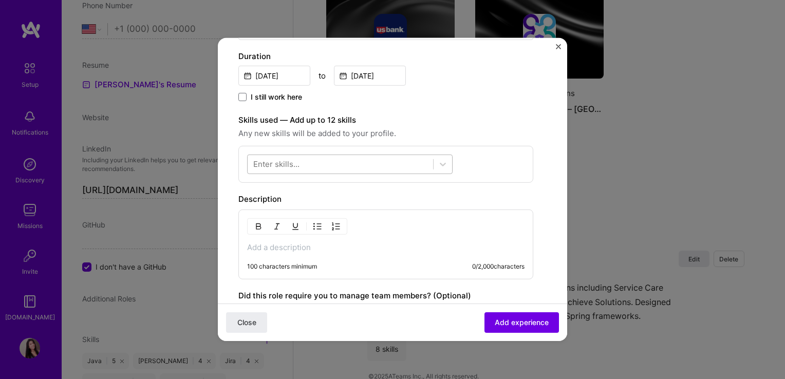
scroll to position [257, 0]
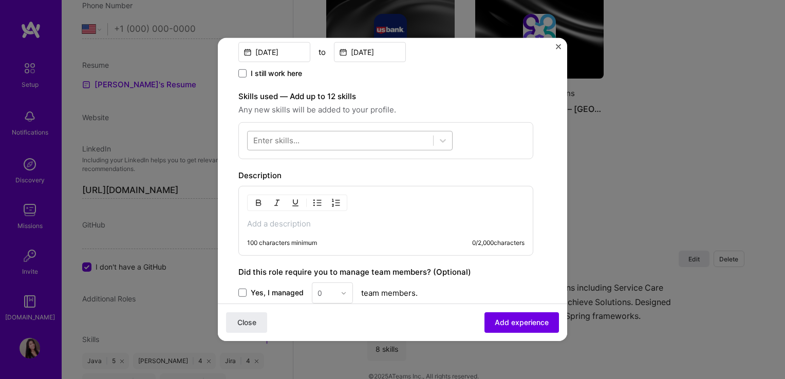
click at [398, 147] on div at bounding box center [340, 140] width 185 height 17
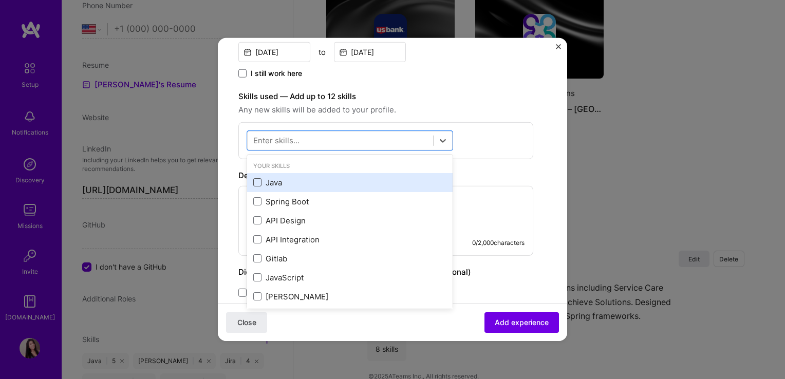
click at [261, 180] on span at bounding box center [257, 182] width 8 height 8
click at [0, 0] on input "checkbox" at bounding box center [0, 0] width 0 height 0
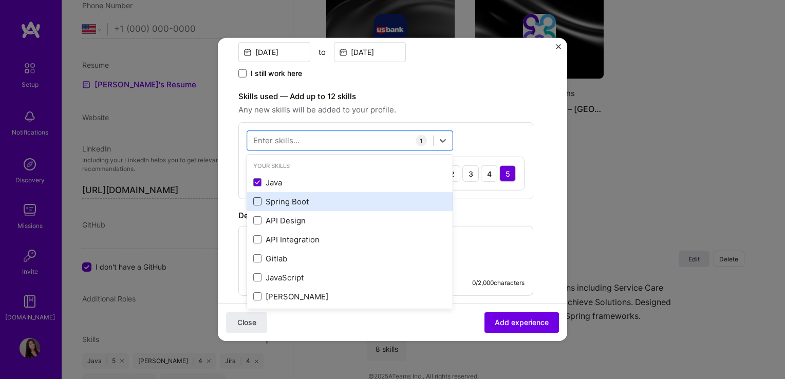
click at [257, 202] on span at bounding box center [257, 201] width 8 height 8
click at [0, 0] on input "checkbox" at bounding box center [0, 0] width 0 height 0
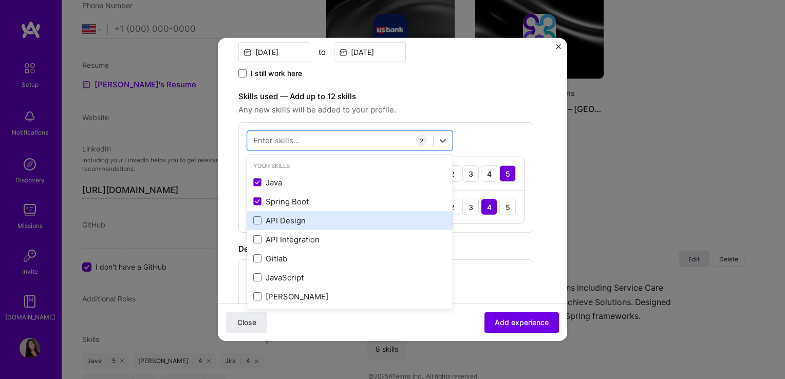
drag, startPoint x: 255, startPoint y: 224, endPoint x: 255, endPoint y: 231, distance: 7.2
click at [256, 224] on div "API Design" at bounding box center [349, 220] width 193 height 11
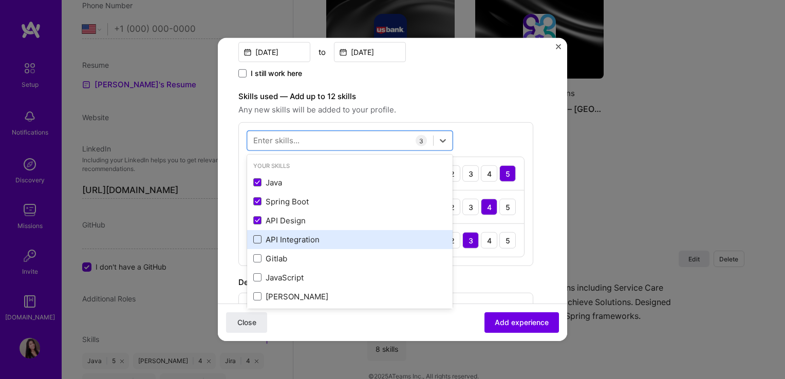
click at [256, 241] on span at bounding box center [257, 239] width 8 height 8
click at [0, 0] on input "checkbox" at bounding box center [0, 0] width 0 height 0
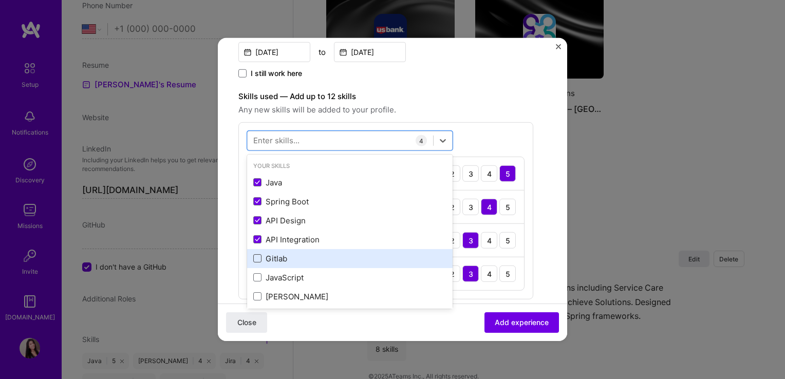
click at [255, 261] on span at bounding box center [257, 258] width 8 height 8
click at [0, 0] on input "checkbox" at bounding box center [0, 0] width 0 height 0
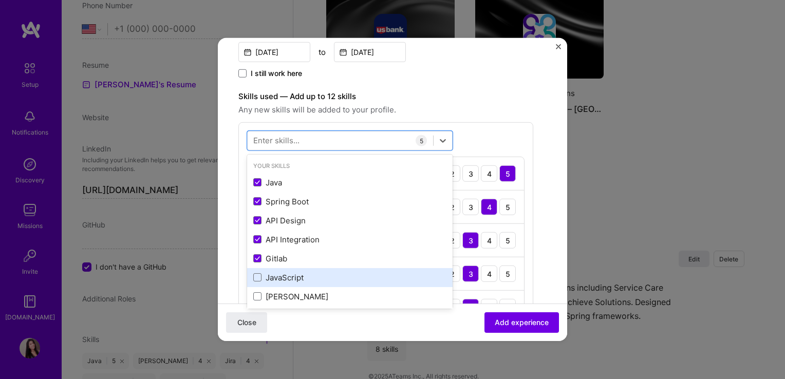
click at [251, 281] on div "JavaScript" at bounding box center [349, 277] width 205 height 19
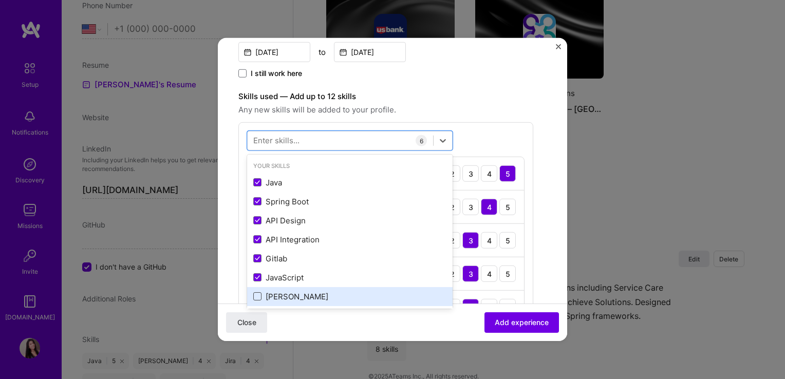
click at [255, 295] on span at bounding box center [257, 296] width 8 height 8
click at [0, 0] on input "checkbox" at bounding box center [0, 0] width 0 height 0
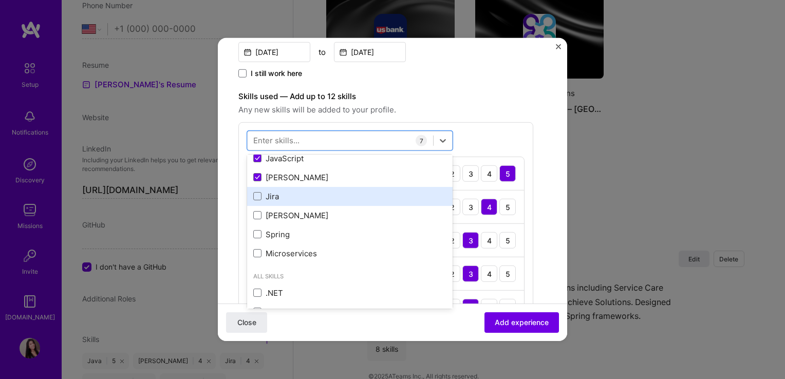
scroll to position [103, 0]
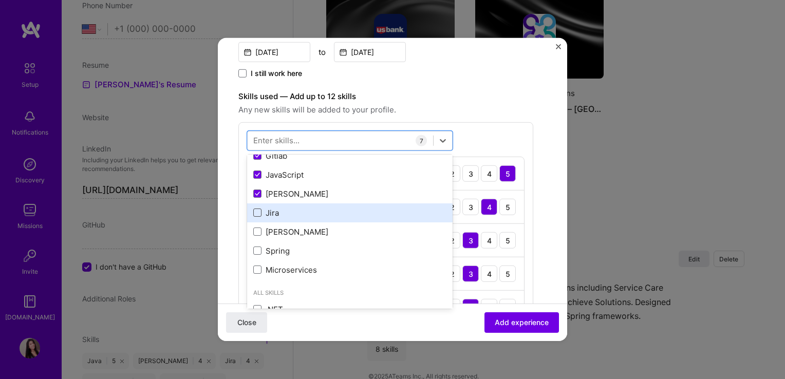
click at [257, 210] on span at bounding box center [257, 212] width 8 height 8
click at [0, 0] on input "checkbox" at bounding box center [0, 0] width 0 height 0
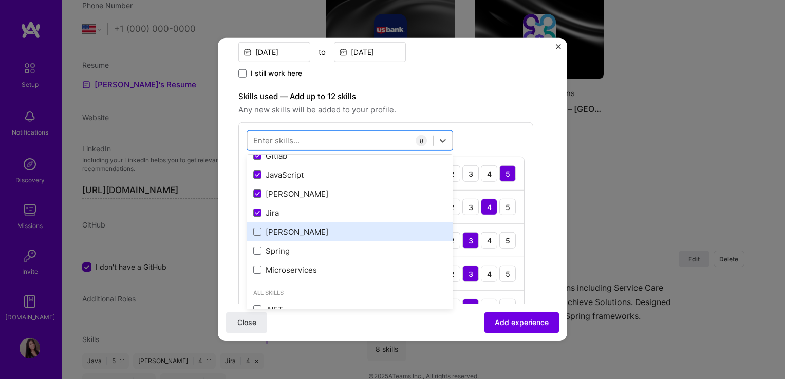
click at [259, 238] on div "Kafka" at bounding box center [349, 231] width 205 height 19
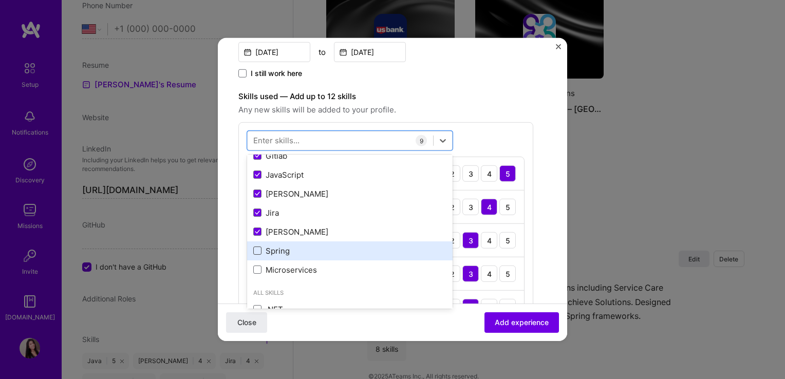
click at [260, 252] on span at bounding box center [257, 250] width 8 height 8
click at [0, 0] on input "checkbox" at bounding box center [0, 0] width 0 height 0
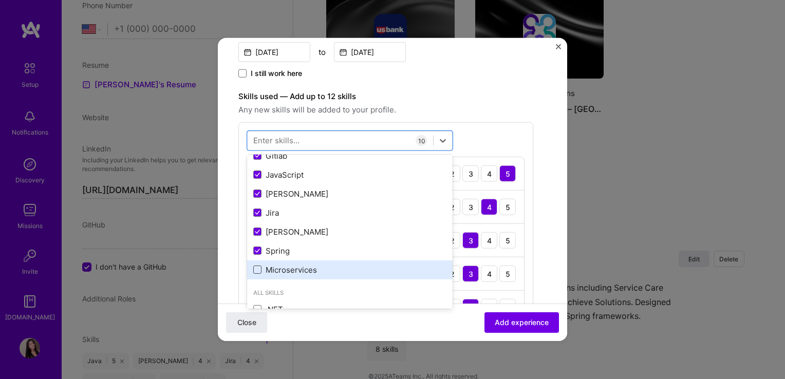
click at [260, 268] on span at bounding box center [257, 269] width 8 height 8
click at [0, 0] on input "checkbox" at bounding box center [0, 0] width 0 height 0
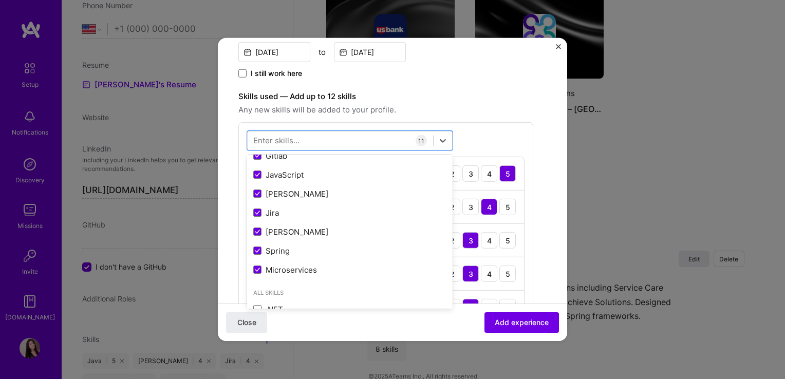
click at [497, 105] on span "Any new skills will be added to your profile." at bounding box center [385, 110] width 295 height 12
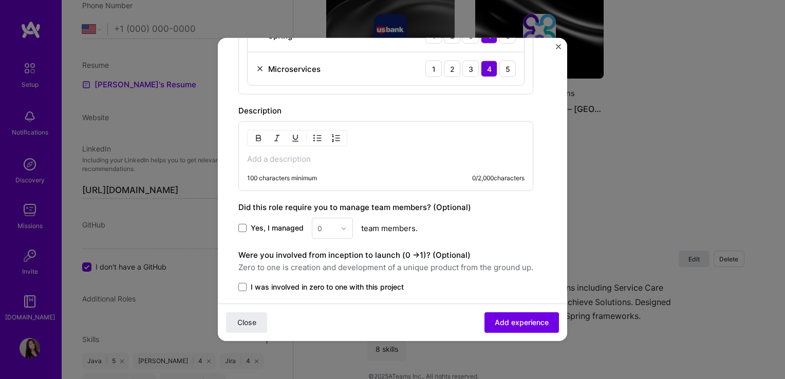
scroll to position [719, 0]
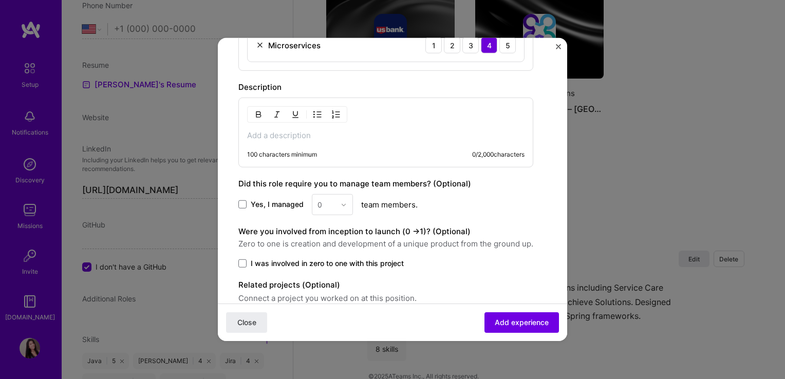
click at [271, 130] on p at bounding box center [385, 135] width 277 height 10
click at [269, 132] on p at bounding box center [385, 135] width 277 height 10
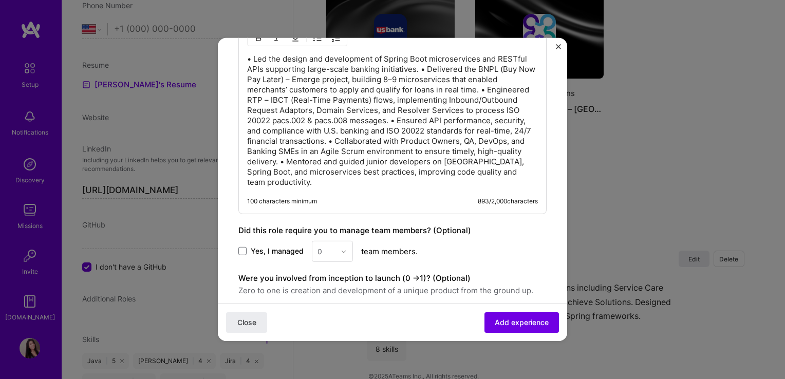
scroll to position [873, 0]
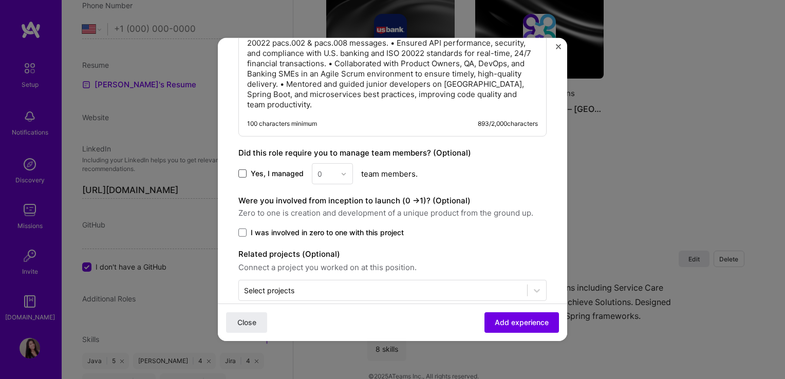
click at [240, 174] on span at bounding box center [242, 173] width 8 height 8
click at [0, 0] on input "Yes, I managed" at bounding box center [0, 0] width 0 height 0
click at [345, 173] on img at bounding box center [343, 173] width 6 height 6
click at [325, 271] on div "5" at bounding box center [332, 277] width 35 height 19
click at [342, 171] on img at bounding box center [343, 173] width 6 height 6
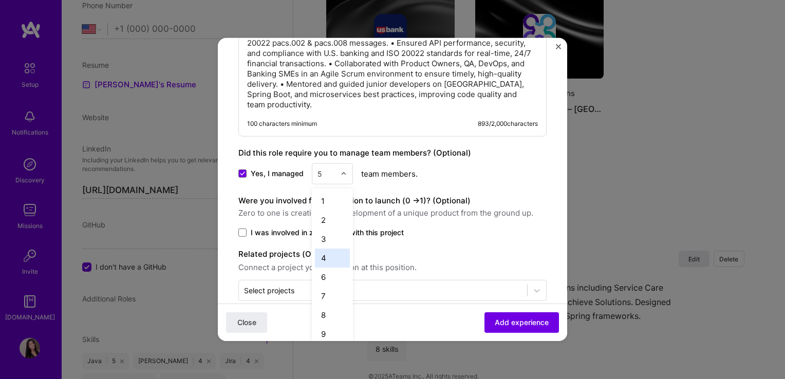
click at [322, 258] on div "4" at bounding box center [332, 258] width 35 height 19
click at [242, 230] on span at bounding box center [242, 233] width 8 height 8
click at [0, 0] on input "I was involved in zero to one with this project" at bounding box center [0, 0] width 0 height 0
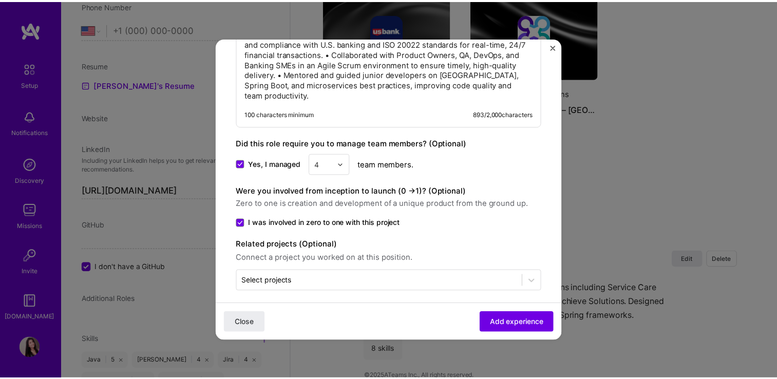
scroll to position [887, 0]
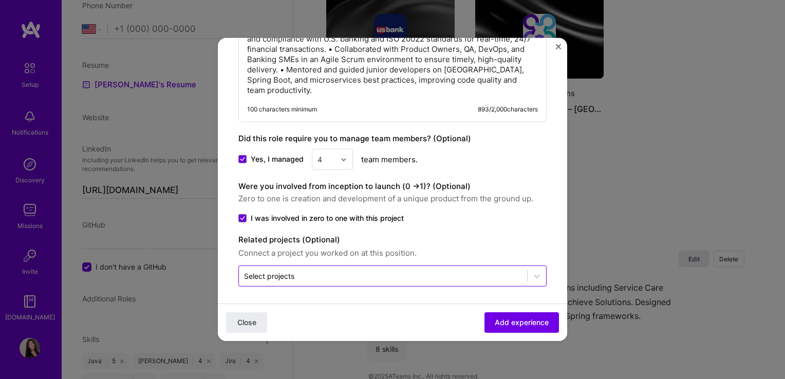
click at [286, 276] on div "Select projects" at bounding box center [269, 276] width 50 height 11
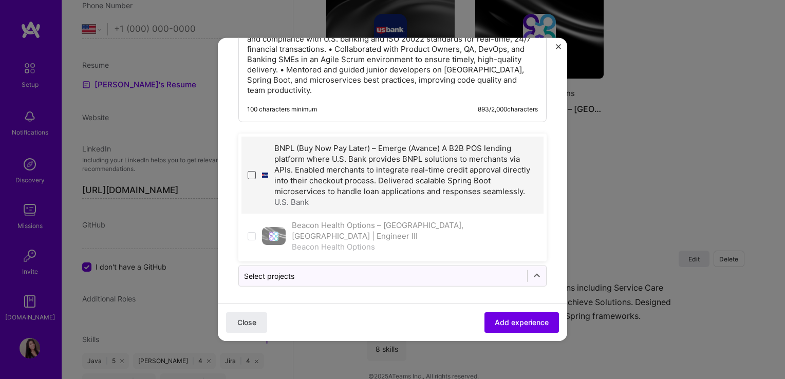
click at [255, 179] on span at bounding box center [252, 175] width 8 height 8
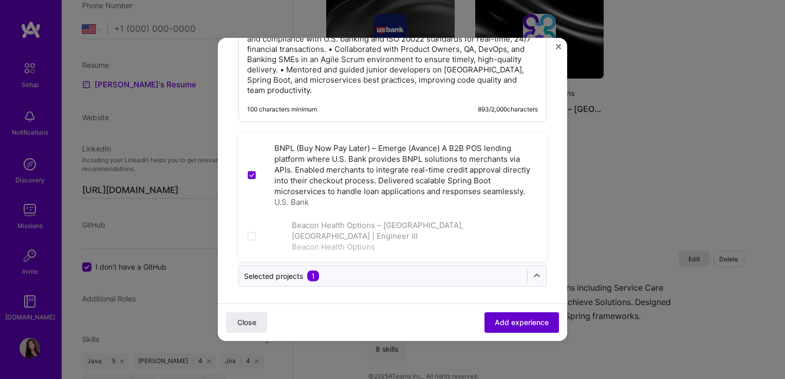
click at [530, 329] on button "Add experience" at bounding box center [521, 322] width 74 height 21
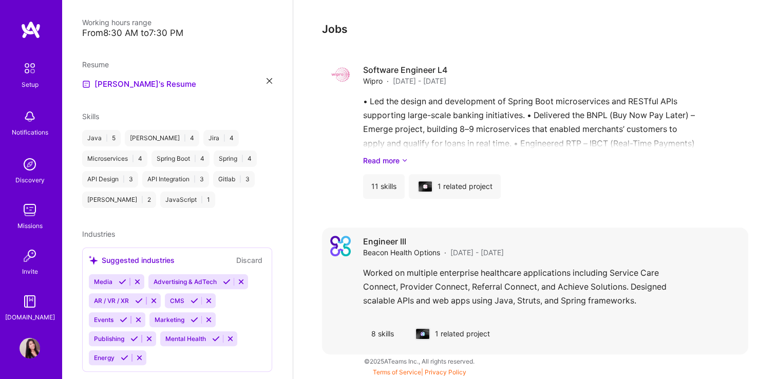
scroll to position [603, 0]
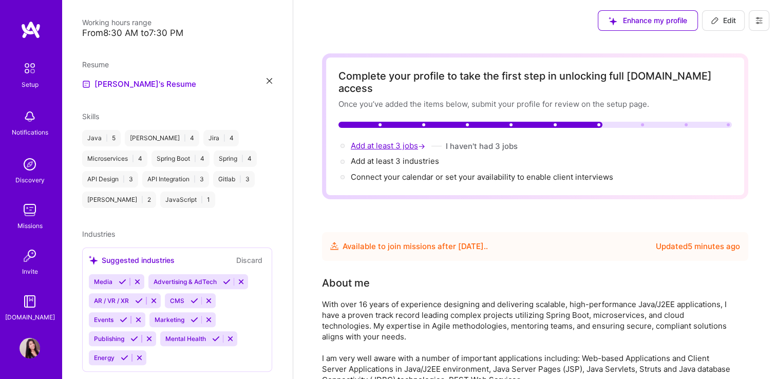
click at [377, 141] on span "Add at least 3 jobs →" at bounding box center [389, 146] width 77 height 10
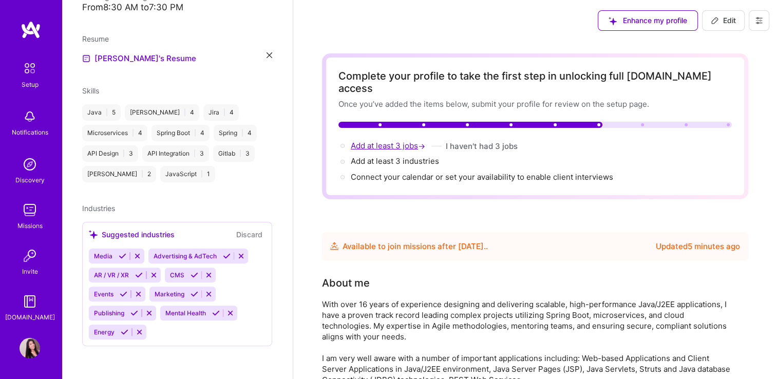
select select "US"
select select "Future Date"
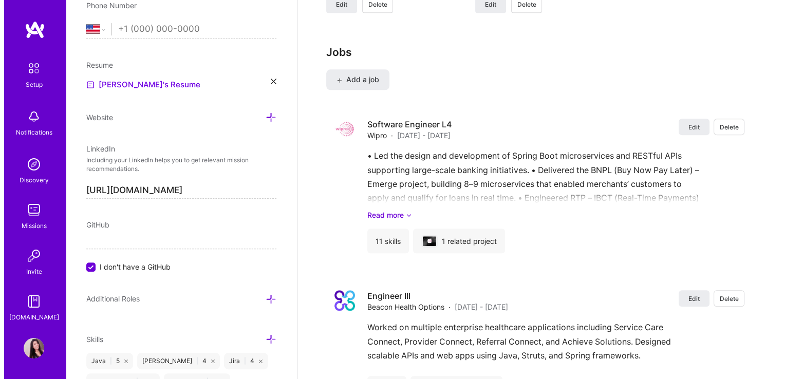
scroll to position [1088, 0]
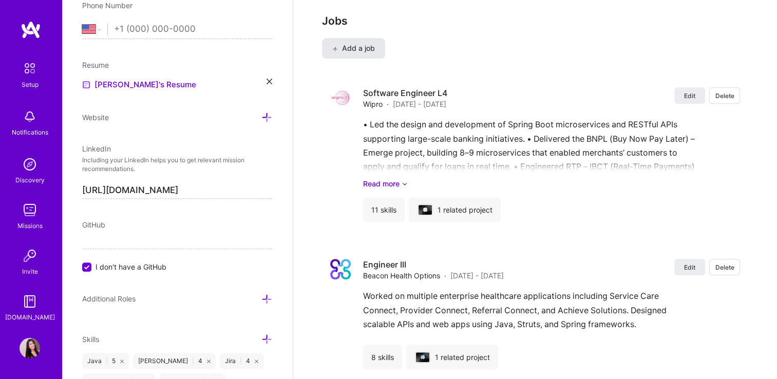
click at [364, 43] on span "Add a job" at bounding box center [353, 48] width 43 height 10
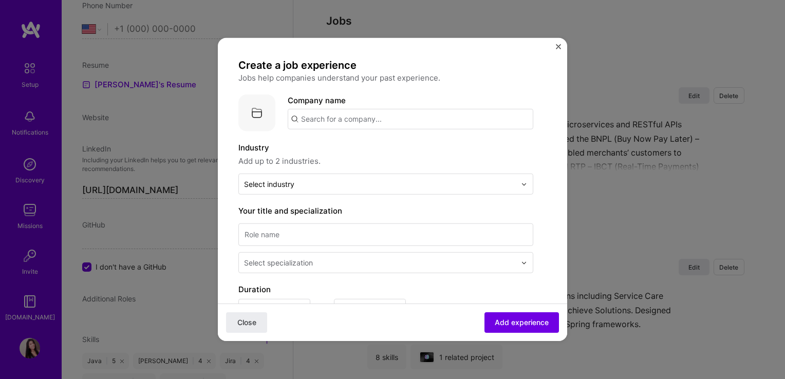
click at [319, 117] on input "text" at bounding box center [410, 119] width 245 height 21
paste input "Verizon"
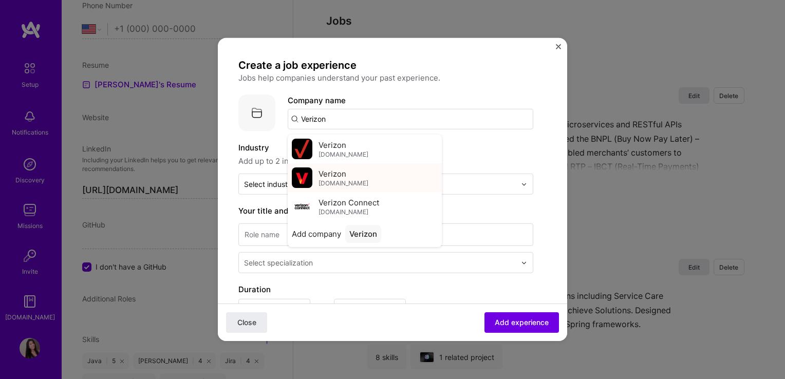
type input "Verizon"
click at [339, 179] on span "verizon.com" at bounding box center [343, 183] width 50 height 8
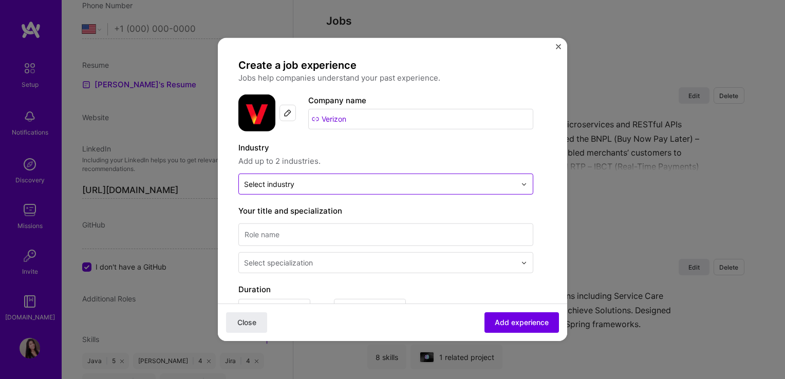
click at [306, 182] on input "text" at bounding box center [380, 184] width 272 height 11
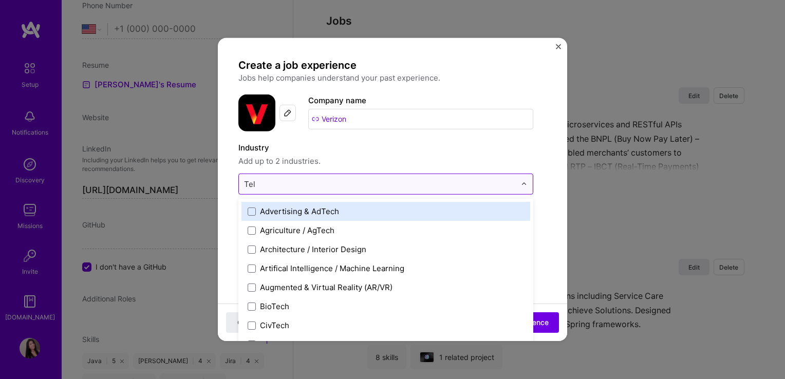
type input "Tele"
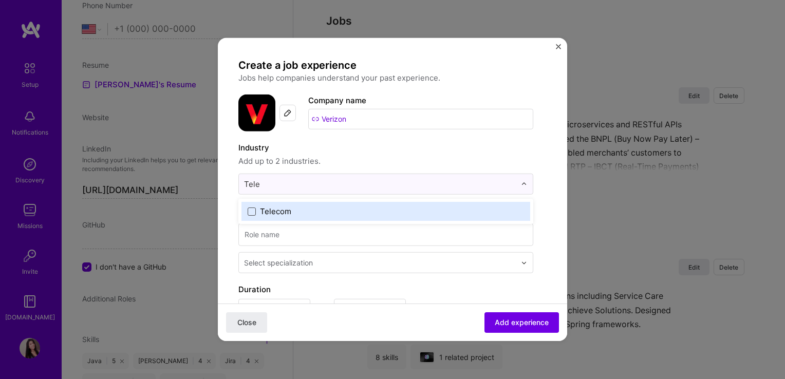
click at [249, 209] on span at bounding box center [252, 211] width 8 height 8
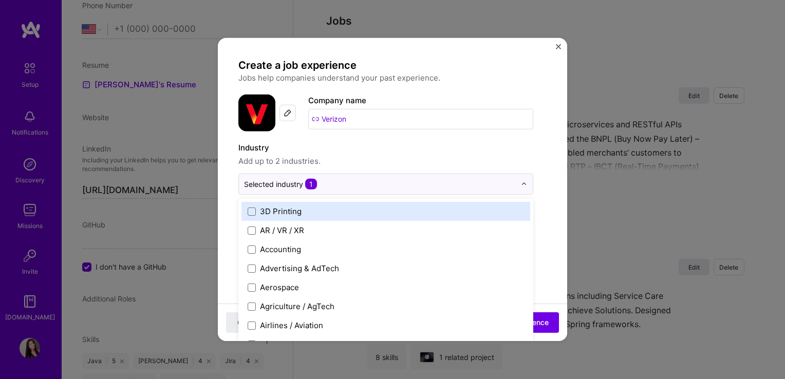
click at [346, 159] on span "Add up to 2 industries." at bounding box center [385, 161] width 295 height 12
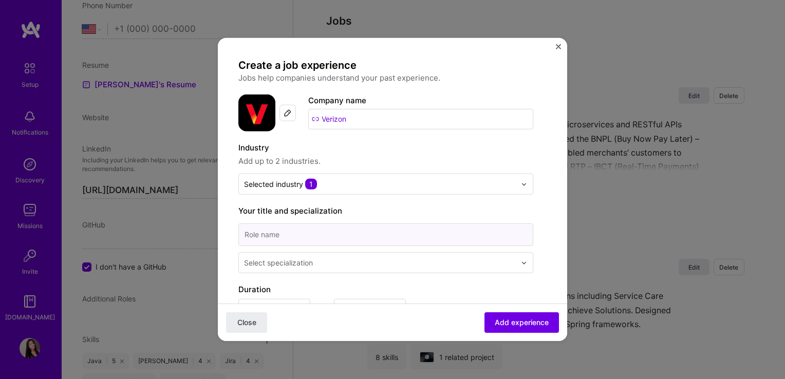
click at [334, 231] on input at bounding box center [385, 234] width 295 height 23
paste input "Senior Java Consultant"
type input "Senior Java Consultant"
click at [382, 203] on div "Create a job experience Jobs help companies understand your past experience. Co…" at bounding box center [385, 368] width 295 height 618
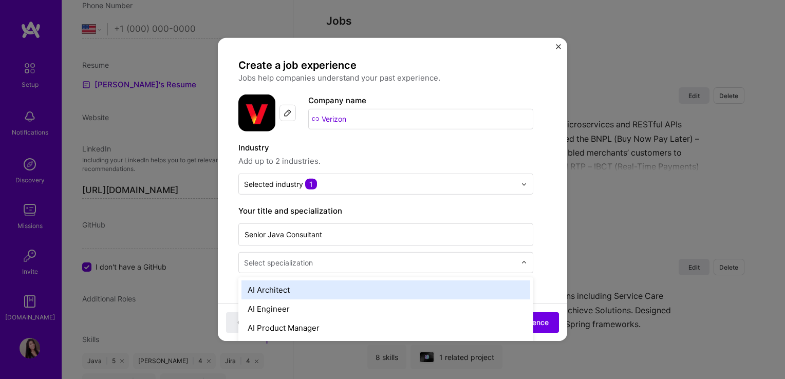
click at [301, 265] on div "Select specialization" at bounding box center [278, 262] width 69 height 11
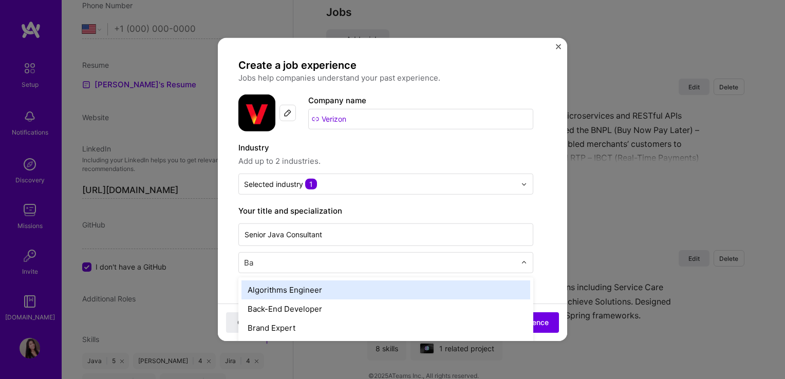
type input "Bac"
click at [308, 284] on div "Back-End Developer" at bounding box center [385, 289] width 289 height 19
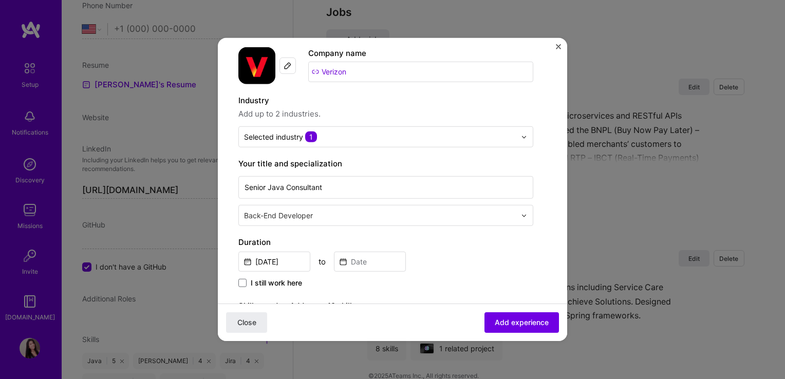
scroll to position [103, 0]
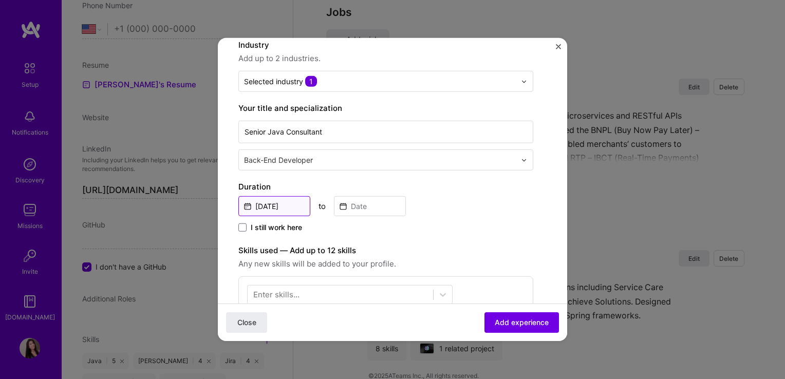
click at [246, 206] on input "Oct, 2025" at bounding box center [274, 206] width 72 height 20
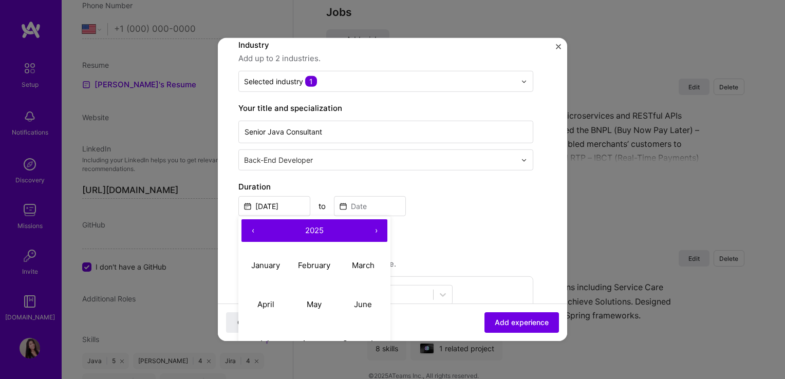
click at [252, 230] on button "‹" at bounding box center [252, 230] width 23 height 23
click at [253, 229] on button "‹" at bounding box center [252, 230] width 23 height 23
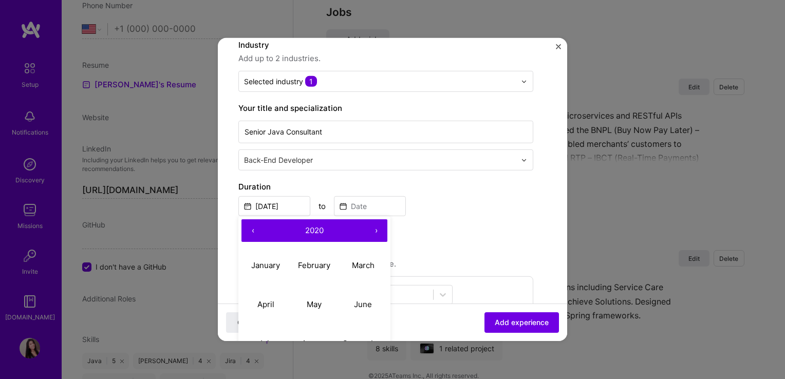
click at [253, 229] on button "‹" at bounding box center [252, 230] width 23 height 23
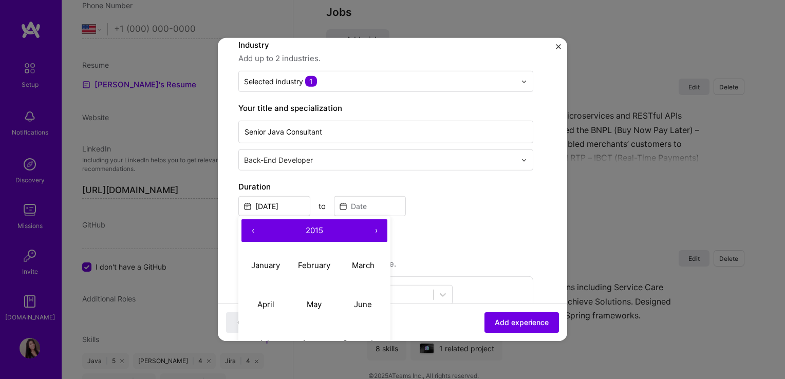
click at [253, 229] on button "‹" at bounding box center [252, 230] width 23 height 23
click at [270, 297] on button "April" at bounding box center [265, 303] width 49 height 39
type input "Apr, 2013"
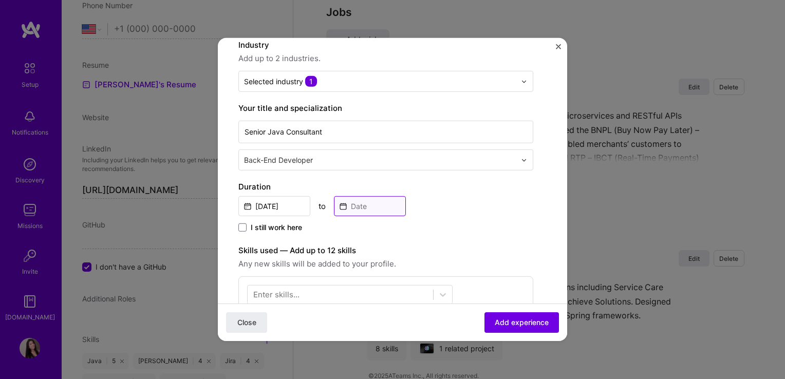
click at [345, 205] on input at bounding box center [370, 206] width 72 height 20
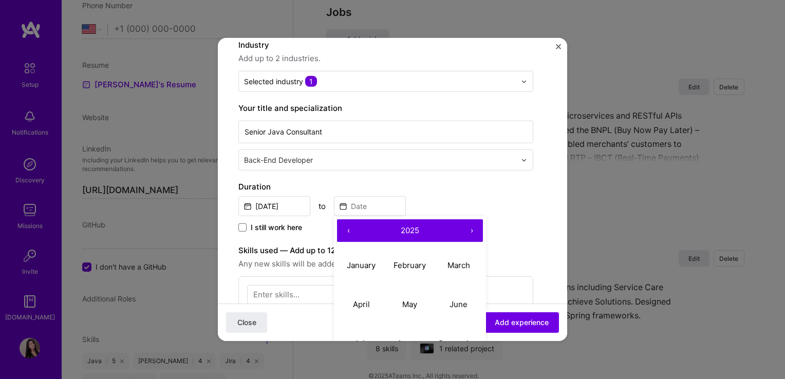
click at [348, 226] on button "‹" at bounding box center [348, 230] width 23 height 23
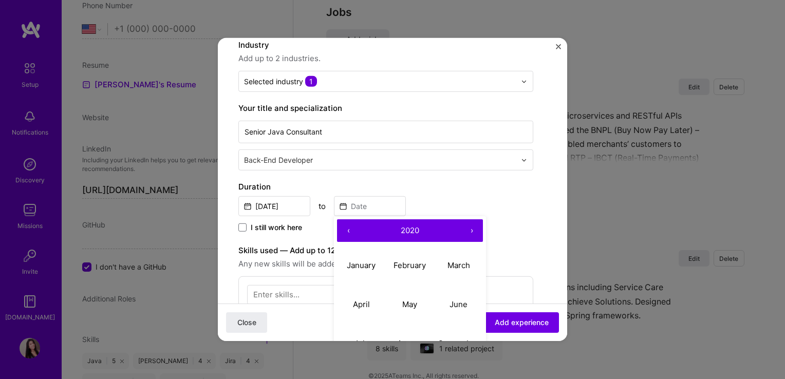
click at [348, 226] on button "‹" at bounding box center [348, 230] width 23 height 23
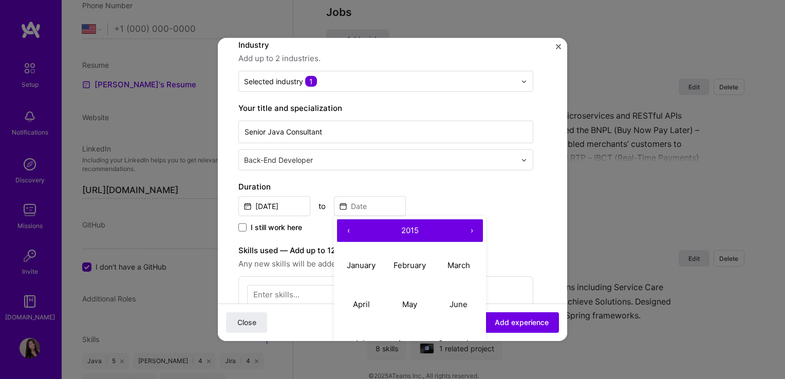
click at [348, 226] on button "‹" at bounding box center [348, 230] width 23 height 23
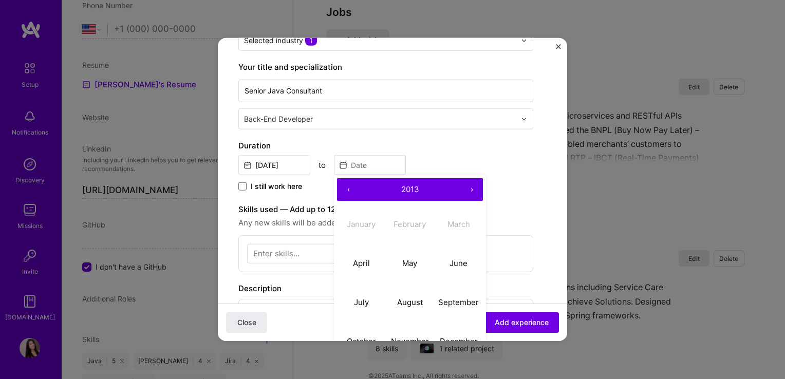
scroll to position [205, 0]
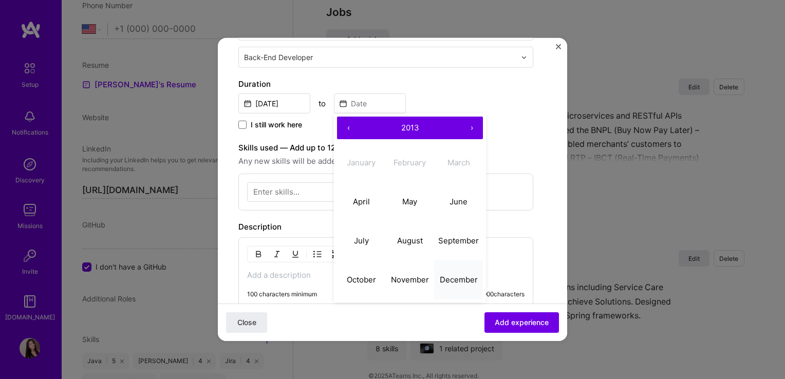
click at [460, 276] on abbr "December" at bounding box center [459, 279] width 38 height 10
type input "Dec, 2013"
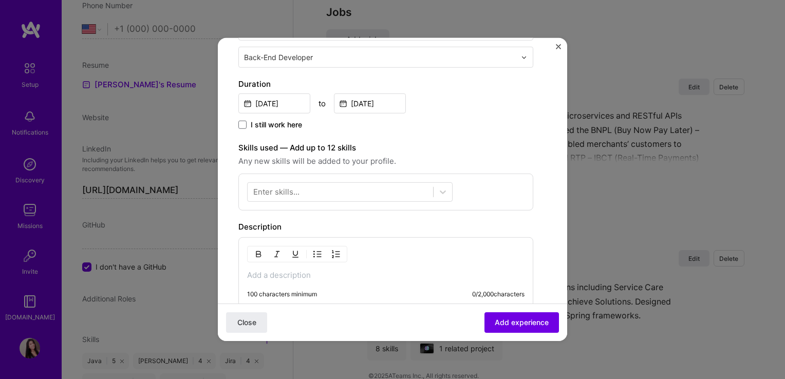
click at [298, 189] on div "Enter skills..." at bounding box center [276, 191] width 46 height 11
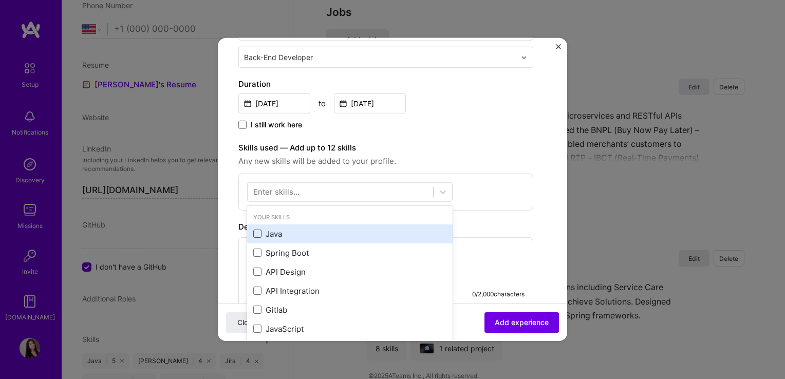
click at [260, 233] on span at bounding box center [257, 234] width 8 height 8
click at [0, 0] on input "checkbox" at bounding box center [0, 0] width 0 height 0
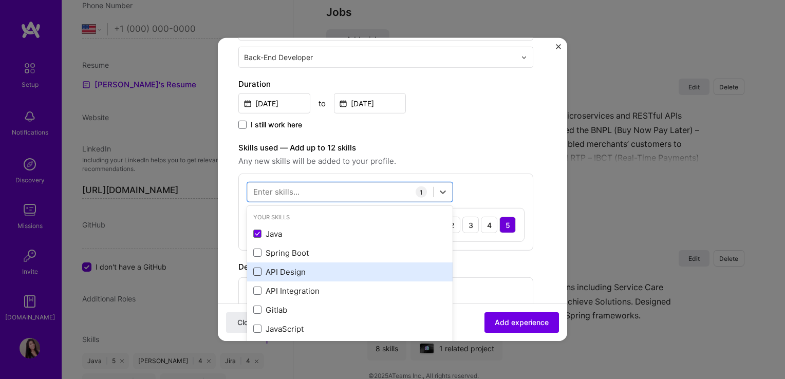
click at [257, 269] on span at bounding box center [257, 272] width 8 height 8
click at [0, 0] on input "checkbox" at bounding box center [0, 0] width 0 height 0
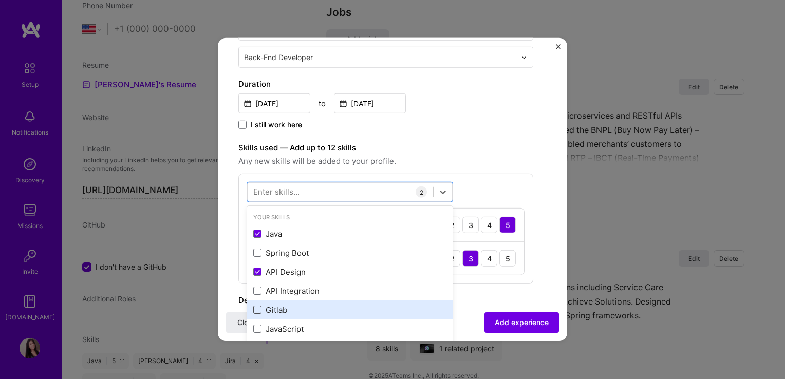
click at [256, 306] on span at bounding box center [257, 310] width 8 height 8
click at [0, 0] on input "checkbox" at bounding box center [0, 0] width 0 height 0
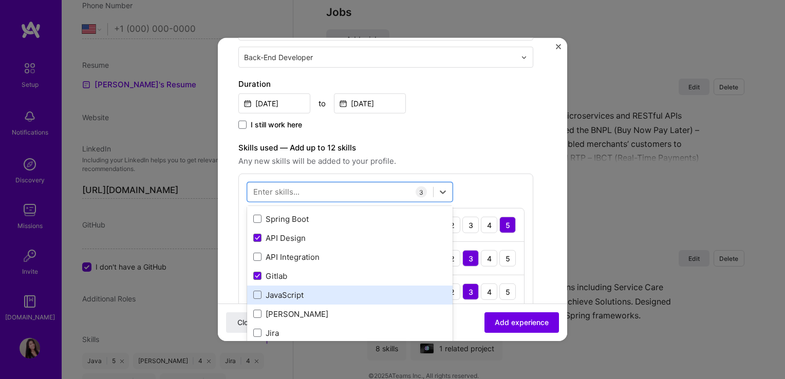
scroll to position [51, 0]
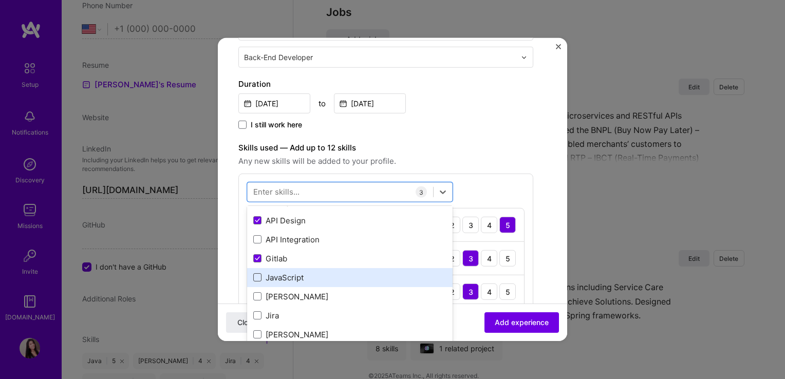
click at [258, 277] on span at bounding box center [257, 277] width 8 height 8
click at [0, 0] on input "checkbox" at bounding box center [0, 0] width 0 height 0
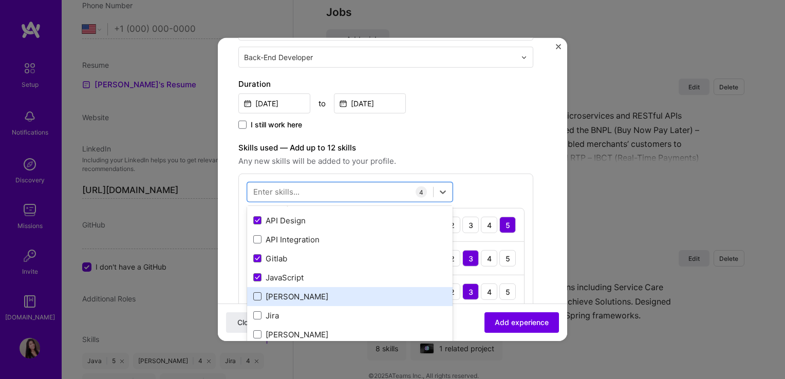
click at [254, 297] on span at bounding box center [257, 296] width 8 height 8
click at [0, 0] on input "checkbox" at bounding box center [0, 0] width 0 height 0
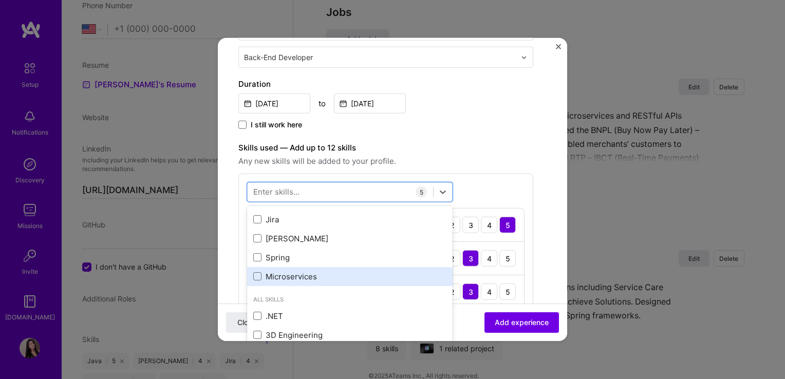
scroll to position [154, 0]
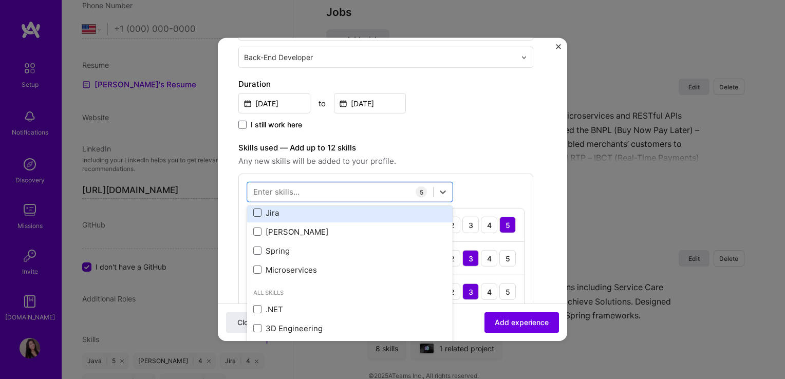
click at [258, 211] on span at bounding box center [257, 212] width 8 height 8
click at [0, 0] on input "checkbox" at bounding box center [0, 0] width 0 height 0
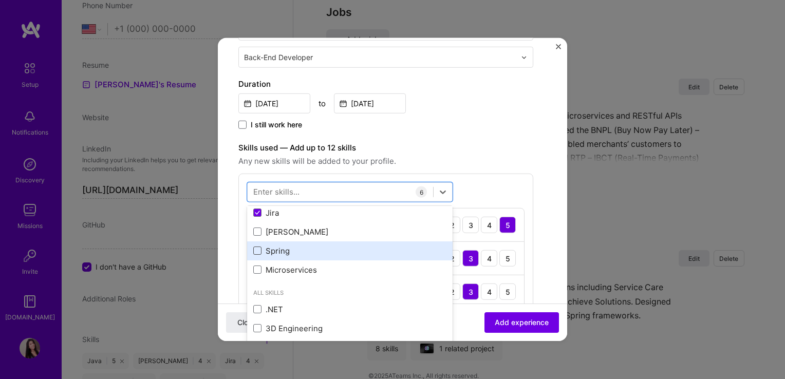
click at [257, 250] on span at bounding box center [257, 250] width 8 height 8
click at [0, 0] on input "checkbox" at bounding box center [0, 0] width 0 height 0
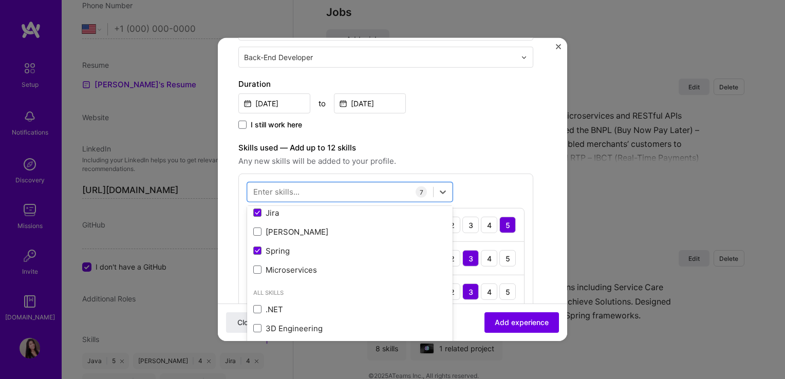
click at [454, 121] on div "I still work here" at bounding box center [385, 126] width 295 height 12
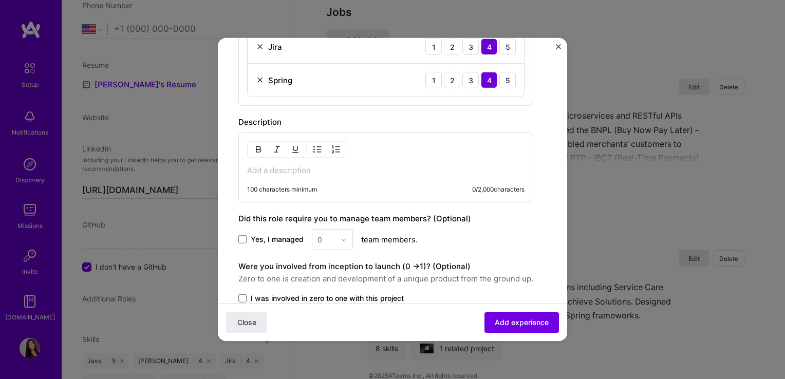
scroll to position [616, 0]
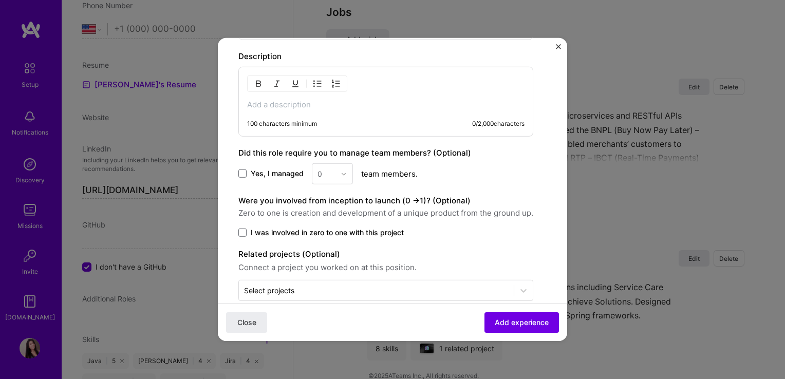
click at [275, 106] on p at bounding box center [385, 105] width 277 height 10
drag, startPoint x: 270, startPoint y: 98, endPoint x: 266, endPoint y: 106, distance: 9.4
click at [269, 100] on p at bounding box center [385, 105] width 277 height 10
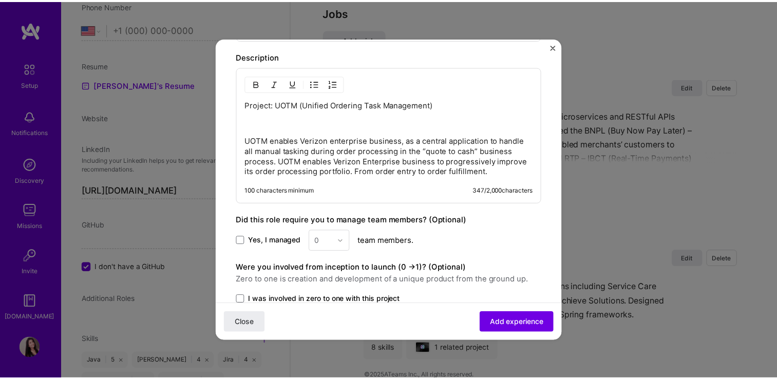
scroll to position [709, 0]
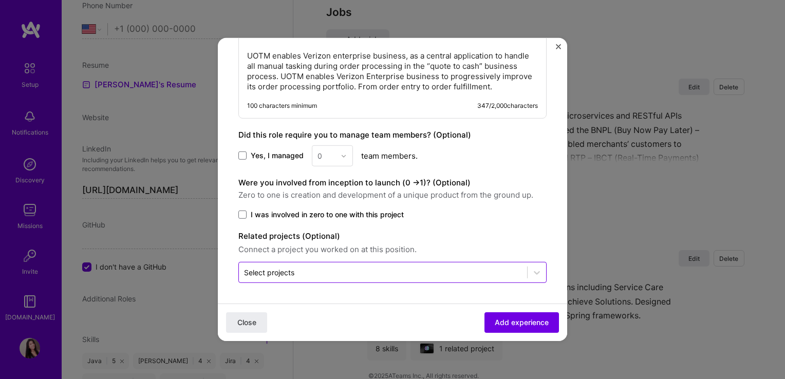
click at [284, 281] on div "Select projects" at bounding box center [383, 272] width 288 height 20
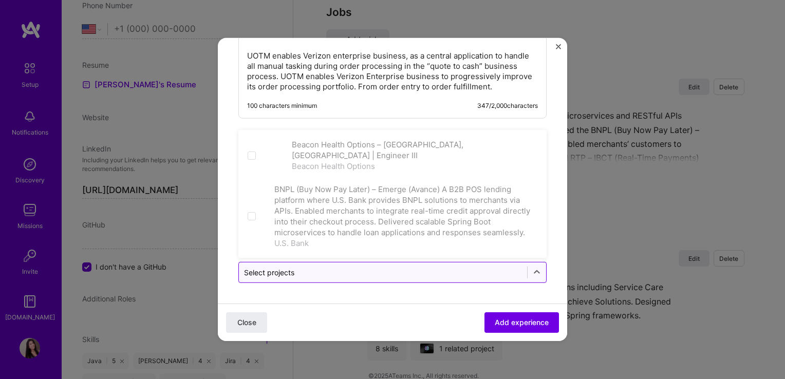
click at [284, 281] on div "Select projects" at bounding box center [383, 272] width 288 height 20
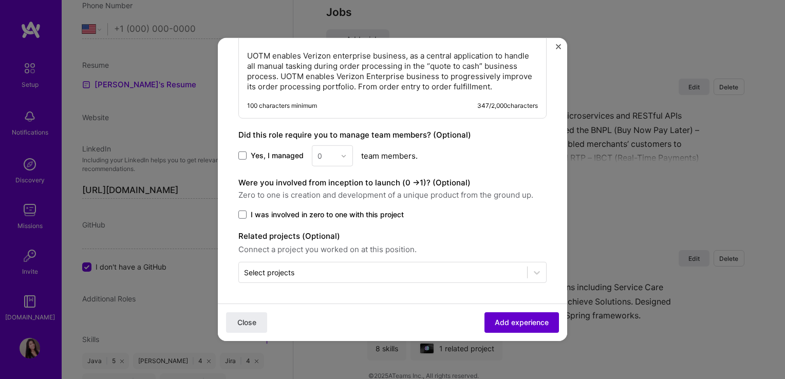
click at [509, 326] on span "Add experience" at bounding box center [521, 322] width 54 height 10
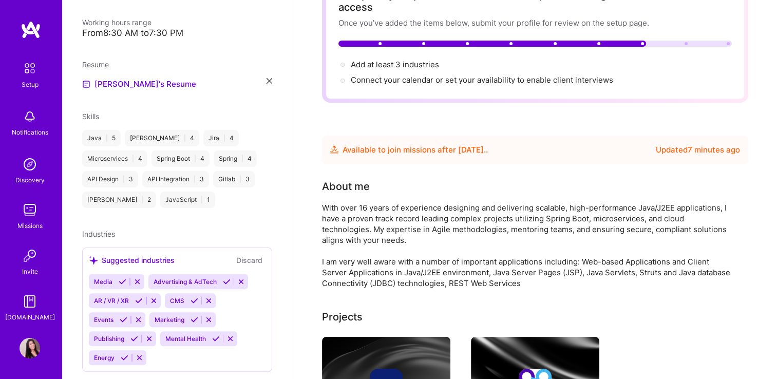
scroll to position [0, 0]
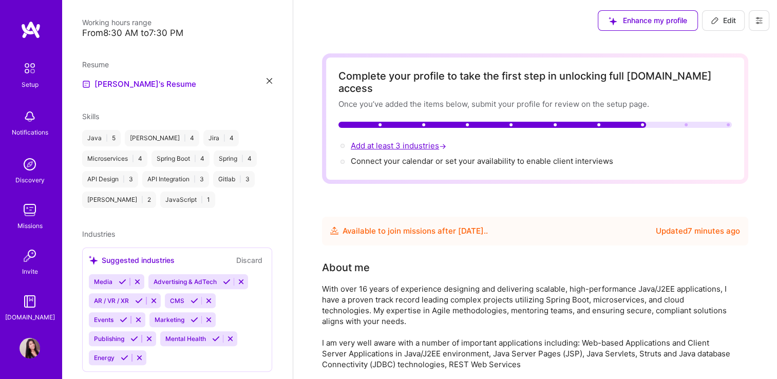
click at [403, 141] on span "Add at least 3 industries →" at bounding box center [400, 146] width 98 height 10
select select "US"
select select "Future Date"
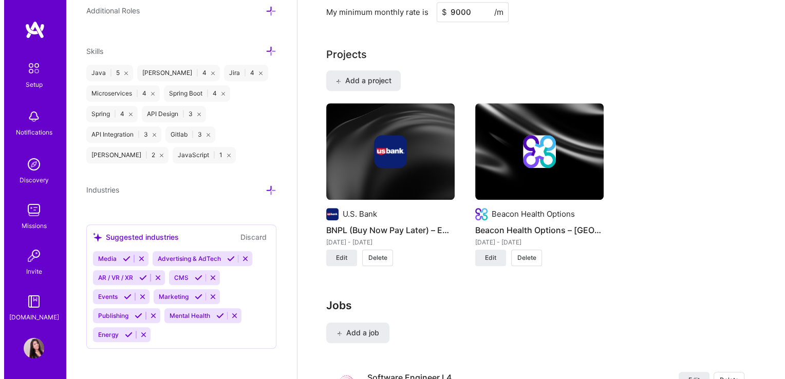
scroll to position [770, 0]
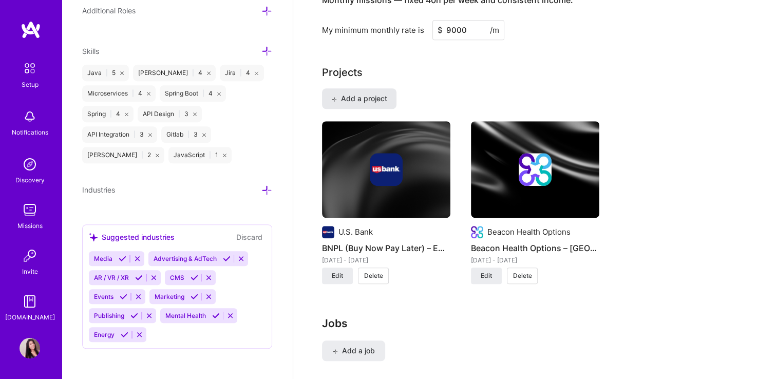
click at [376, 93] on span "Add a project" at bounding box center [359, 98] width 56 height 10
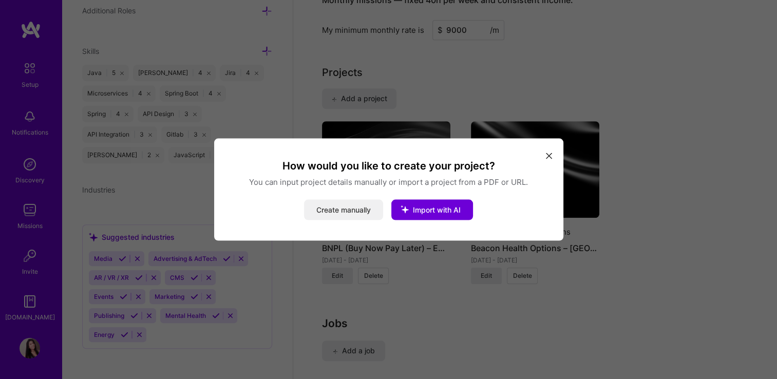
click at [355, 217] on button "Create manually" at bounding box center [343, 210] width 79 height 21
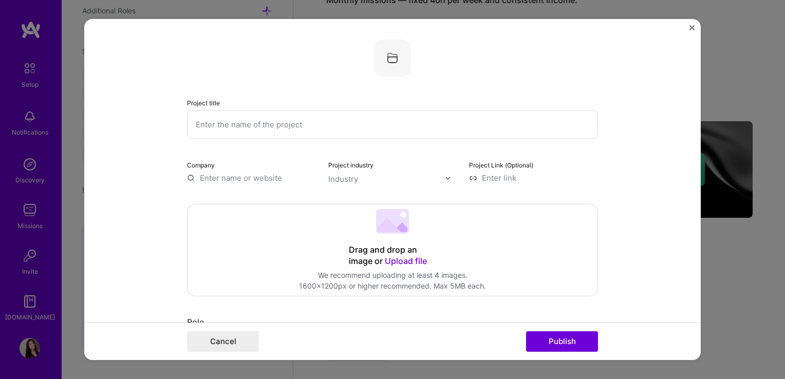
click at [226, 118] on input "text" at bounding box center [392, 124] width 411 height 28
type input "V"
click at [271, 126] on input "text" at bounding box center [392, 124] width 411 height 28
paste input "UOTM (Unified Ordering Task Management)"
type input "UOTM (Unified Ordering Task Management)"
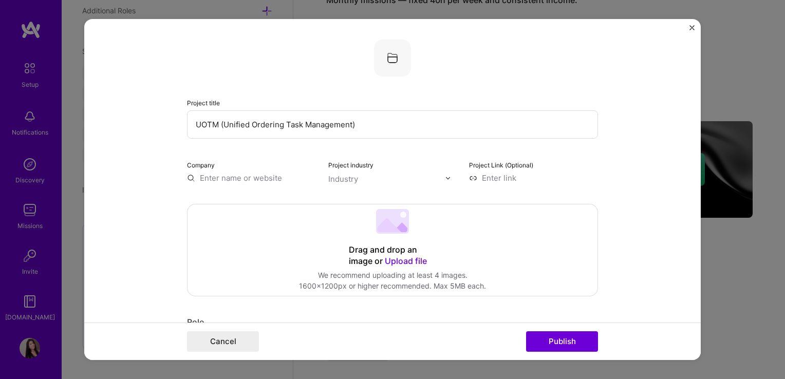
click at [238, 181] on input "text" at bounding box center [251, 178] width 129 height 11
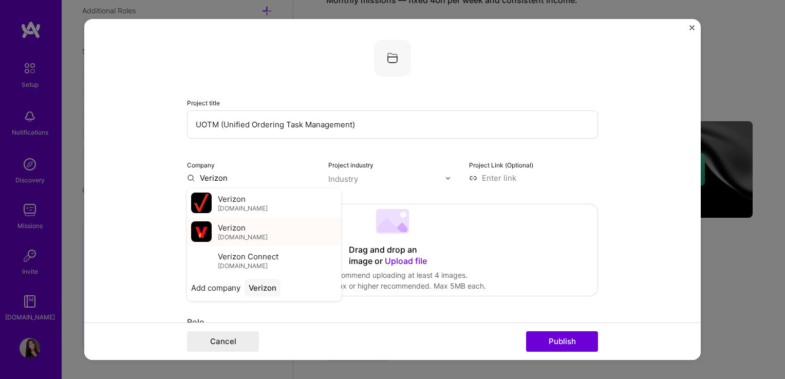
type input "Verizon"
click at [237, 227] on span "Verizon" at bounding box center [232, 227] width 28 height 11
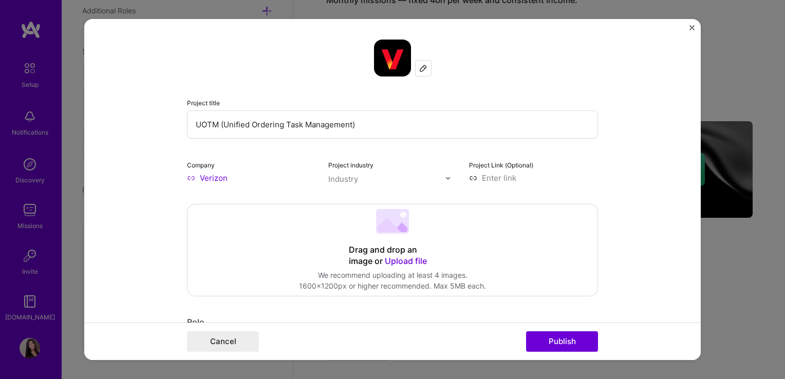
click at [353, 177] on div "Industry" at bounding box center [343, 179] width 30 height 11
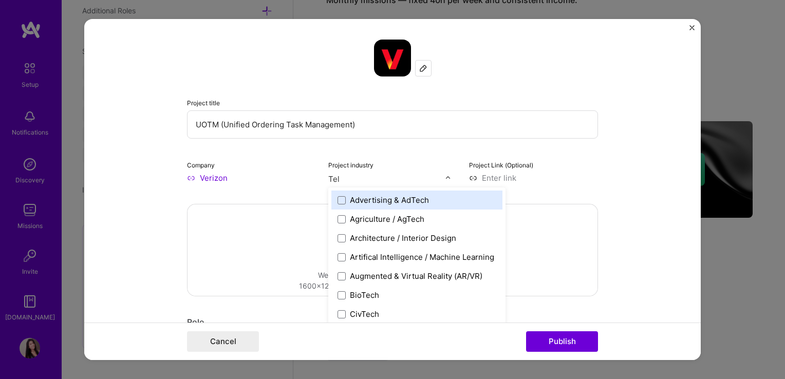
type input "Tele"
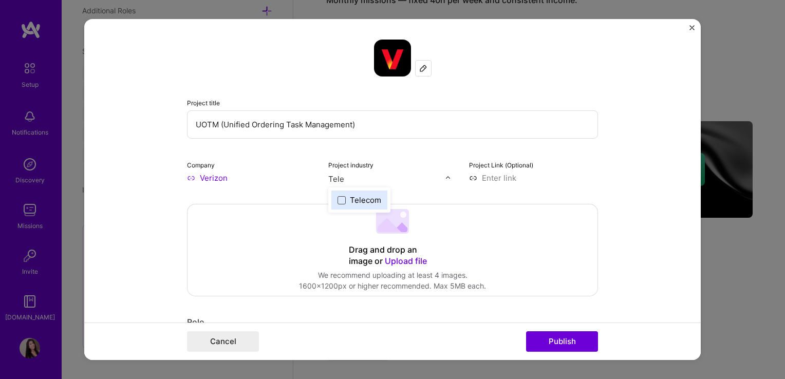
click at [338, 199] on span at bounding box center [341, 200] width 8 height 8
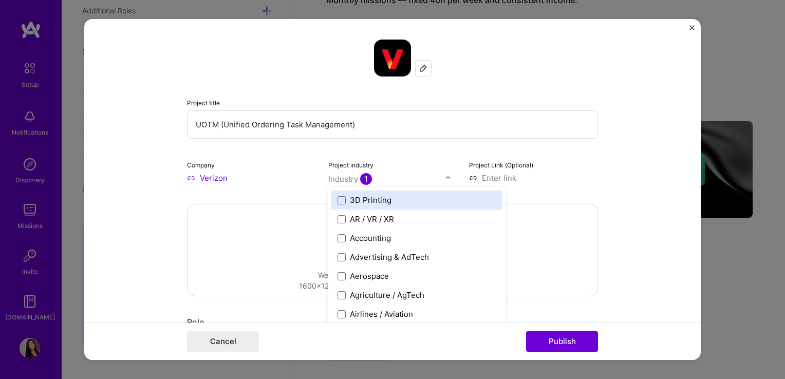
click at [420, 153] on div "Project title UOTM (Unified Ordering Task Management) Company Verizon Project i…" at bounding box center [392, 112] width 411 height 144
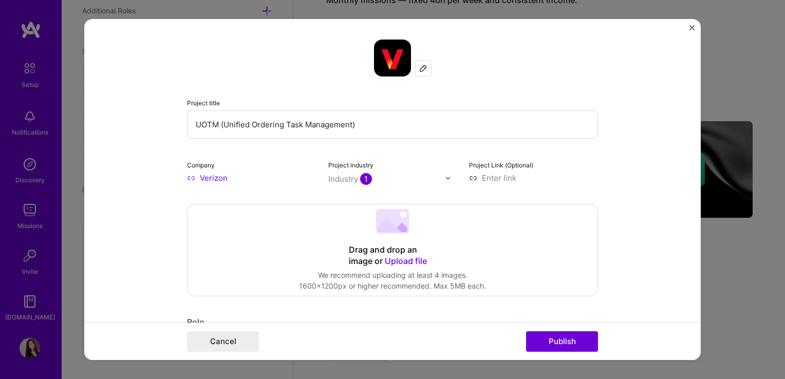
click at [348, 180] on div "Industry 1" at bounding box center [350, 179] width 44 height 11
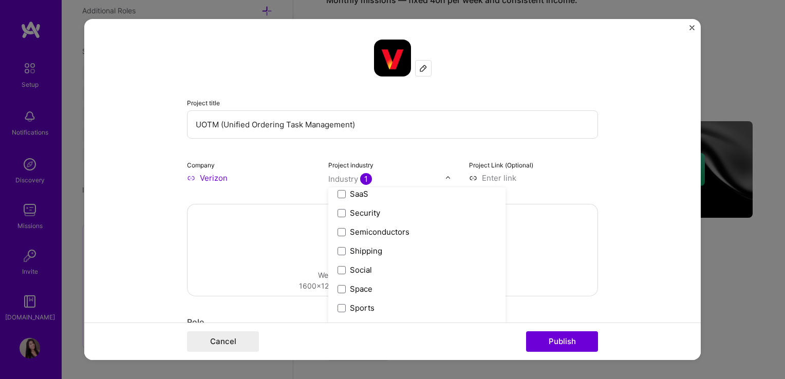
scroll to position [2105, 0]
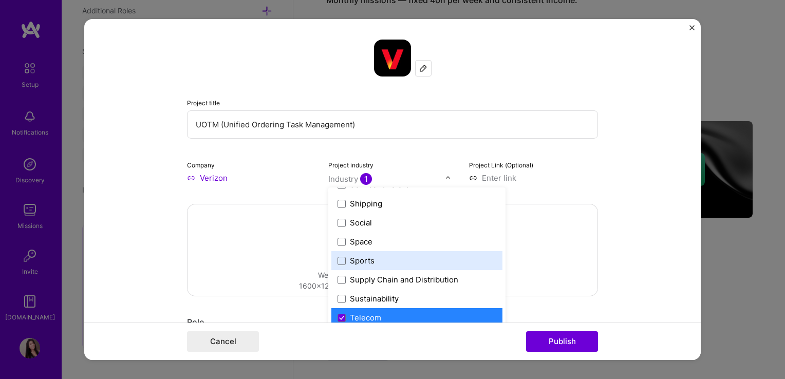
click at [604, 242] on form "Project title UOTM (Unified Ordering Task Management) Company Verizon Project i…" at bounding box center [392, 189] width 616 height 341
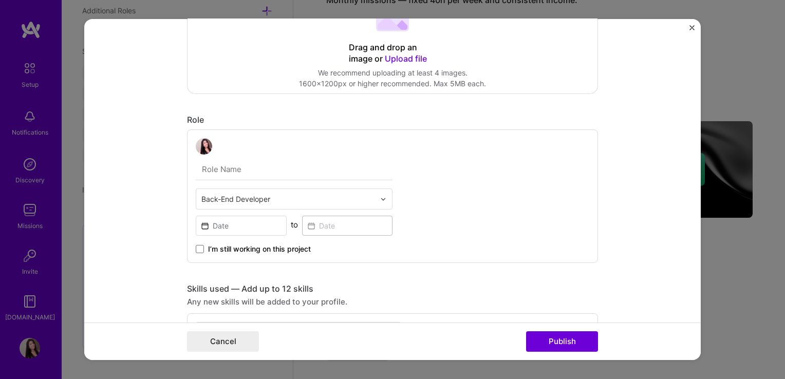
scroll to position [257, 0]
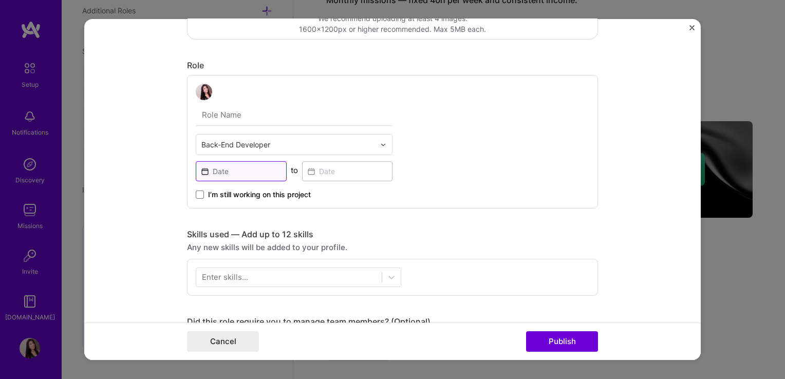
click at [201, 172] on input at bounding box center [241, 171] width 91 height 20
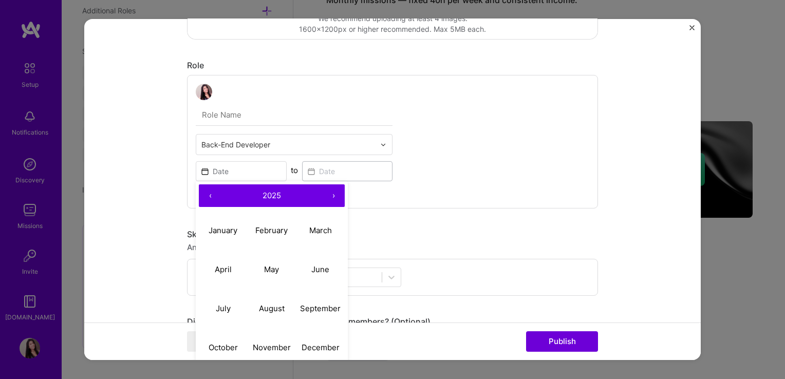
click at [204, 194] on button "‹" at bounding box center [210, 195] width 23 height 23
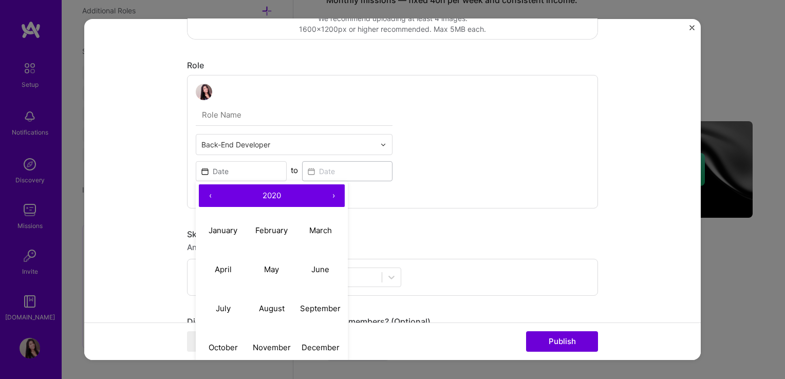
click at [204, 194] on button "‹" at bounding box center [210, 195] width 23 height 23
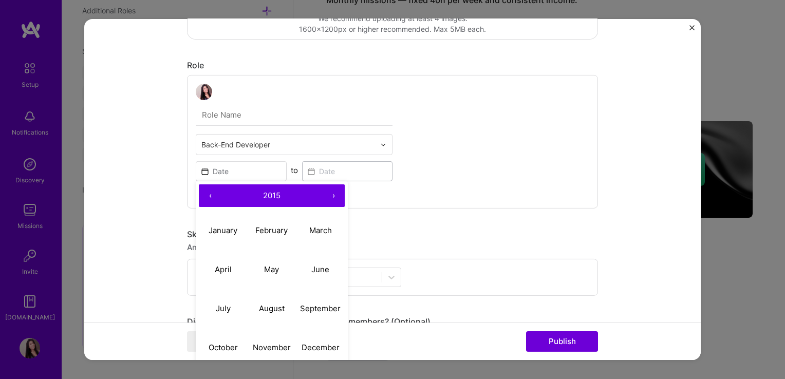
click at [204, 194] on button "‹" at bounding box center [210, 195] width 23 height 23
click at [220, 269] on abbr "April" at bounding box center [223, 269] width 17 height 10
type input "Apr, 2013"
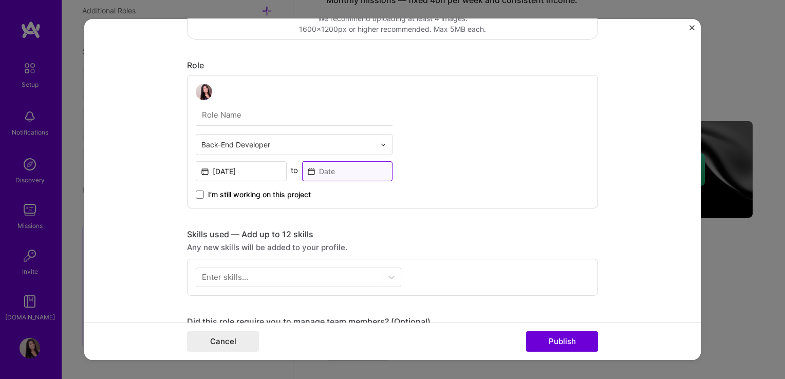
click at [309, 170] on input at bounding box center [347, 171] width 91 height 20
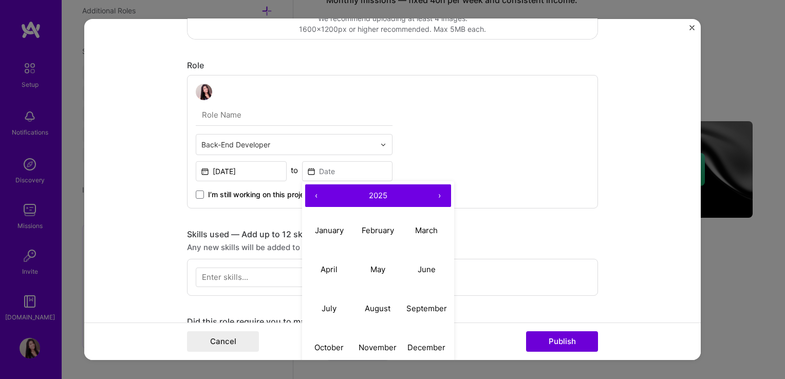
click at [313, 198] on button "‹" at bounding box center [316, 195] width 23 height 23
click at [312, 198] on button "‹" at bounding box center [316, 195] width 23 height 23
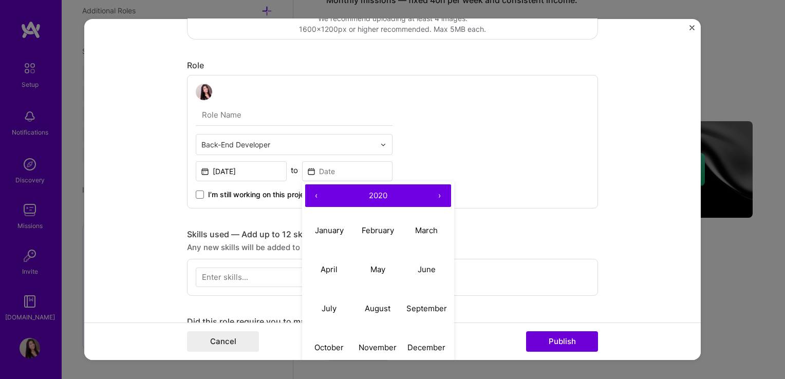
click at [312, 198] on button "‹" at bounding box center [316, 195] width 23 height 23
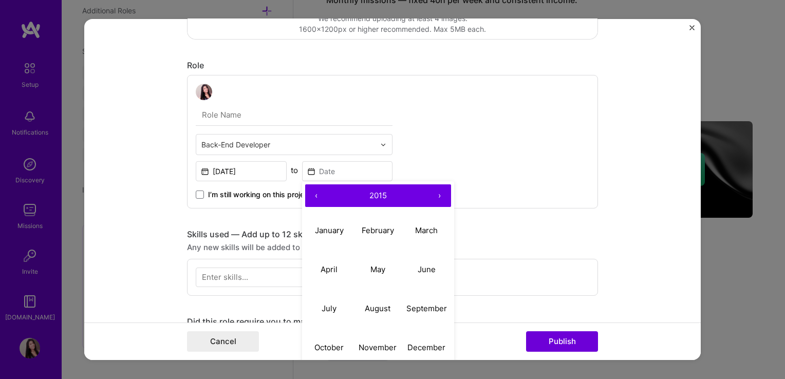
click at [312, 198] on button "‹" at bounding box center [316, 195] width 23 height 23
click at [419, 343] on abbr "December" at bounding box center [426, 347] width 38 height 10
type input "Dec, 2013"
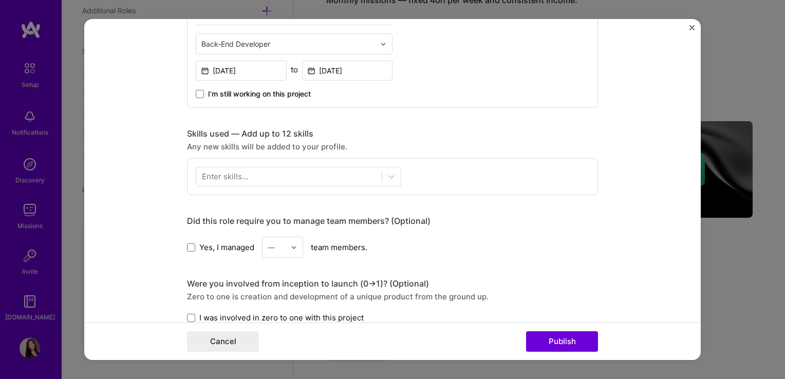
scroll to position [359, 0]
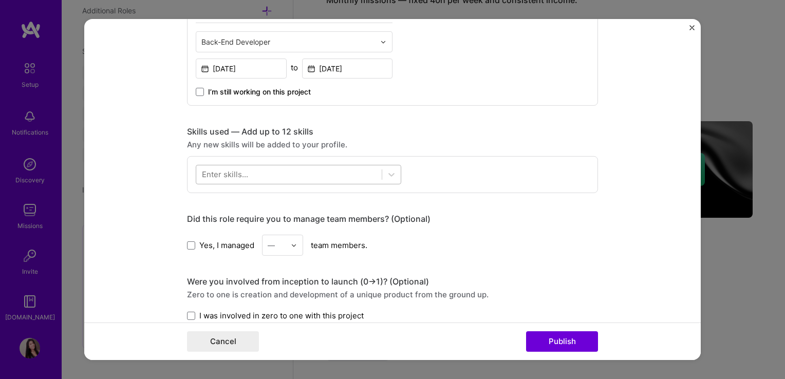
click at [242, 182] on div at bounding box center [298, 175] width 205 height 20
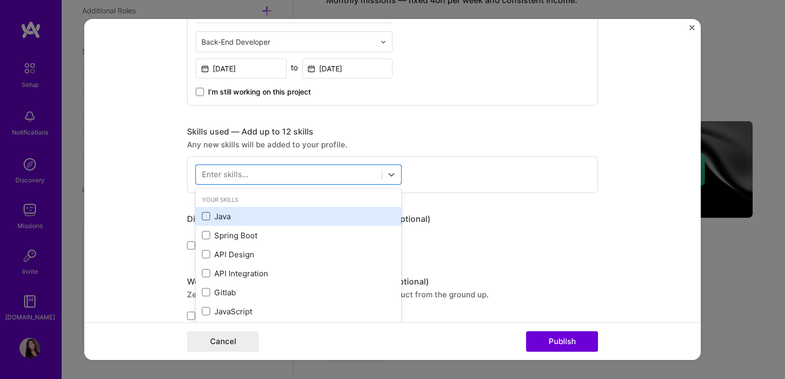
click at [205, 215] on span at bounding box center [206, 216] width 8 height 8
click at [0, 0] on input "checkbox" at bounding box center [0, 0] width 0 height 0
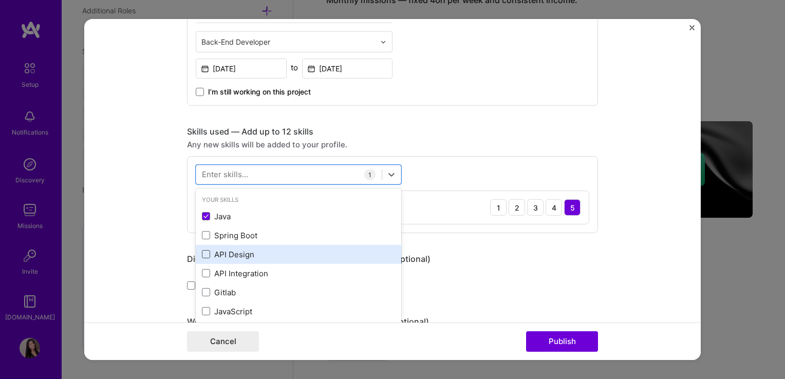
click at [203, 254] on span at bounding box center [206, 254] width 8 height 8
click at [0, 0] on input "checkbox" at bounding box center [0, 0] width 0 height 0
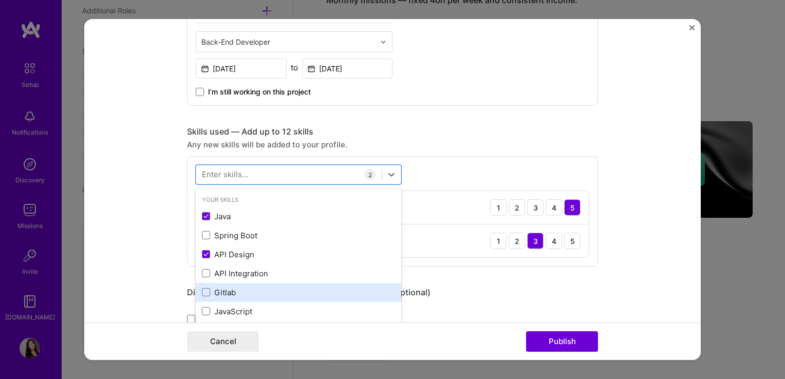
click at [204, 296] on div "Gitlab" at bounding box center [298, 292] width 193 height 11
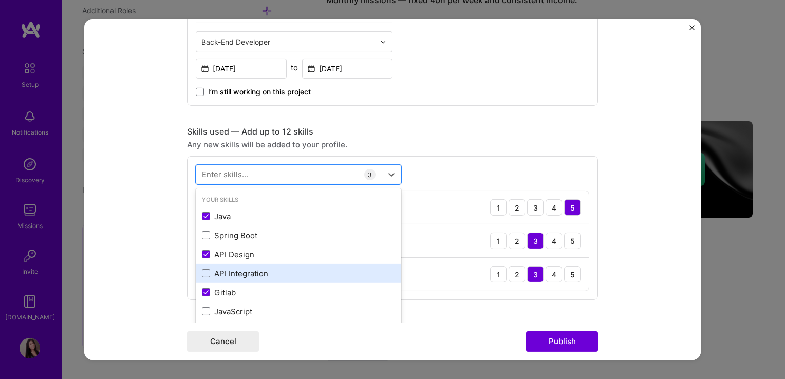
scroll to position [103, 0]
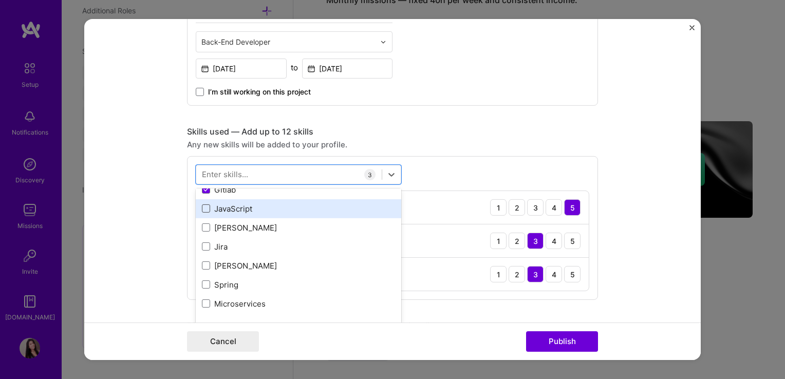
click at [202, 205] on span at bounding box center [206, 208] width 8 height 8
click at [0, 0] on input "checkbox" at bounding box center [0, 0] width 0 height 0
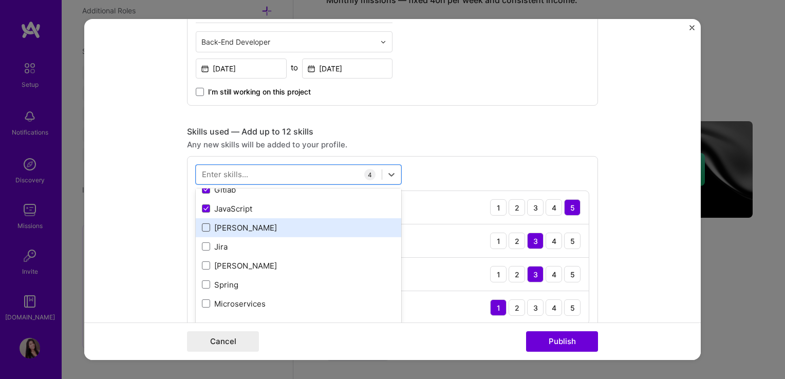
click at [202, 225] on span at bounding box center [206, 227] width 8 height 8
click at [0, 0] on input "checkbox" at bounding box center [0, 0] width 0 height 0
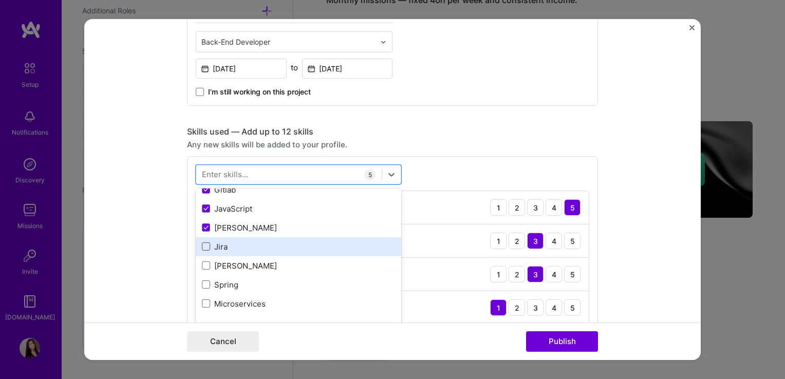
click at [205, 246] on span at bounding box center [206, 246] width 8 height 8
click at [0, 0] on input "checkbox" at bounding box center [0, 0] width 0 height 0
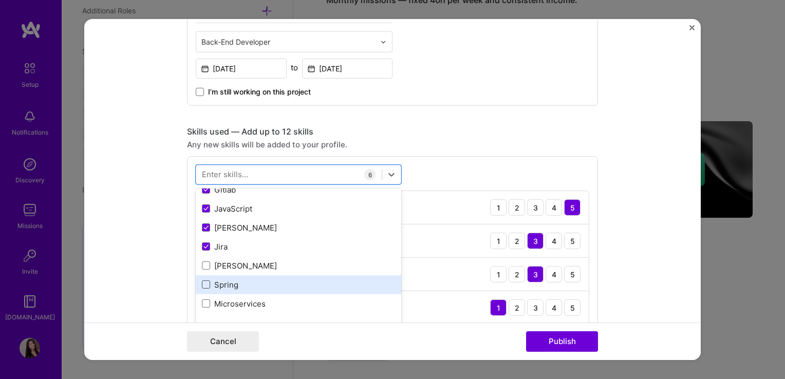
click at [203, 283] on span at bounding box center [206, 284] width 8 height 8
click at [0, 0] on input "checkbox" at bounding box center [0, 0] width 0 height 0
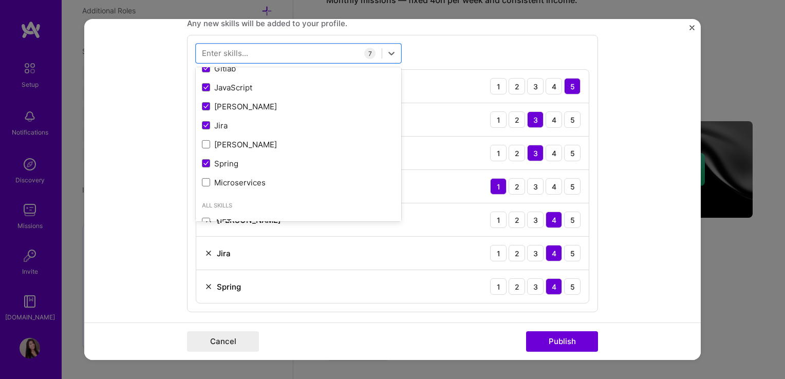
scroll to position [565, 0]
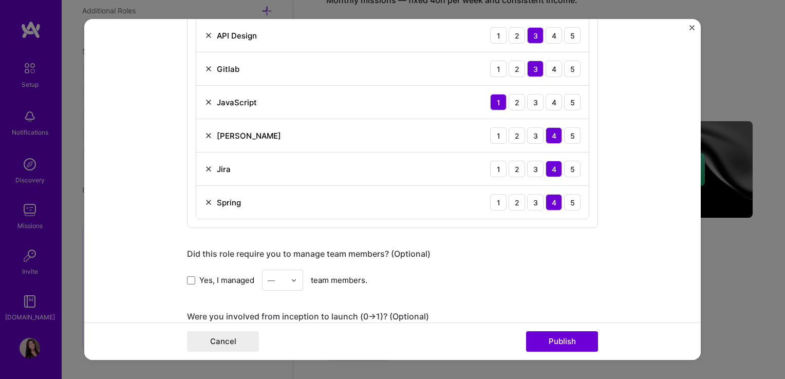
click at [111, 180] on form "Project title UOTM (Unified Ordering Task Management) Company Verizon Project i…" at bounding box center [392, 189] width 616 height 341
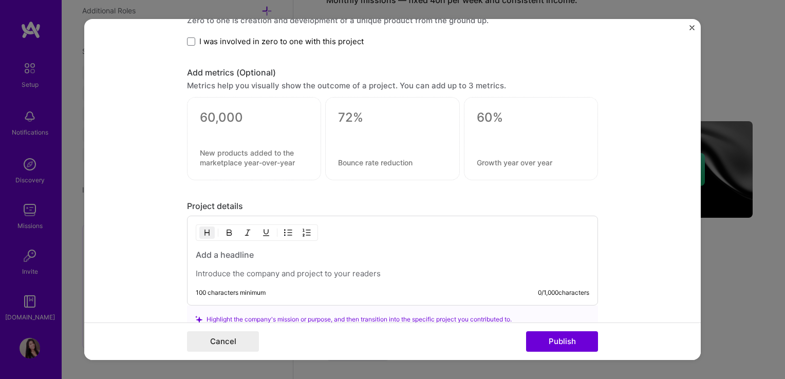
scroll to position [924, 0]
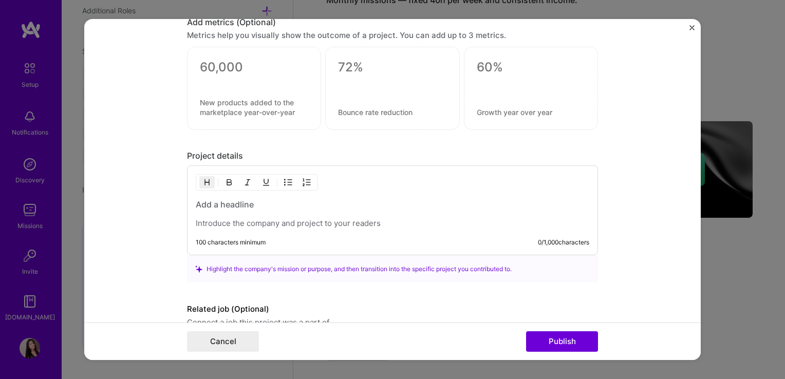
click at [238, 218] on p at bounding box center [392, 223] width 393 height 10
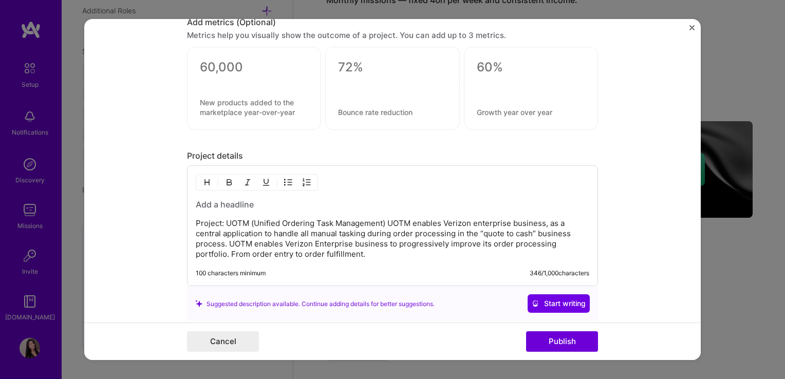
scroll to position [1024, 0]
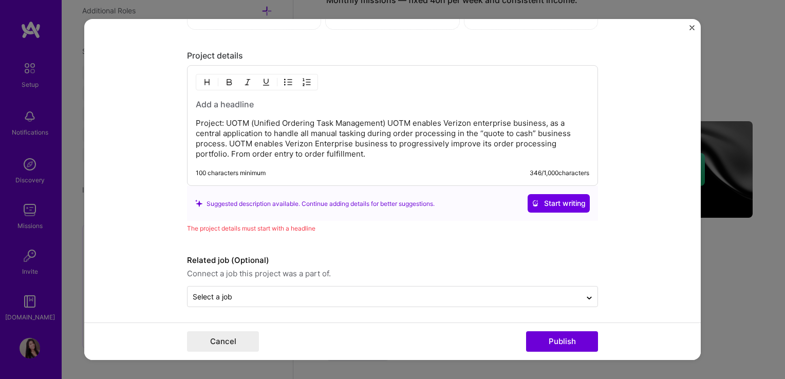
click at [374, 169] on div "100 characters minimum 346 / 1,000 characters" at bounding box center [392, 173] width 393 height 8
click at [332, 153] on p "Project: UOTM (Unified Ordering Task Management) UOTM enables Verizon enterpris…" at bounding box center [392, 138] width 393 height 41
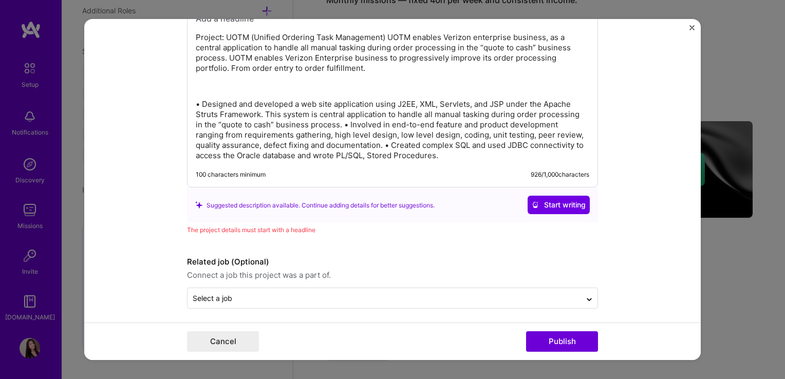
scroll to position [1112, 0]
click at [263, 308] on form "Project title UOTM (Unified Ordering Task Management) Company Verizon Project i…" at bounding box center [392, 189] width 616 height 341
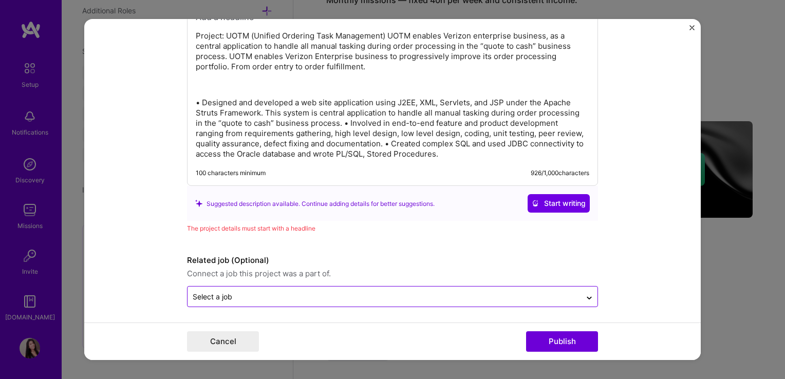
click at [261, 295] on input "text" at bounding box center [384, 296] width 383 height 11
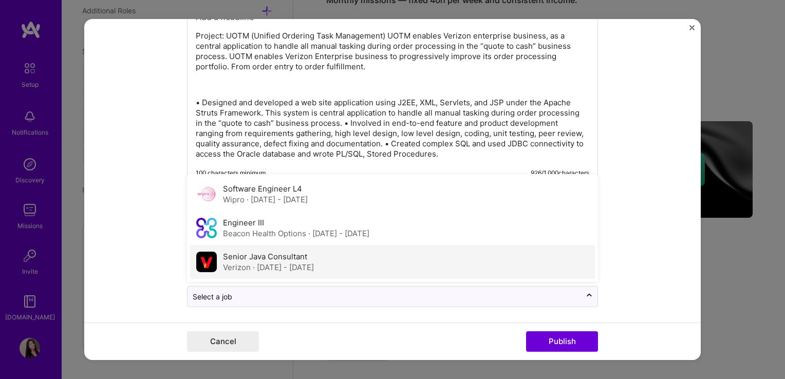
click at [263, 263] on span "· Apr 2013 - Dec 2013" at bounding box center [283, 267] width 61 height 10
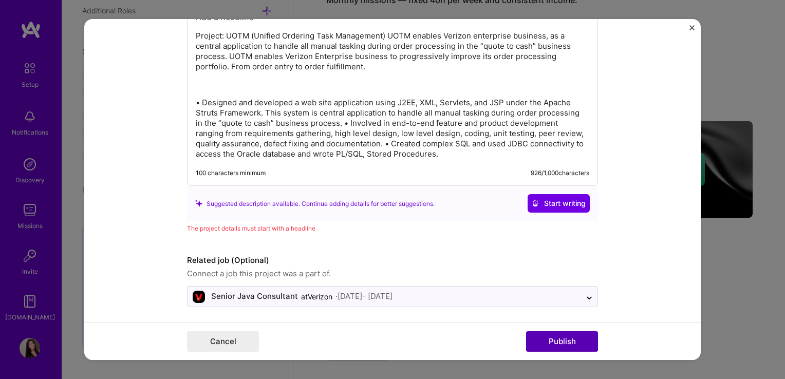
click at [556, 338] on button "Publish" at bounding box center [562, 341] width 72 height 21
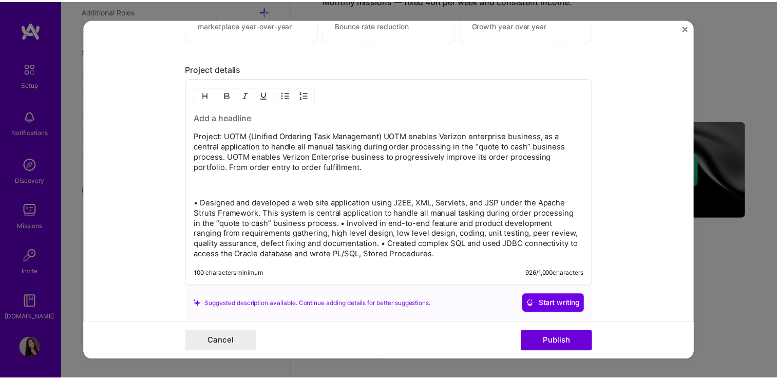
scroll to position [1009, 0]
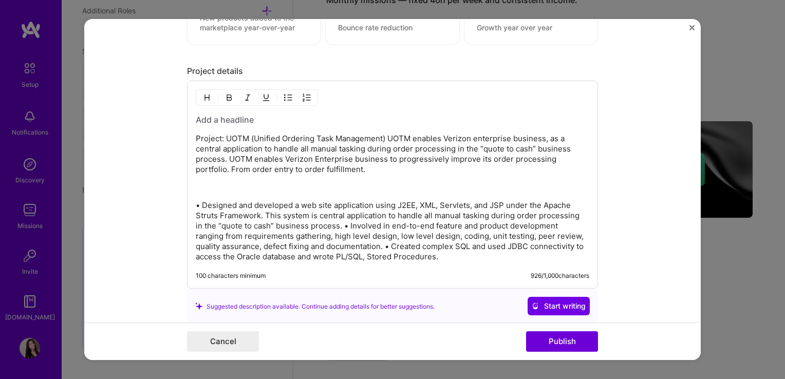
click at [407, 134] on p "Project: UOTM (Unified Ordering Task Management) UOTM enables Verizon enterpris…" at bounding box center [392, 154] width 393 height 41
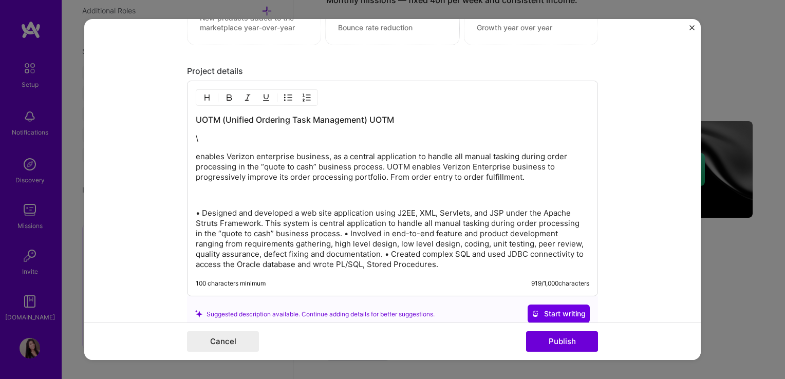
click at [330, 135] on p "\" at bounding box center [392, 139] width 393 height 10
click at [555, 336] on button "Publish" at bounding box center [562, 341] width 72 height 21
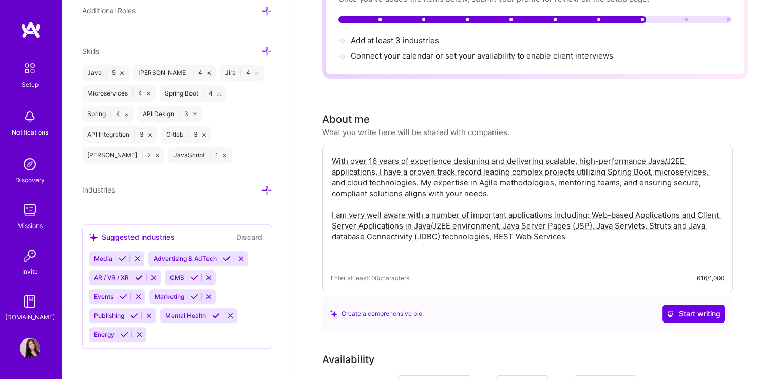
scroll to position [0, 0]
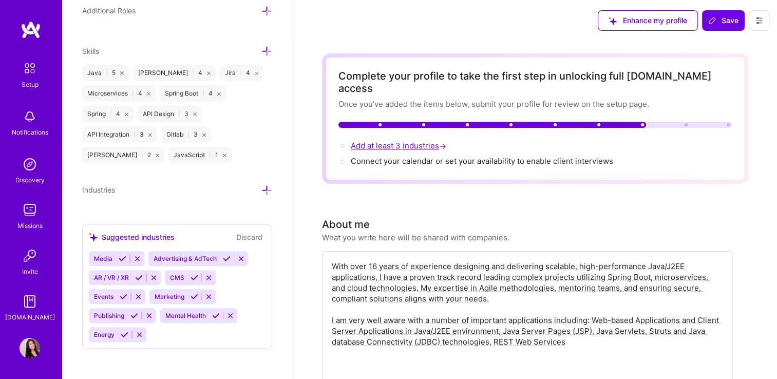
click at [409, 141] on span "Add at least 3 industries →" at bounding box center [400, 146] width 98 height 10
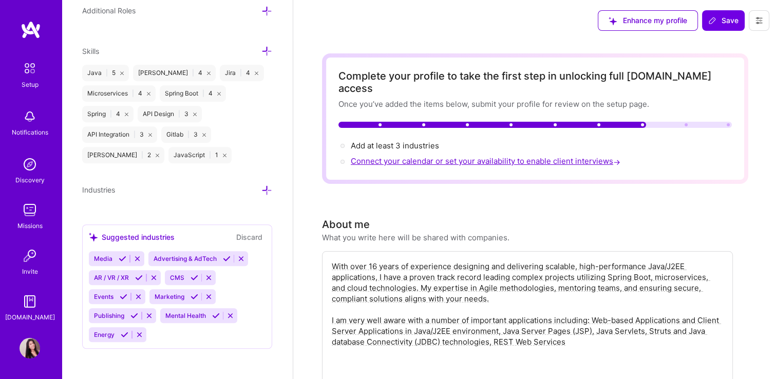
click at [394, 156] on span "Connect your calendar or set your availability to enable client interviews →" at bounding box center [487, 161] width 272 height 10
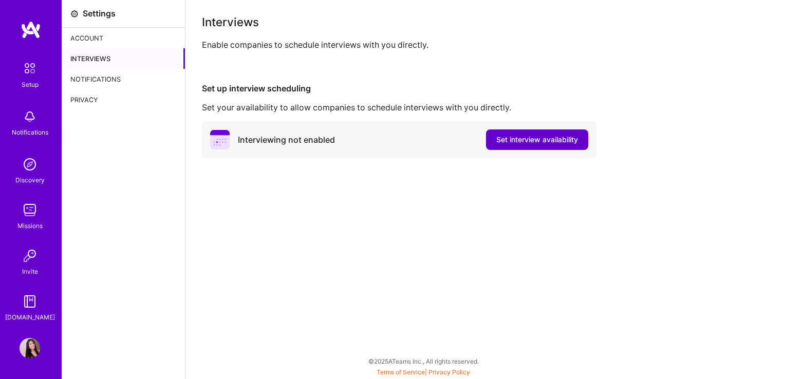
click at [526, 147] on button "Set interview availability" at bounding box center [537, 139] width 102 height 21
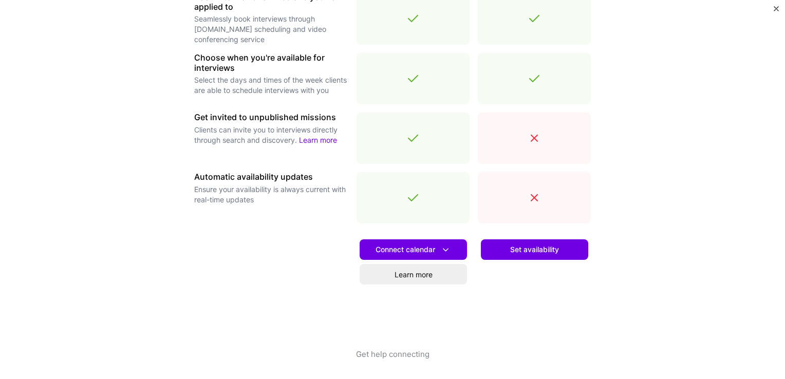
scroll to position [340, 0]
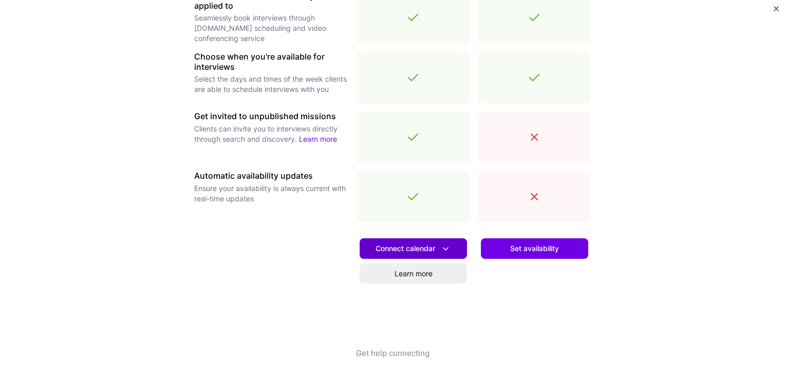
click at [414, 247] on span "Connect calendar" at bounding box center [412, 248] width 75 height 11
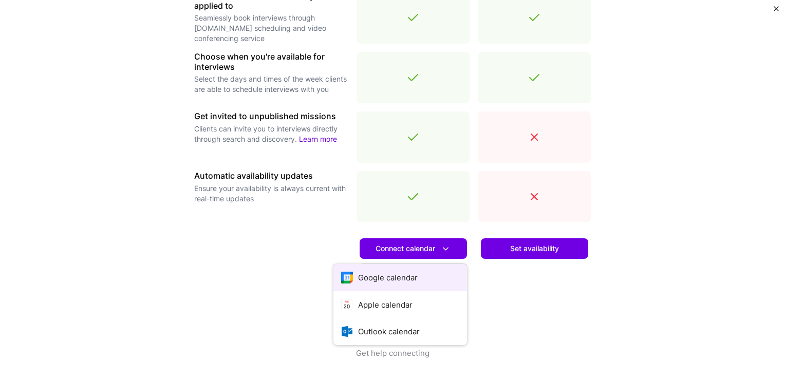
click at [387, 279] on button "Google calendar" at bounding box center [400, 277] width 134 height 27
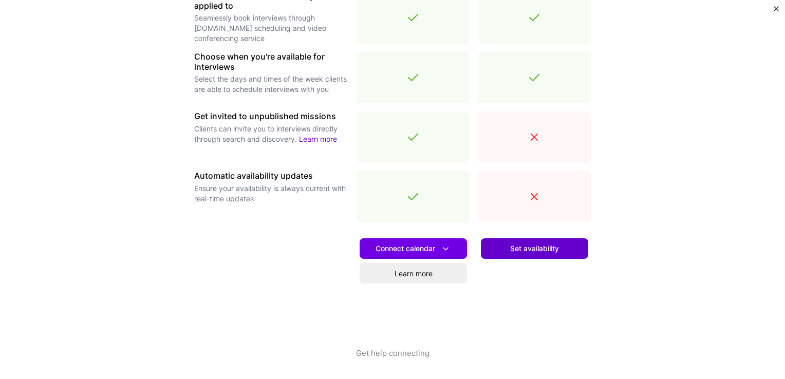
click at [545, 254] on button "Set availability" at bounding box center [534, 248] width 107 height 21
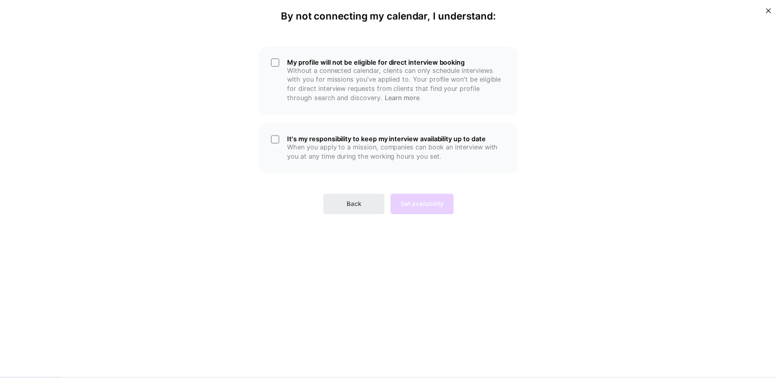
scroll to position [0, 0]
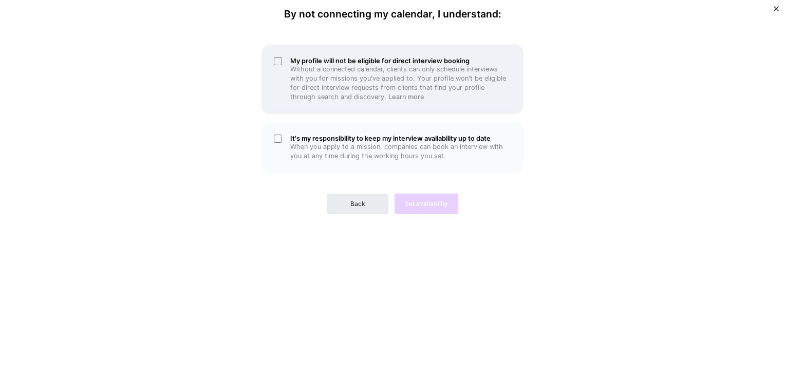
click at [277, 55] on div "My profile will not be eligible for direct interview booking Without a connecte…" at bounding box center [392, 79] width 262 height 69
click at [277, 60] on div "My profile will not be eligible for direct interview booking Without a connecte…" at bounding box center [392, 79] width 262 height 69
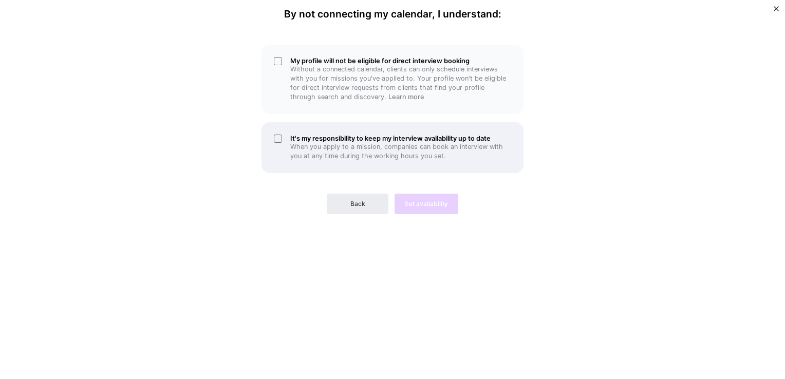
click at [277, 141] on div "It's my responsibility to keep my interview availability up to date When you ap…" at bounding box center [392, 147] width 262 height 51
click at [280, 136] on div "It's my responsibility to keep my interview availability up to date When you ap…" at bounding box center [392, 147] width 262 height 51
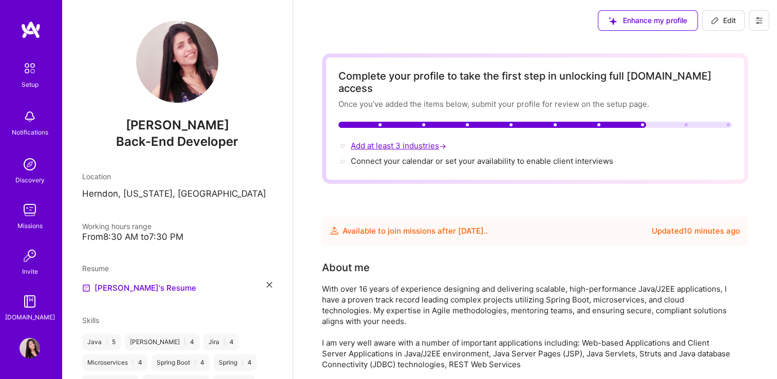
click at [384, 141] on span "Add at least 3 industries →" at bounding box center [400, 146] width 98 height 10
select select "US"
select select "Future Date"
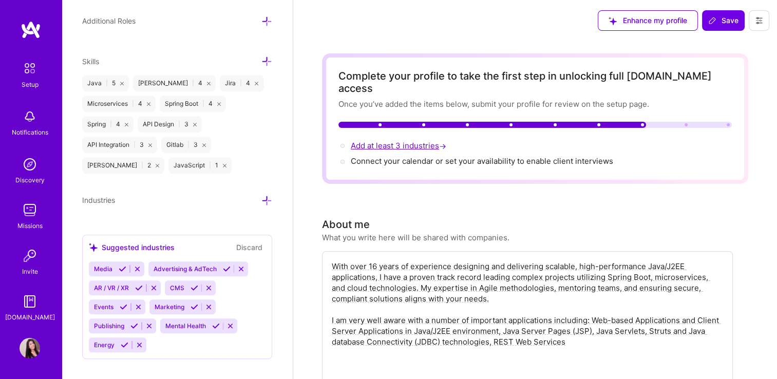
scroll to position [688, 0]
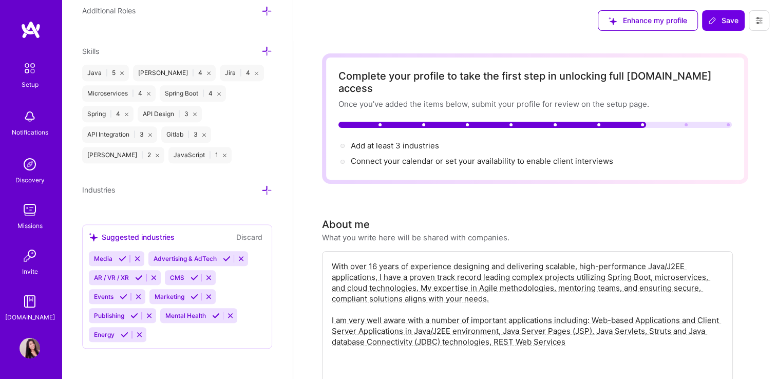
click at [261, 188] on icon at bounding box center [266, 190] width 11 height 11
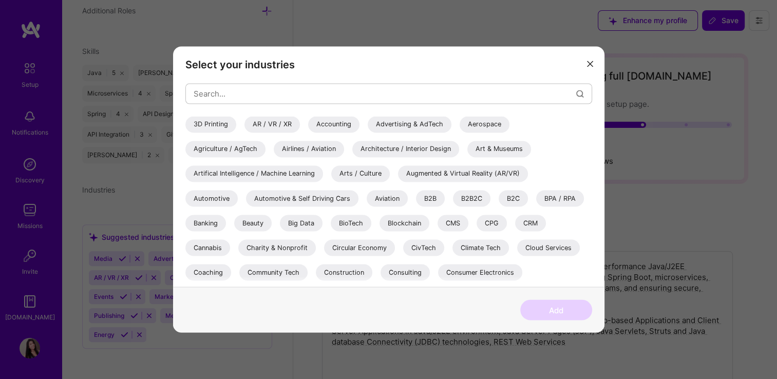
click at [485, 129] on div "Aerospace" at bounding box center [485, 124] width 50 height 16
click at [206, 223] on div "Banking" at bounding box center [205, 223] width 41 height 16
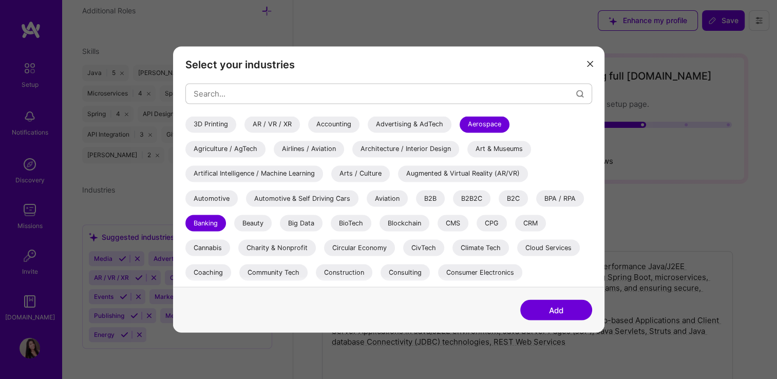
scroll to position [51, 0]
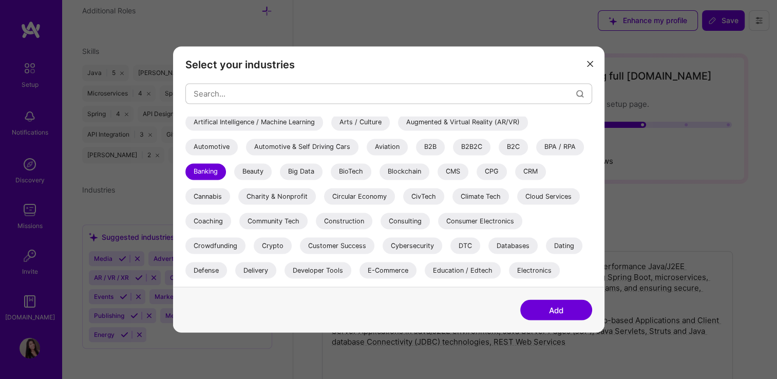
click at [427, 144] on div "B2B" at bounding box center [430, 147] width 29 height 16
click at [410, 169] on div "Blockchain" at bounding box center [404, 171] width 50 height 16
click at [557, 194] on div "Cloud Services" at bounding box center [548, 196] width 63 height 16
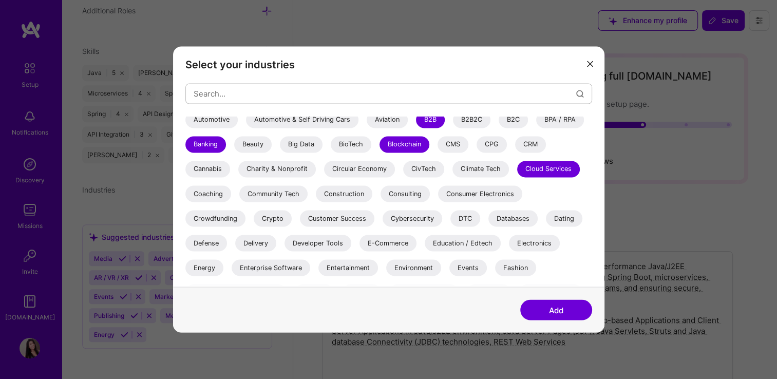
scroll to position [103, 0]
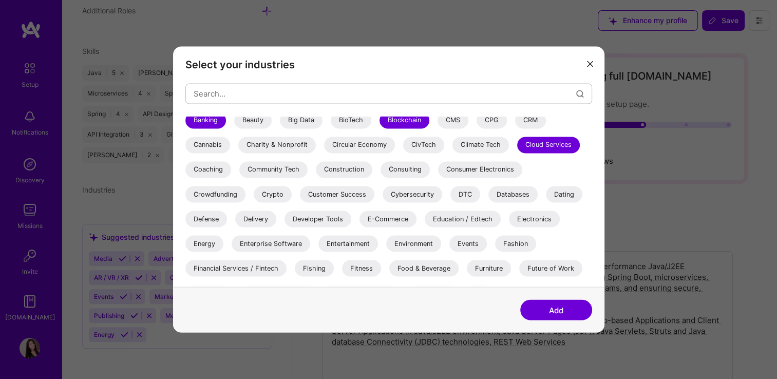
click at [206, 166] on div "Coaching" at bounding box center [208, 169] width 46 height 16
click at [404, 196] on div "Cybersecurity" at bounding box center [413, 194] width 60 height 16
click at [516, 198] on div "Databases" at bounding box center [512, 194] width 49 height 16
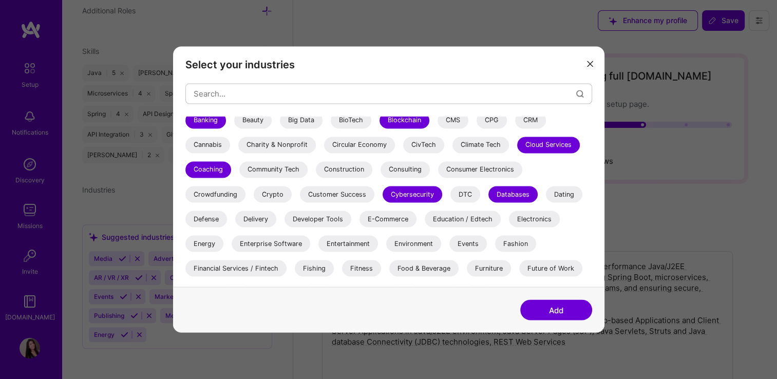
click at [563, 191] on div "Dating" at bounding box center [564, 194] width 36 height 16
drag, startPoint x: 318, startPoint y: 219, endPoint x: 341, endPoint y: 219, distance: 22.6
click at [318, 218] on div "Developer Tools" at bounding box center [317, 219] width 67 height 16
click at [395, 218] on div "E-Commerce" at bounding box center [387, 219] width 57 height 16
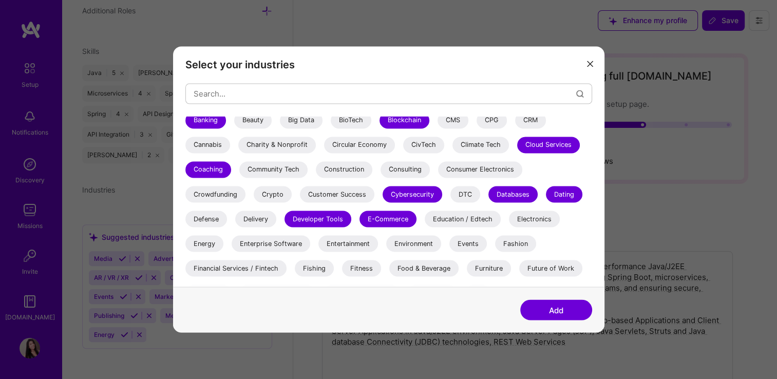
click at [351, 241] on div "Entertainment" at bounding box center [348, 243] width 60 height 16
click at [428, 248] on div "Environment" at bounding box center [413, 243] width 55 height 16
click at [460, 217] on div "Education / Edtech" at bounding box center [463, 219] width 76 height 16
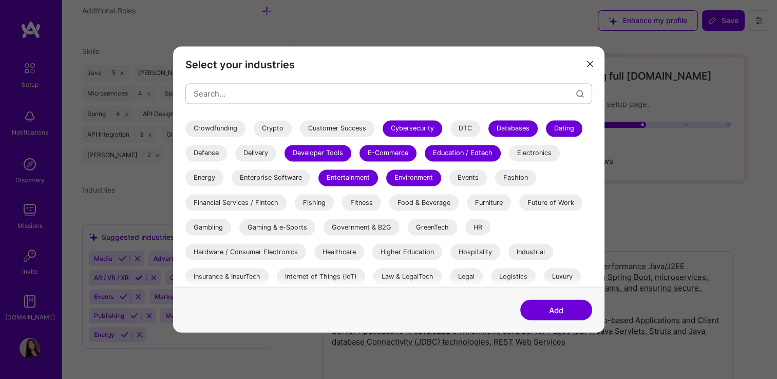
scroll to position [205, 0]
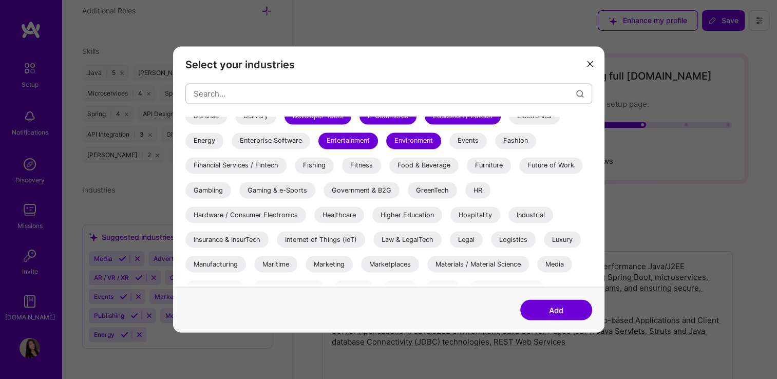
click at [206, 144] on div "Energy" at bounding box center [204, 140] width 38 height 16
click at [231, 163] on div "Financial Services / Fintech" at bounding box center [235, 165] width 101 height 16
click at [359, 169] on div "Fitness" at bounding box center [361, 165] width 39 height 16
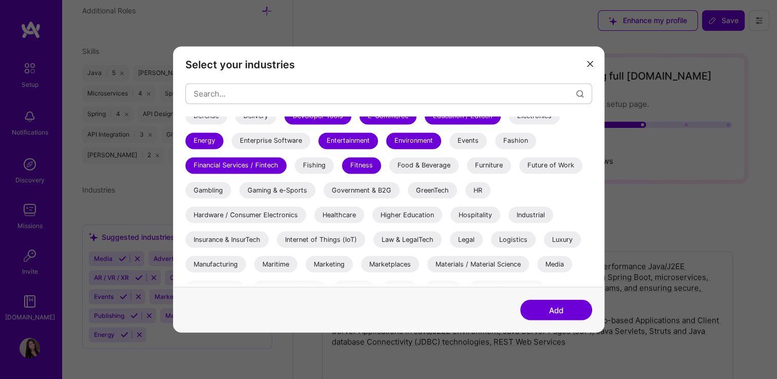
click at [547, 165] on div "Future of Work" at bounding box center [550, 165] width 63 height 16
click at [354, 189] on div "Government & B2G" at bounding box center [362, 190] width 76 height 16
drag, startPoint x: 429, startPoint y: 190, endPoint x: 466, endPoint y: 190, distance: 37.0
click at [429, 190] on div "GreenTech" at bounding box center [432, 190] width 49 height 16
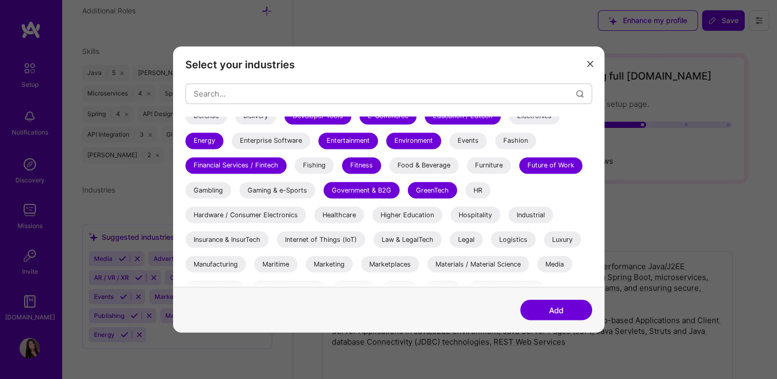
click at [480, 189] on div "HR" at bounding box center [477, 190] width 25 height 16
click at [363, 213] on div "Healthcare" at bounding box center [339, 214] width 50 height 16
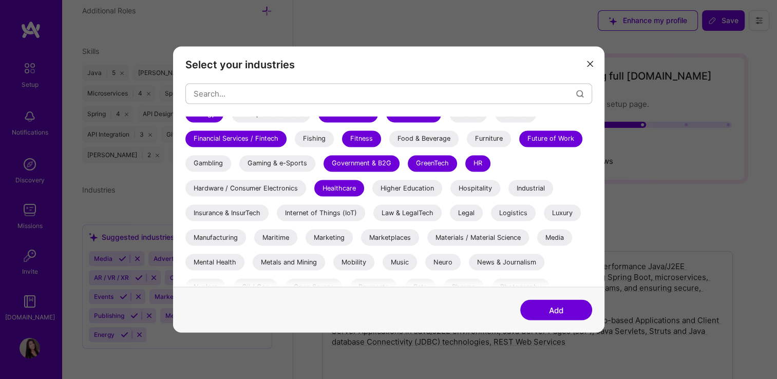
scroll to position [257, 0]
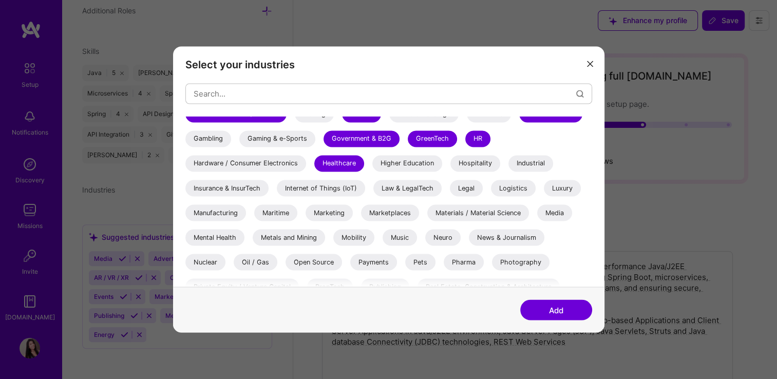
click at [403, 164] on div "Higher Education" at bounding box center [407, 163] width 70 height 16
click at [403, 187] on div "Law & LegalTech" at bounding box center [407, 188] width 68 height 16
click at [457, 185] on div "Legal" at bounding box center [466, 188] width 33 height 16
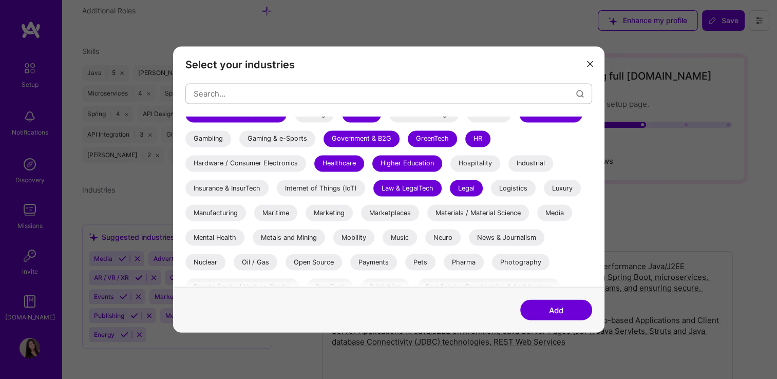
click at [471, 162] on div "Hospitality" at bounding box center [475, 163] width 50 height 16
drag, startPoint x: 530, startPoint y: 159, endPoint x: 514, endPoint y: 184, distance: 29.6
click at [531, 159] on div "Industrial" at bounding box center [530, 163] width 45 height 16
click at [513, 190] on div "Logistics" at bounding box center [513, 188] width 45 height 16
click at [566, 185] on div "Luxury" at bounding box center [562, 188] width 37 height 16
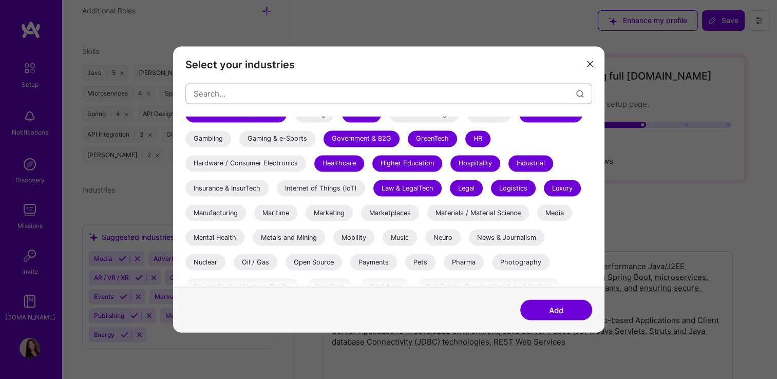
click at [564, 214] on div "Media" at bounding box center [554, 212] width 35 height 16
click at [403, 241] on div "Music" at bounding box center [400, 237] width 34 height 16
drag, startPoint x: 349, startPoint y: 239, endPoint x: 432, endPoint y: 245, distance: 83.4
click at [350, 239] on div "Mobility" at bounding box center [353, 237] width 41 height 16
click at [268, 215] on div "Maritime" at bounding box center [275, 212] width 43 height 16
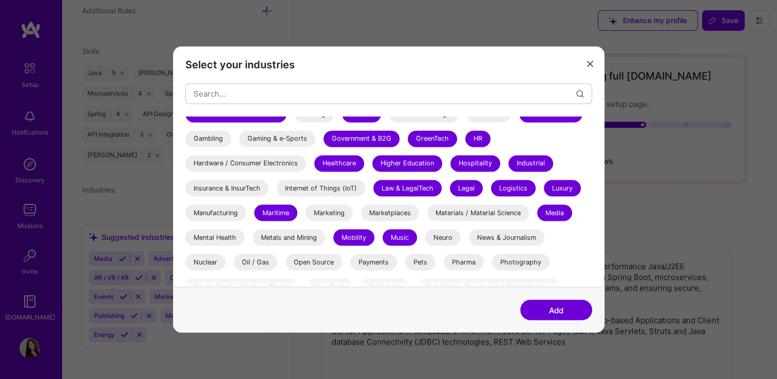
click at [335, 217] on div "Marketing" at bounding box center [329, 212] width 47 height 16
drag, startPoint x: 295, startPoint y: 237, endPoint x: 312, endPoint y: 224, distance: 21.0
click at [294, 237] on div "Metals and Mining" at bounding box center [289, 237] width 72 height 16
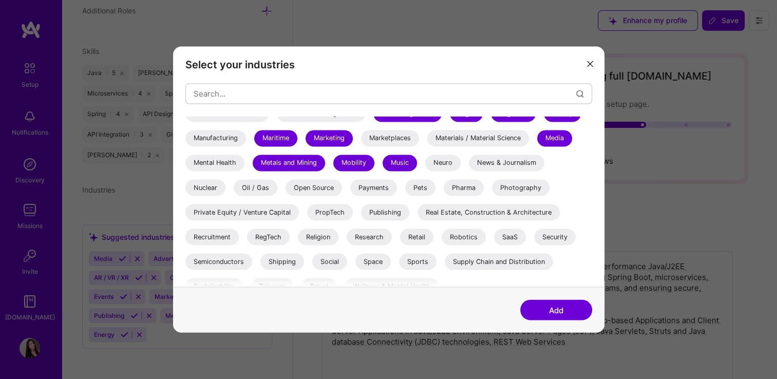
scroll to position [343, 0]
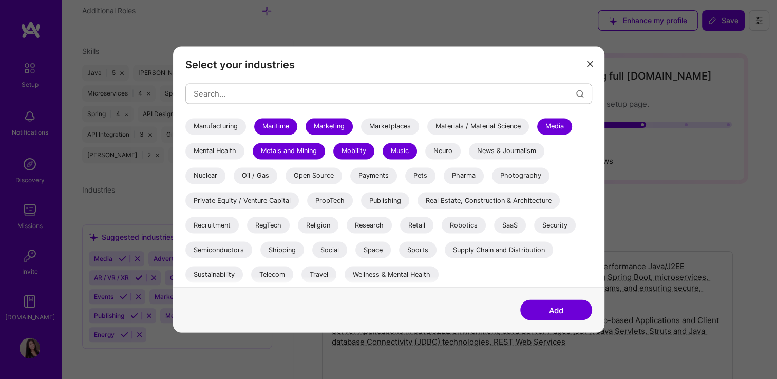
click at [209, 148] on div "Mental Health" at bounding box center [214, 151] width 59 height 16
click at [200, 175] on div "Nuclear" at bounding box center [205, 175] width 40 height 16
click at [195, 176] on div "Nuclear" at bounding box center [205, 175] width 40 height 16
click at [367, 178] on div "Payments" at bounding box center [373, 175] width 47 height 16
click at [304, 176] on div "Open Source" at bounding box center [314, 175] width 56 height 16
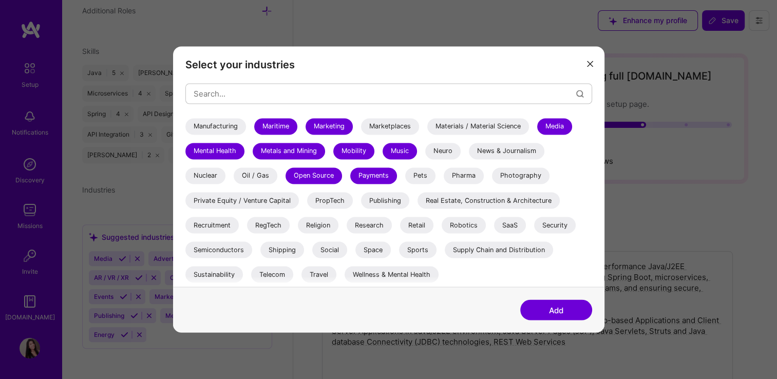
click at [469, 176] on div "Pharma" at bounding box center [464, 175] width 40 height 16
click at [374, 202] on div "Publishing" at bounding box center [385, 200] width 48 height 16
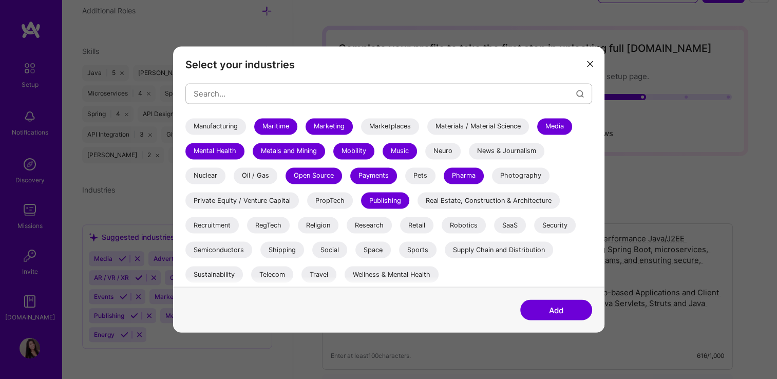
scroll to position [51, 0]
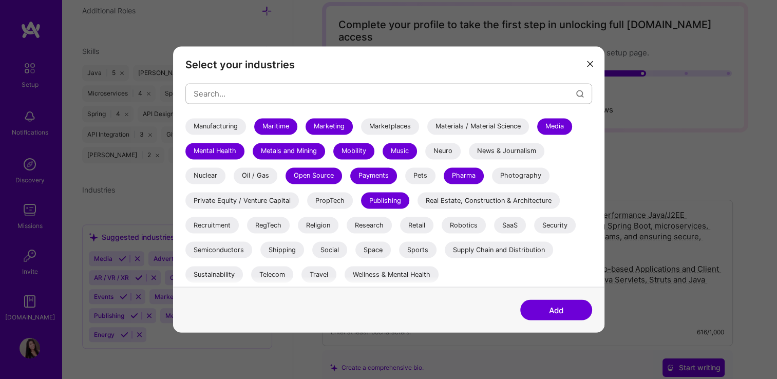
click at [339, 248] on div "Social" at bounding box center [329, 249] width 35 height 16
drag, startPoint x: 372, startPoint y: 223, endPoint x: 409, endPoint y: 227, distance: 37.7
click at [372, 222] on div "Research" at bounding box center [369, 225] width 45 height 16
click at [417, 250] on div "Sports" at bounding box center [417, 249] width 37 height 16
click at [468, 223] on div "Robotics" at bounding box center [464, 225] width 44 height 16
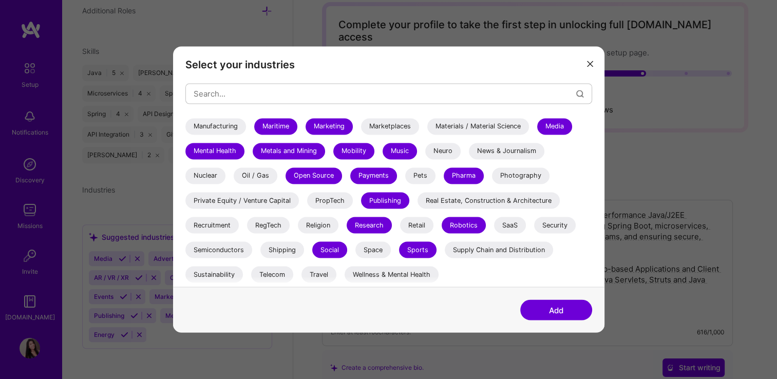
click at [510, 225] on div "SaaS" at bounding box center [510, 225] width 32 height 16
click at [575, 230] on div "Security" at bounding box center [555, 225] width 42 height 16
click at [275, 275] on div "Telecom" at bounding box center [272, 274] width 42 height 16
click at [327, 275] on div "Travel" at bounding box center [318, 274] width 35 height 16
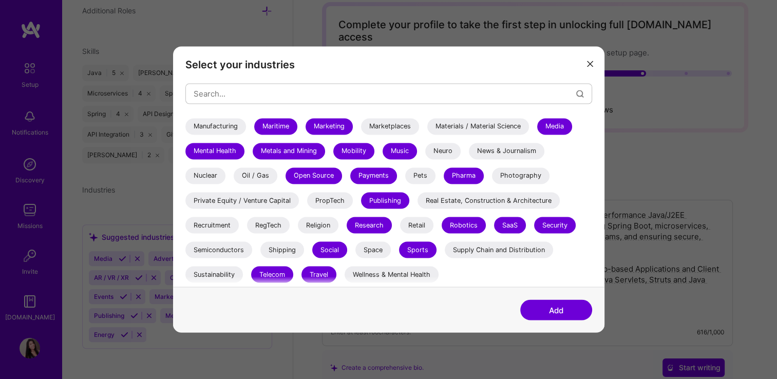
click at [397, 280] on div "Wellness & Mental Health" at bounding box center [392, 274] width 94 height 16
click at [550, 309] on button "Add" at bounding box center [556, 310] width 72 height 21
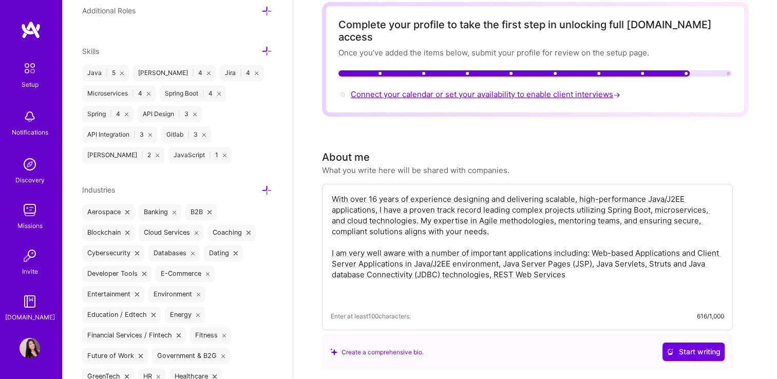
click at [416, 89] on span "Connect your calendar or set your availability to enable client interviews →" at bounding box center [487, 94] width 272 height 10
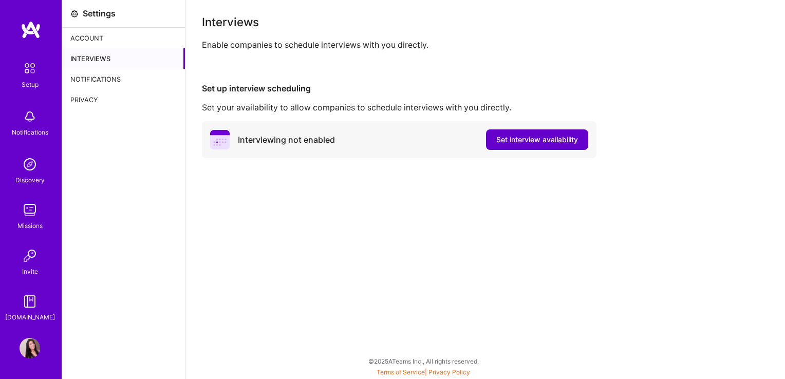
click at [534, 145] on button "Set interview availability" at bounding box center [537, 139] width 102 height 21
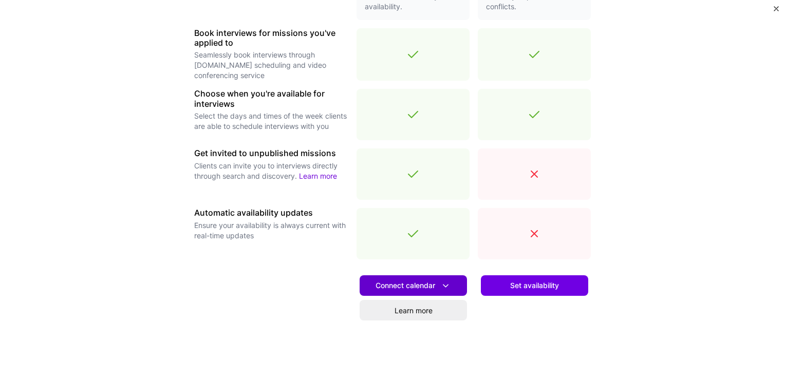
scroll to position [340, 0]
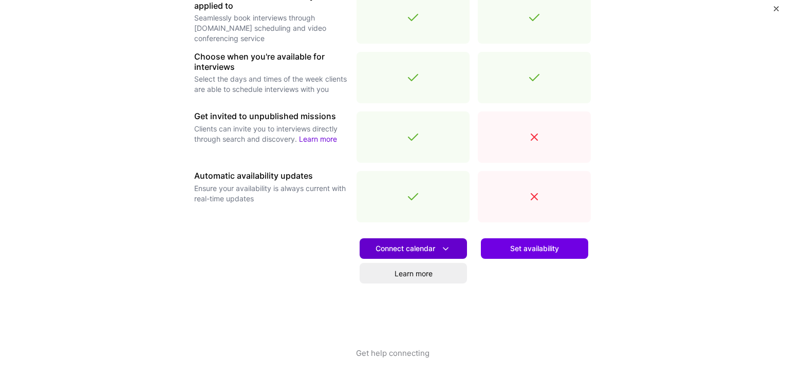
click at [417, 246] on span "Connect calendar" at bounding box center [412, 248] width 75 height 11
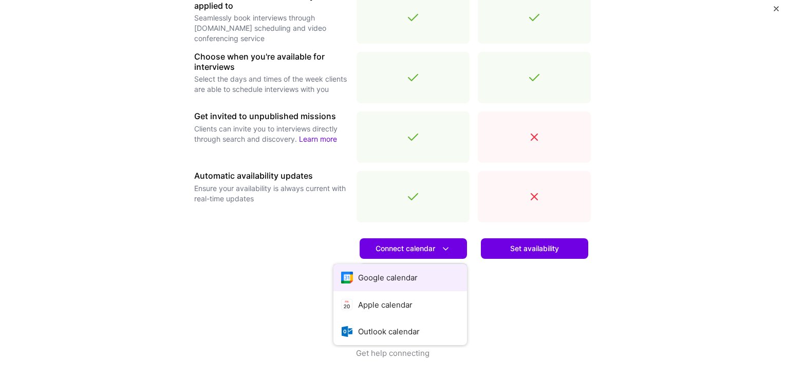
click at [367, 274] on button "Google calendar" at bounding box center [400, 277] width 134 height 27
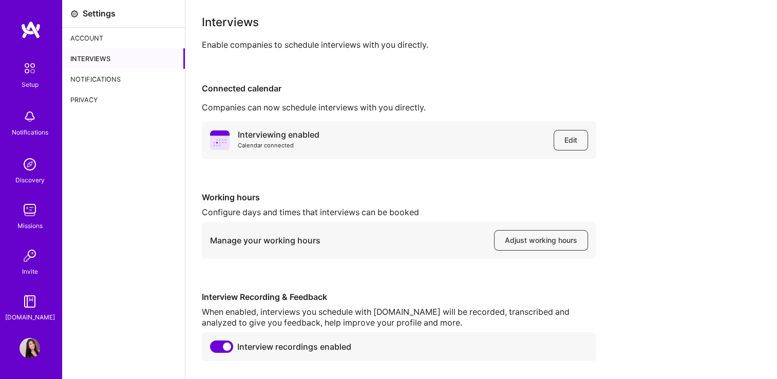
click at [33, 72] on img at bounding box center [30, 69] width 22 height 22
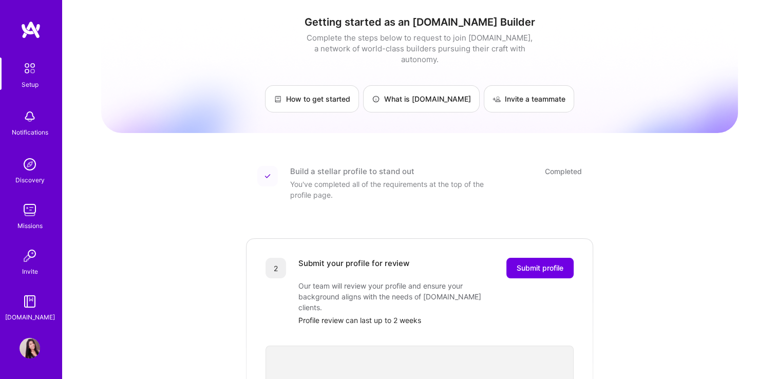
click at [25, 206] on img at bounding box center [30, 210] width 21 height 21
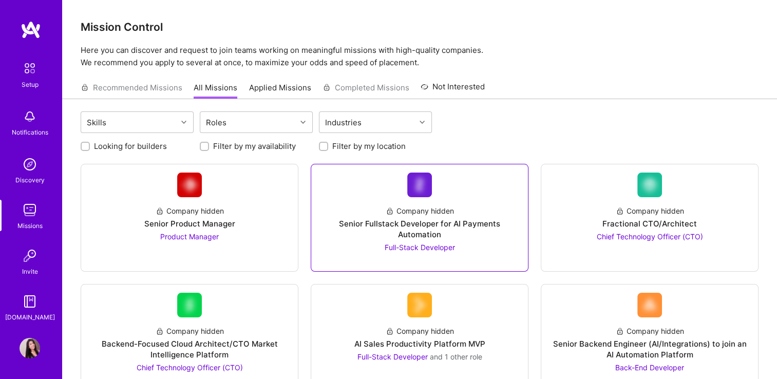
click at [421, 249] on span "Full-Stack Developer" at bounding box center [420, 247] width 70 height 9
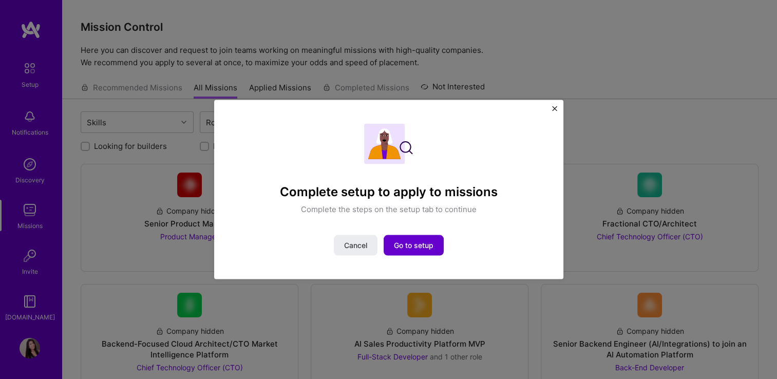
click at [420, 251] on button "Go to setup" at bounding box center [414, 245] width 60 height 21
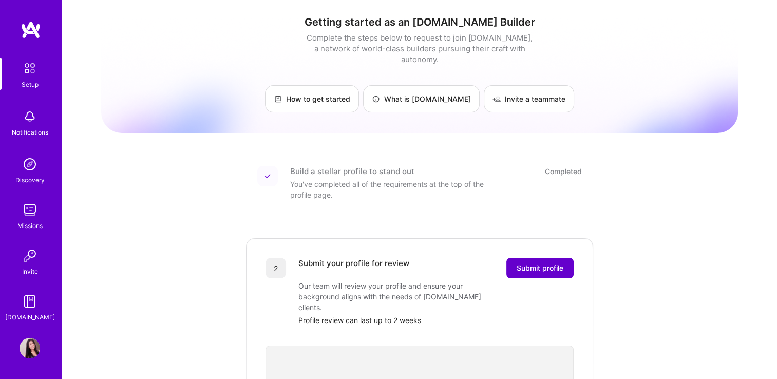
click at [556, 263] on span "Submit profile" at bounding box center [540, 268] width 47 height 10
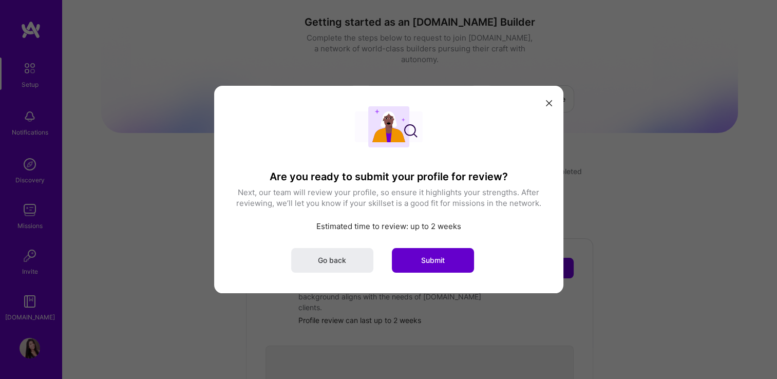
click at [455, 257] on button "Submit" at bounding box center [433, 260] width 82 height 25
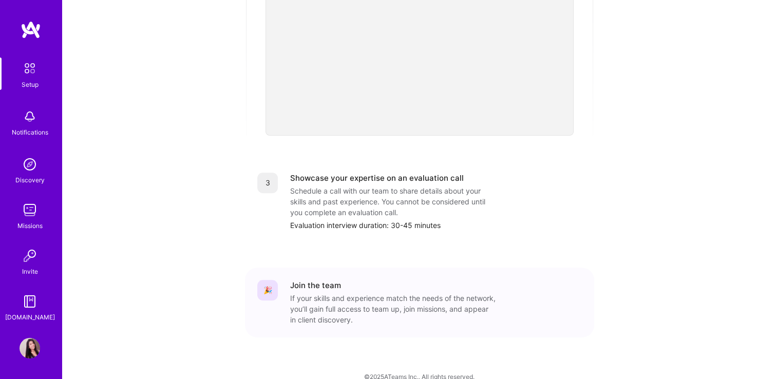
scroll to position [368, 0]
